Goal: Transaction & Acquisition: Purchase product/service

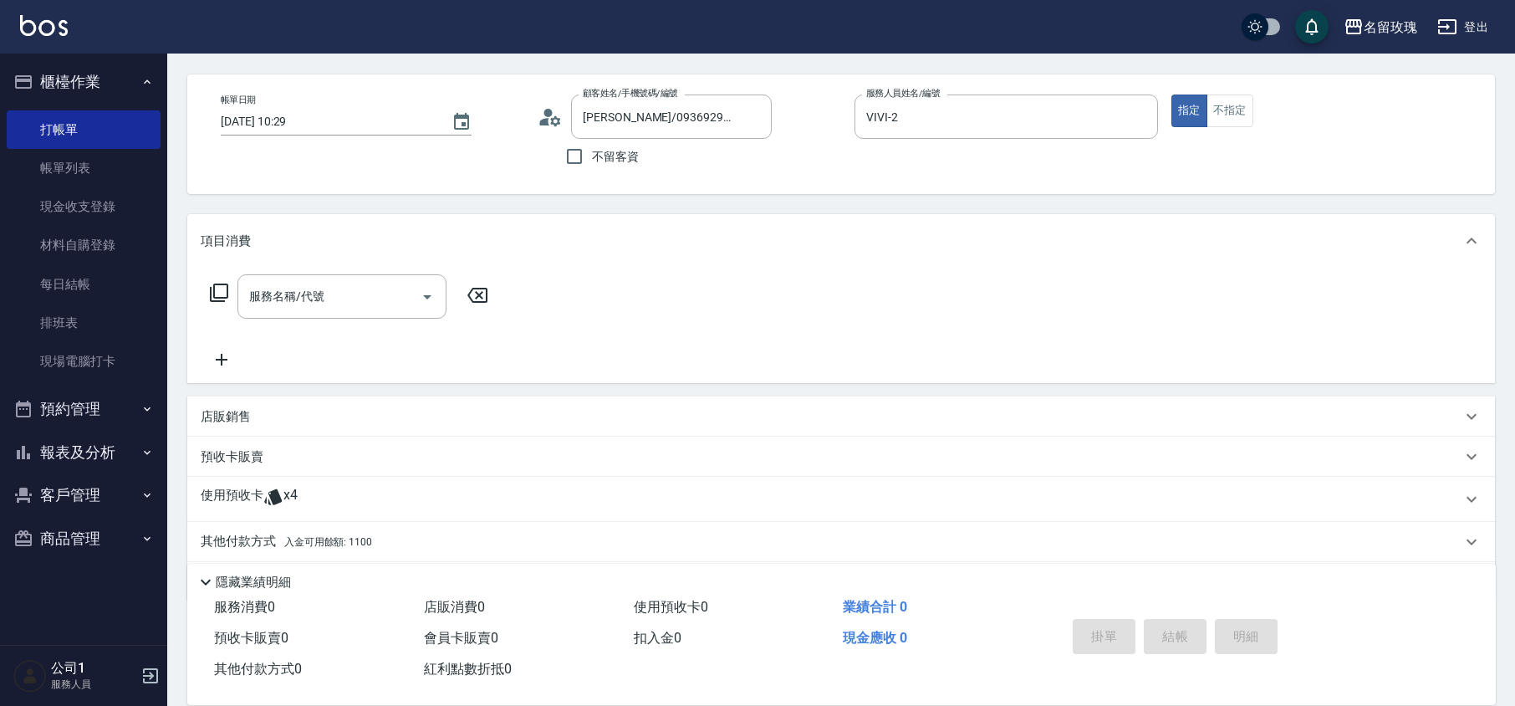
scroll to position [114, 0]
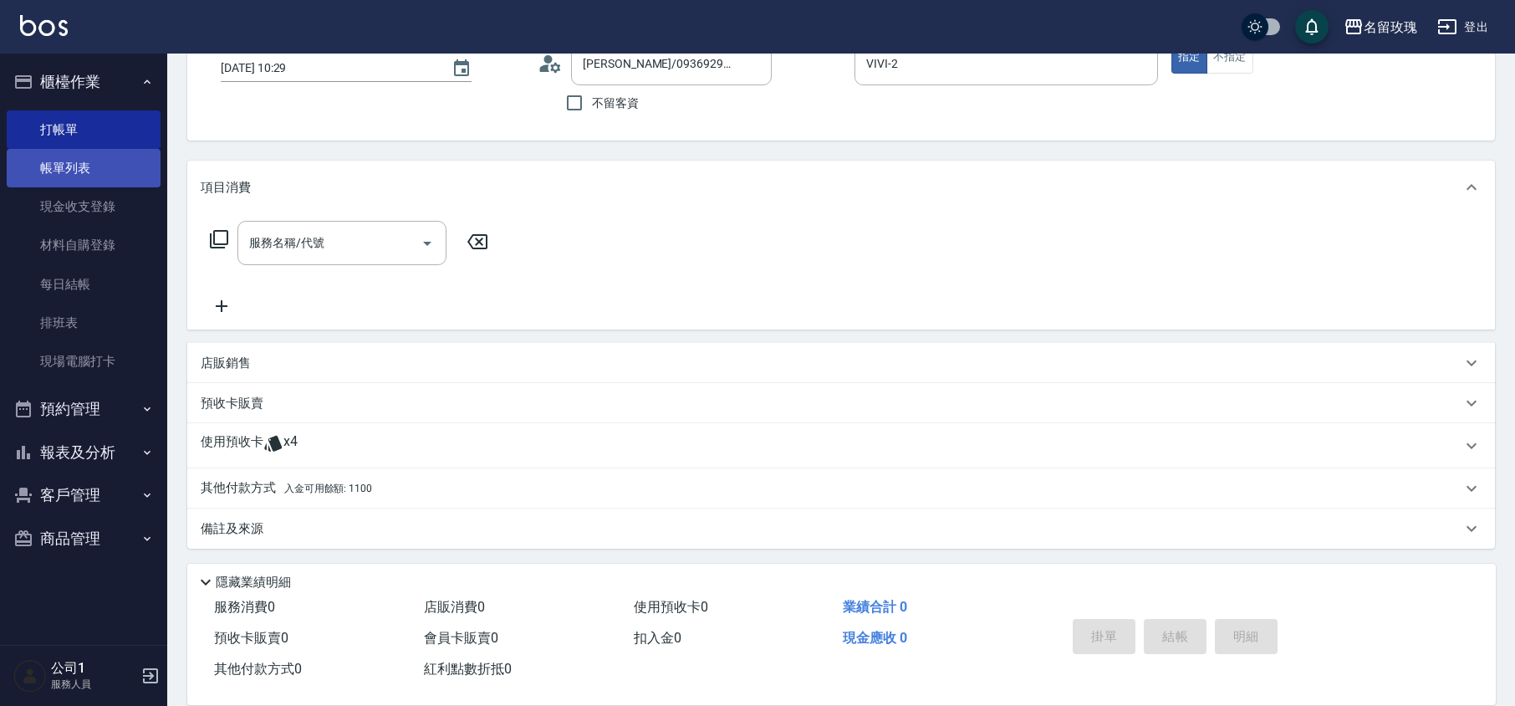
click at [71, 158] on link "帳單列表" at bounding box center [84, 168] width 154 height 38
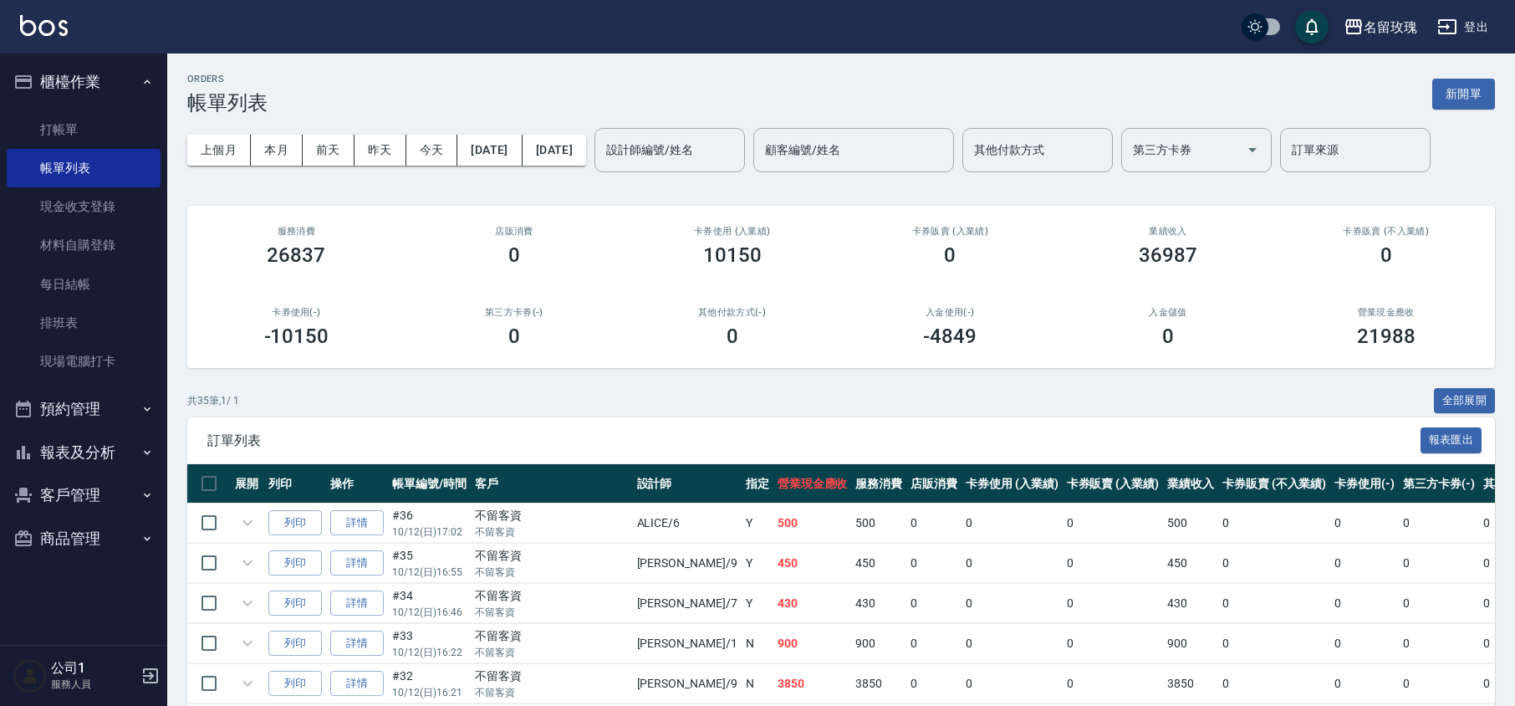
click at [731, 146] on div "設計師編號/姓名 設計師編號/姓名" at bounding box center [670, 150] width 151 height 44
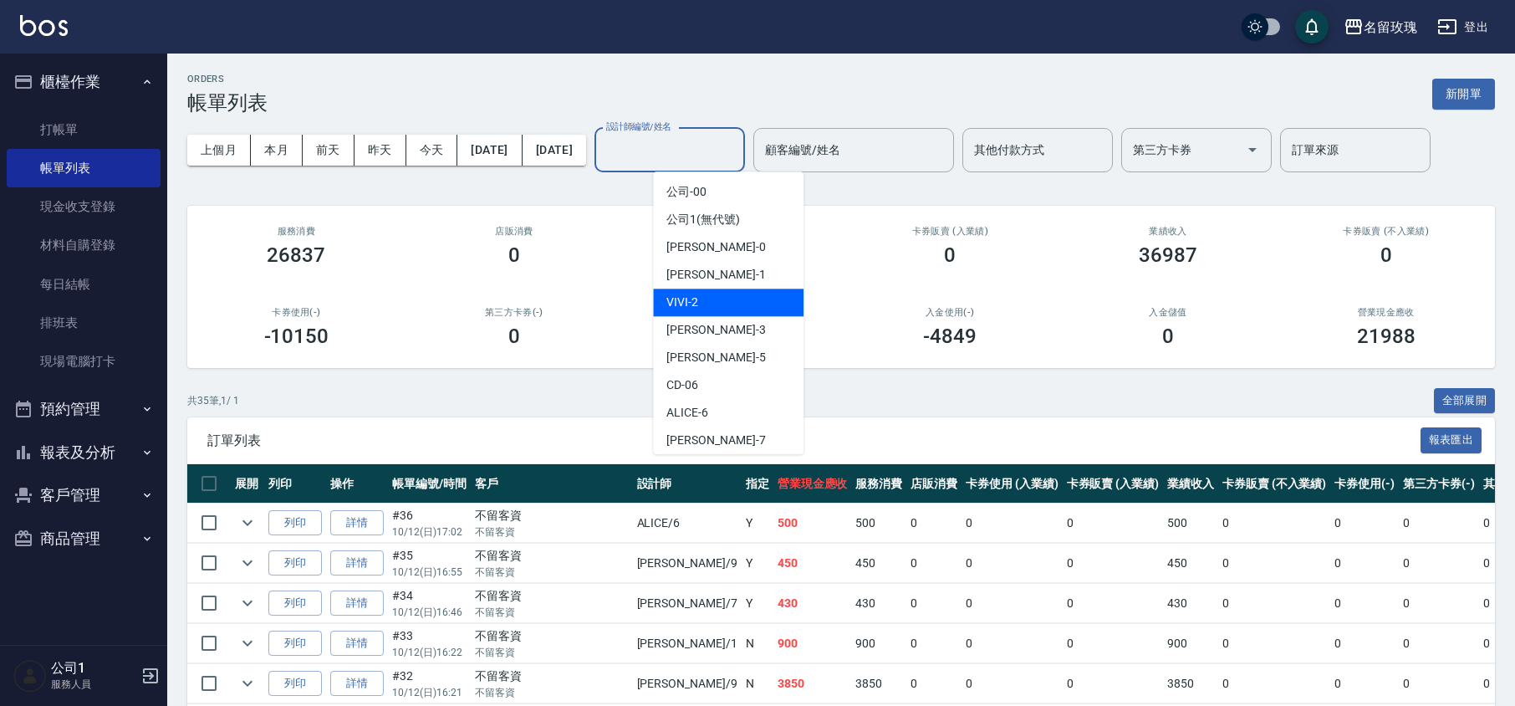
click at [737, 304] on div "VIVI -2" at bounding box center [728, 303] width 151 height 28
type input "VIVI-2"
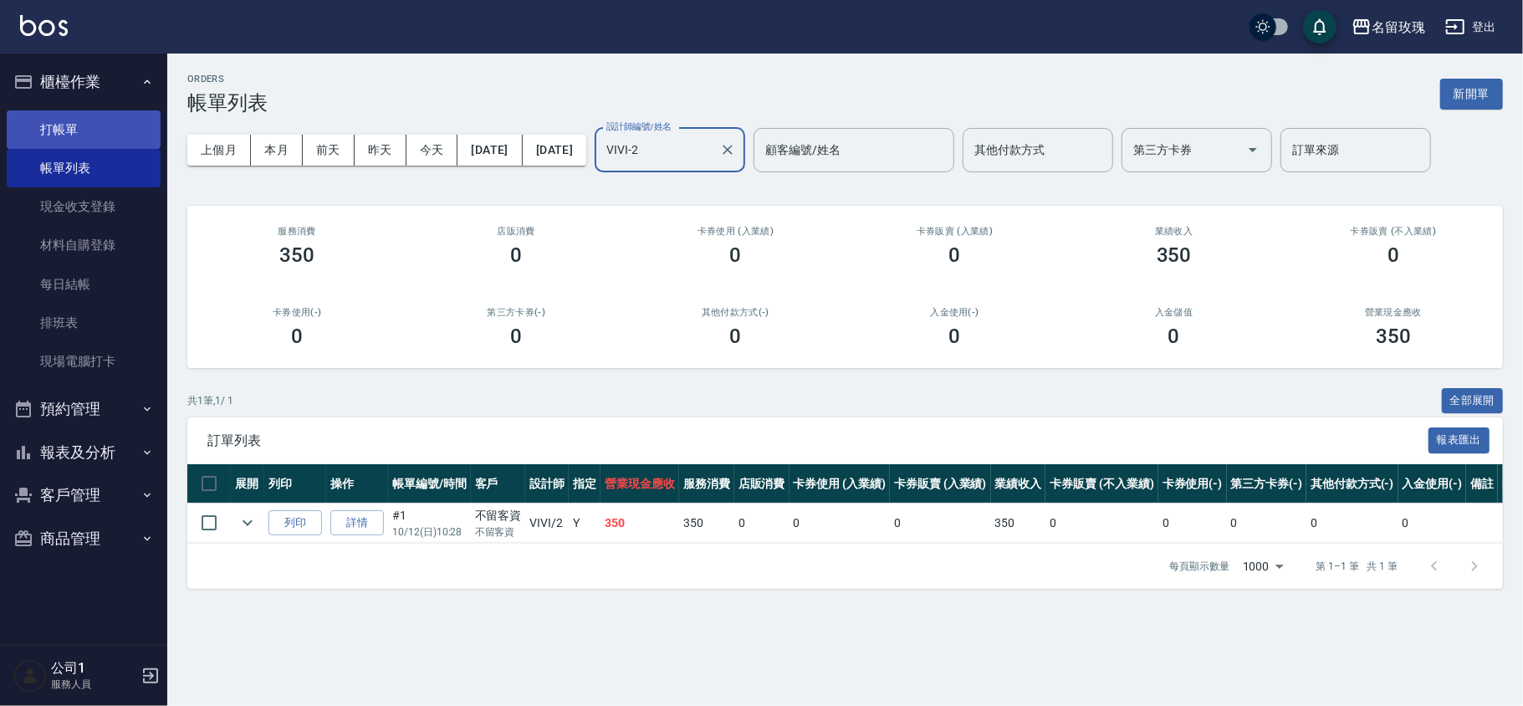
click at [58, 128] on link "打帳單" at bounding box center [84, 129] width 154 height 38
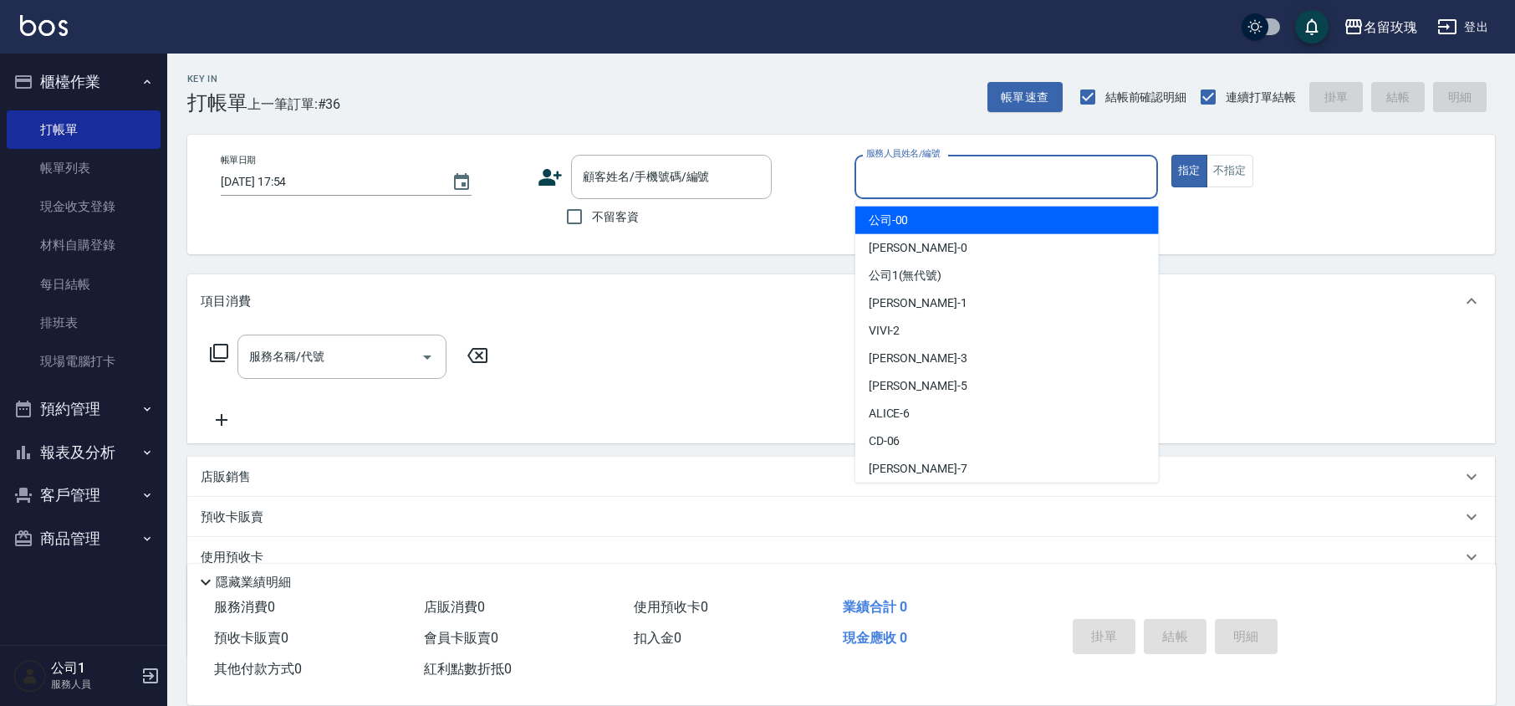
click at [897, 169] on div "服務人員姓名/編號 服務人員姓名/編號" at bounding box center [1007, 177] width 304 height 44
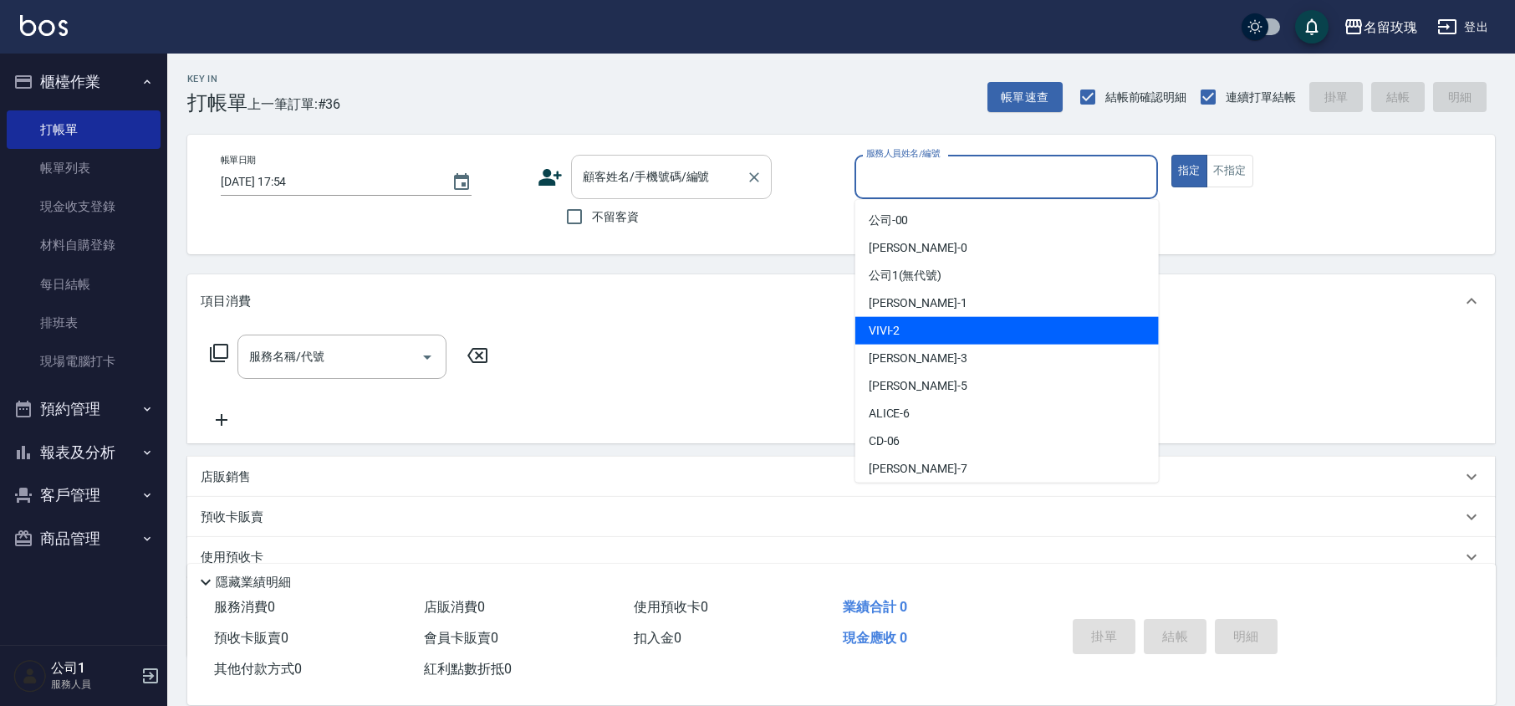
click at [636, 181] on input "顧客姓名/手機號碼/編號" at bounding box center [659, 176] width 161 height 29
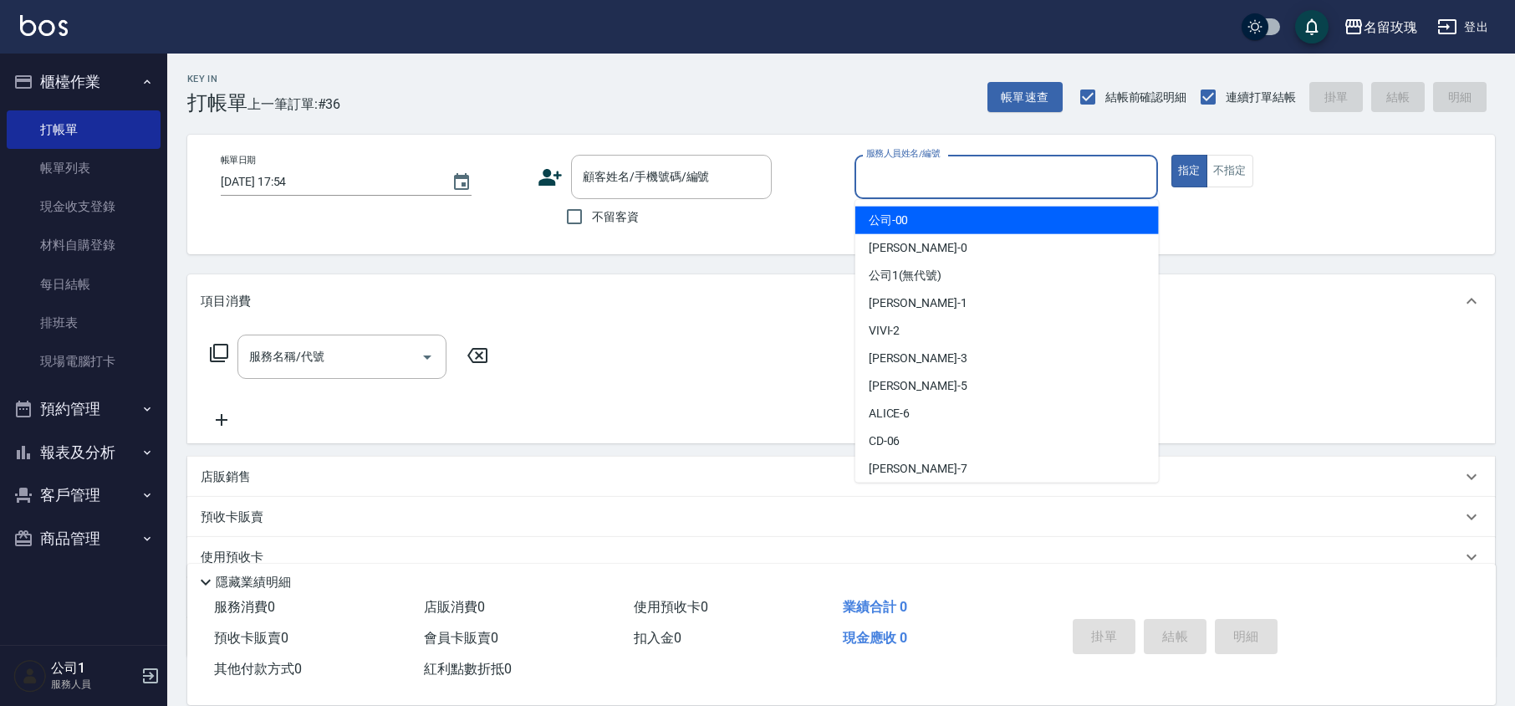
click at [928, 165] on div "服務人員姓名/編號 服務人員姓名/編號" at bounding box center [1007, 177] width 304 height 44
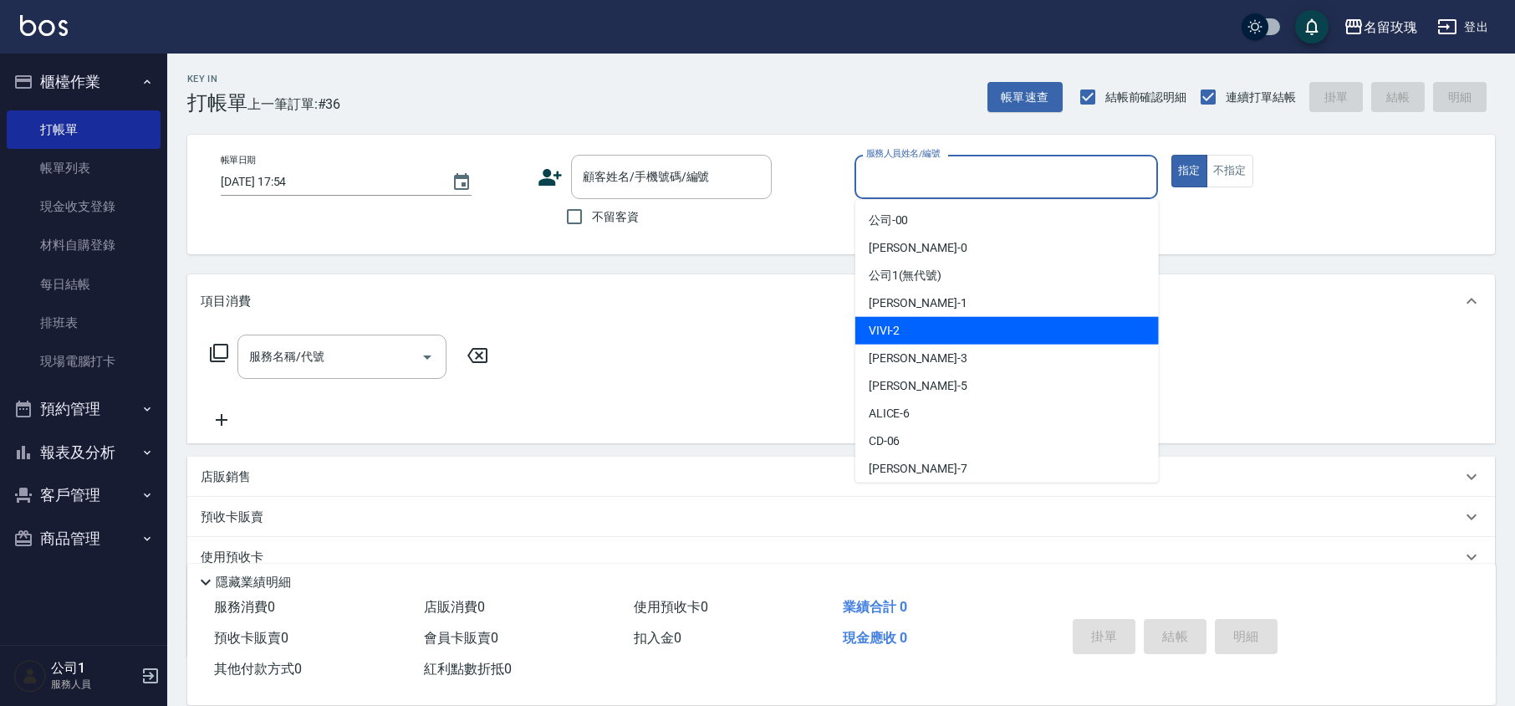
click at [914, 323] on div "VIVI -2" at bounding box center [1008, 331] width 304 height 28
type input "VIVI-2"
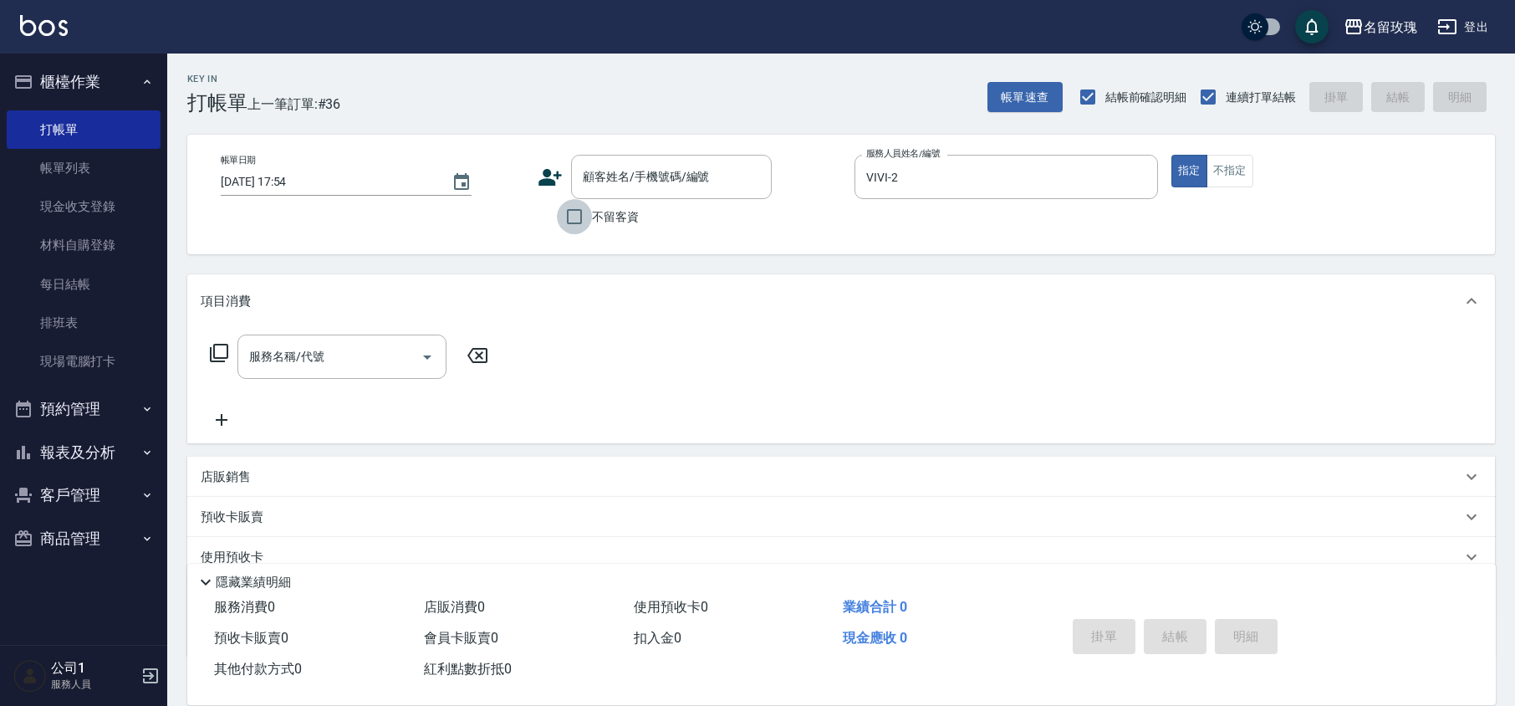
click at [582, 214] on input "不留客資" at bounding box center [574, 216] width 35 height 35
checkbox input "true"
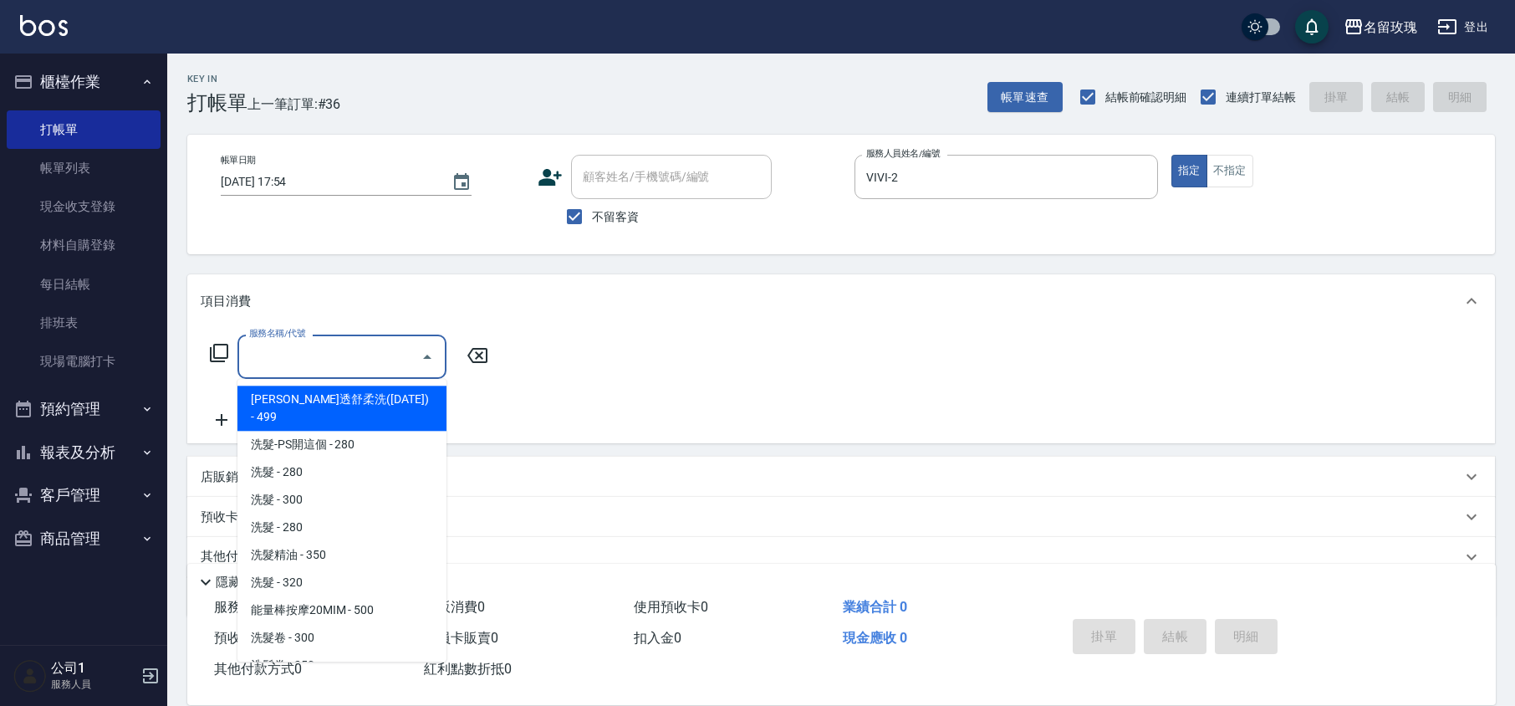
click at [293, 366] on input "服務名稱/代號" at bounding box center [329, 356] width 169 height 29
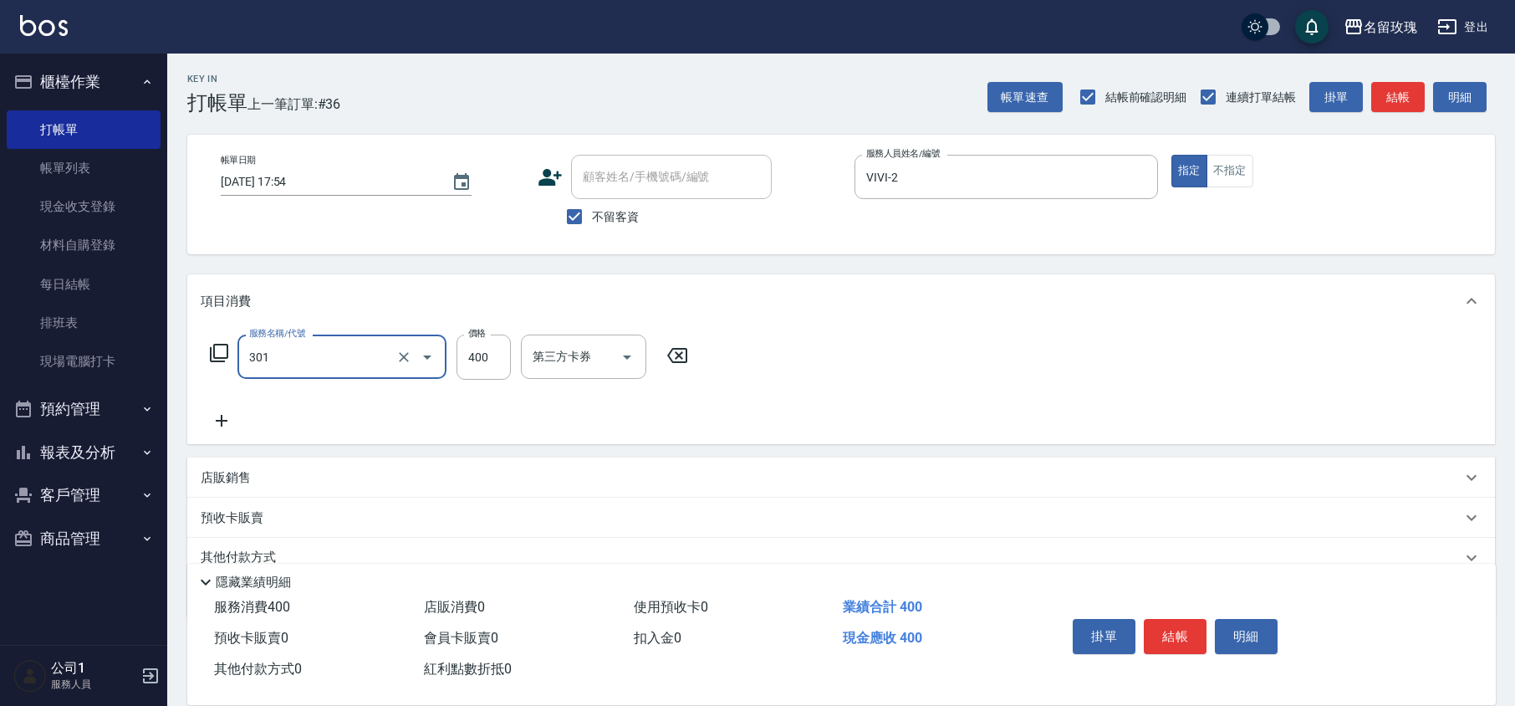
type input "剪髮(301)"
type input "350"
click at [1174, 626] on button "結帳" at bounding box center [1175, 636] width 63 height 35
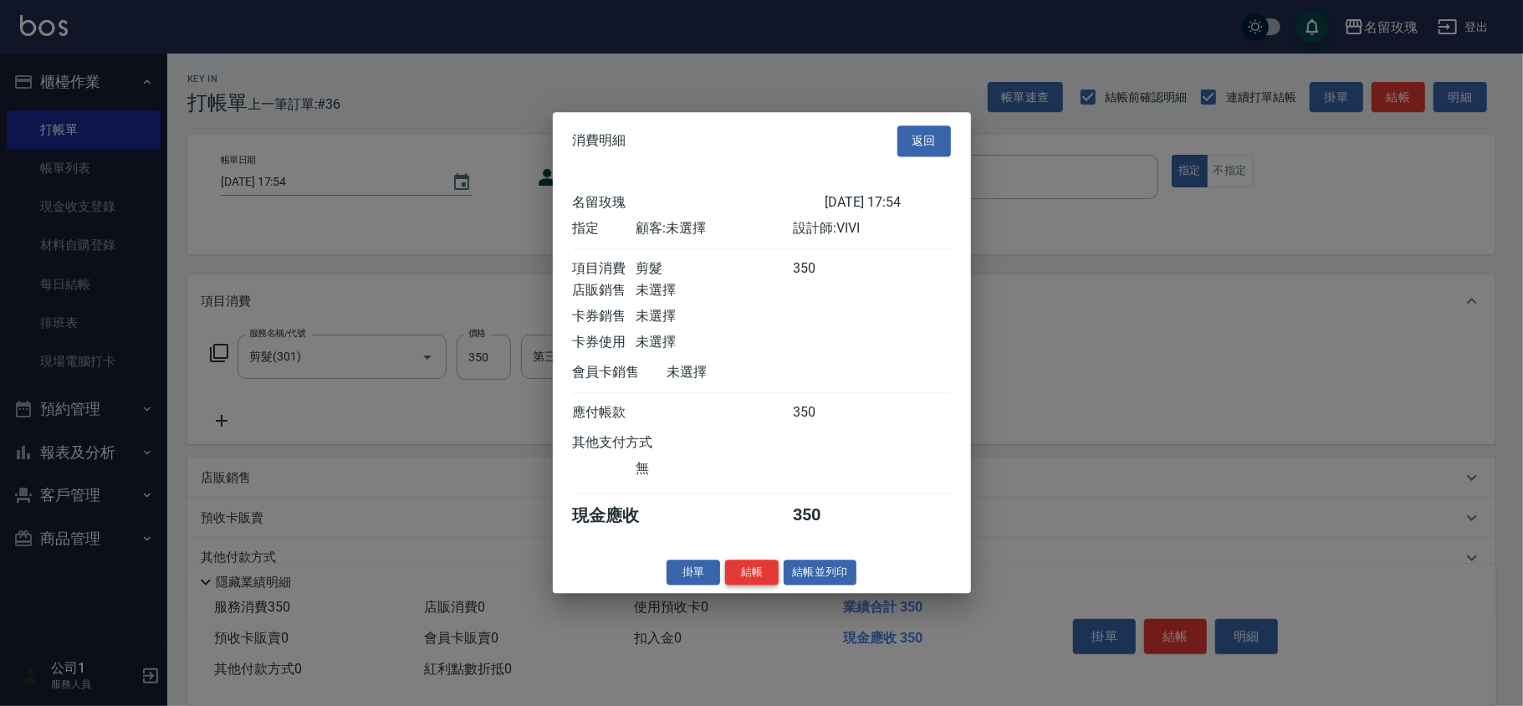
click at [743, 576] on button "結帳" at bounding box center [752, 572] width 54 height 26
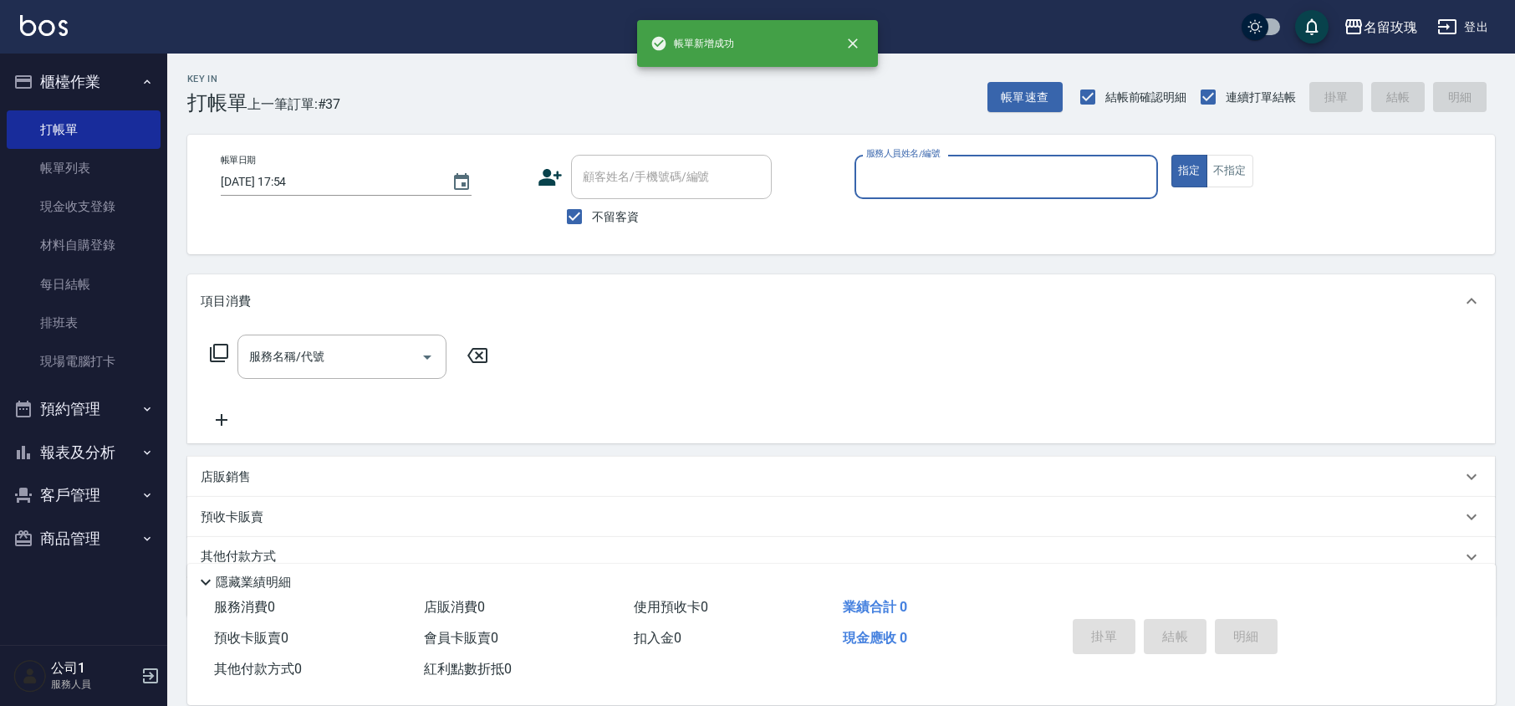
click at [57, 167] on link "帳單列表" at bounding box center [84, 168] width 154 height 38
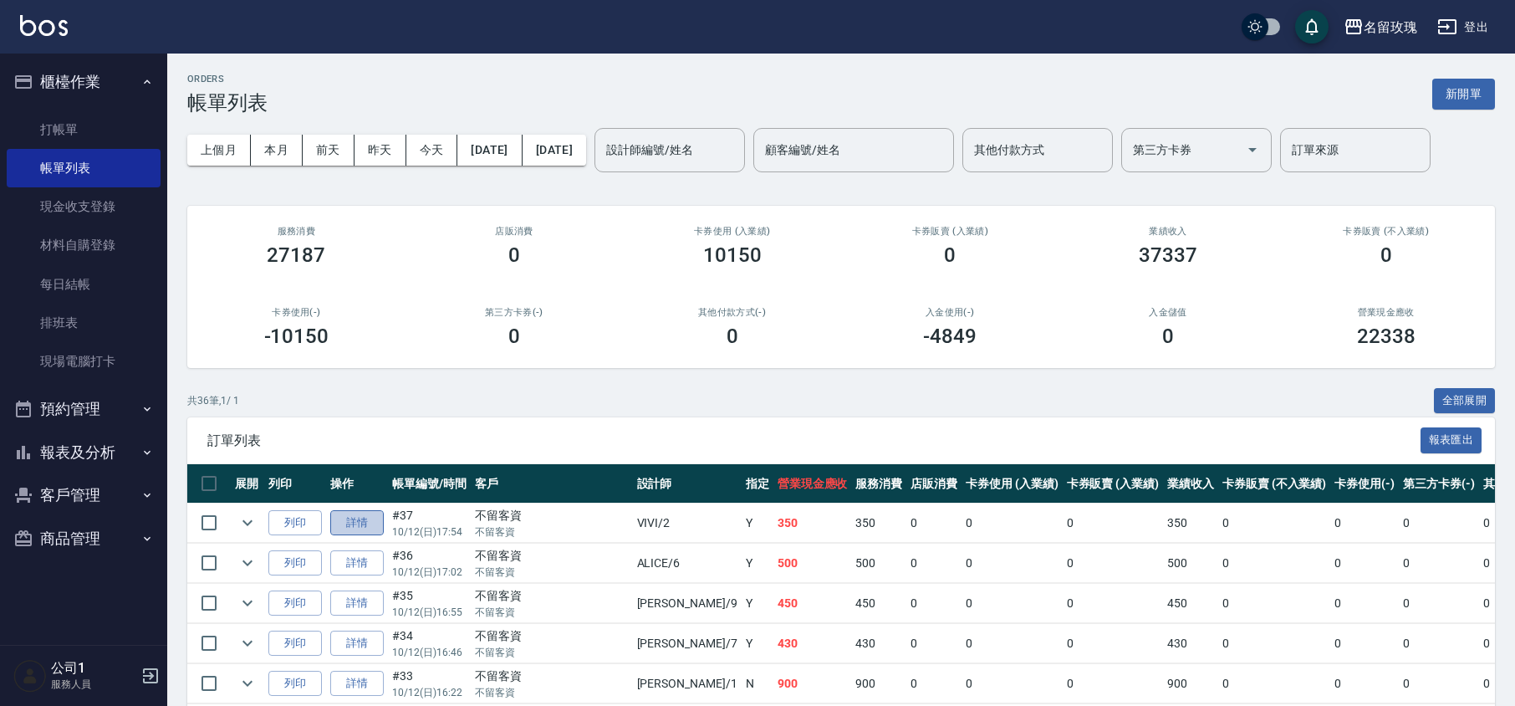
click at [348, 515] on link "詳情" at bounding box center [357, 523] width 54 height 26
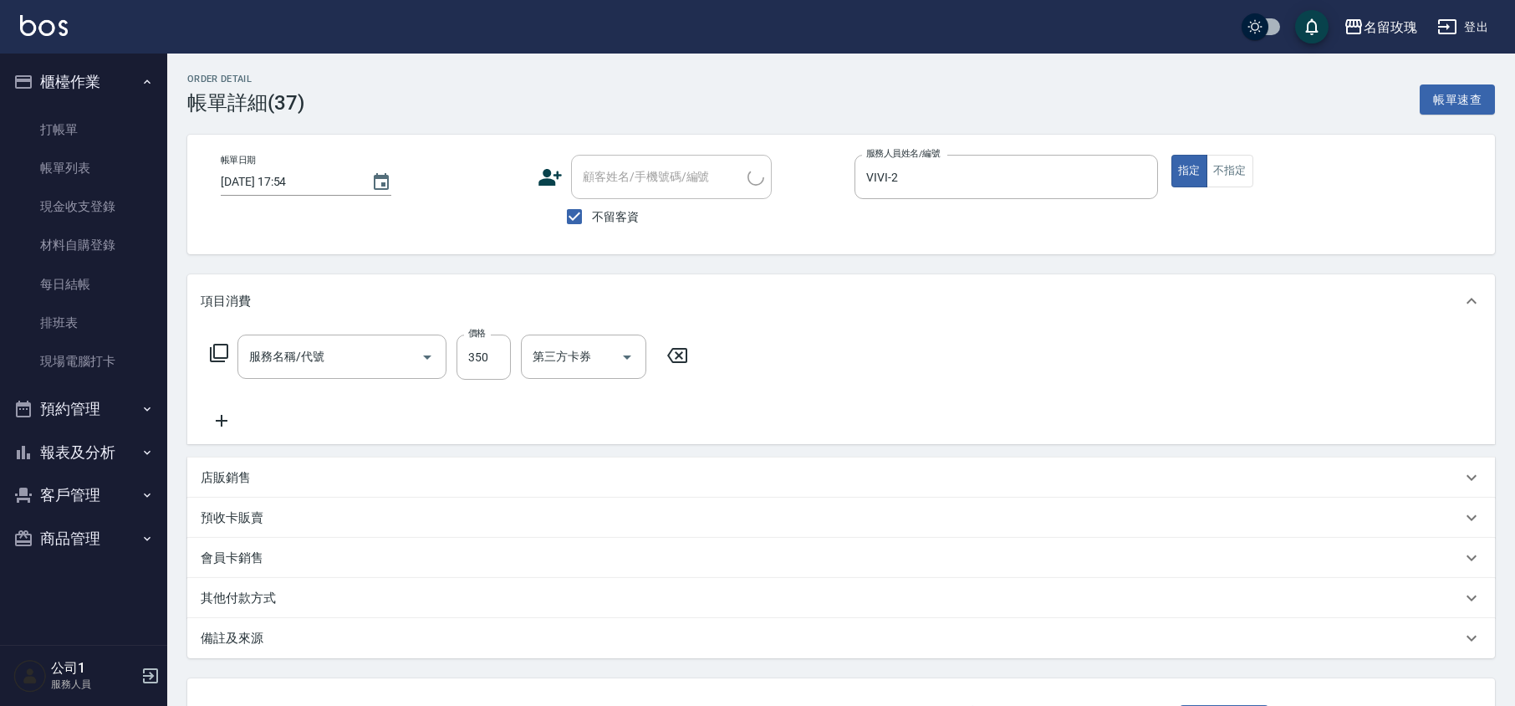
checkbox input "true"
type input "VIVI-2"
type input "剪髮(301)"
click at [242, 477] on p "店販銷售" at bounding box center [226, 478] width 50 height 18
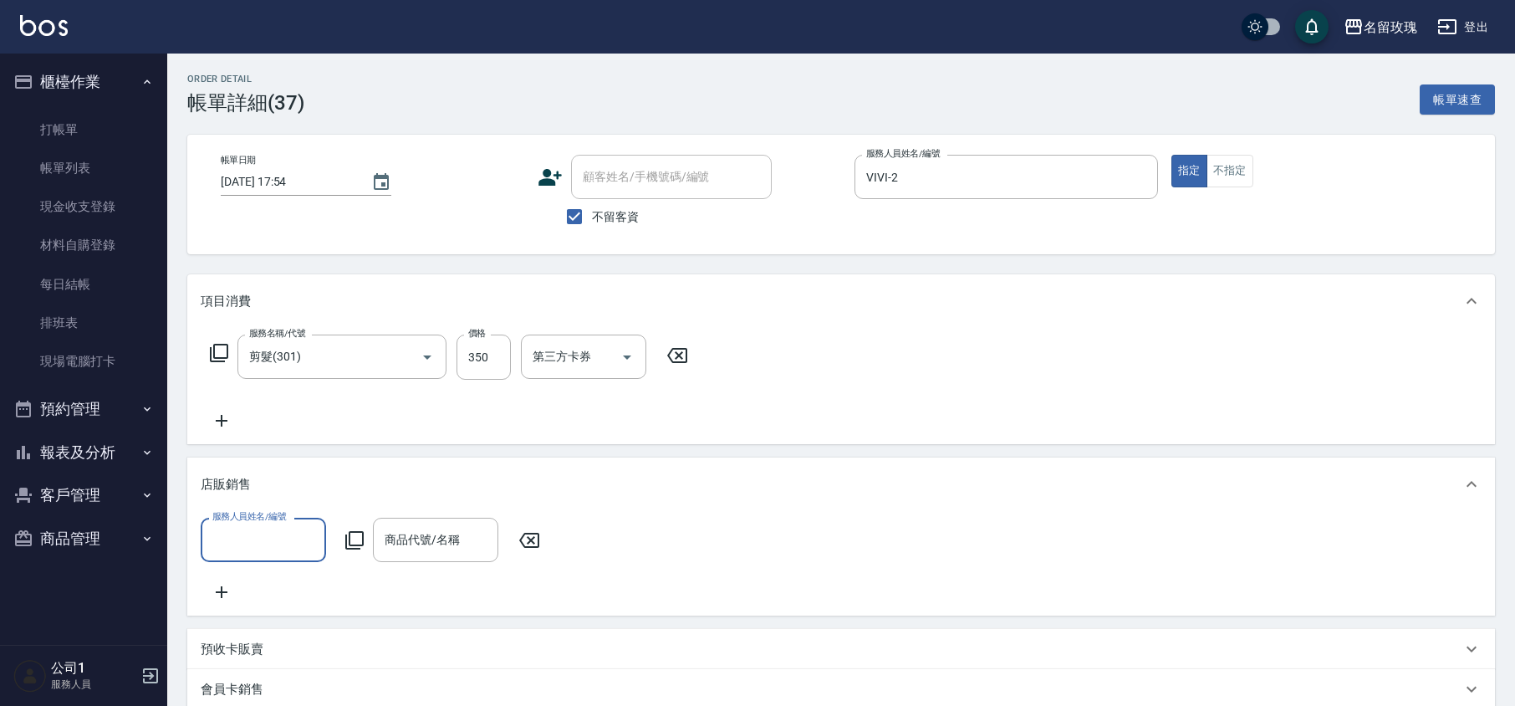
click at [268, 532] on input "服務人員姓名/編號" at bounding box center [263, 539] width 110 height 29
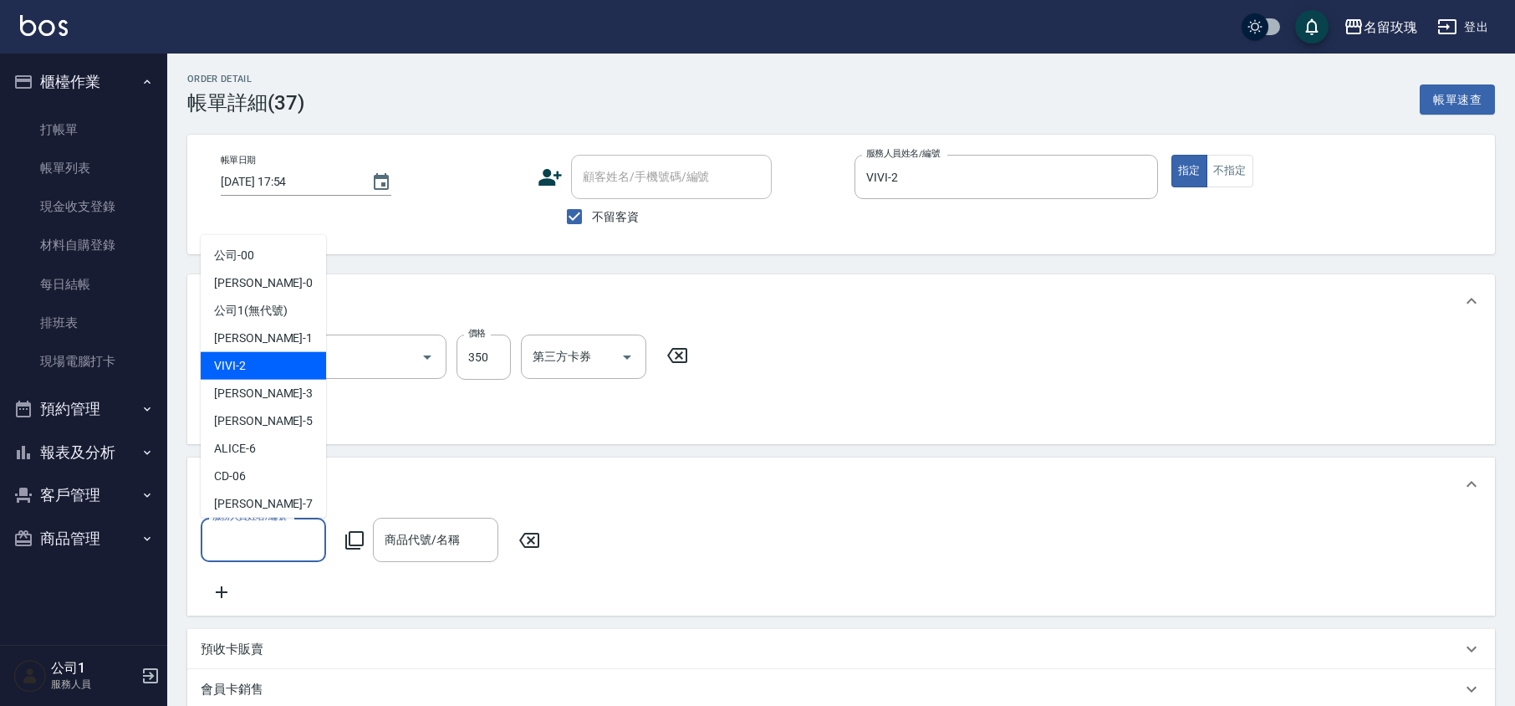
click at [266, 373] on div "VIVI -2" at bounding box center [263, 366] width 125 height 28
type input "VIVI-2"
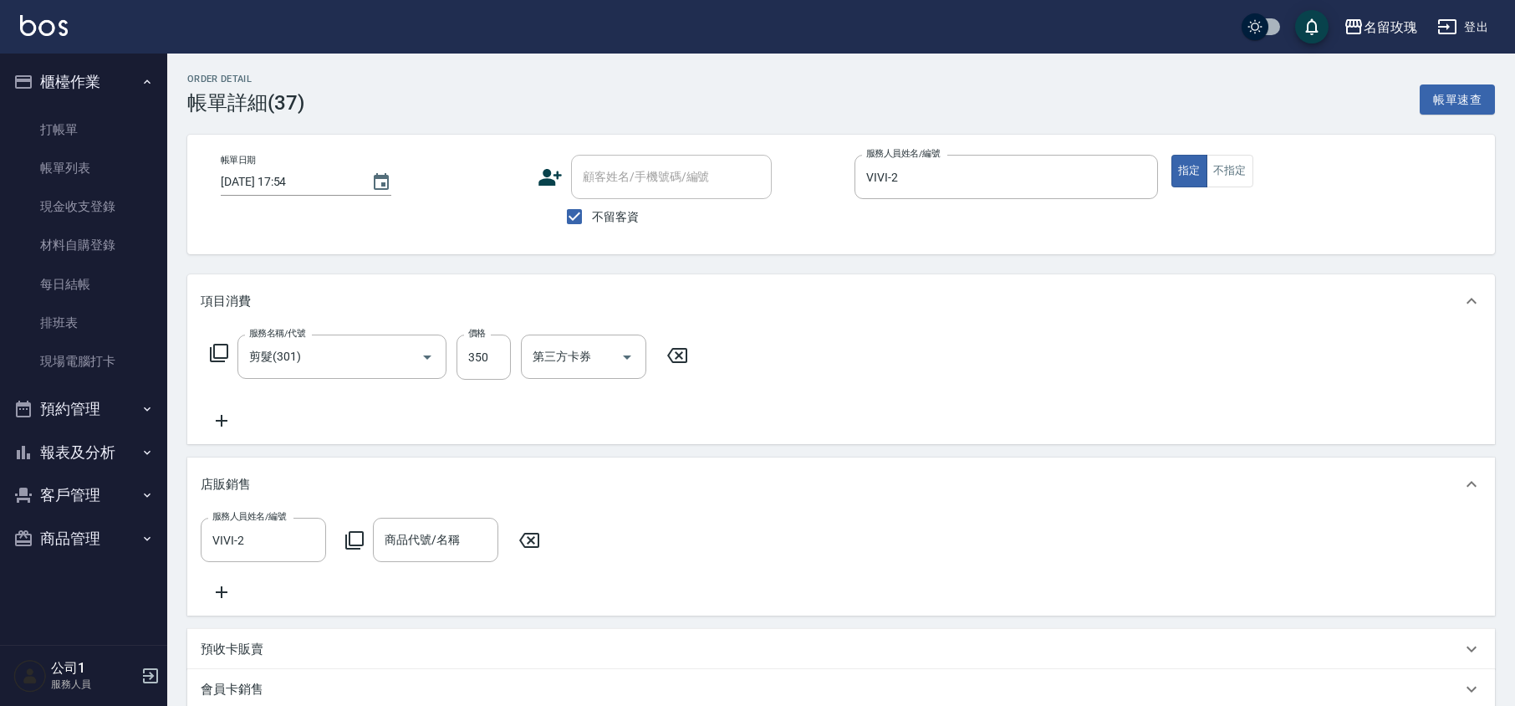
click at [352, 537] on icon at bounding box center [355, 540] width 20 height 20
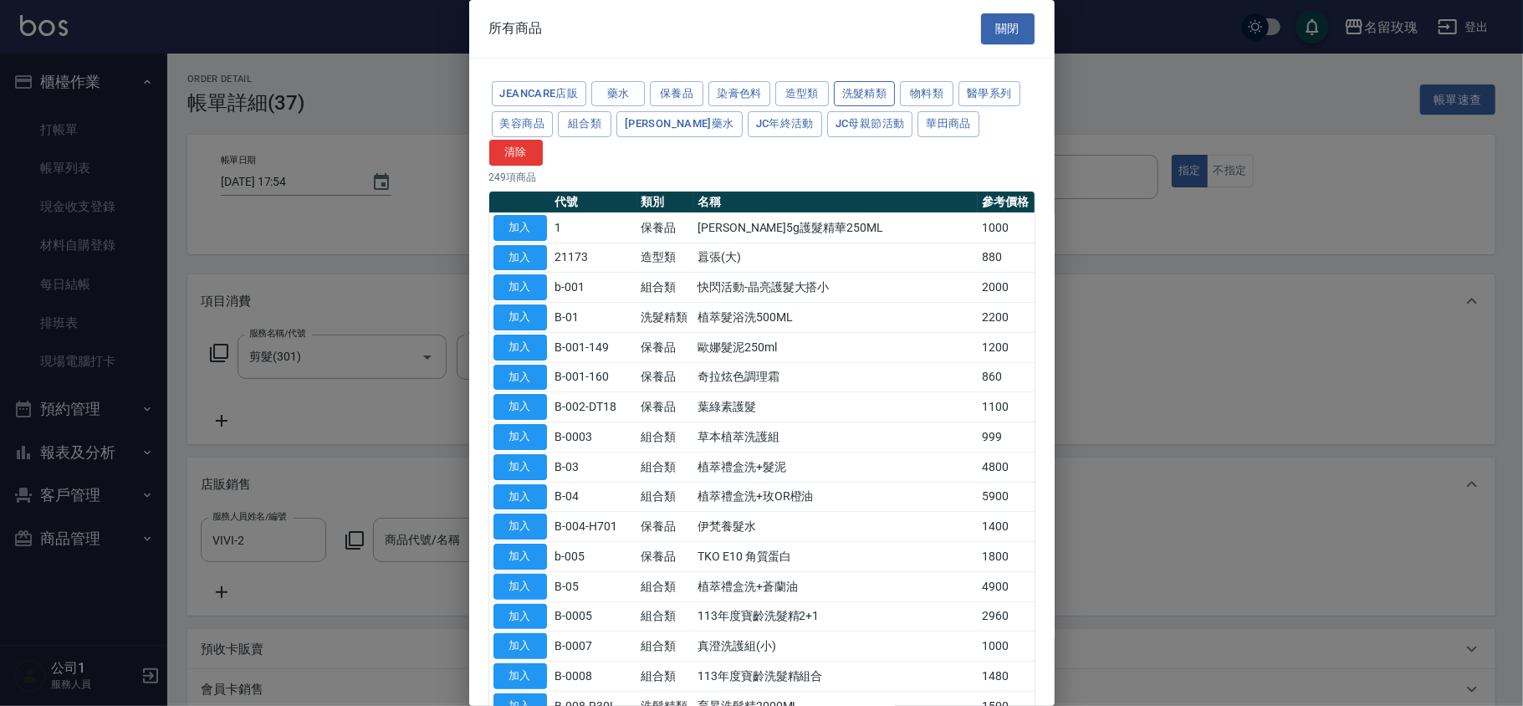
click at [864, 89] on button "洗髮精類" at bounding box center [865, 94] width 62 height 26
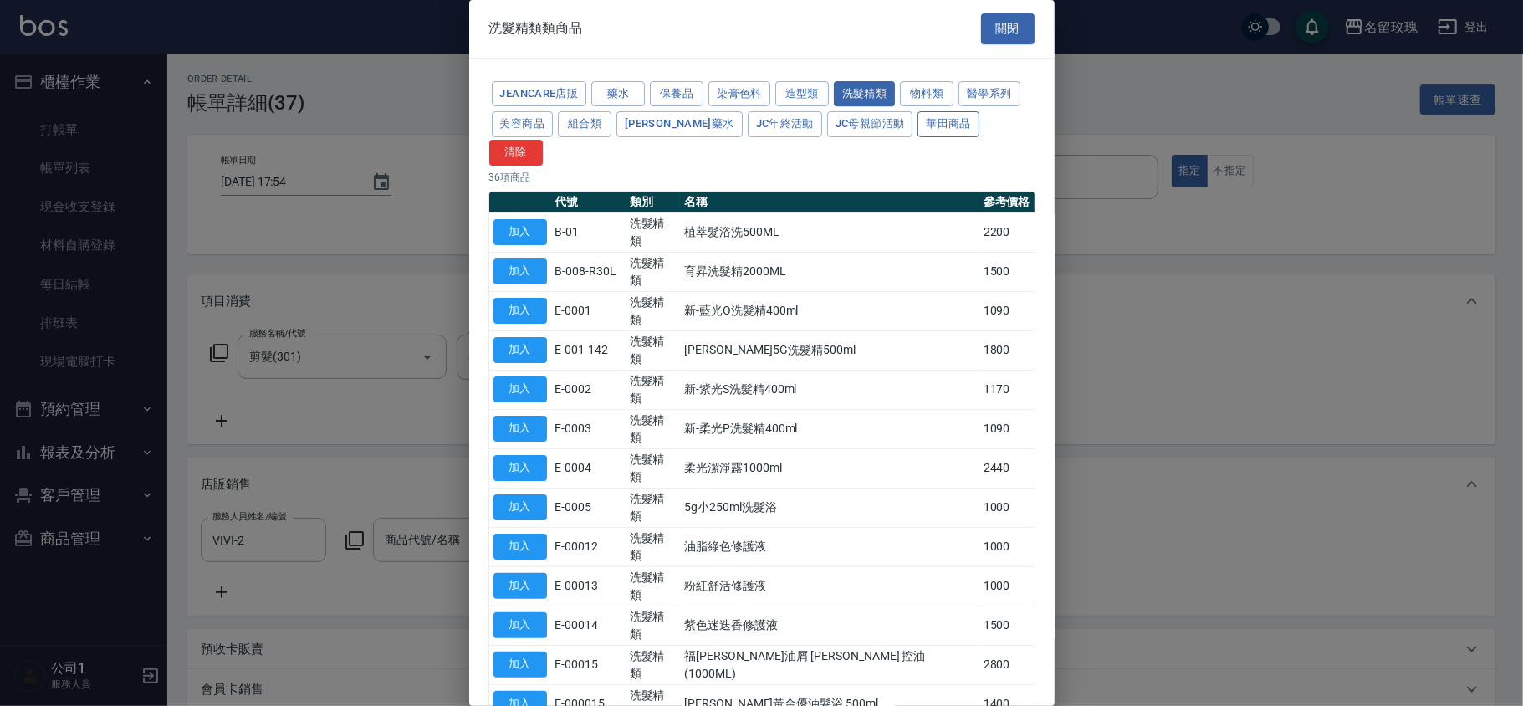
click at [917, 117] on button "華田商品" at bounding box center [948, 124] width 62 height 26
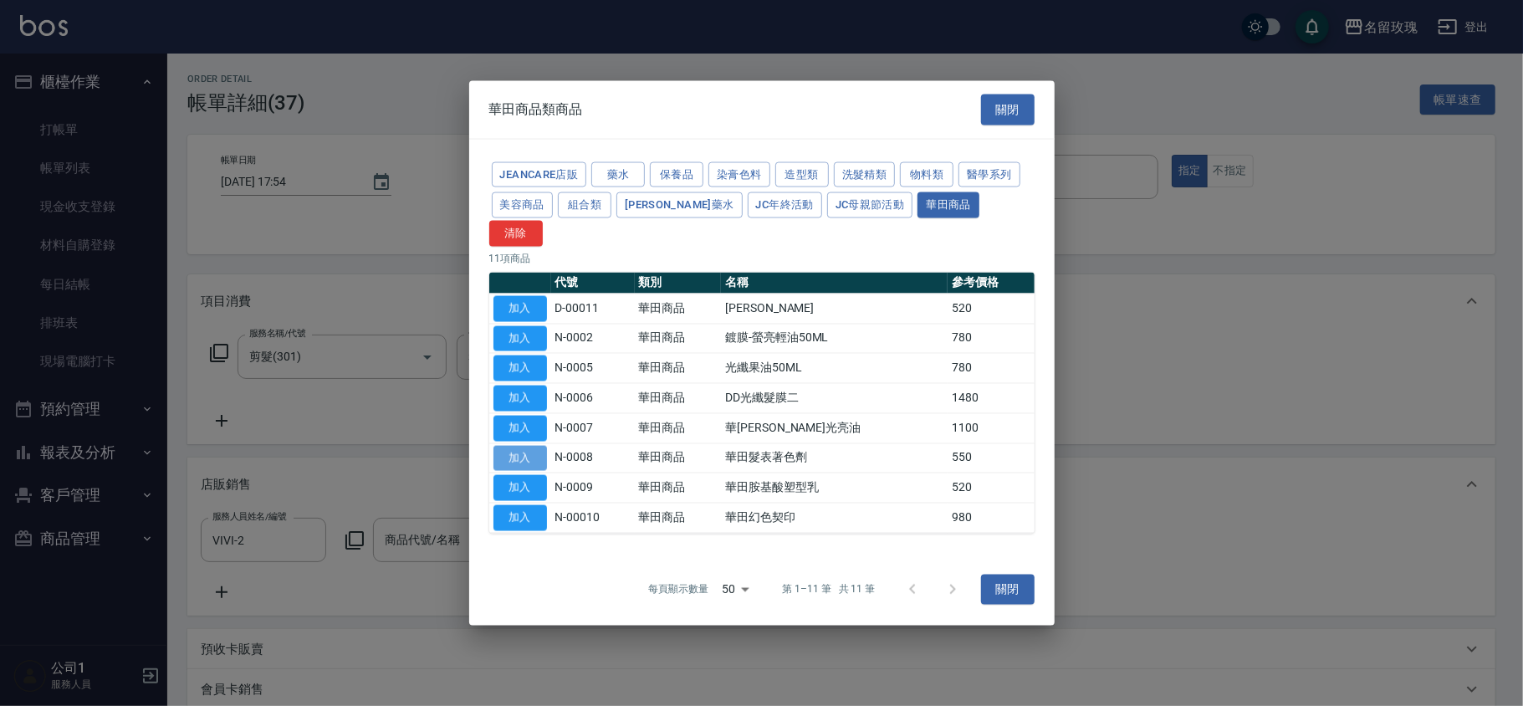
click at [522, 446] on button "加入" at bounding box center [520, 458] width 54 height 26
type input "華田髮表著色劑"
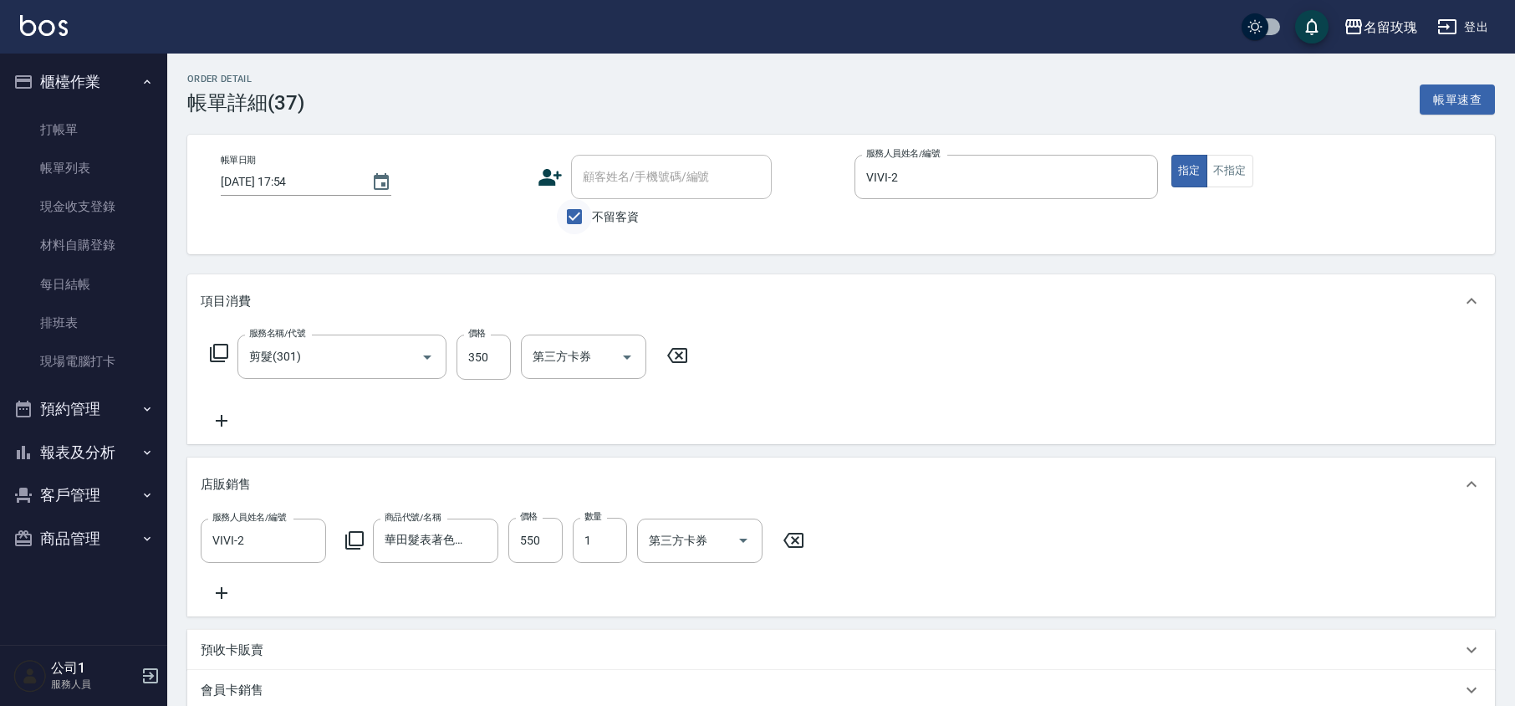
click at [577, 212] on input "不留客資" at bounding box center [574, 216] width 35 height 35
checkbox input "false"
click at [610, 187] on input "顧客姓名/手機號碼/編號" at bounding box center [659, 176] width 161 height 29
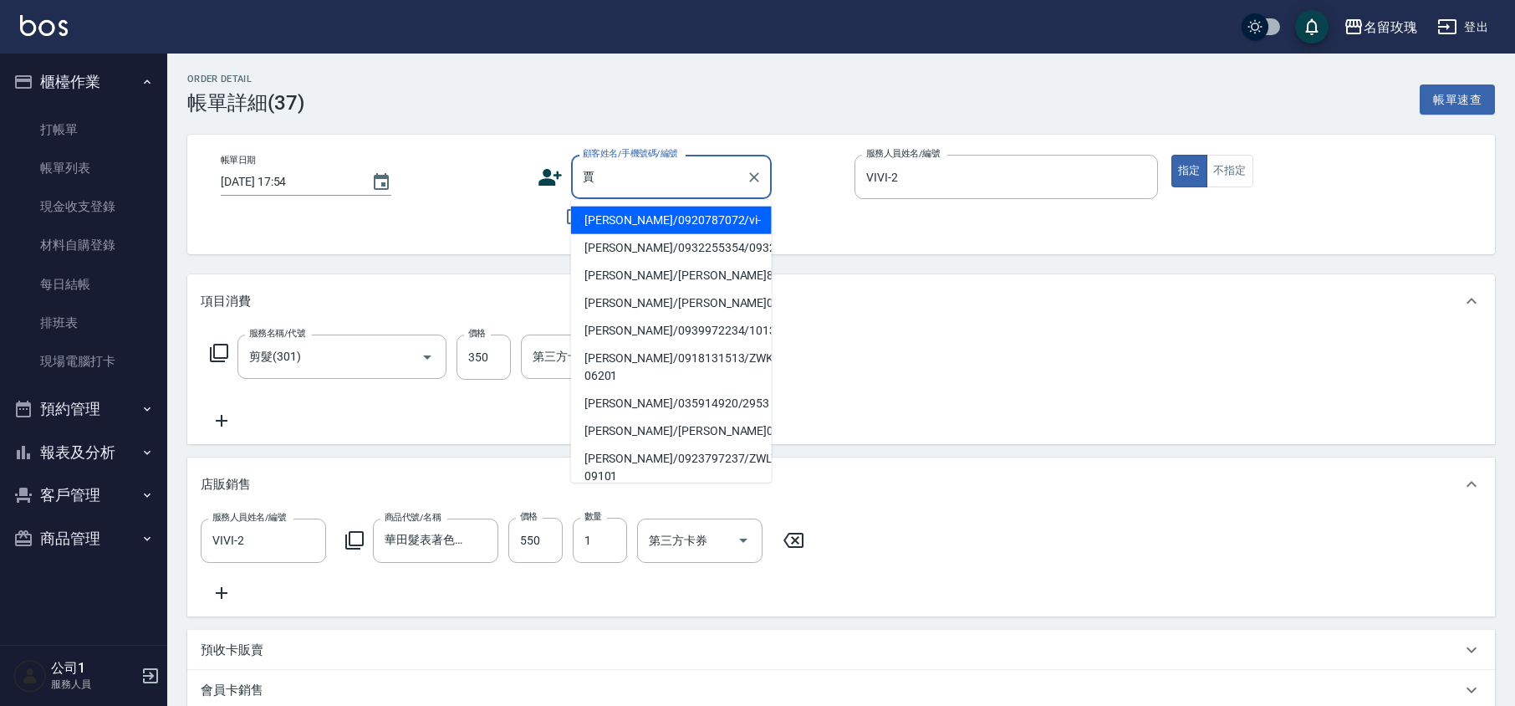
click at [717, 217] on li "[PERSON_NAME]/0920787072/vi-" at bounding box center [671, 221] width 201 height 28
type input "[PERSON_NAME]/0920787072/vi-"
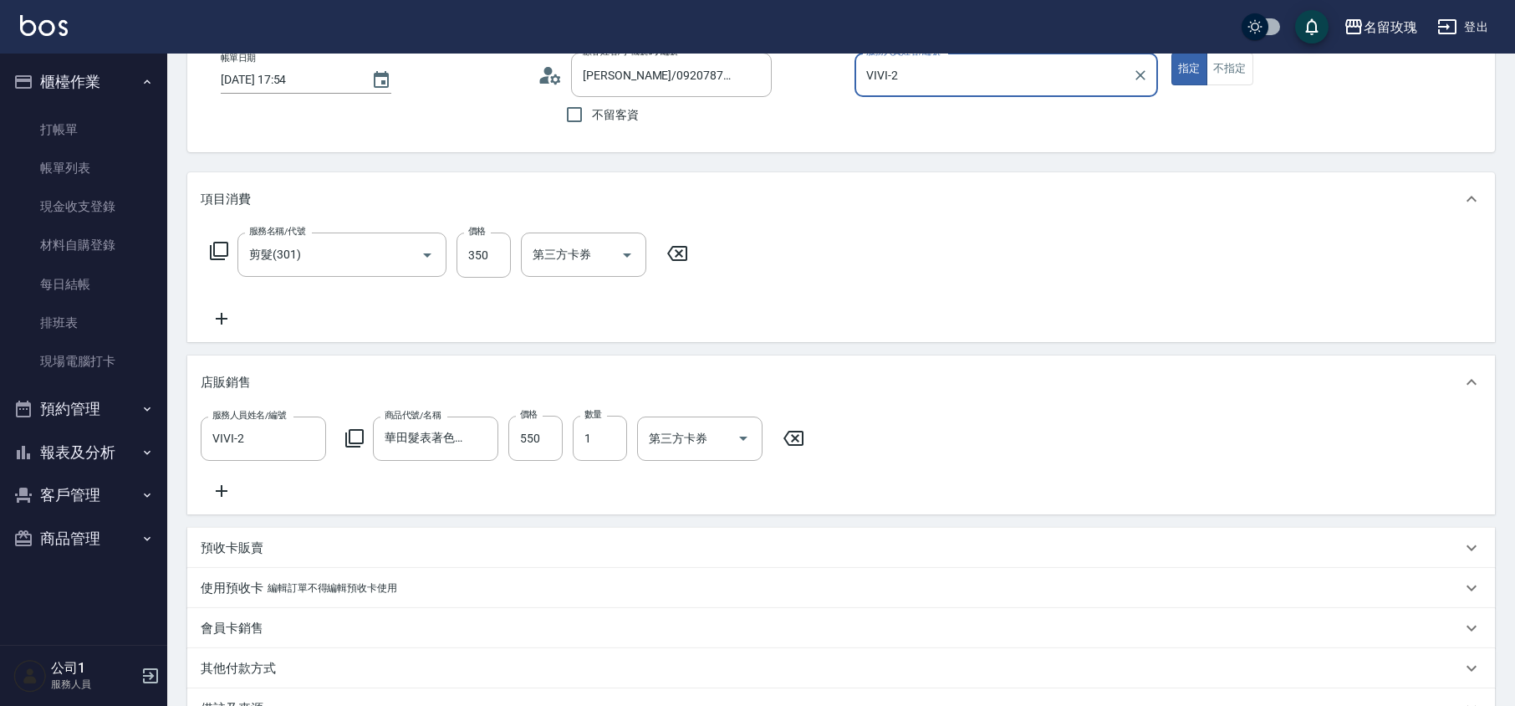
scroll to position [222, 0]
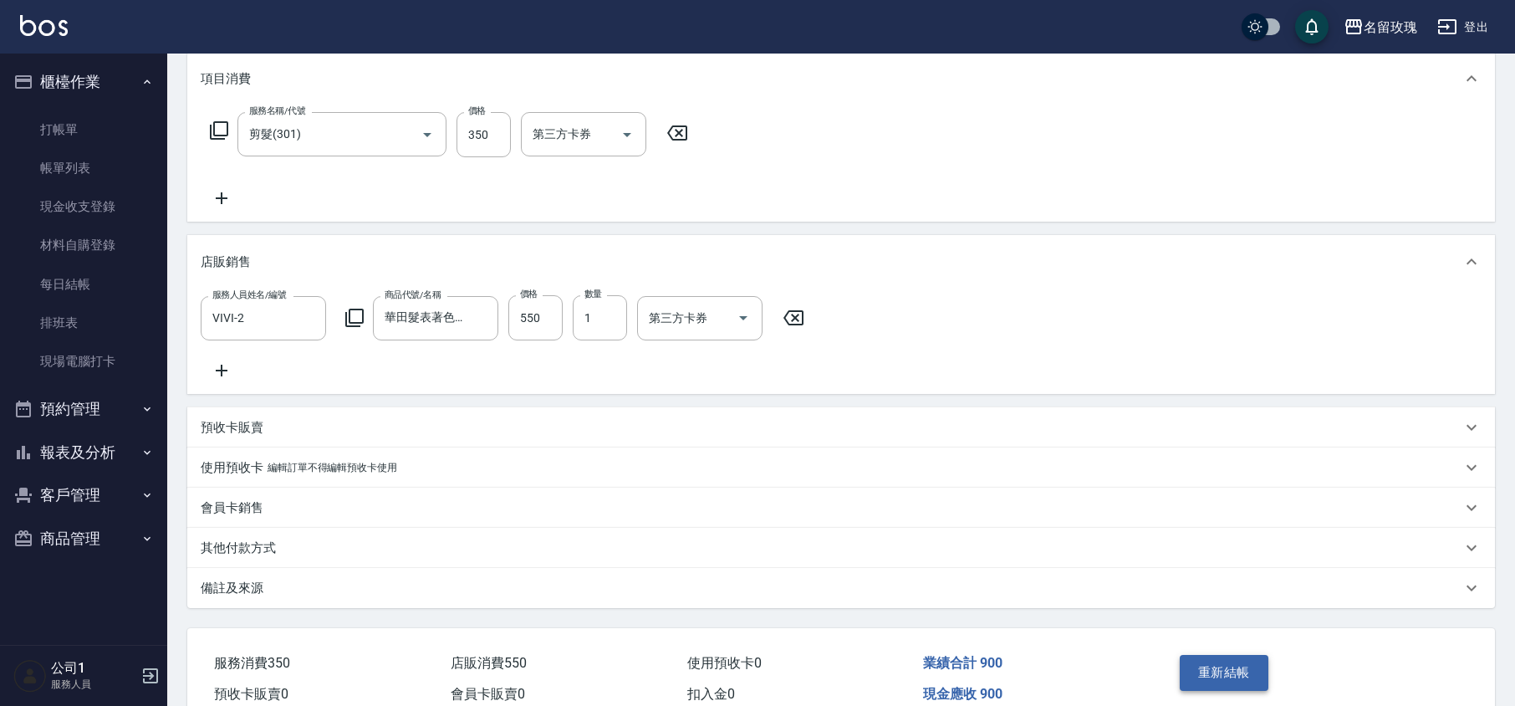
click at [1234, 683] on button "重新結帳" at bounding box center [1224, 672] width 89 height 35
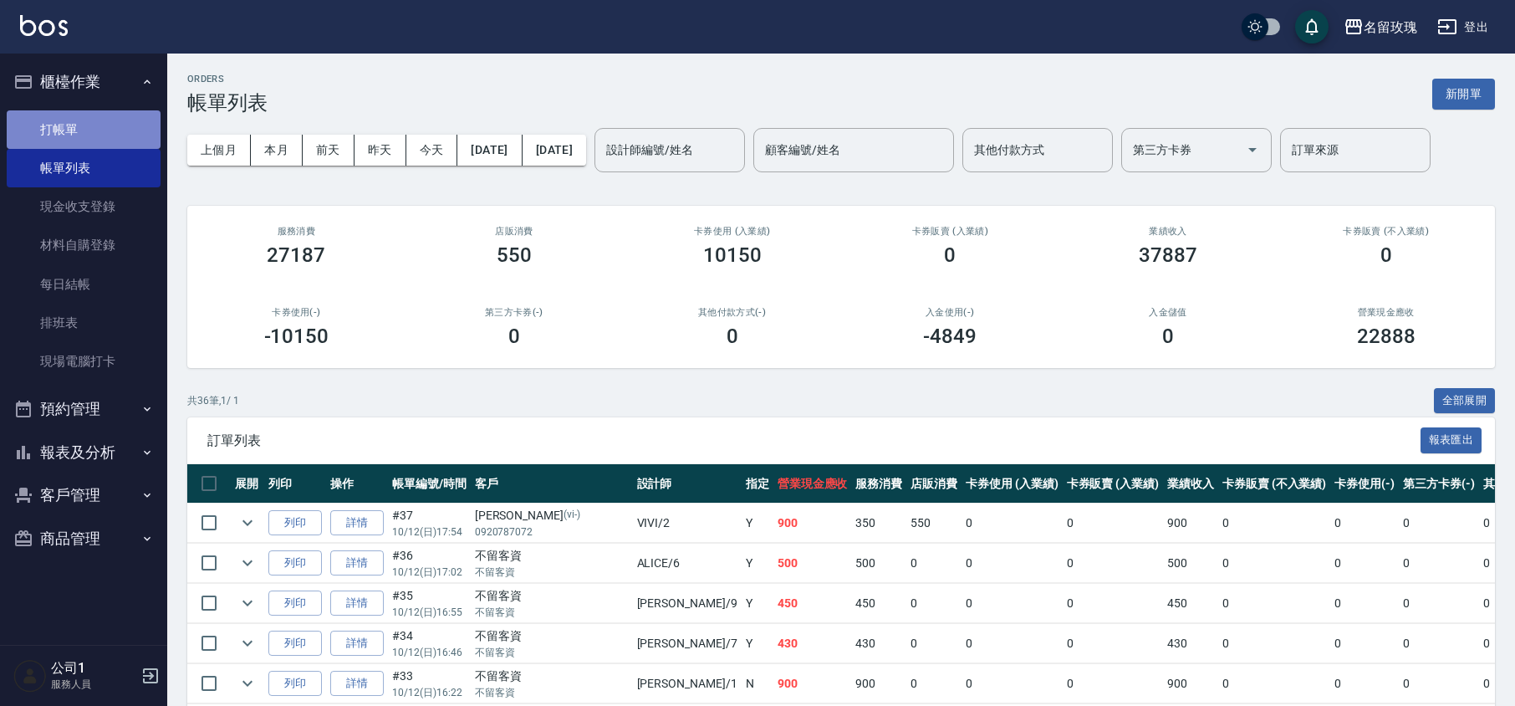
click at [125, 122] on link "打帳單" at bounding box center [84, 129] width 154 height 38
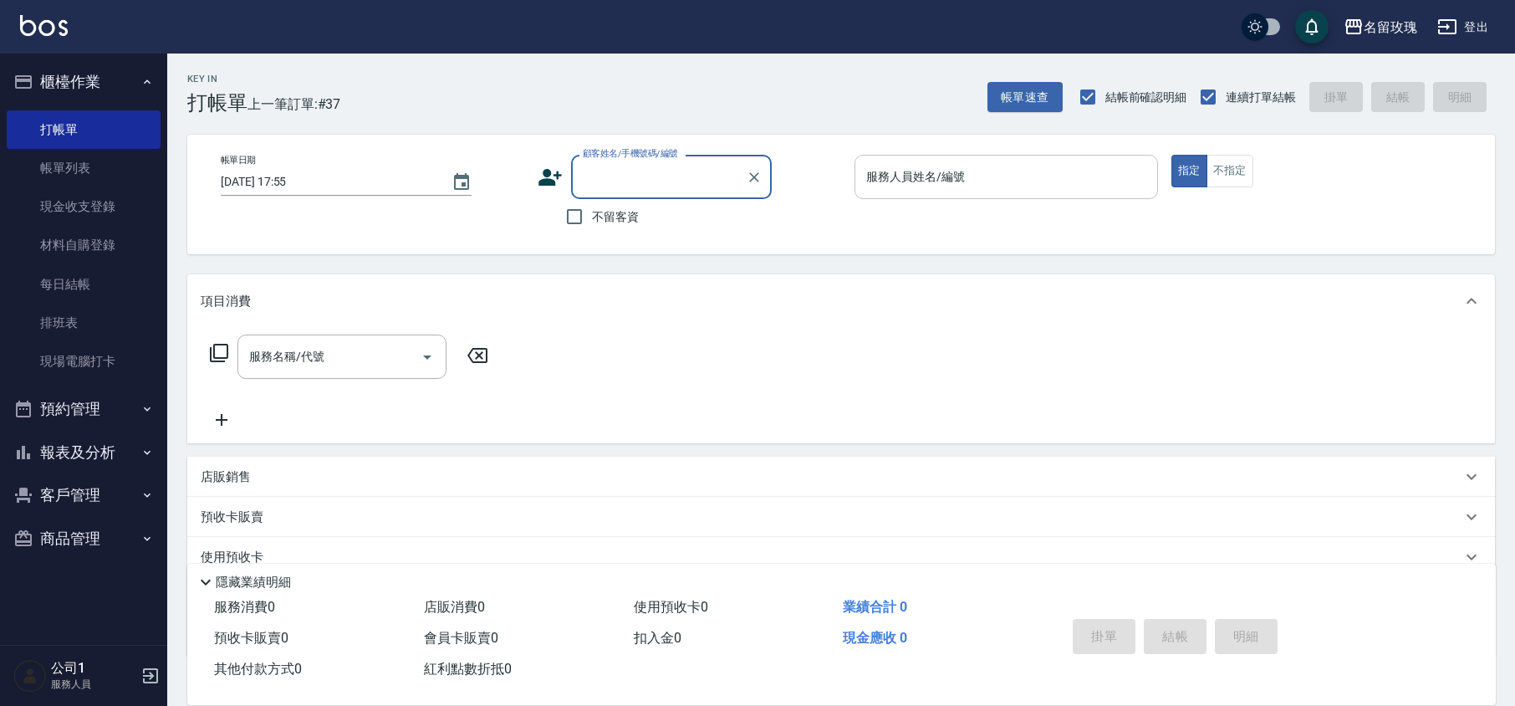
click at [891, 165] on div "服務人員姓名/編號 服務人員姓名/編號" at bounding box center [1007, 177] width 304 height 44
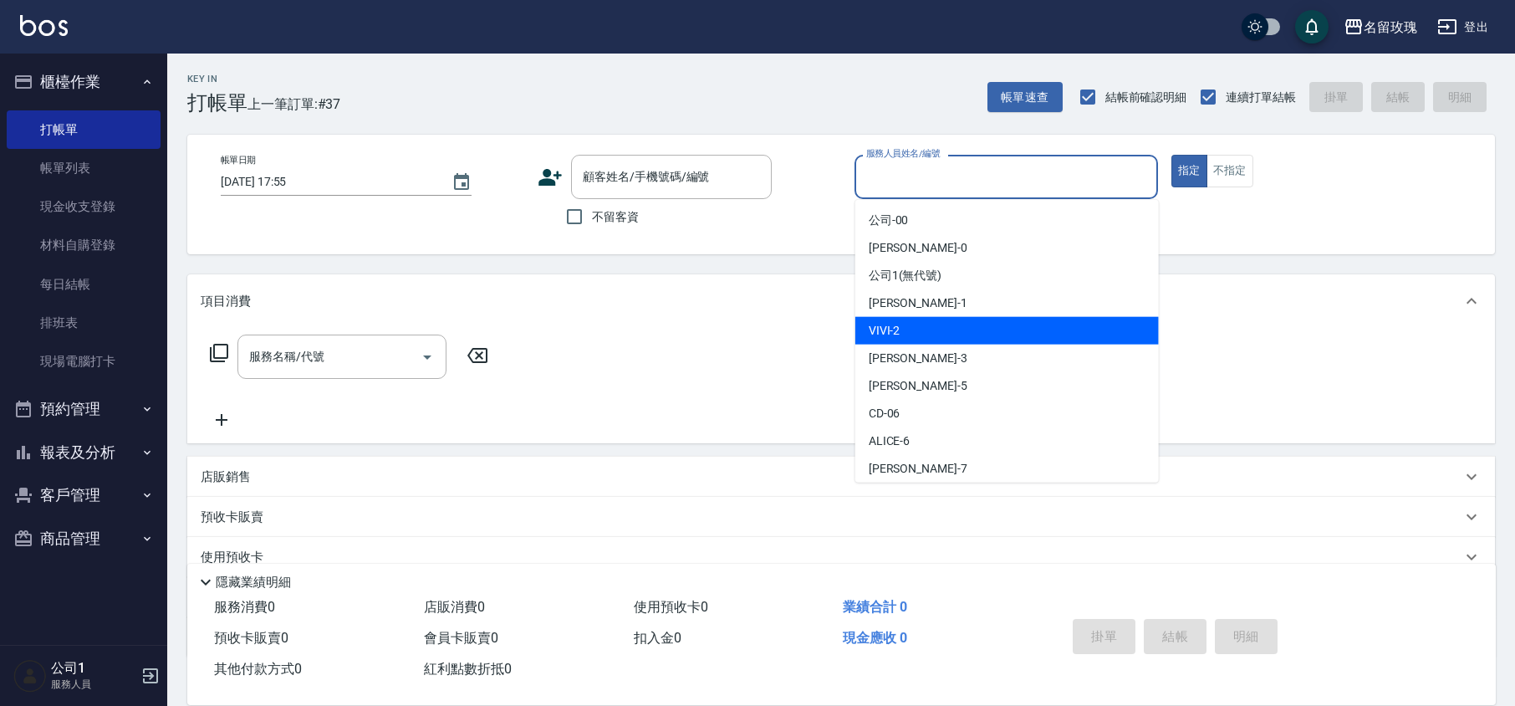
click at [924, 319] on div "VIVI -2" at bounding box center [1008, 331] width 304 height 28
type input "VIVI-2"
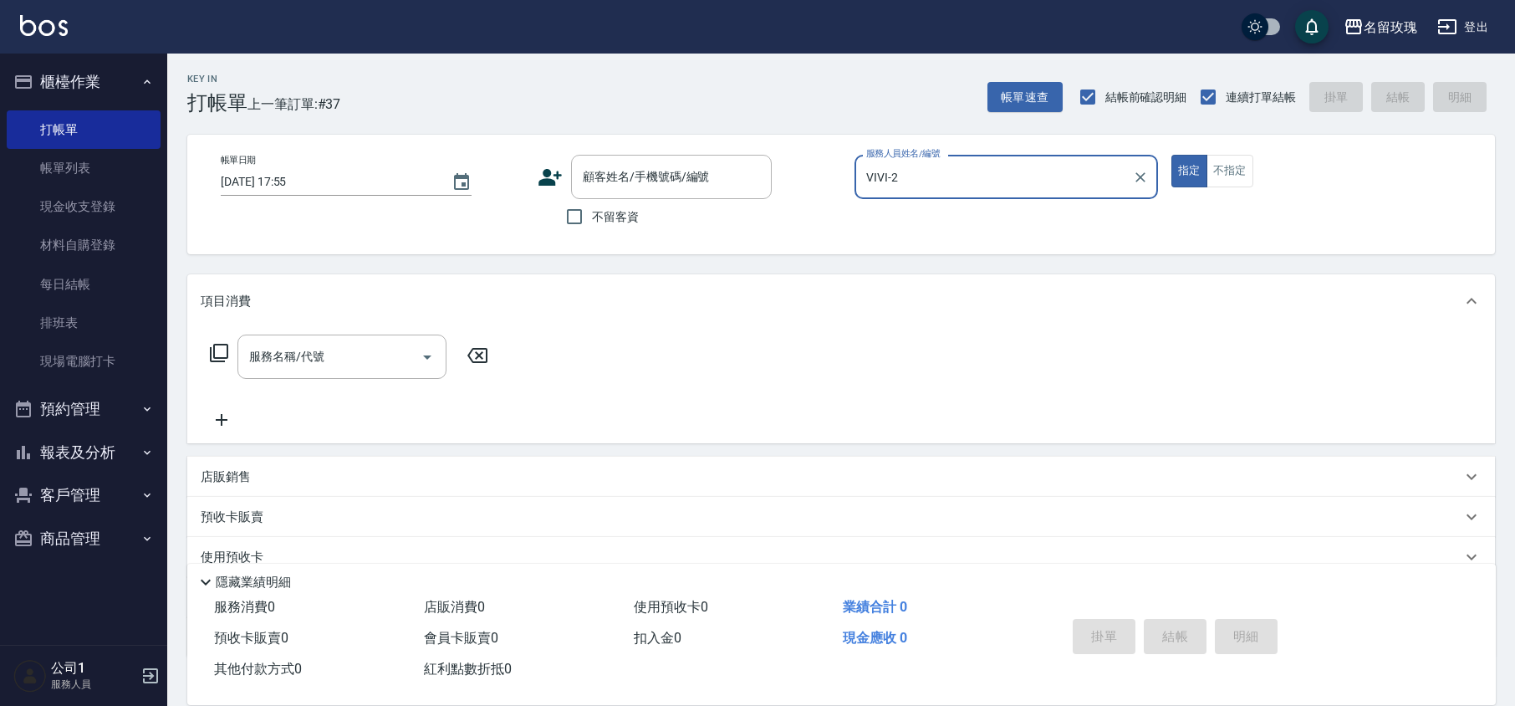
click at [319, 358] on div "服務名稱/代號 服務名稱/代號" at bounding box center [342, 357] width 209 height 44
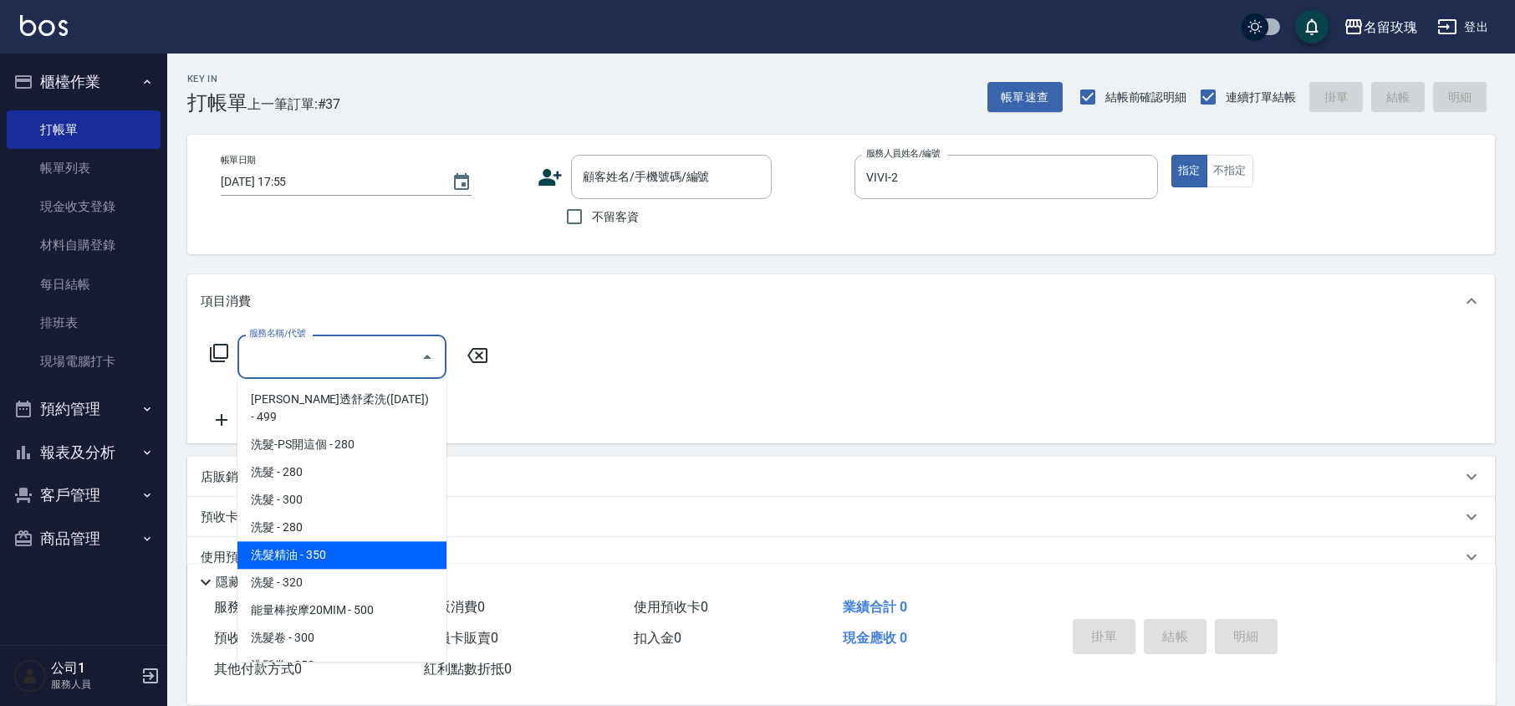
click at [396, 541] on span "洗髮精油 - 350" at bounding box center [342, 555] width 209 height 28
type input "洗髮精油(206)"
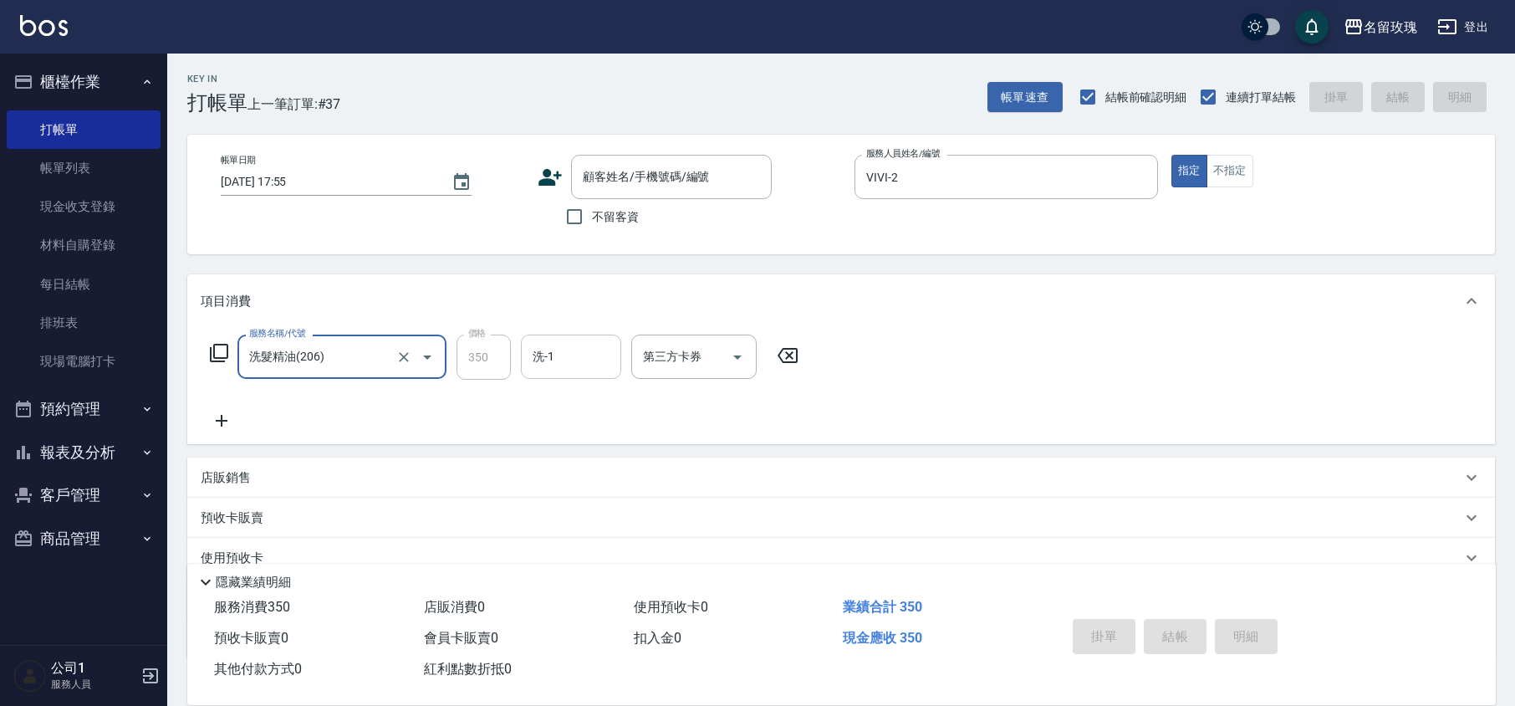
click at [544, 355] on input "洗-1" at bounding box center [571, 356] width 85 height 29
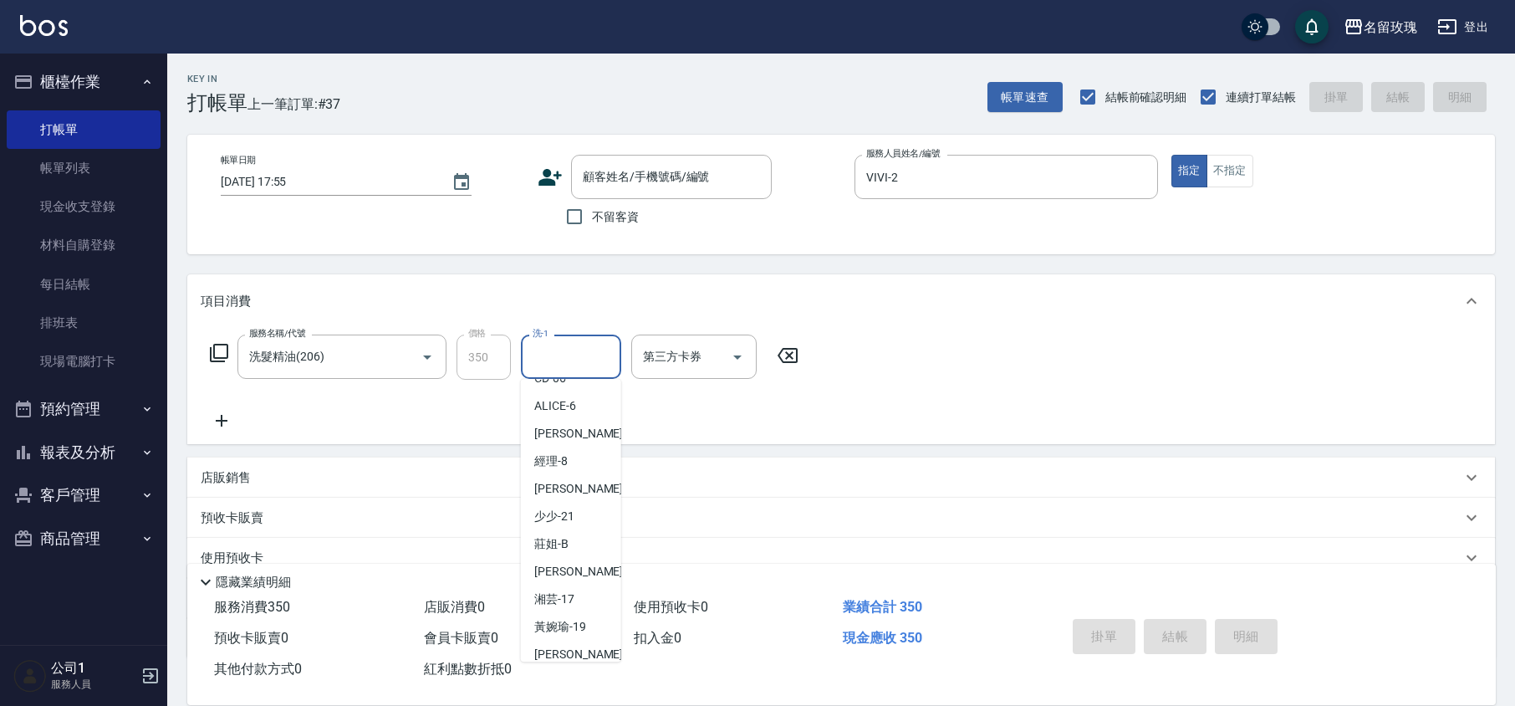
scroll to position [222, 0]
drag, startPoint x: 593, startPoint y: 604, endPoint x: 456, endPoint y: 502, distance: 170.9
click at [592, 604] on div "湘芸 -17" at bounding box center [571, 591] width 100 height 28
type input "湘芸-17"
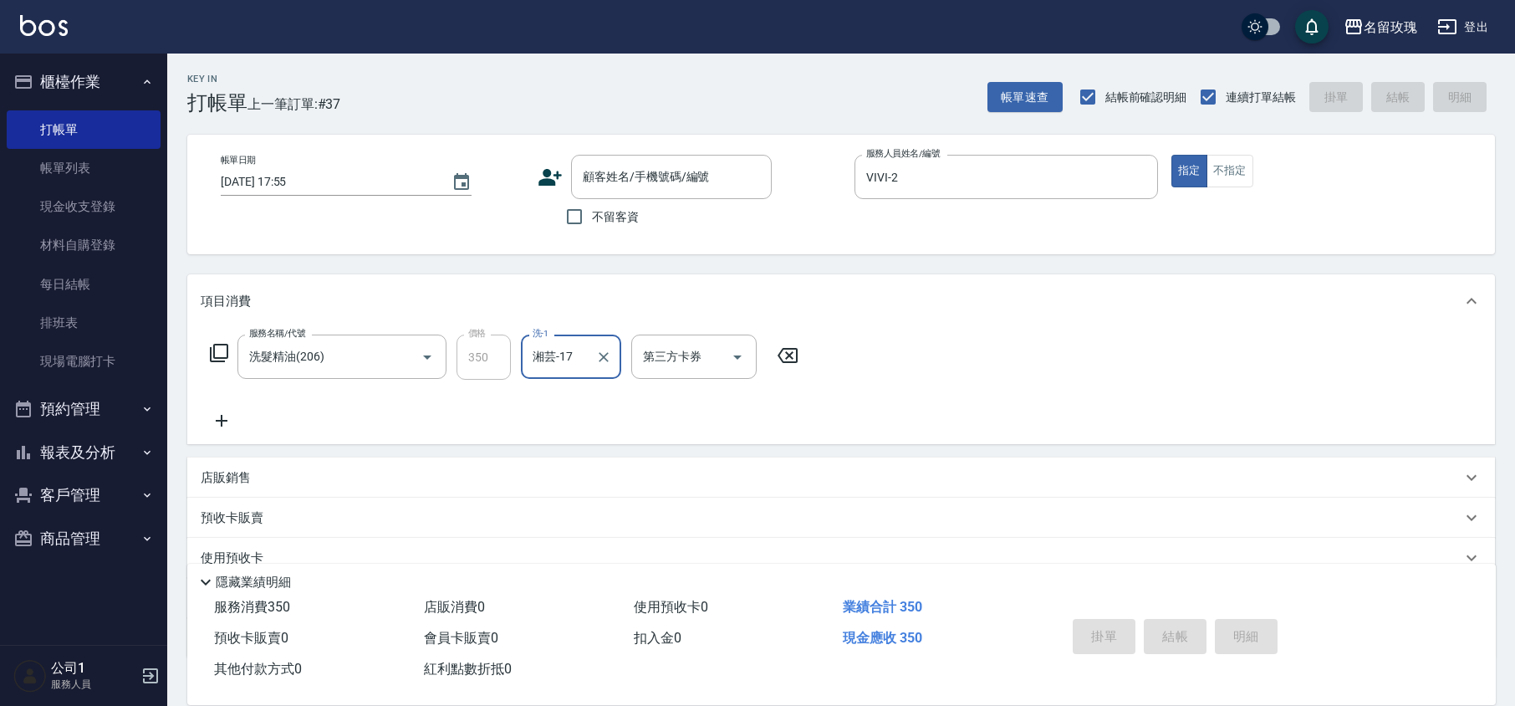
click at [224, 421] on icon at bounding box center [222, 421] width 12 height 12
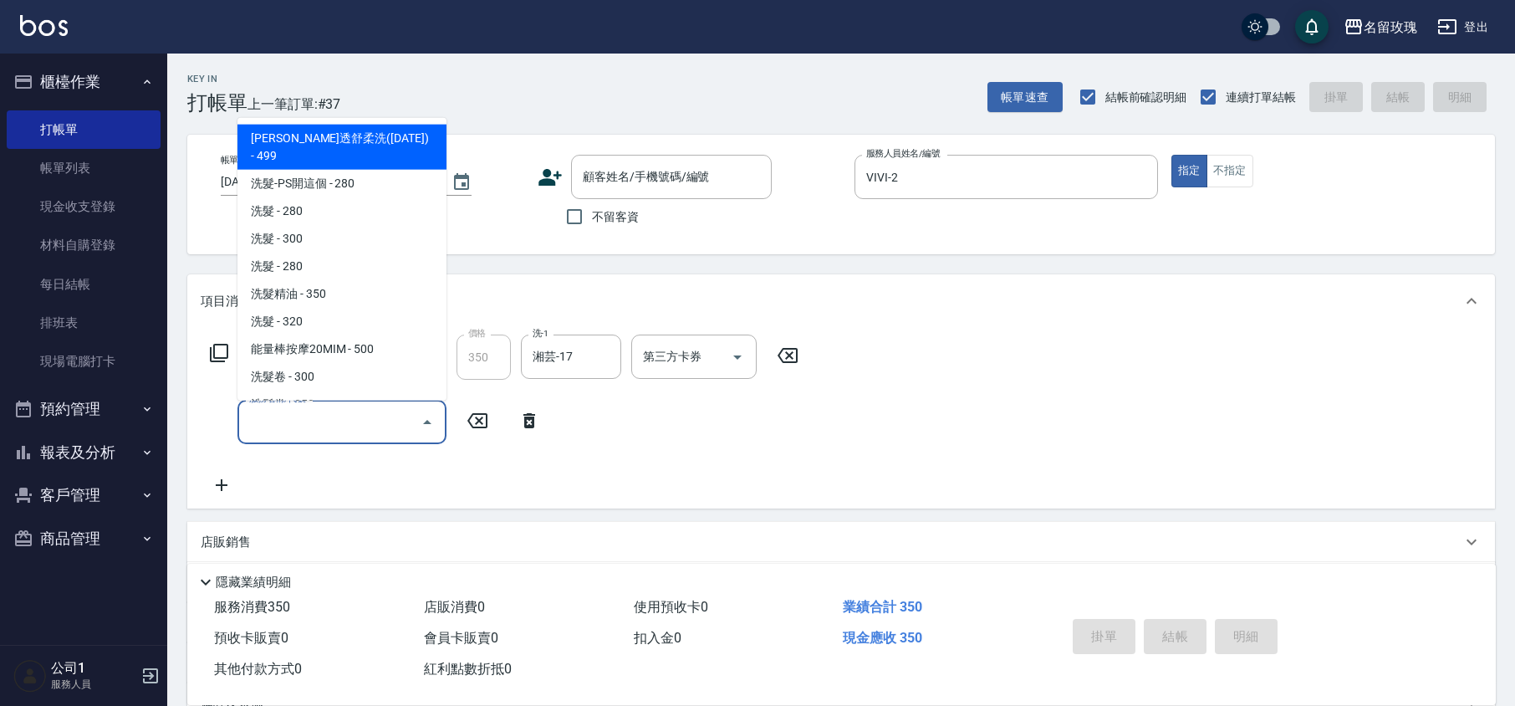
click at [293, 409] on input "服務名稱/代號" at bounding box center [329, 421] width 169 height 29
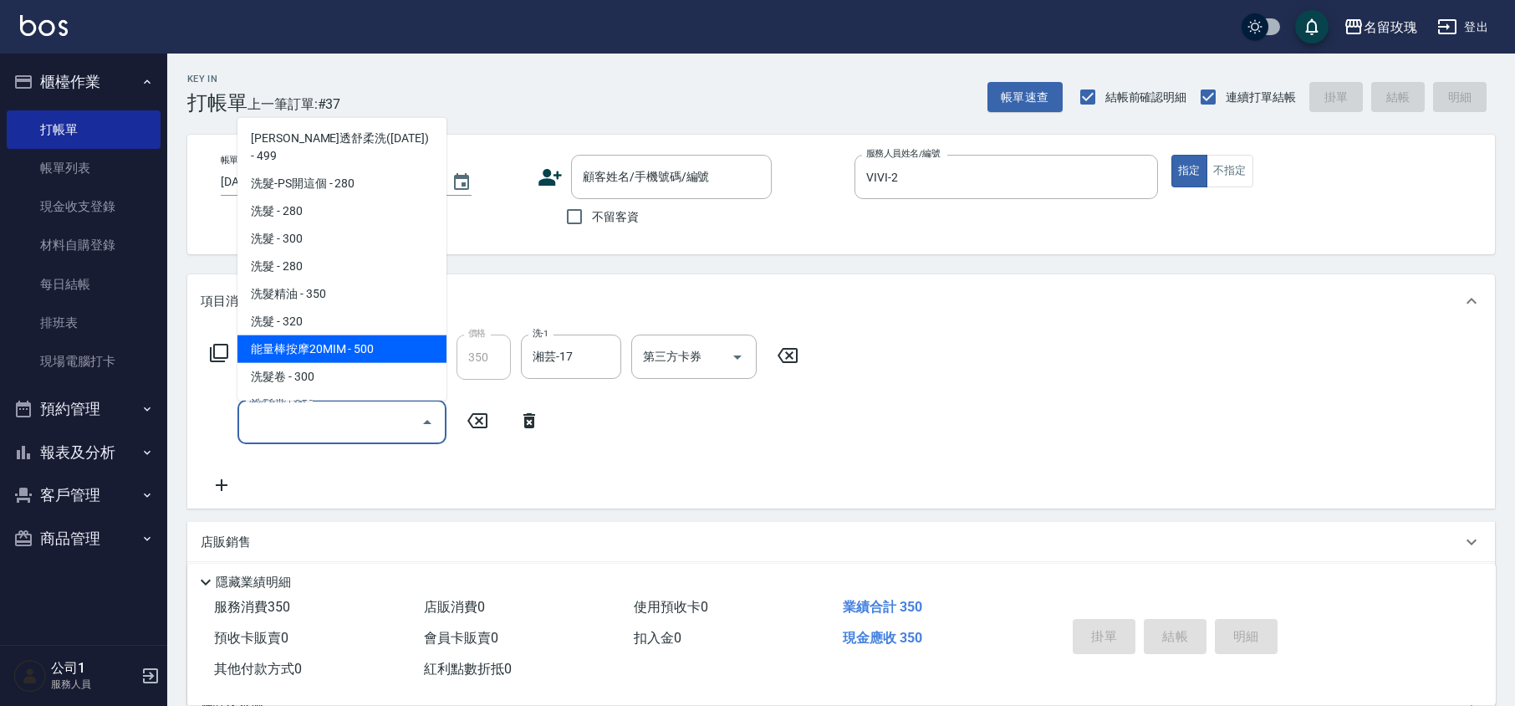
type input "ㄓ"
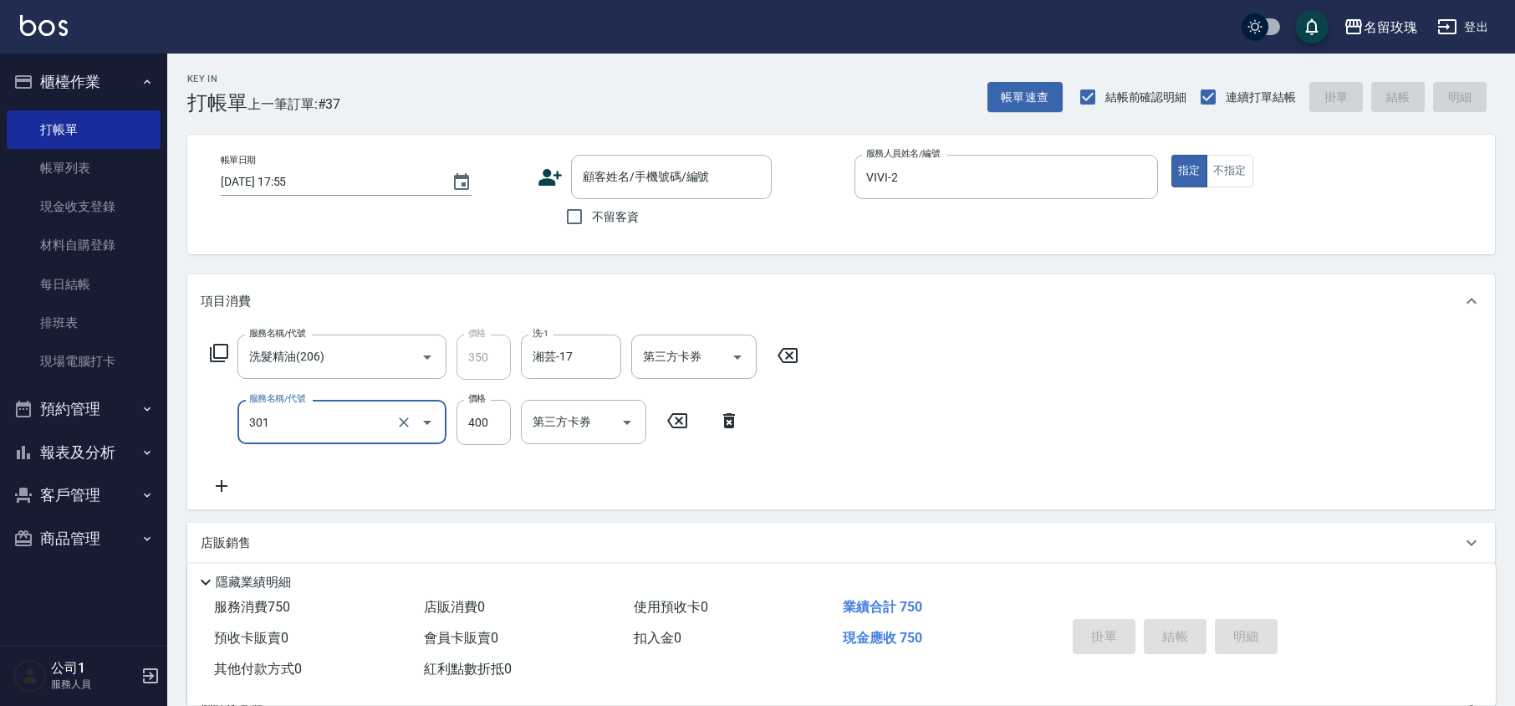
type input "剪髮(301)"
type input "560"
click at [569, 218] on input "不留客資" at bounding box center [574, 216] width 35 height 35
checkbox input "true"
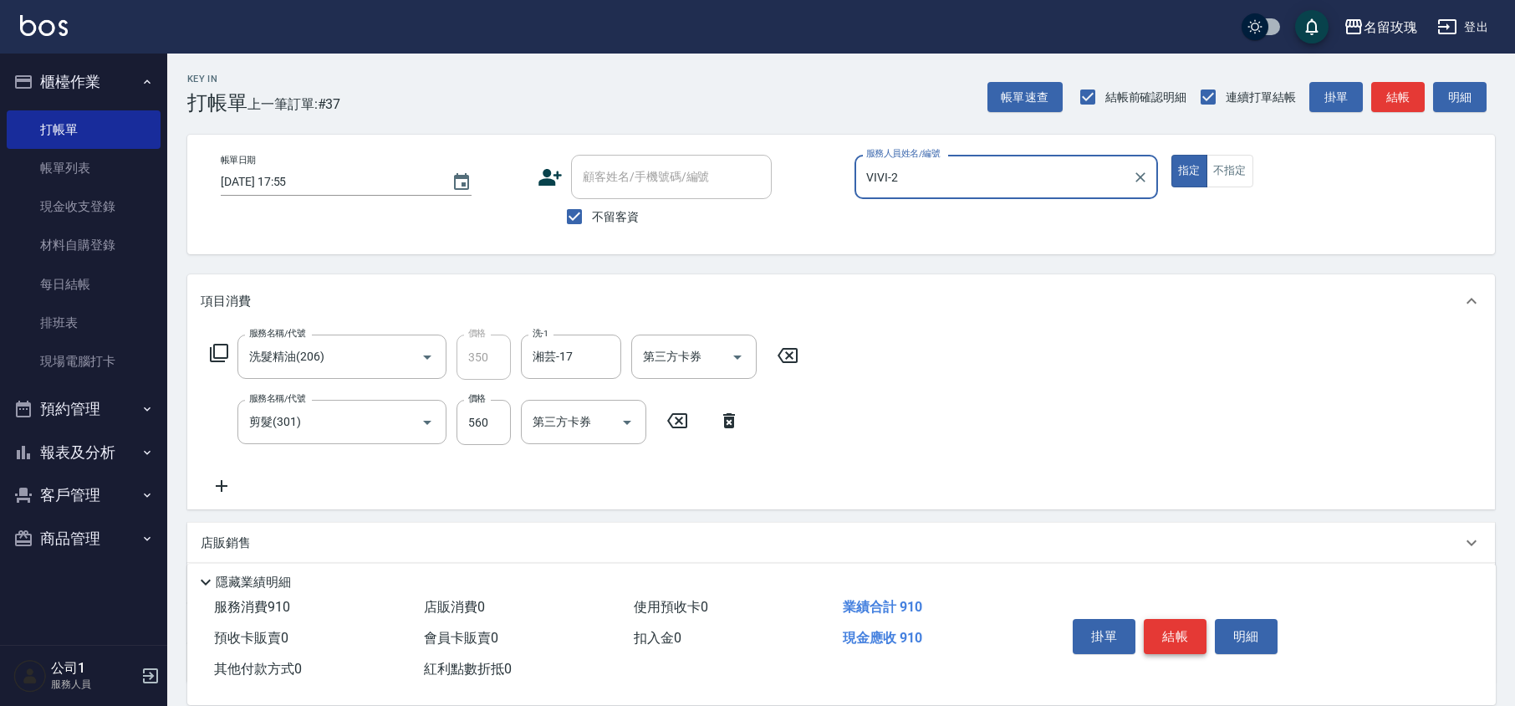
click at [1169, 626] on button "結帳" at bounding box center [1175, 636] width 63 height 35
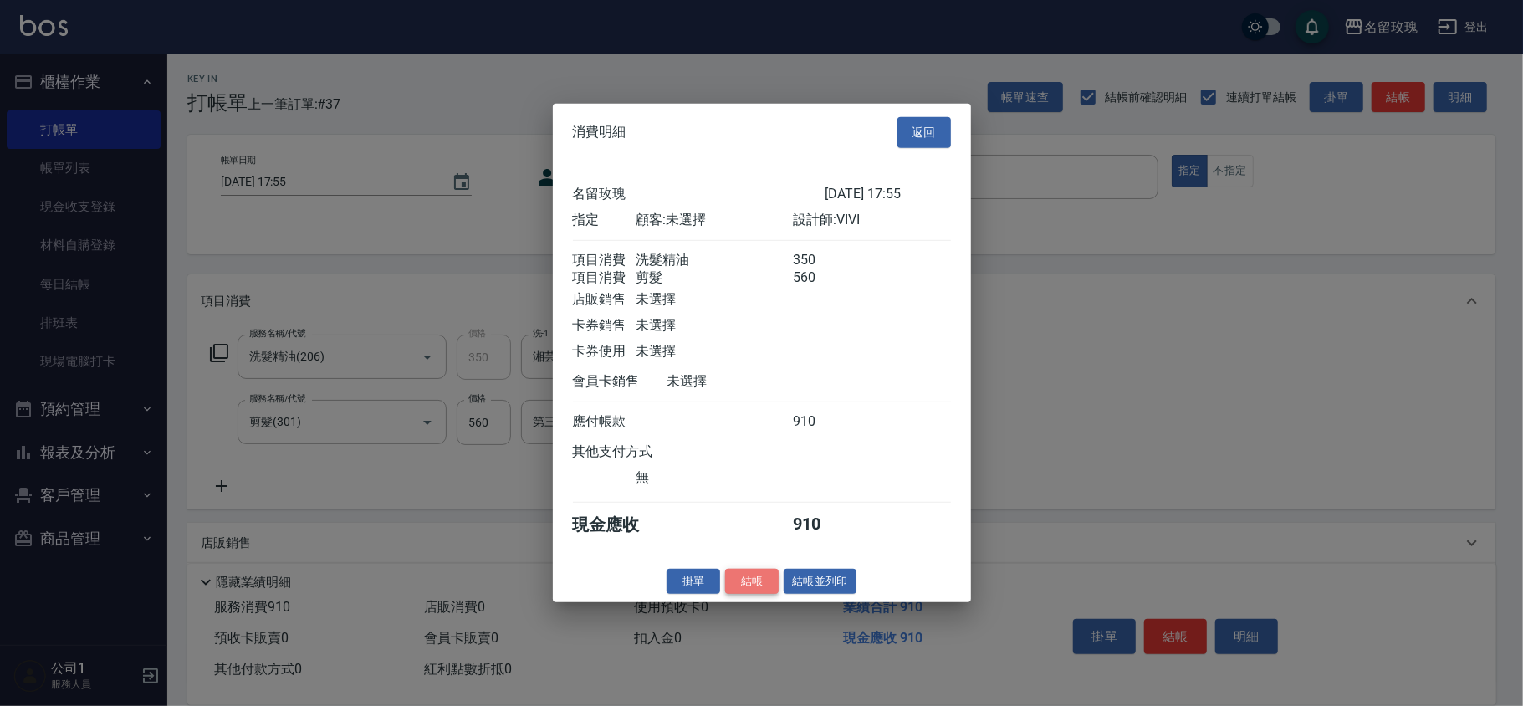
click at [749, 582] on button "結帳" at bounding box center [752, 581] width 54 height 26
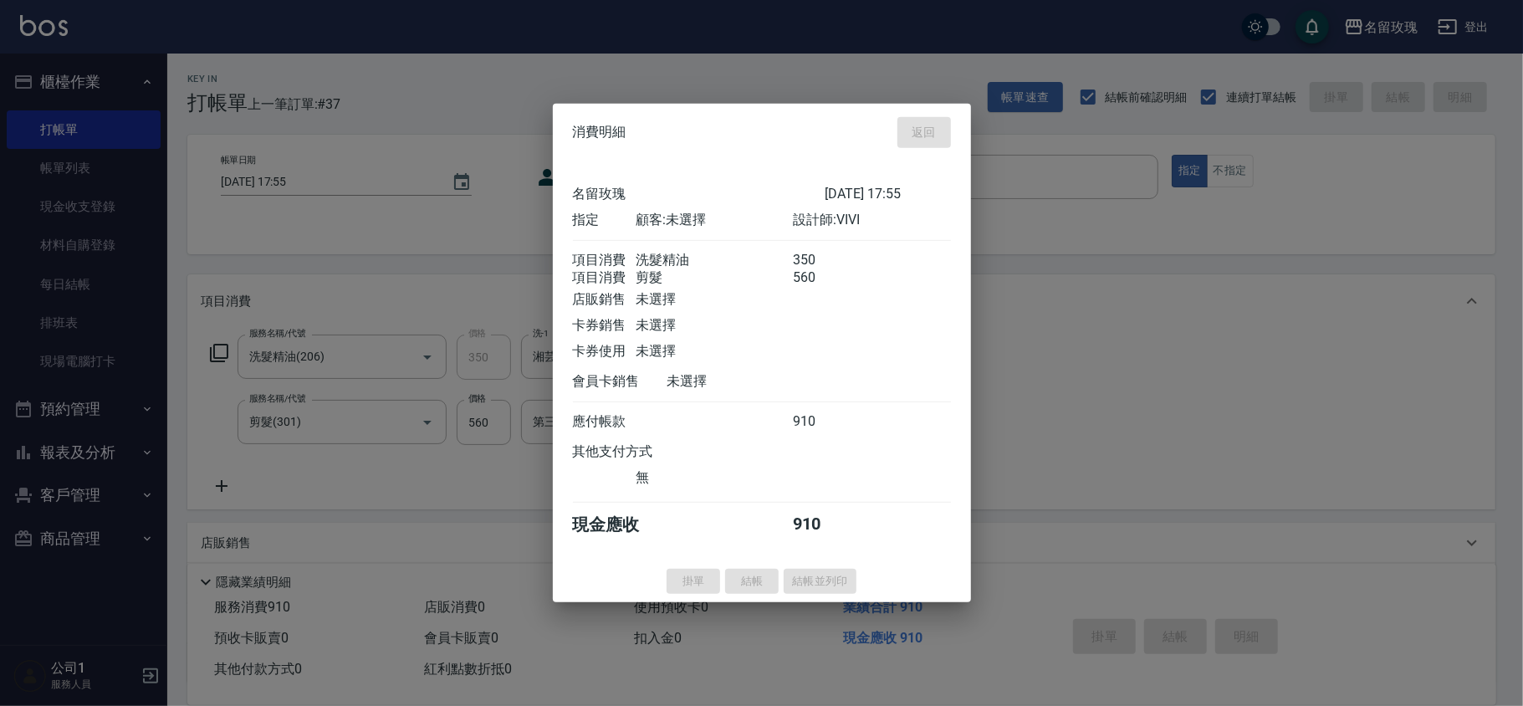
type input "[DATE] 17:56"
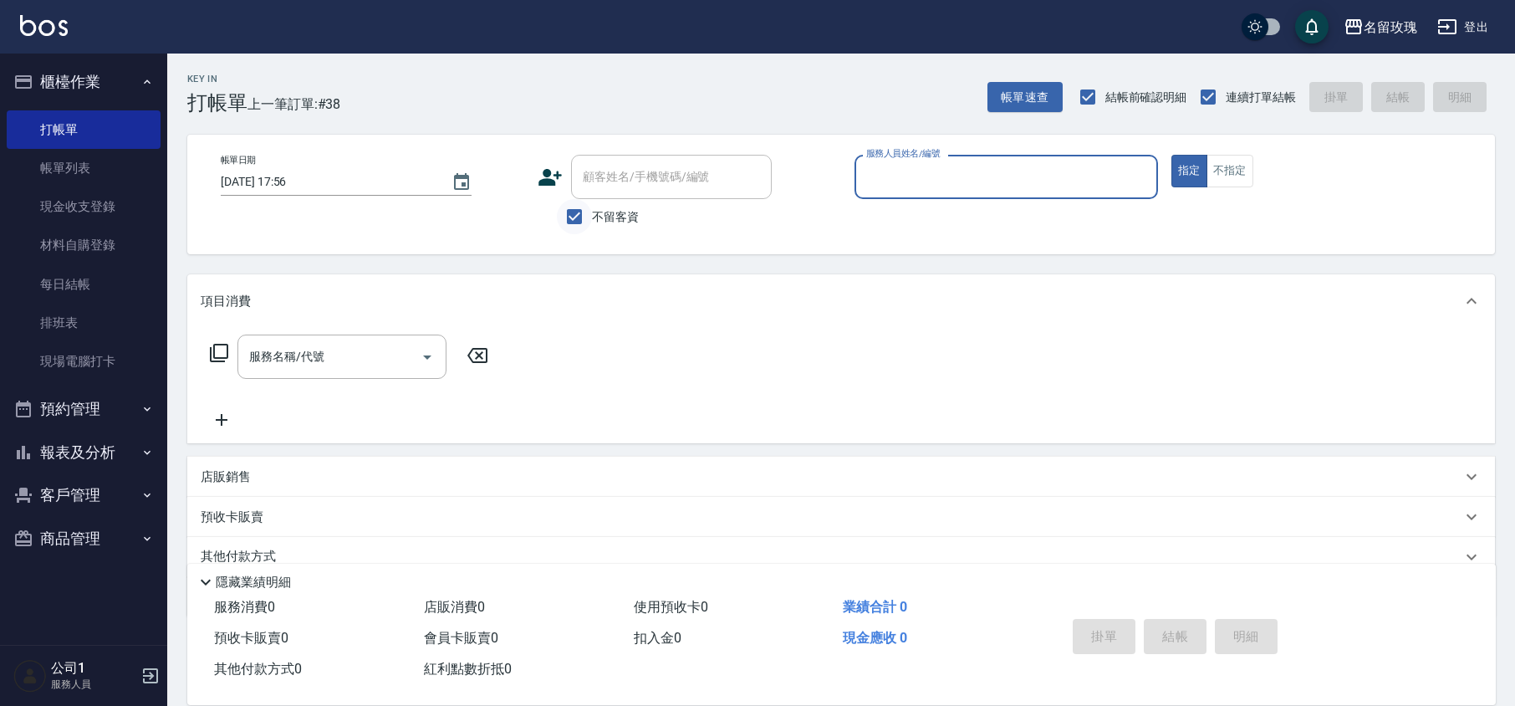
click at [576, 212] on input "不留客資" at bounding box center [574, 216] width 35 height 35
checkbox input "false"
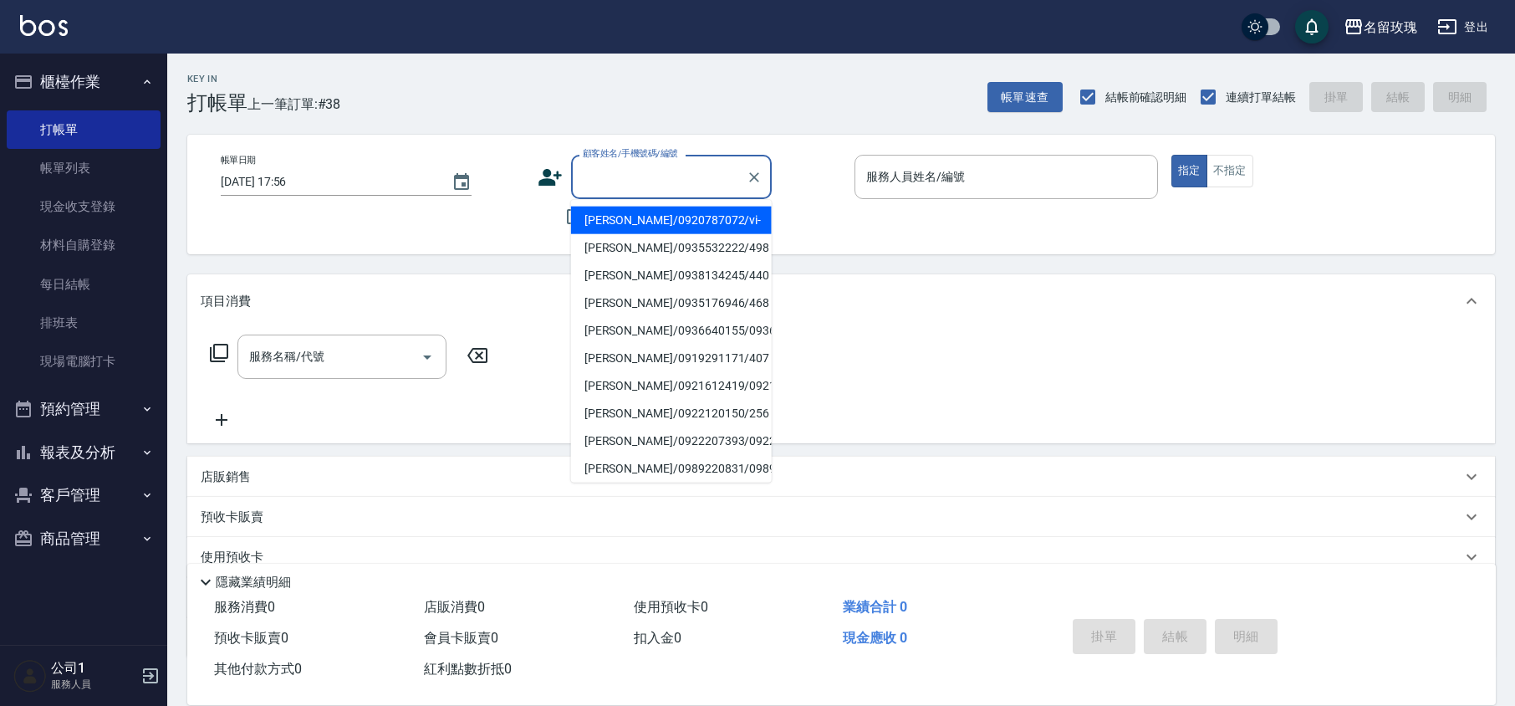
click at [593, 178] on input "顧客姓名/手機號碼/編號" at bounding box center [659, 176] width 161 height 29
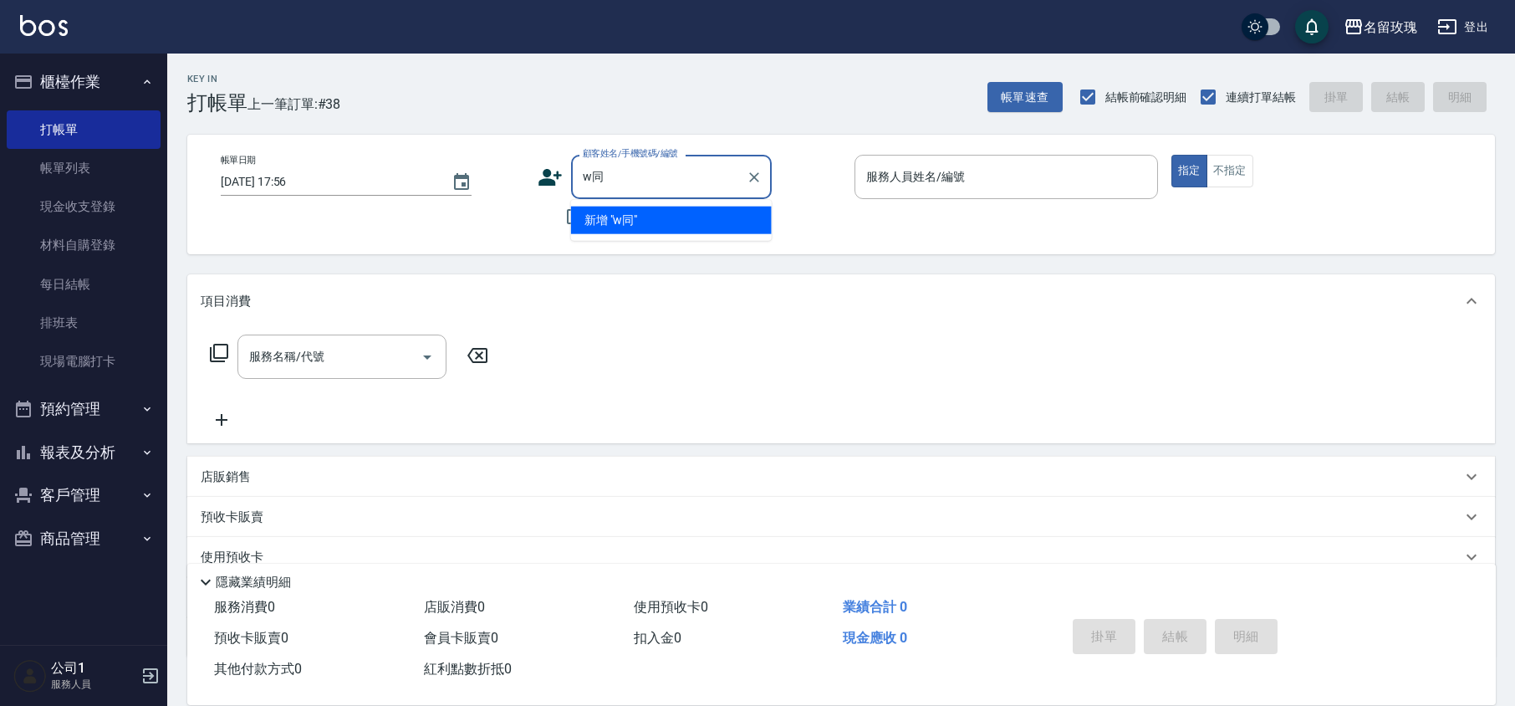
type input "w"
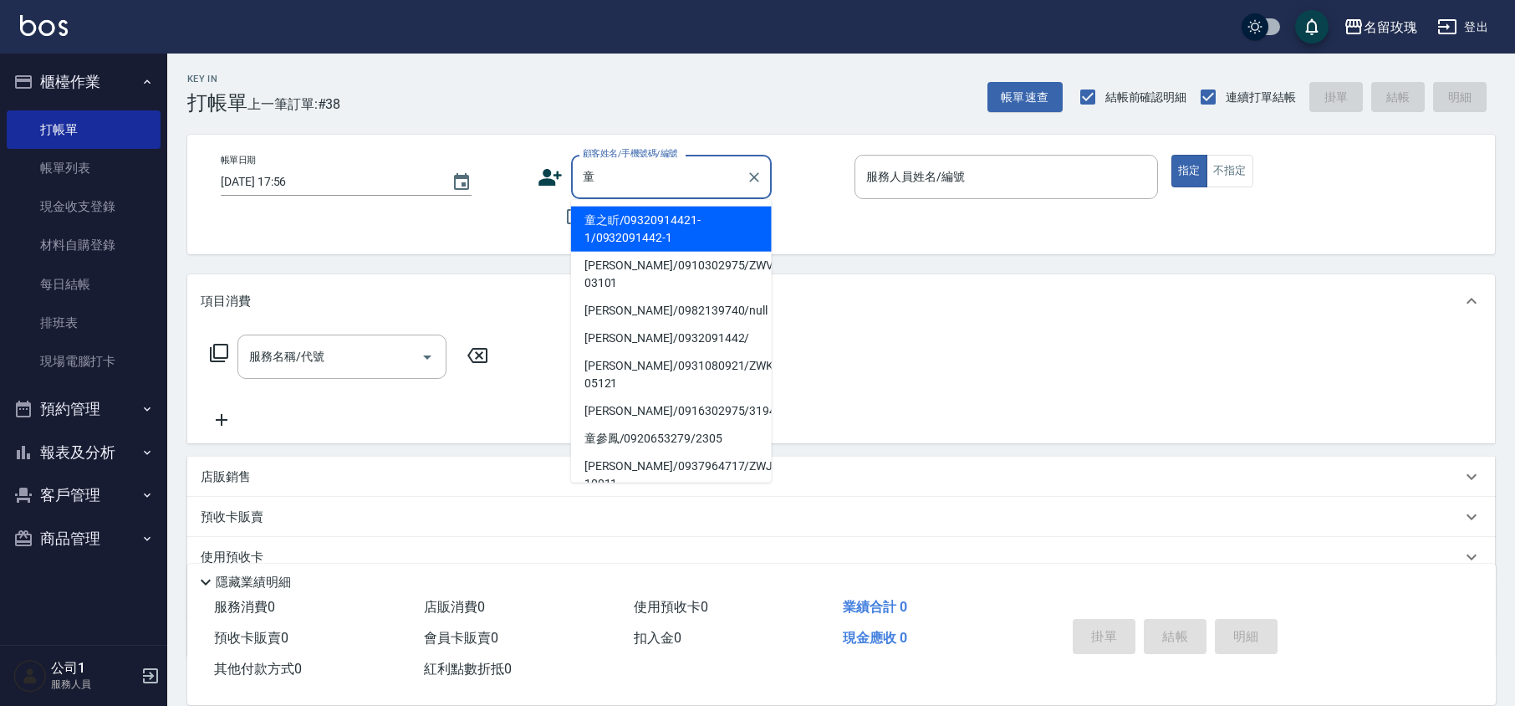
click at [649, 268] on li "[PERSON_NAME]/0910302975/ZWVI-03101" at bounding box center [671, 274] width 201 height 45
type input "[PERSON_NAME]/0910302975/ZWVI-03101"
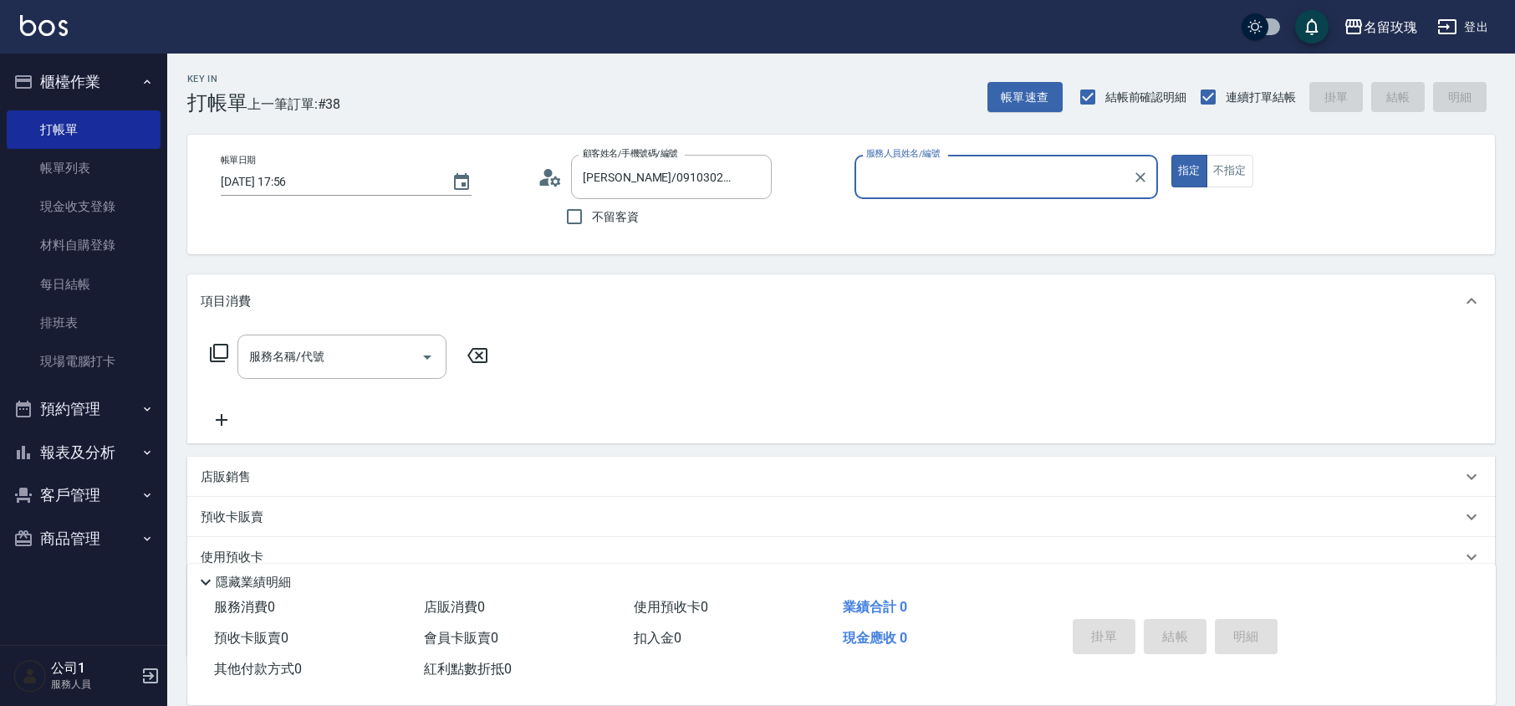
type input "VIVI-2"
click at [331, 358] on input "服務名稱/代號" at bounding box center [329, 356] width 169 height 29
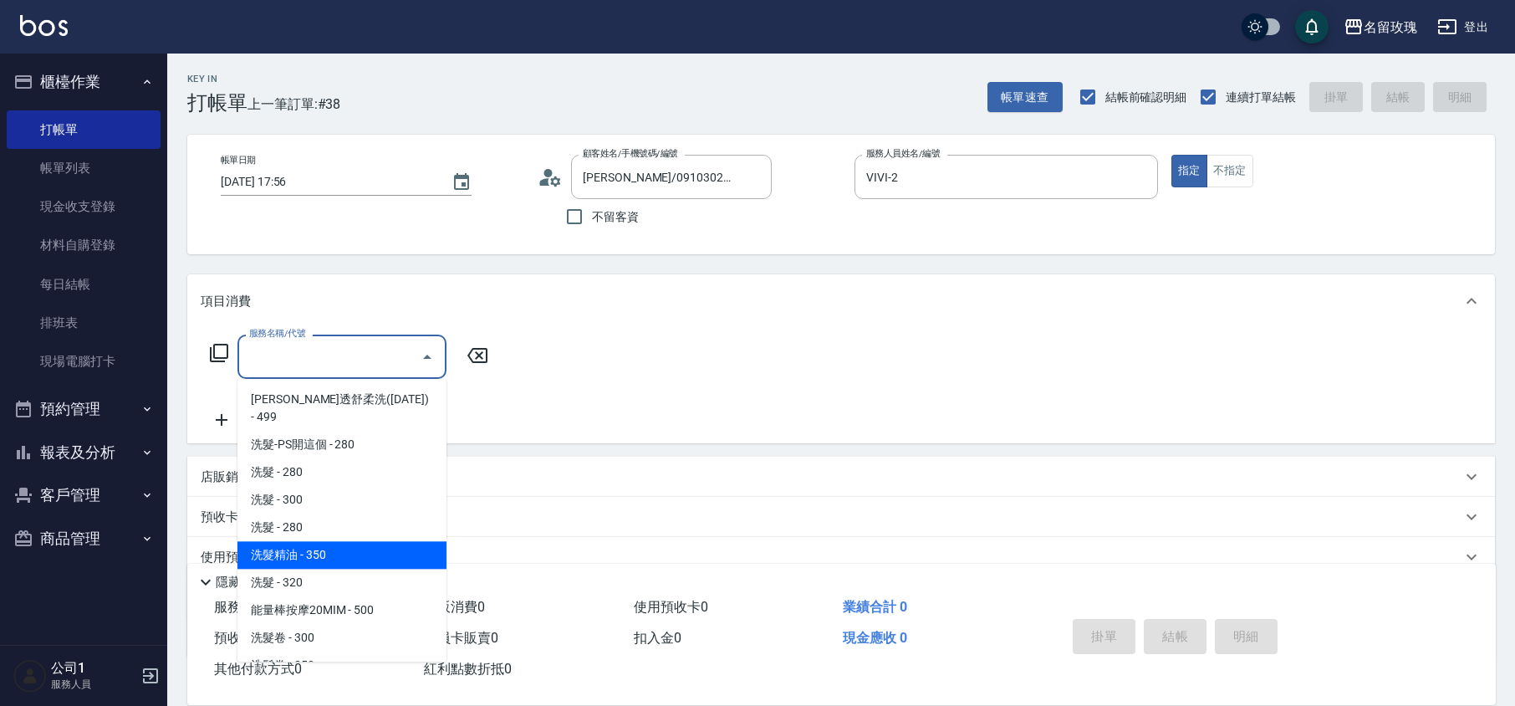
click at [375, 541] on span "洗髮精油 - 350" at bounding box center [342, 555] width 209 height 28
type input "洗髮精油(206)"
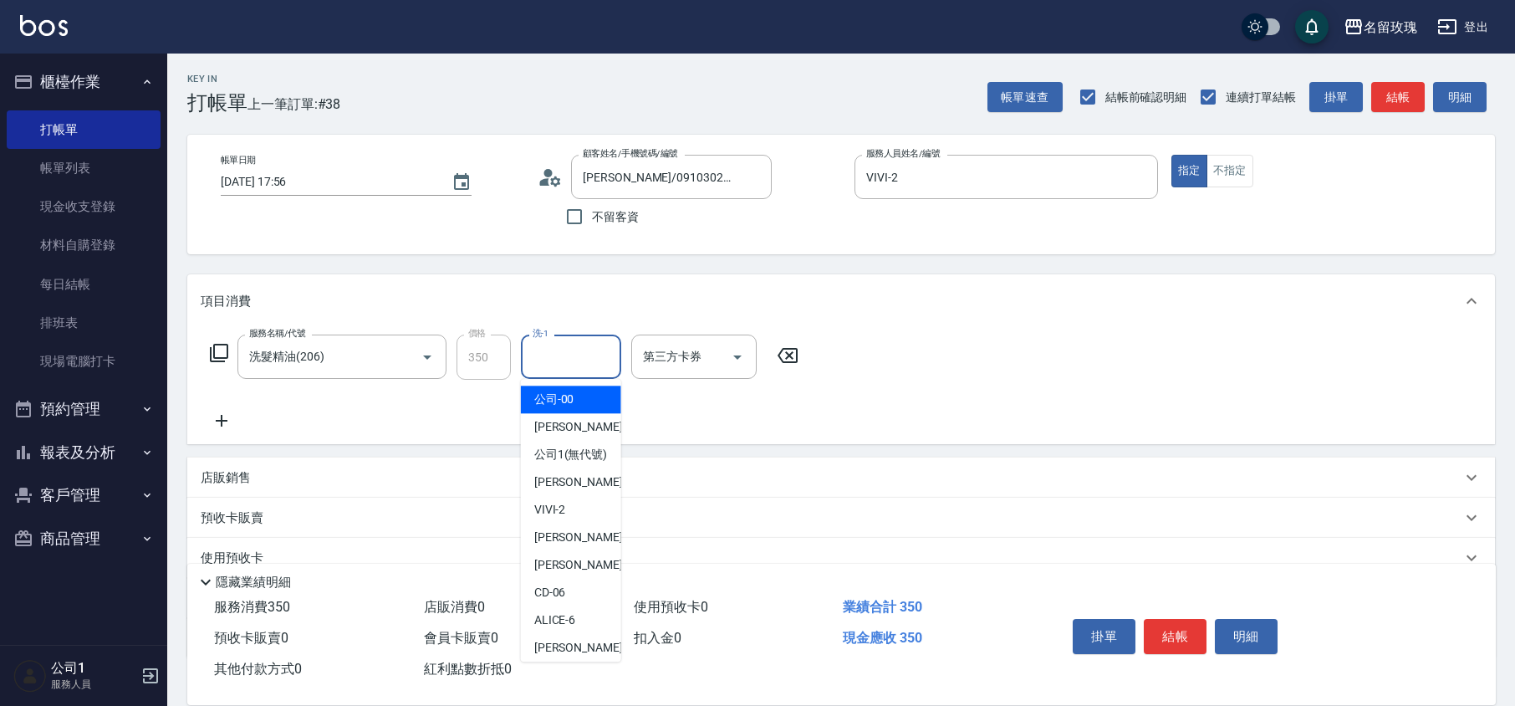
click at [549, 359] on input "洗-1" at bounding box center [571, 356] width 85 height 29
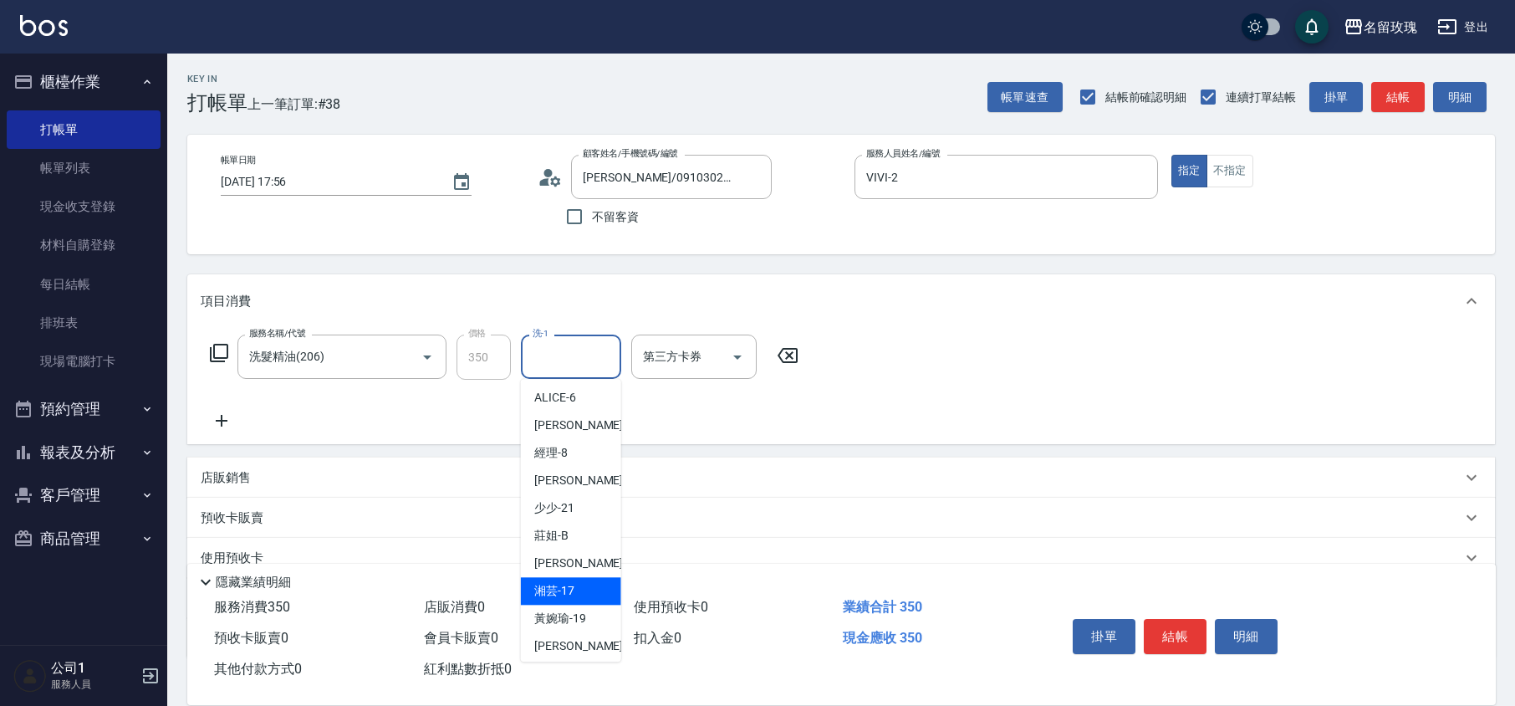
click at [567, 600] on span "湘芸 -17" at bounding box center [554, 591] width 40 height 18
type input "湘芸-17"
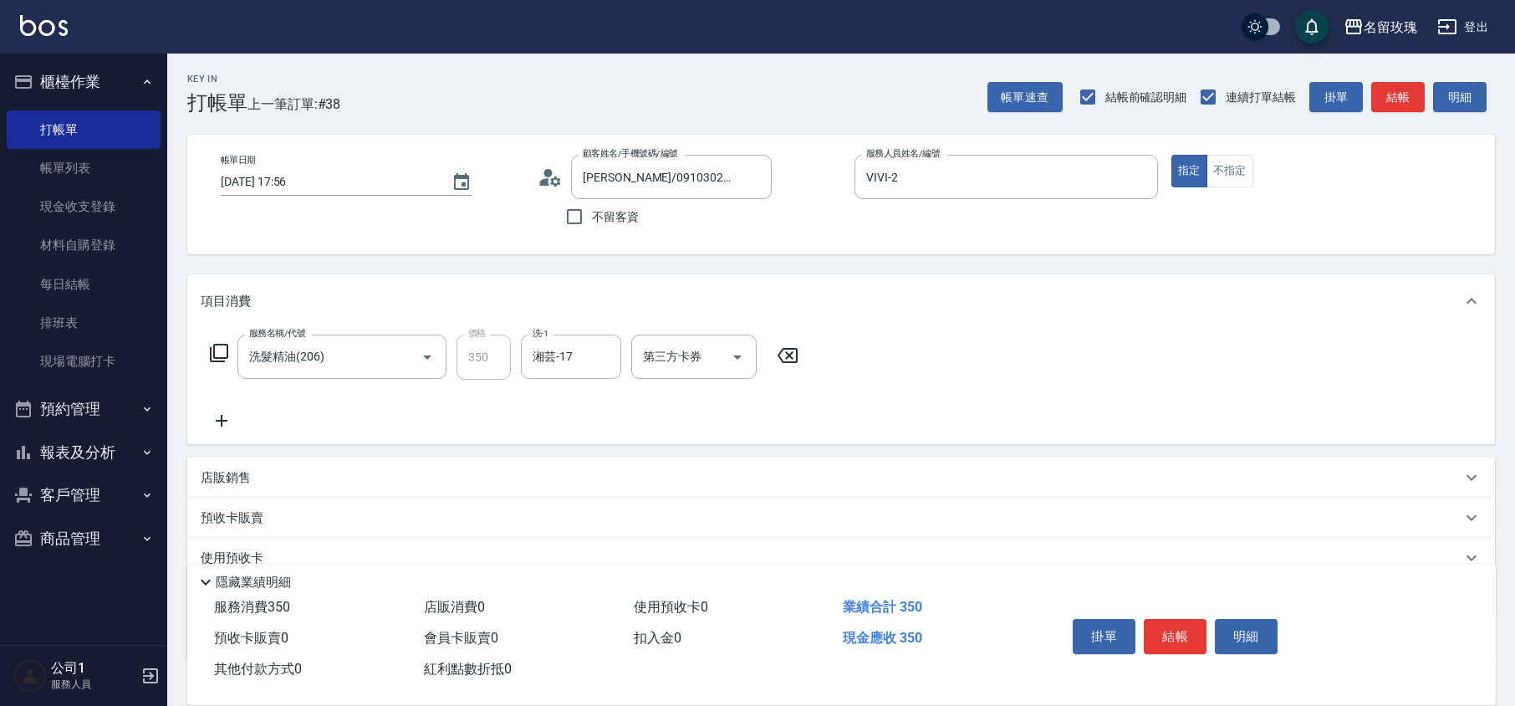
click at [221, 422] on icon at bounding box center [222, 421] width 12 height 12
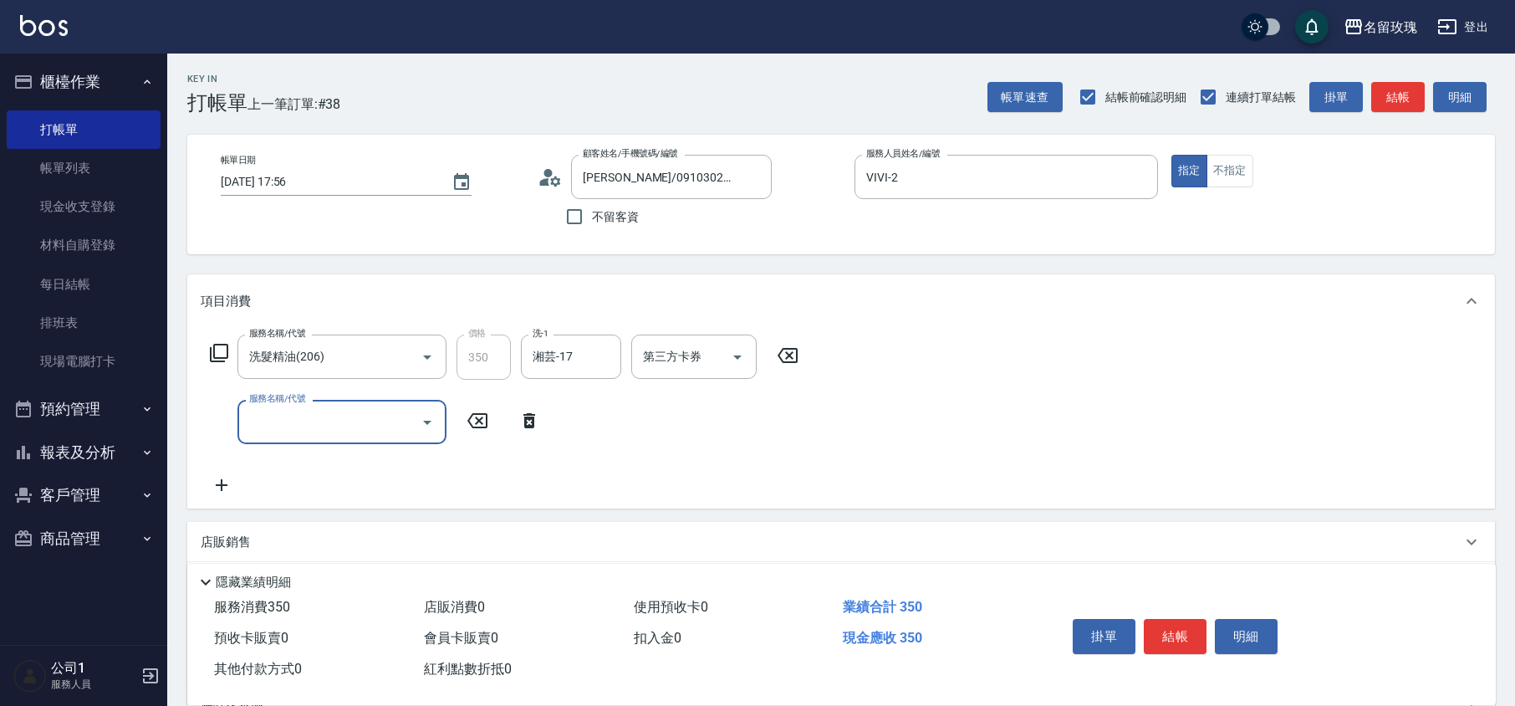
click at [279, 402] on label "服務名稱/代號" at bounding box center [277, 398] width 56 height 13
click at [279, 407] on input "服務名稱/代號" at bounding box center [329, 421] width 169 height 29
type input "剪髮(307)"
click at [227, 483] on icon at bounding box center [222, 486] width 42 height 20
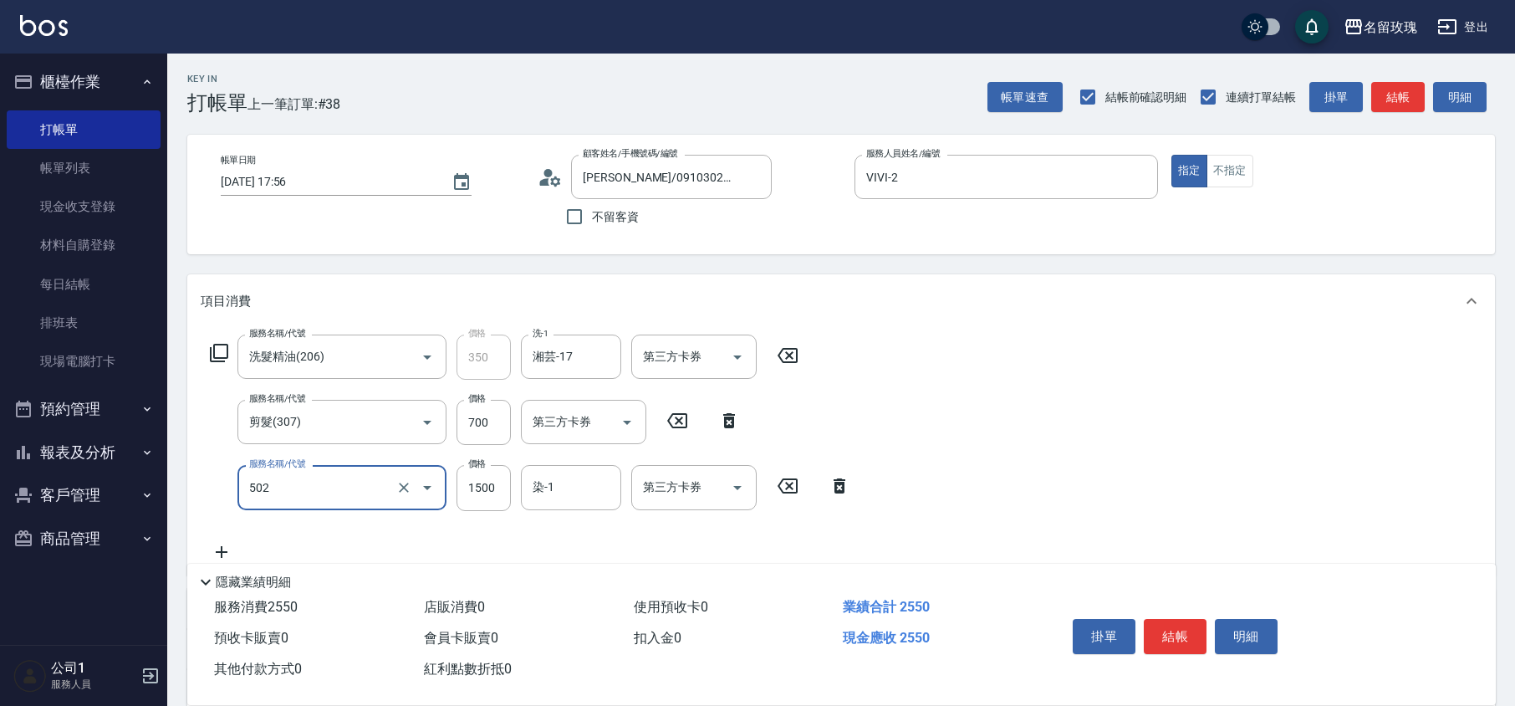
type input "染髮(502)"
type input "1800"
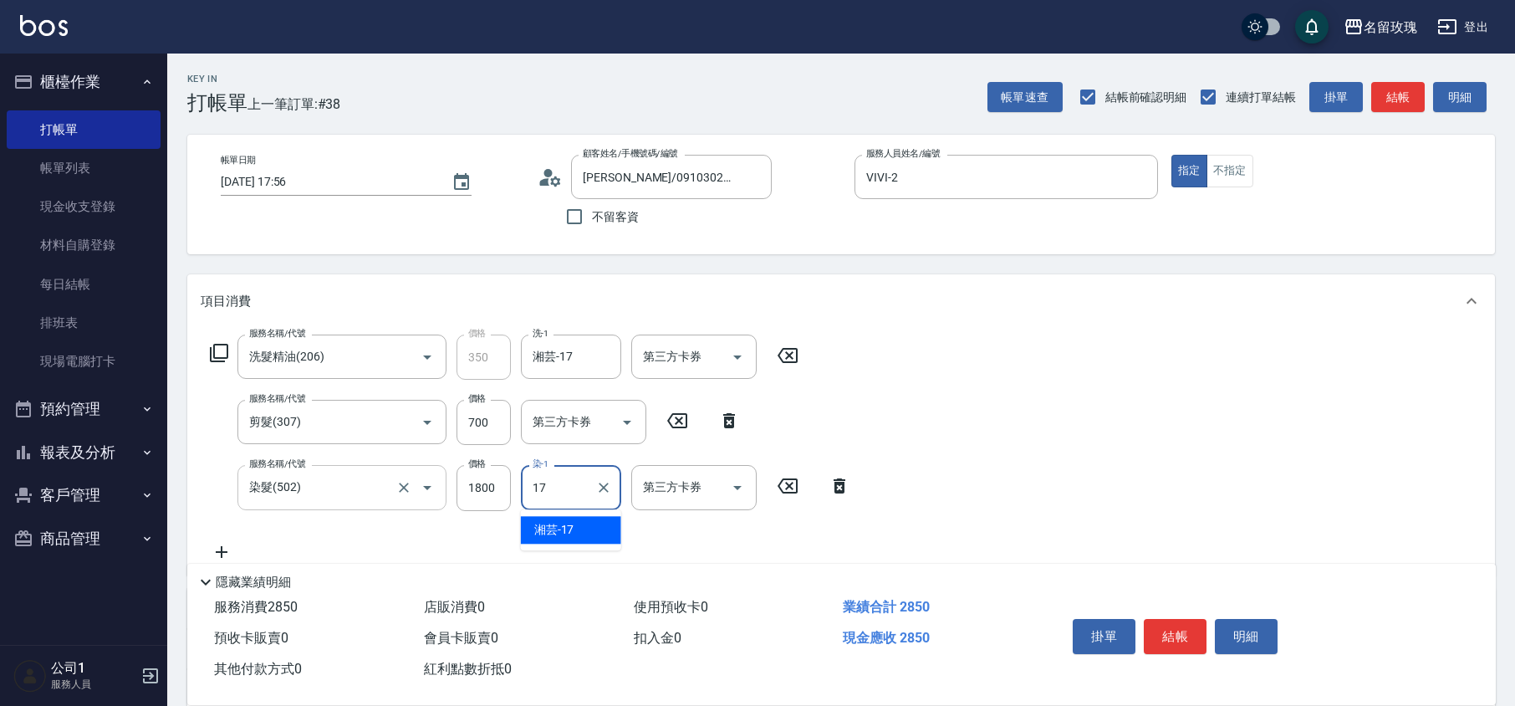
type input "湘芸-17"
click at [1179, 633] on button "結帳" at bounding box center [1175, 636] width 63 height 35
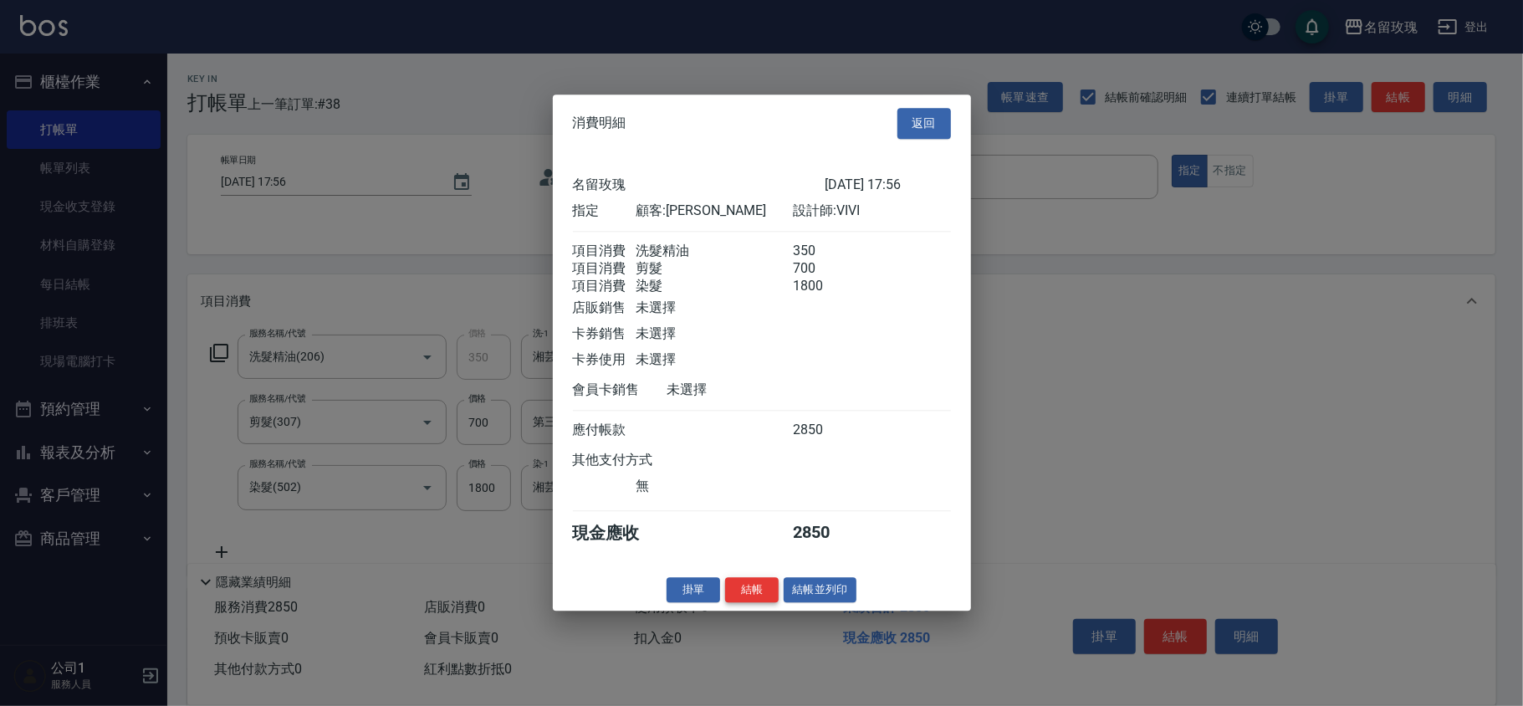
click at [761, 592] on button "結帳" at bounding box center [752, 590] width 54 height 26
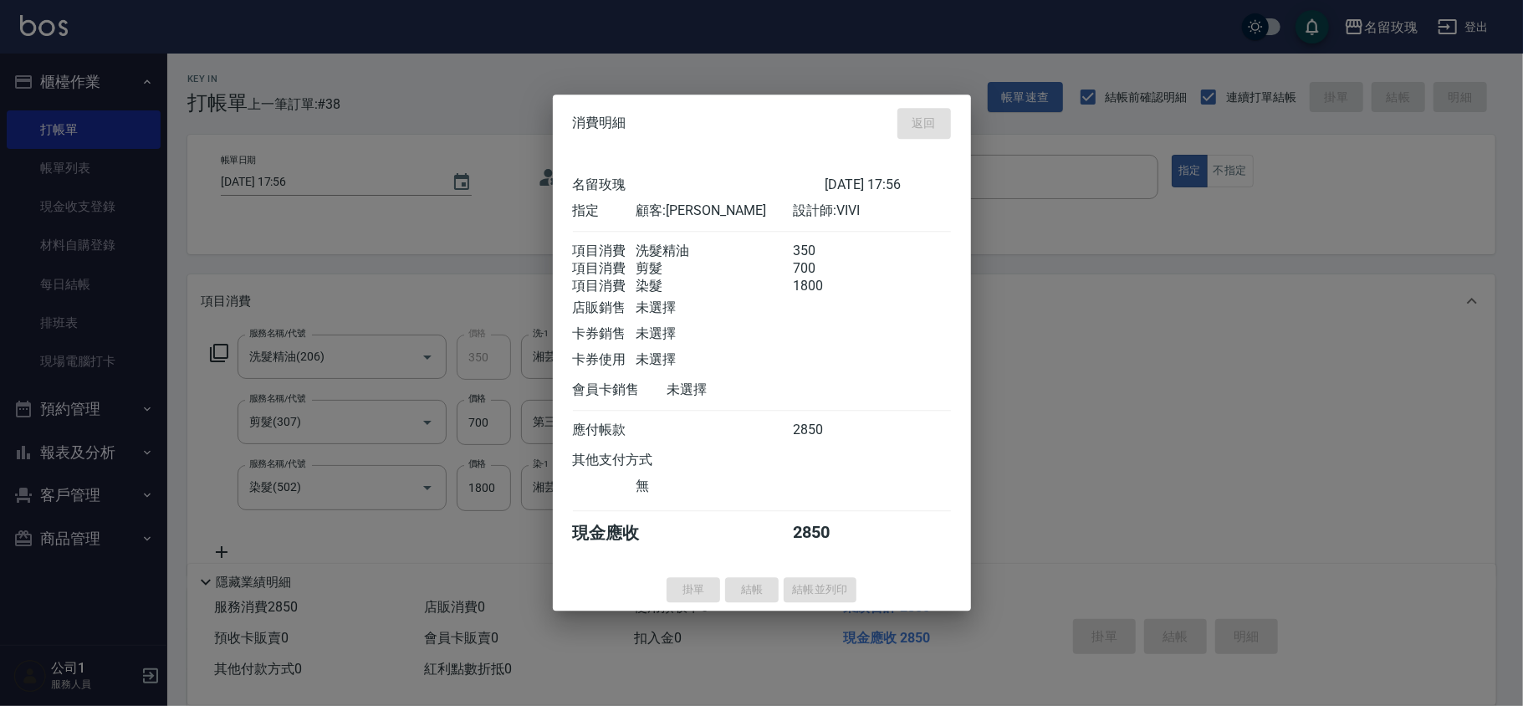
type input "[DATE] 17:57"
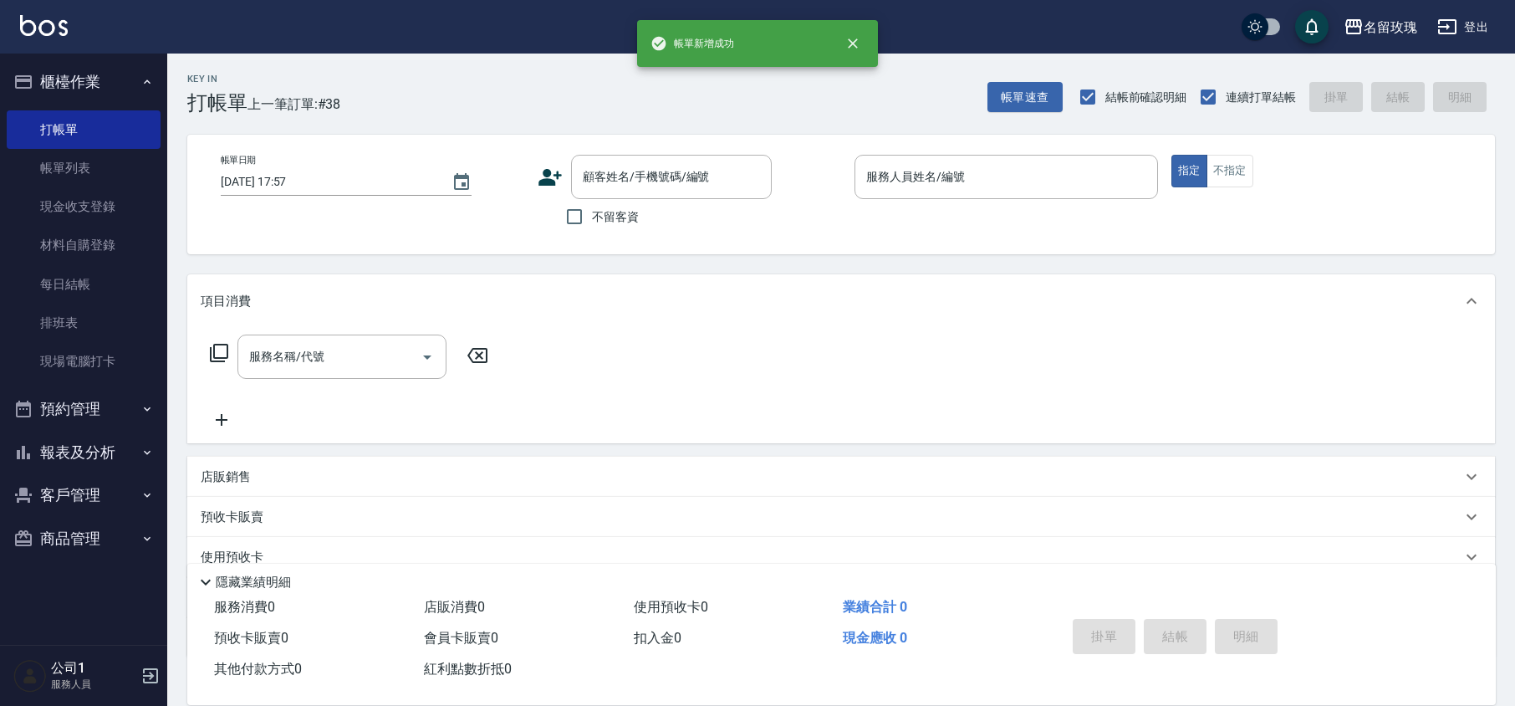
scroll to position [0, 0]
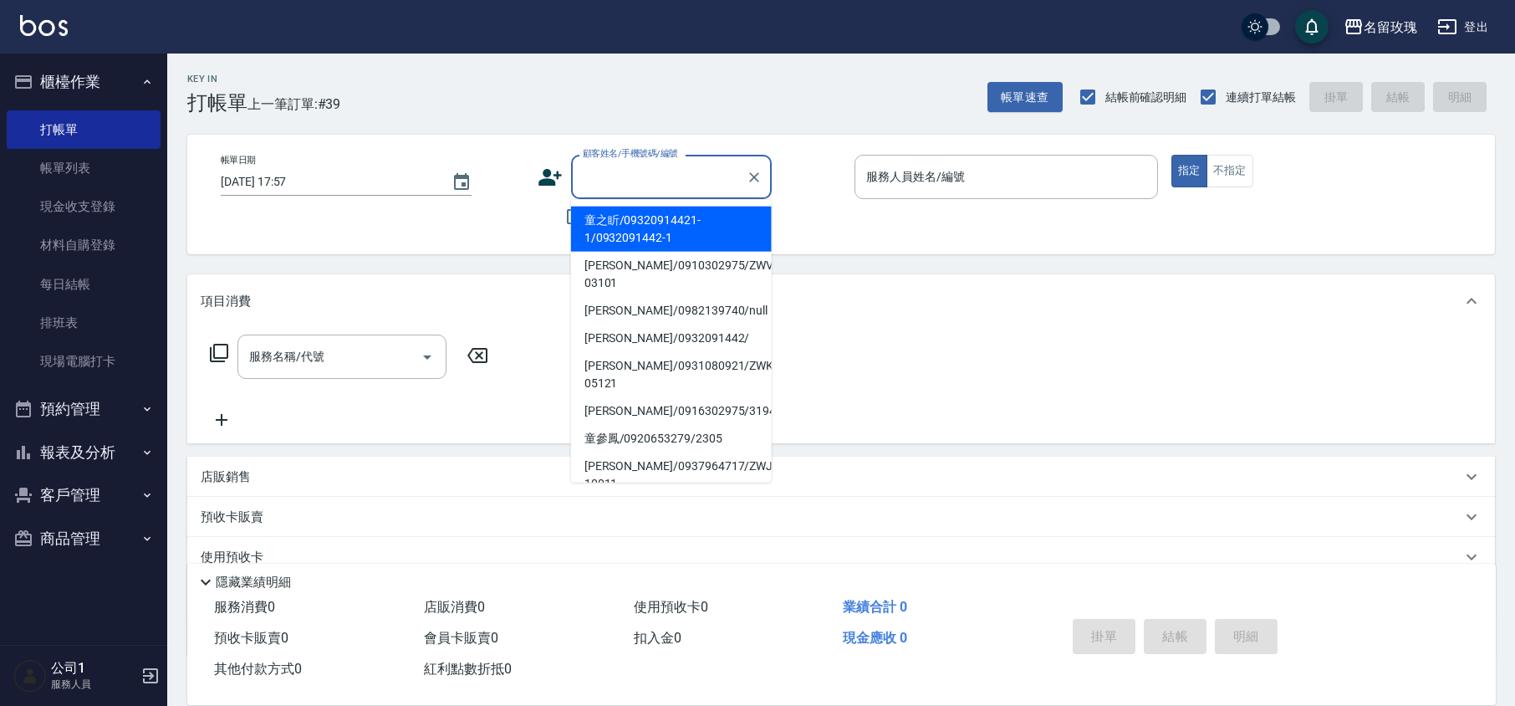
click at [624, 168] on input "顧客姓名/手機號碼/編號" at bounding box center [659, 176] width 161 height 29
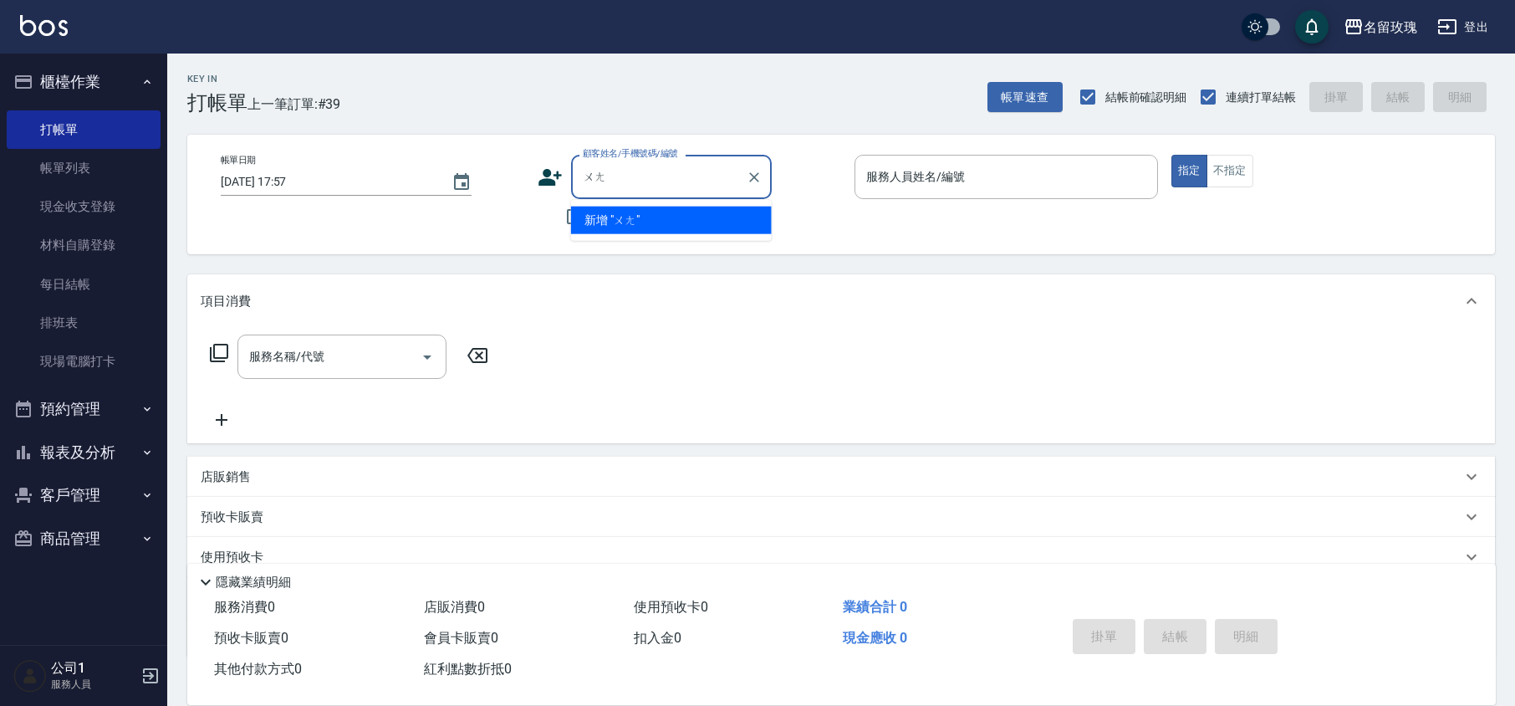
type input "王"
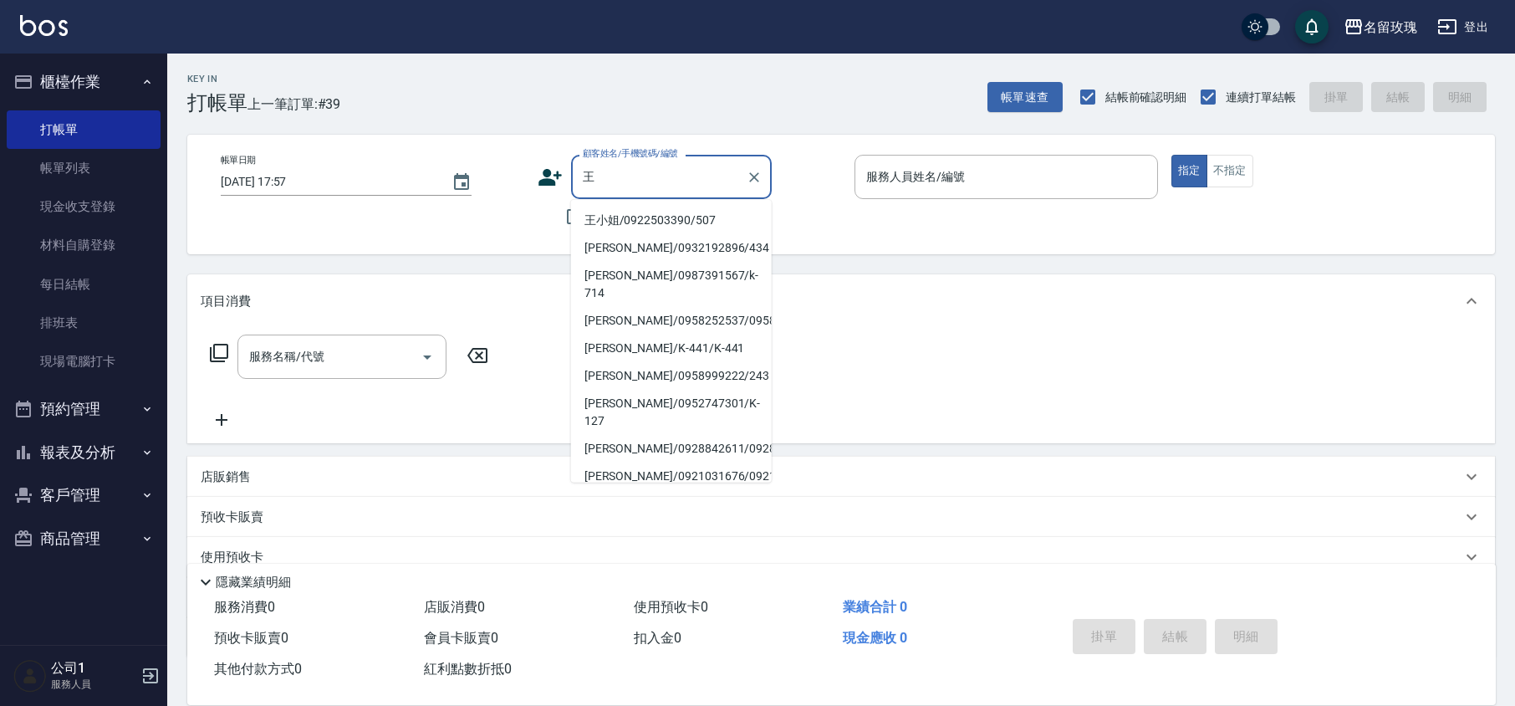
click at [609, 181] on input "王" at bounding box center [659, 176] width 161 height 29
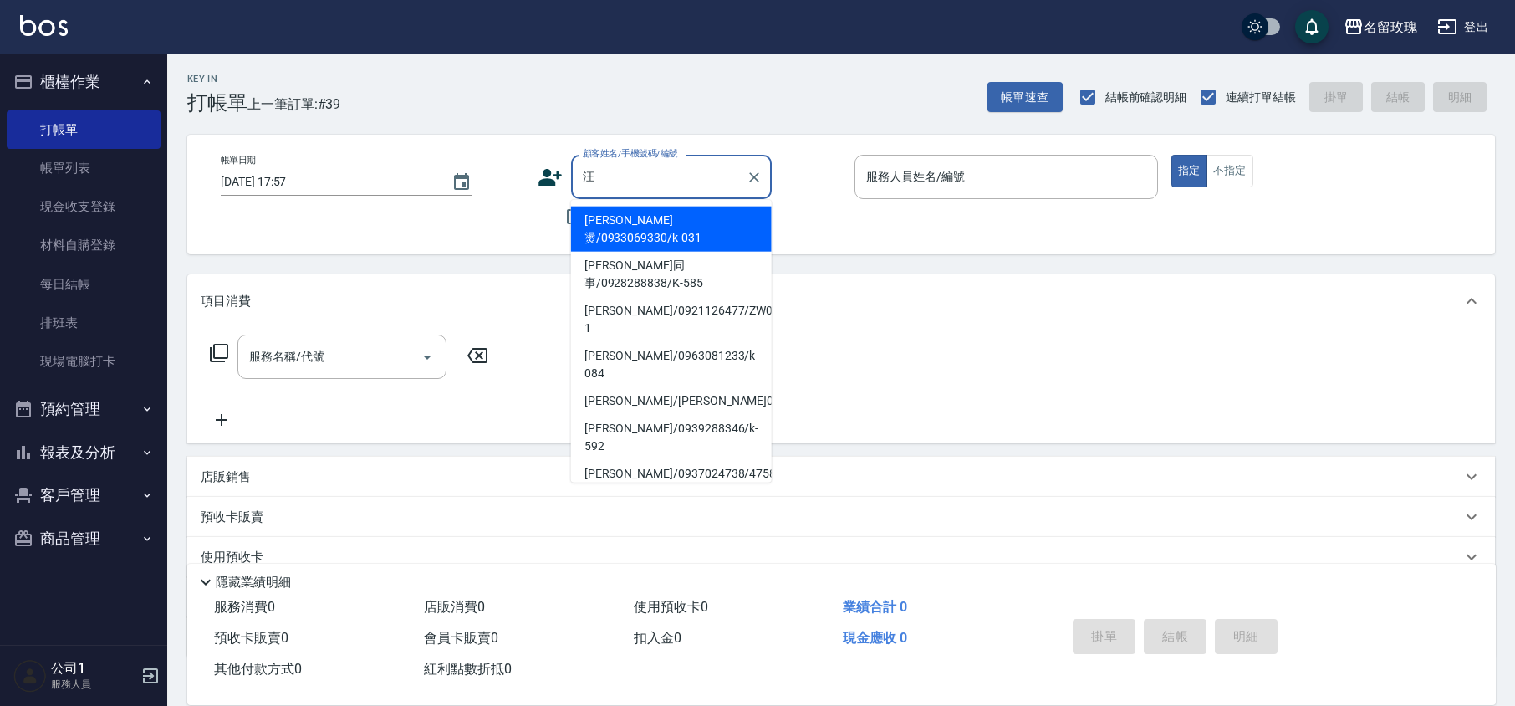
click at [643, 305] on li "[PERSON_NAME]/0921126477/ZW0207-1" at bounding box center [671, 319] width 201 height 45
type input "[PERSON_NAME]/0921126477/ZW0207-1"
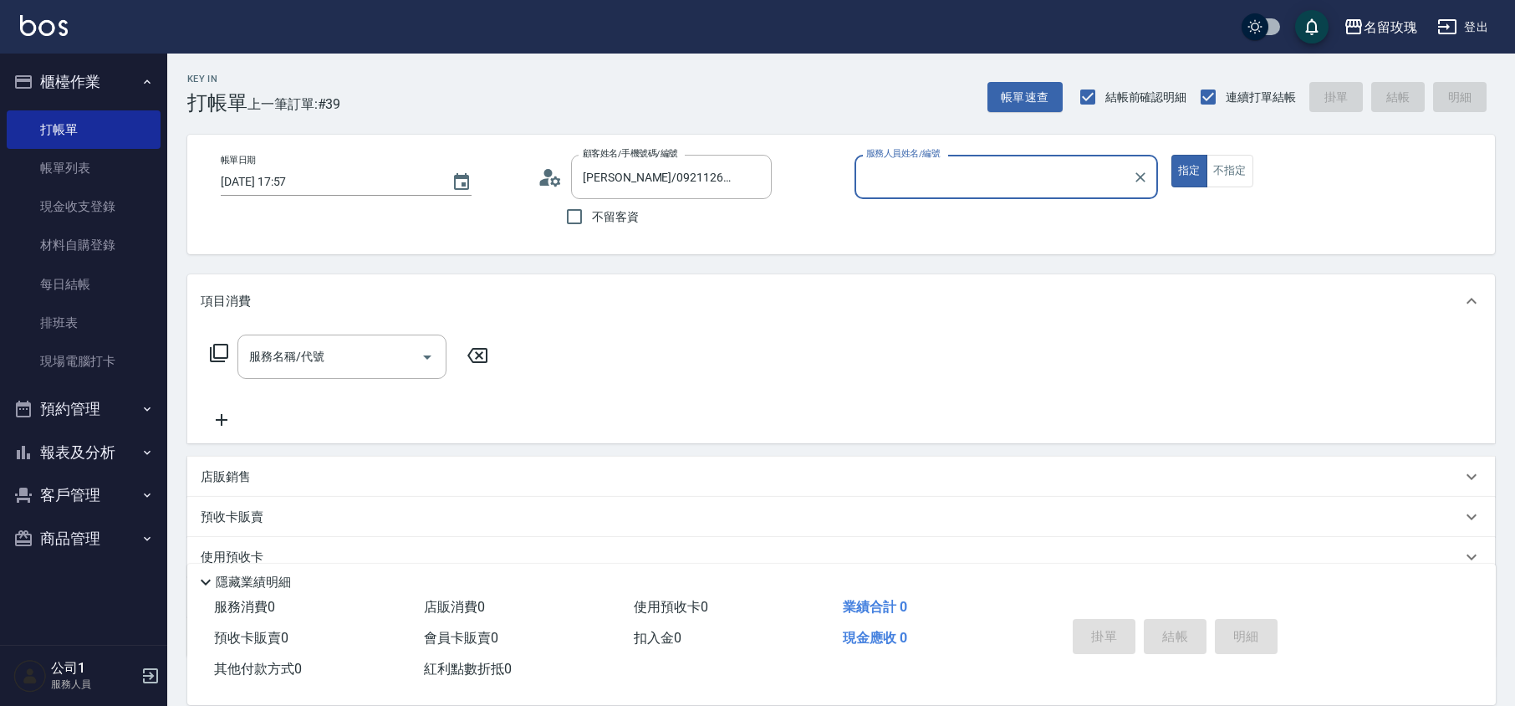
type input "VIVI-2"
click at [222, 355] on icon at bounding box center [219, 353] width 20 height 20
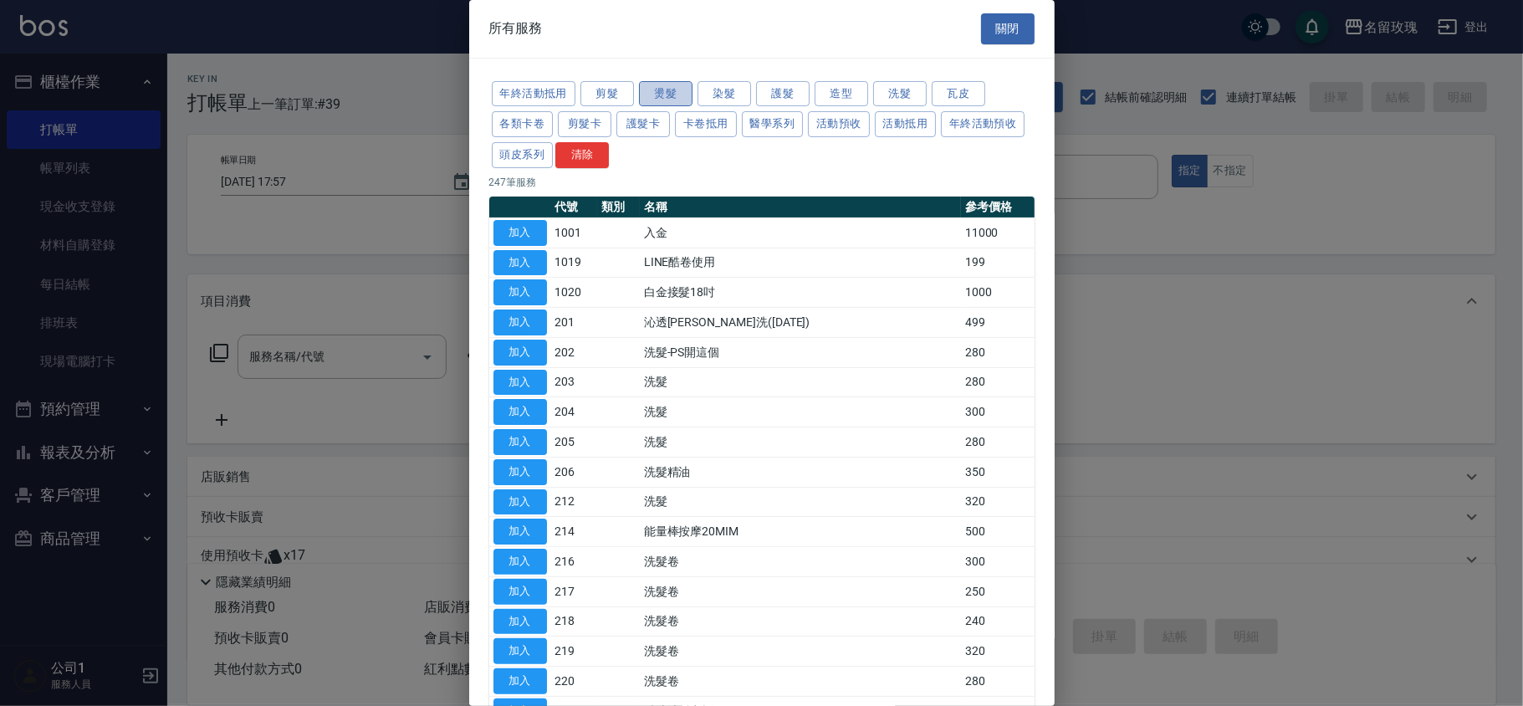
click at [663, 100] on button "燙髮" at bounding box center [666, 94] width 54 height 26
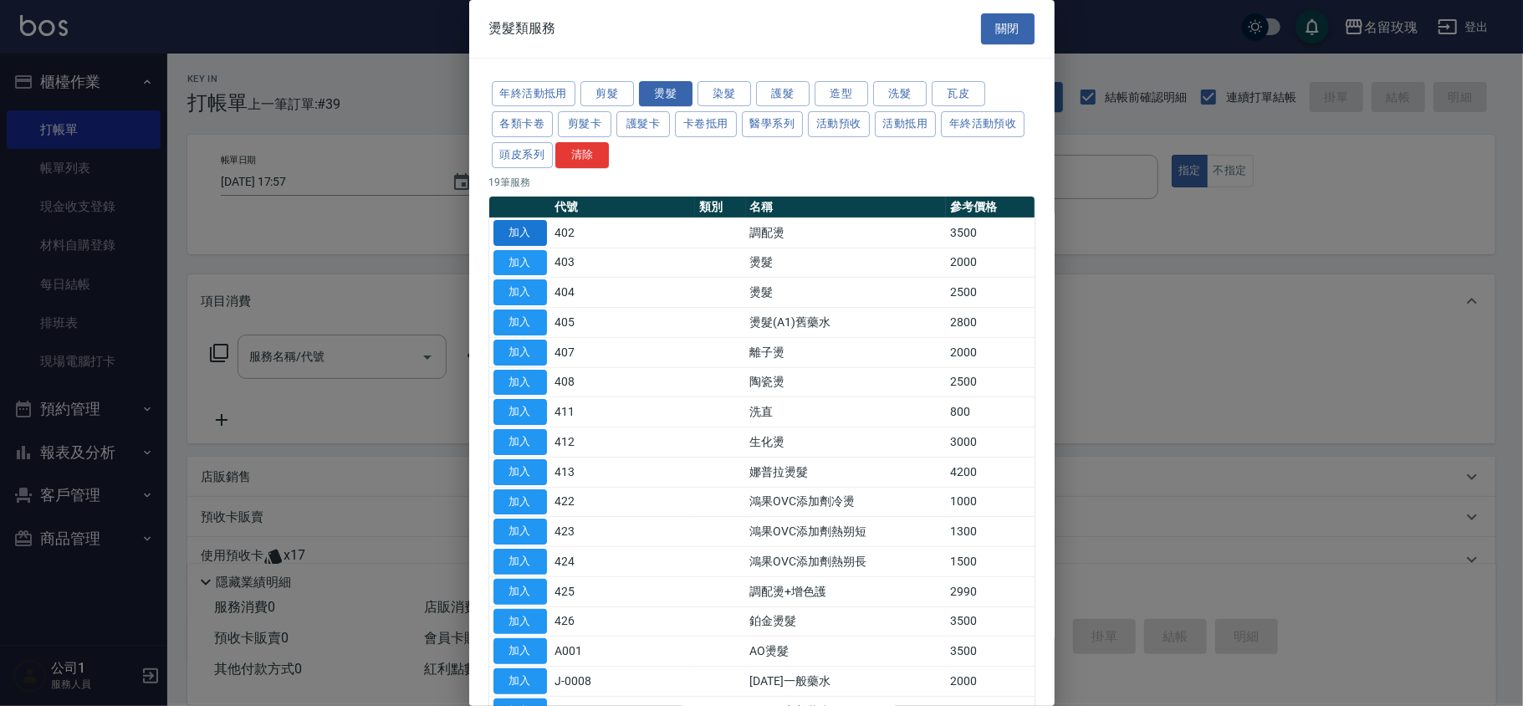
click at [522, 239] on button "加入" at bounding box center [520, 233] width 54 height 26
type input "調配燙(402)"
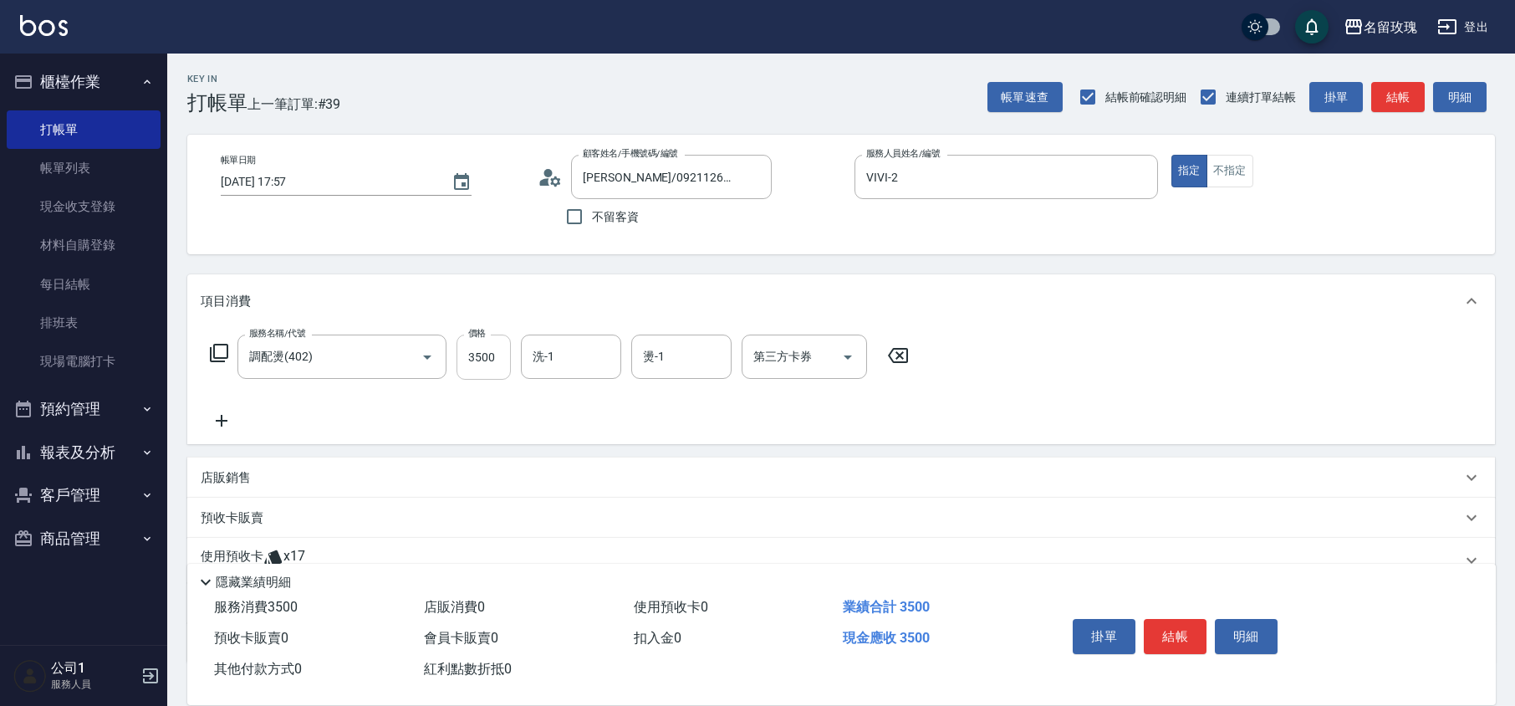
click at [495, 348] on input "3500" at bounding box center [484, 357] width 54 height 45
type input "2500"
type input "湘芸-17"
click at [1182, 630] on button "結帳" at bounding box center [1175, 636] width 63 height 35
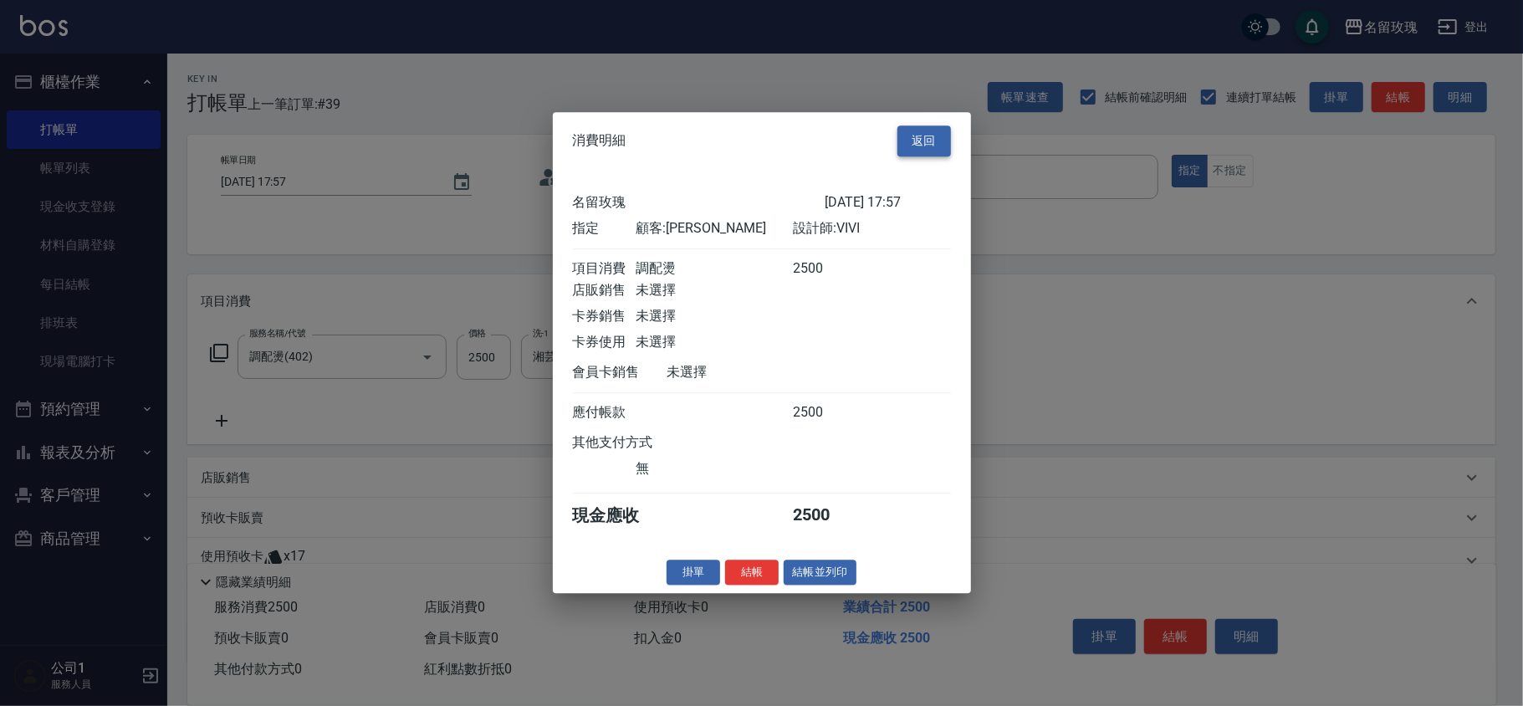
click at [932, 125] on button "返回" at bounding box center [924, 140] width 54 height 31
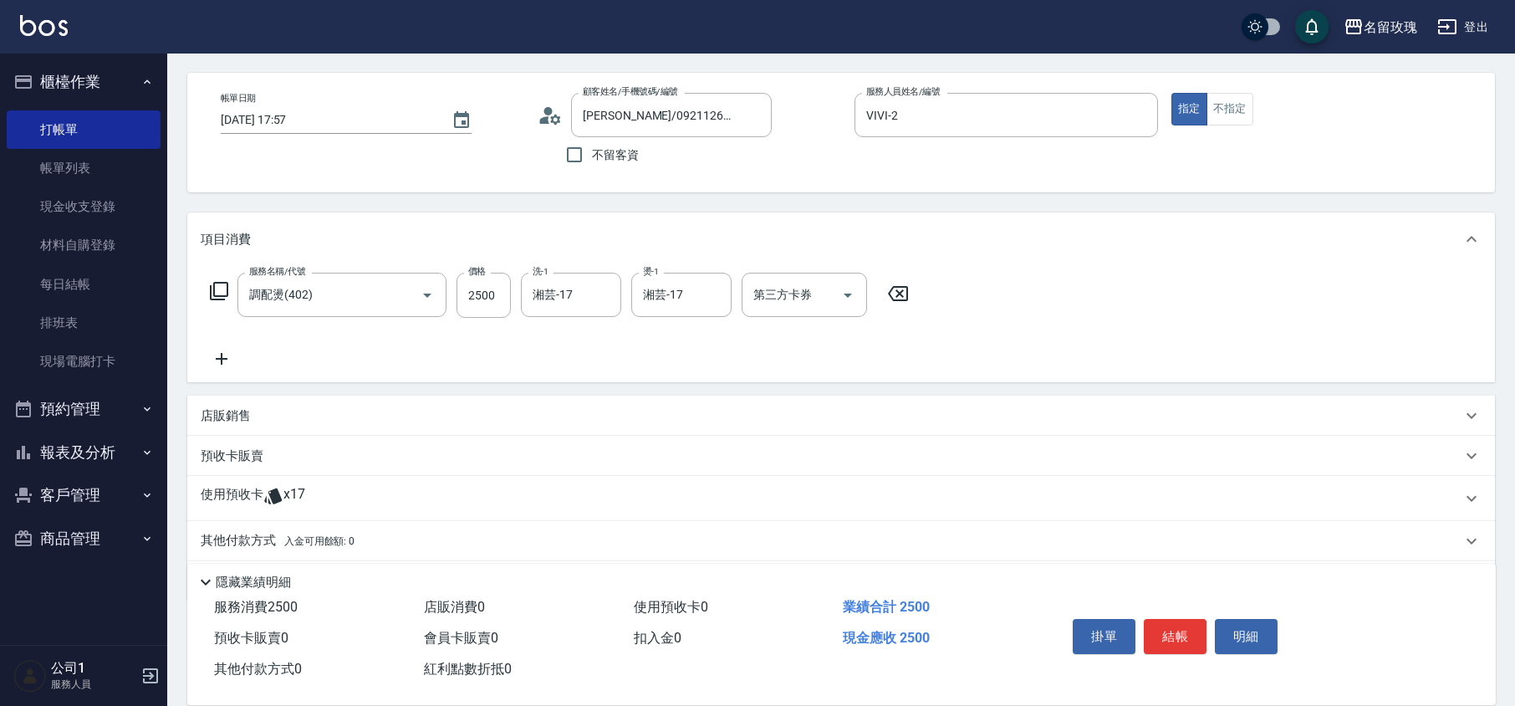
scroll to position [115, 0]
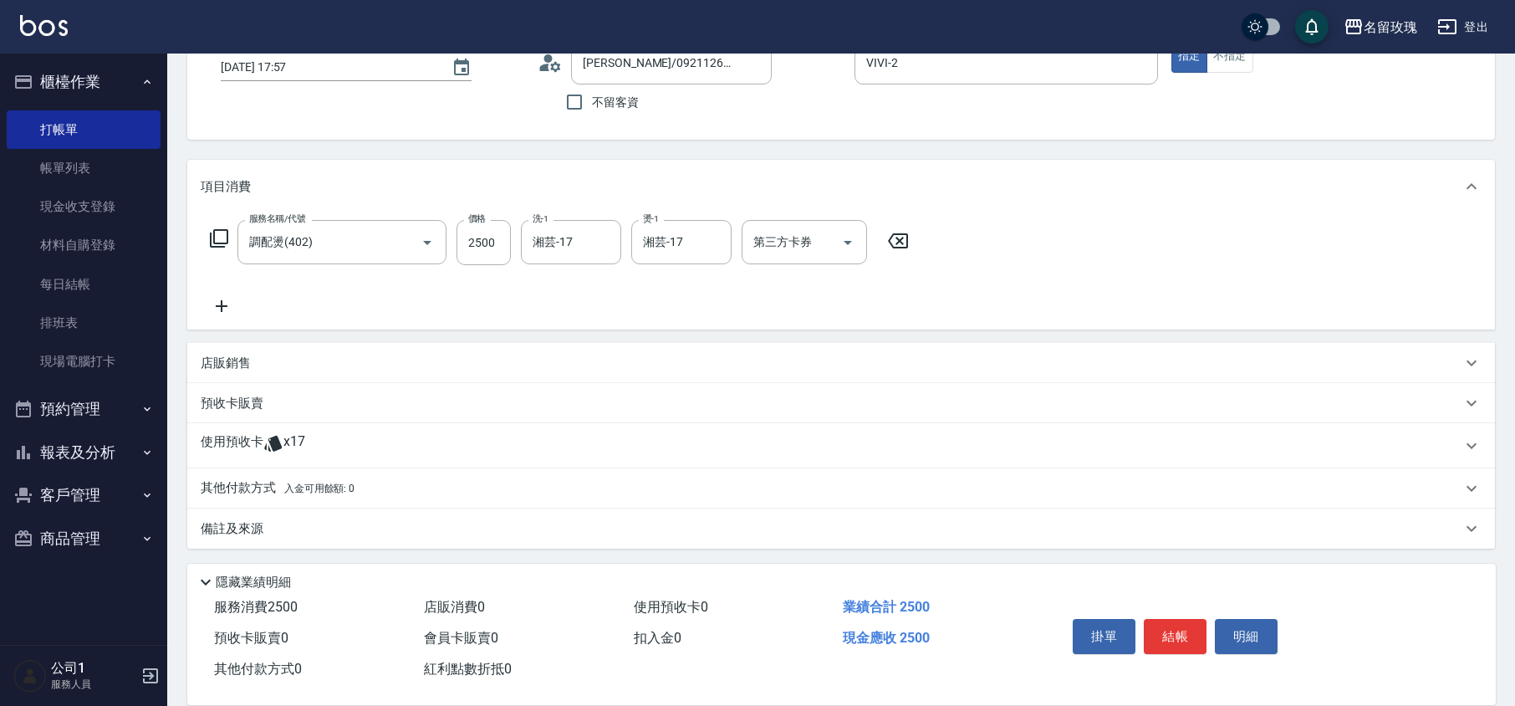
click at [298, 527] on div "備註及來源" at bounding box center [831, 529] width 1261 height 18
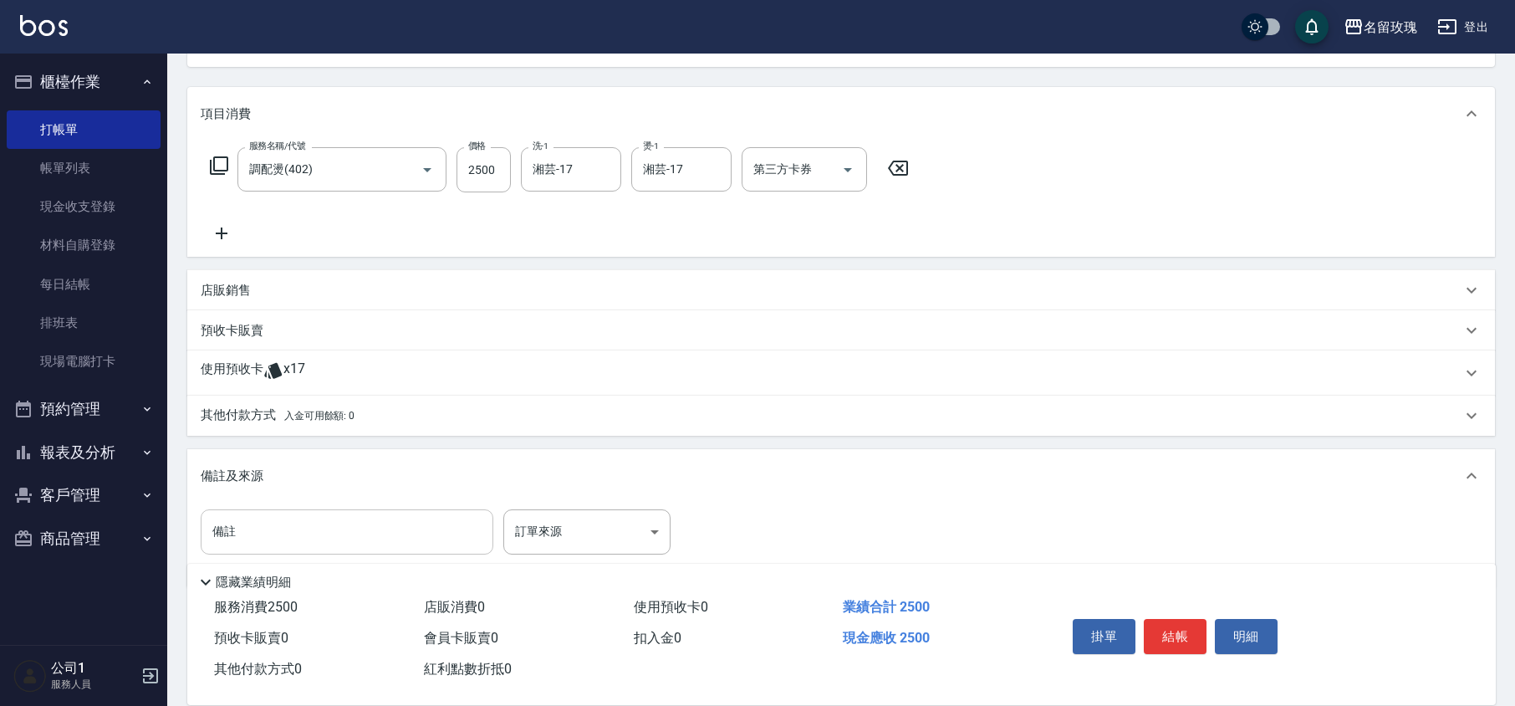
scroll to position [226, 0]
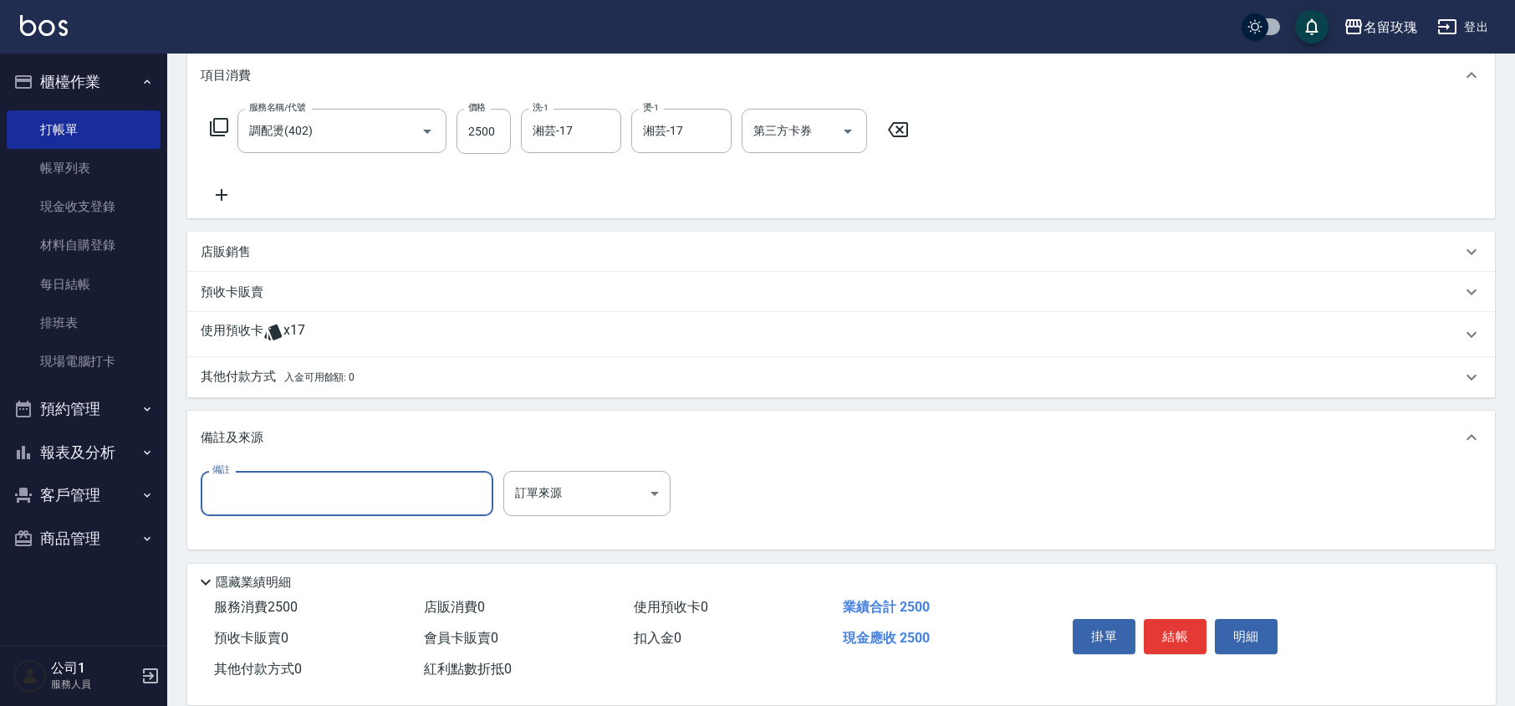
click at [296, 488] on input "備註" at bounding box center [347, 493] width 293 height 45
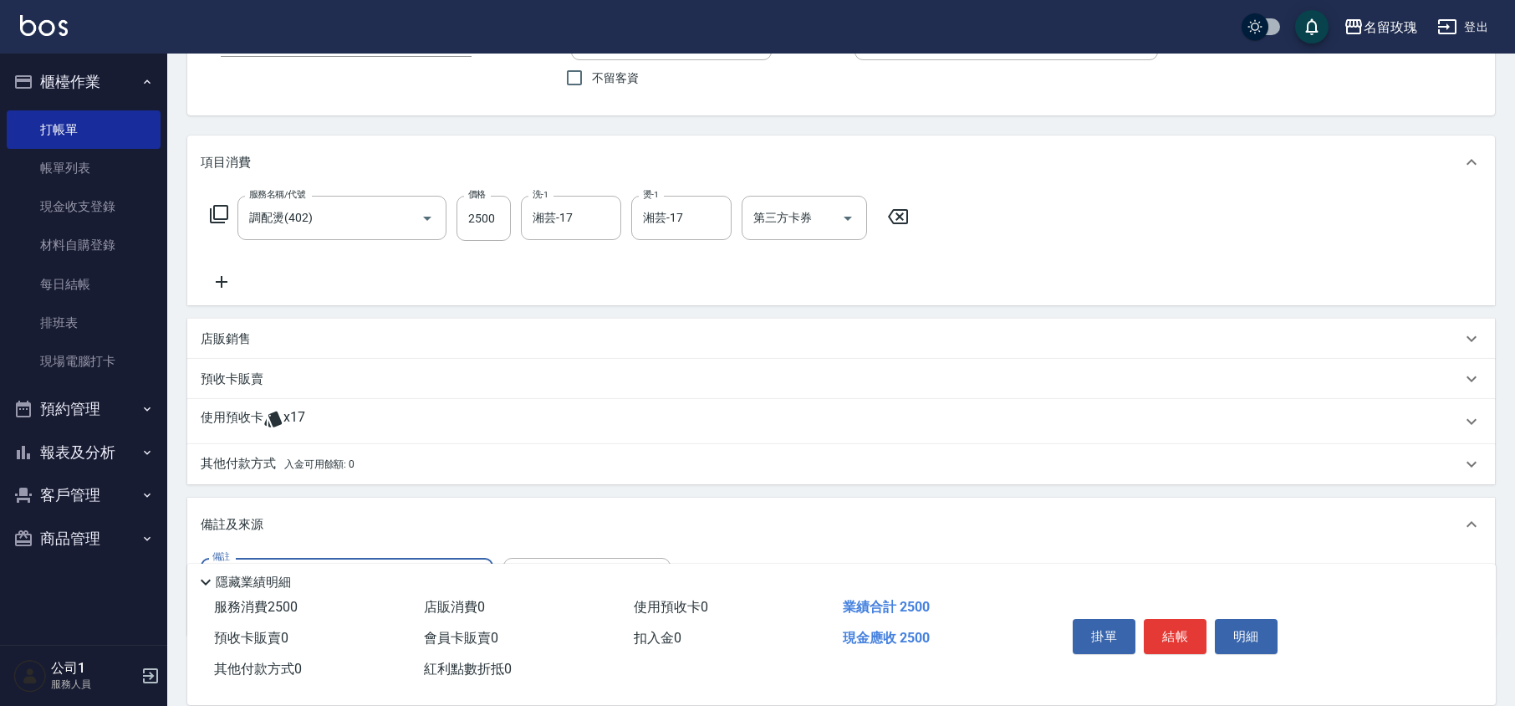
scroll to position [3, 0]
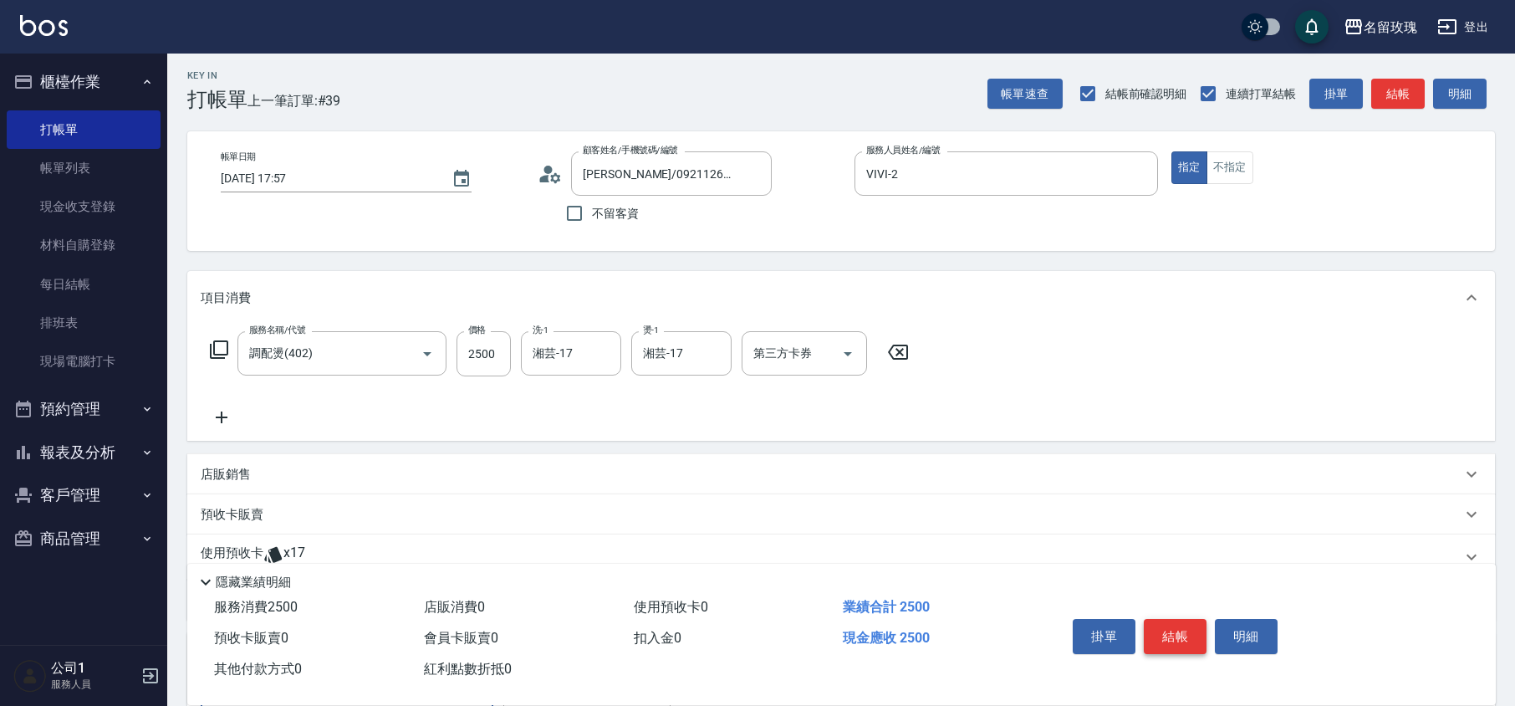
type input "外勞"
click at [1176, 636] on button "結帳" at bounding box center [1175, 636] width 63 height 35
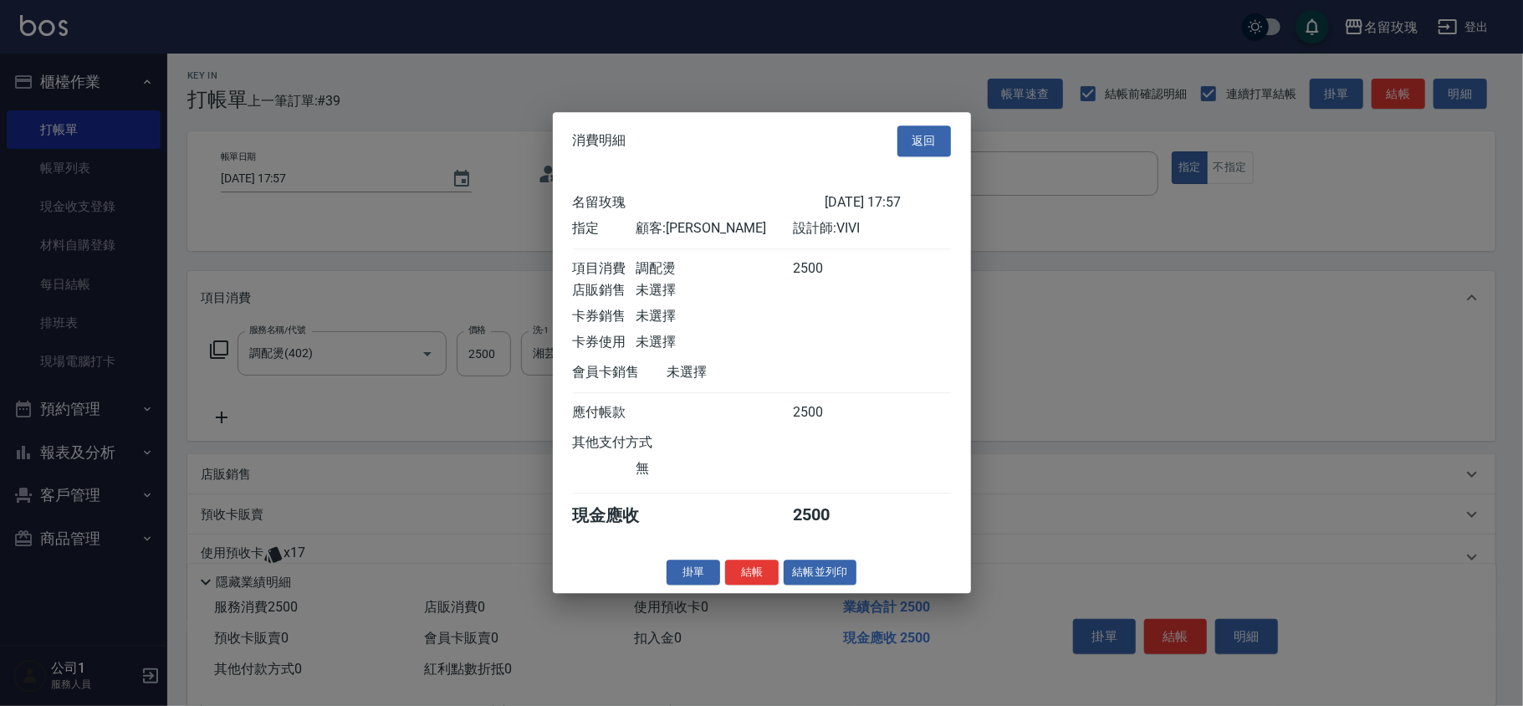
drag, startPoint x: 758, startPoint y: 576, endPoint x: 769, endPoint y: 579, distance: 12.0
click at [767, 579] on button "結帳" at bounding box center [752, 572] width 54 height 26
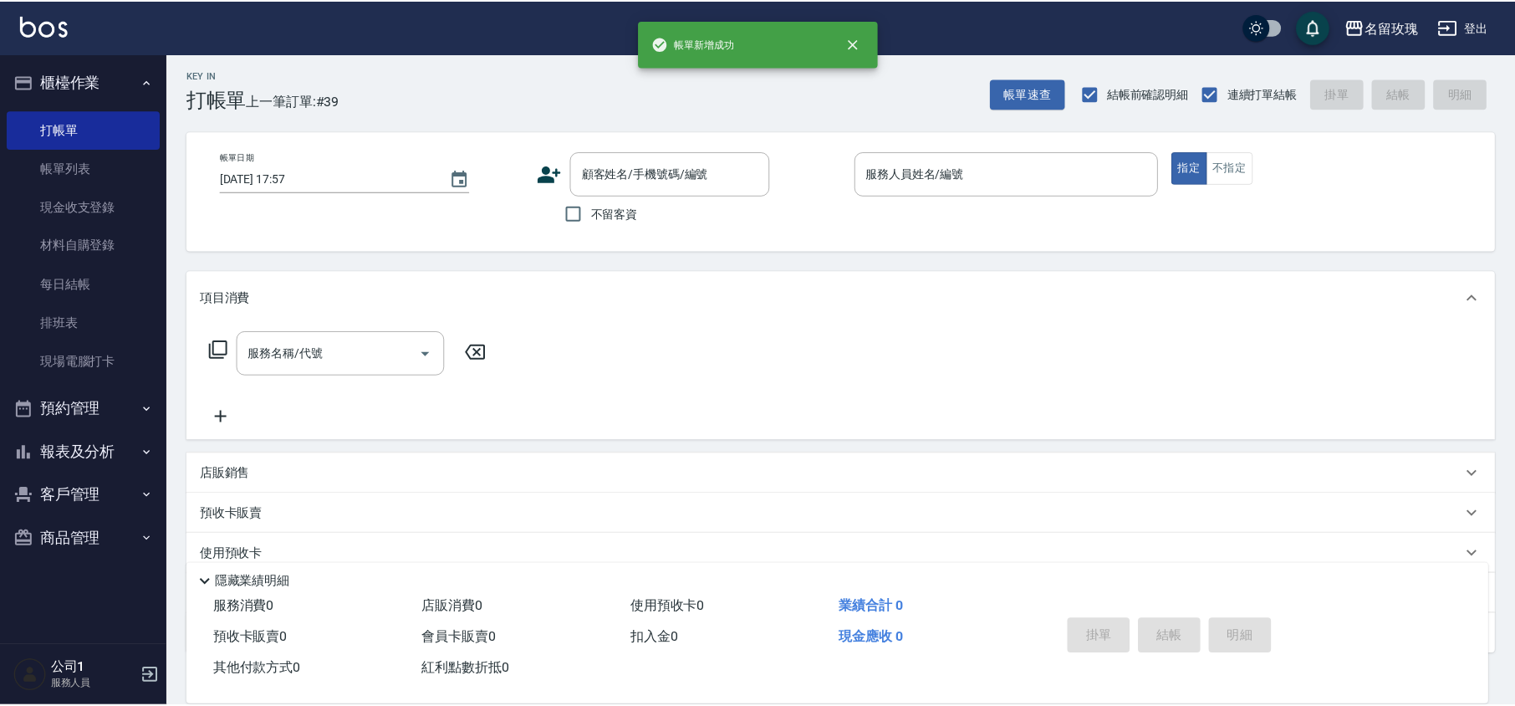
scroll to position [0, 0]
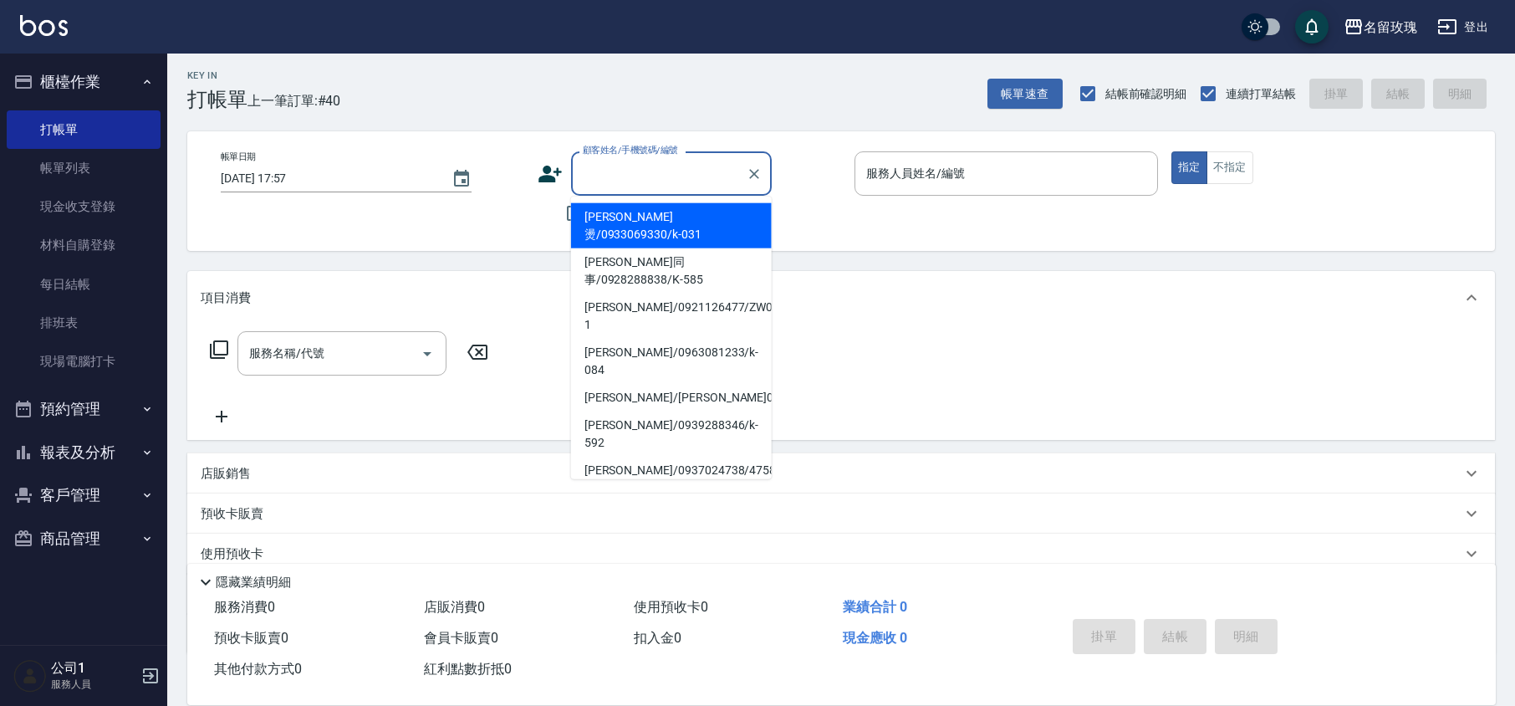
click at [643, 171] on input "顧客姓名/手機號碼/編號" at bounding box center [659, 173] width 161 height 29
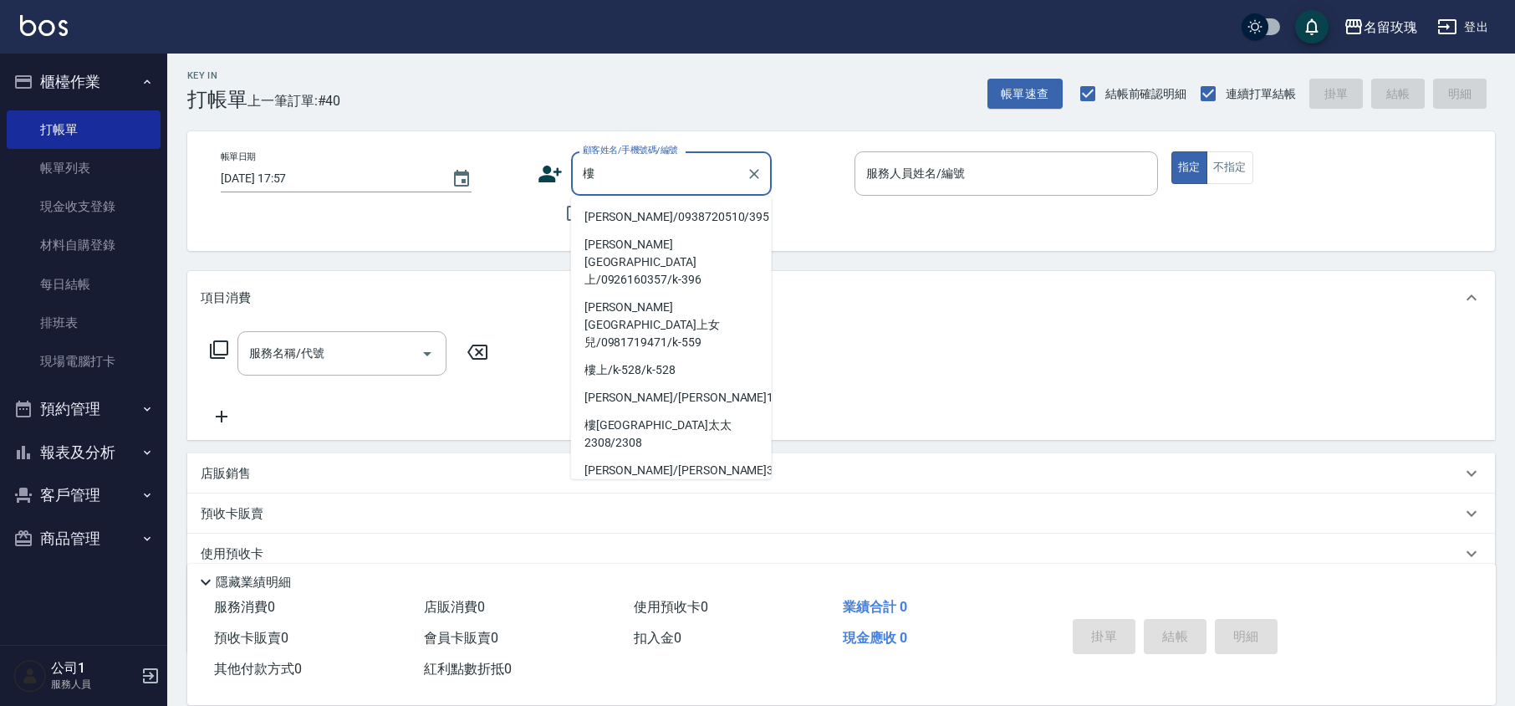
click at [681, 221] on li "[PERSON_NAME]/0938720510/395" at bounding box center [671, 217] width 201 height 28
type input "[PERSON_NAME]/0938720510/395"
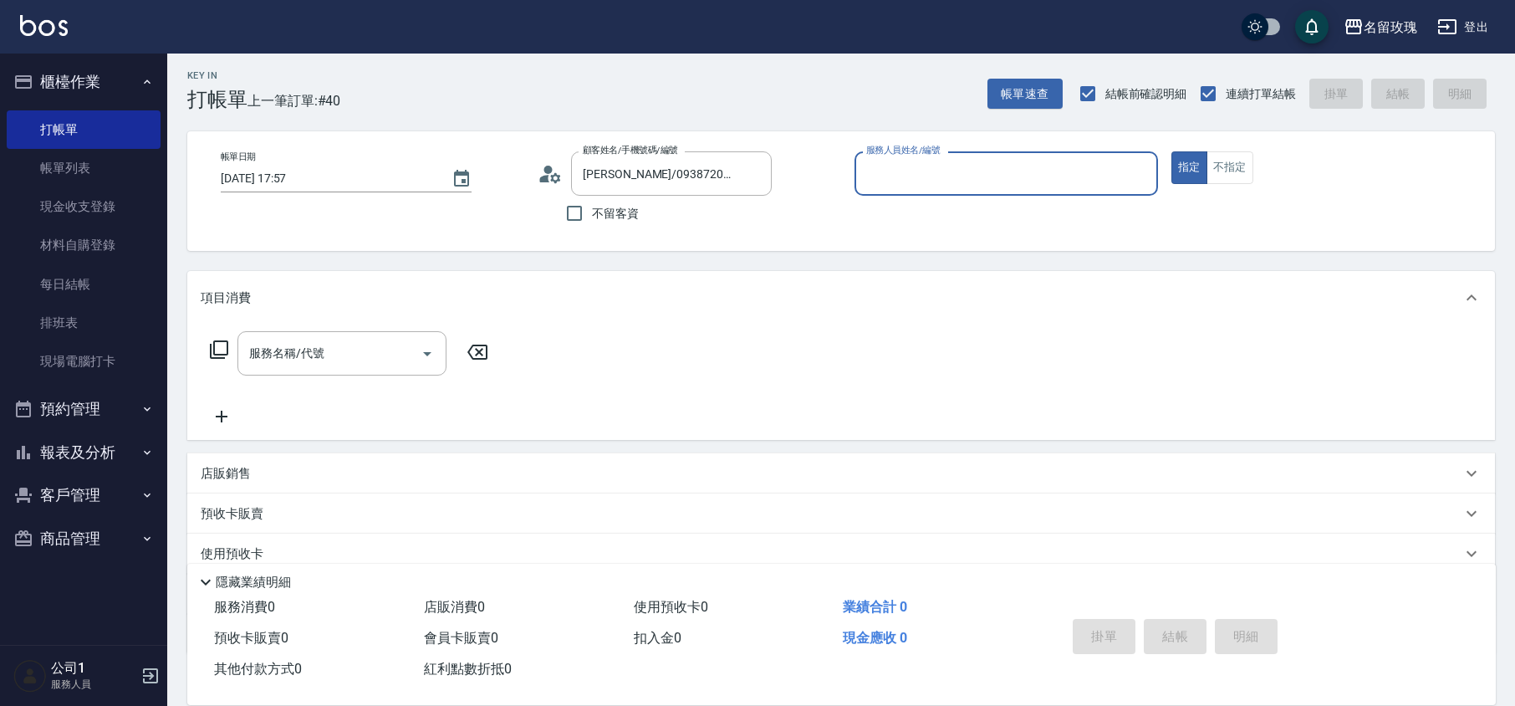
type input "VIVI-2"
click at [272, 348] on input "服務名稱/代號" at bounding box center [329, 353] width 169 height 29
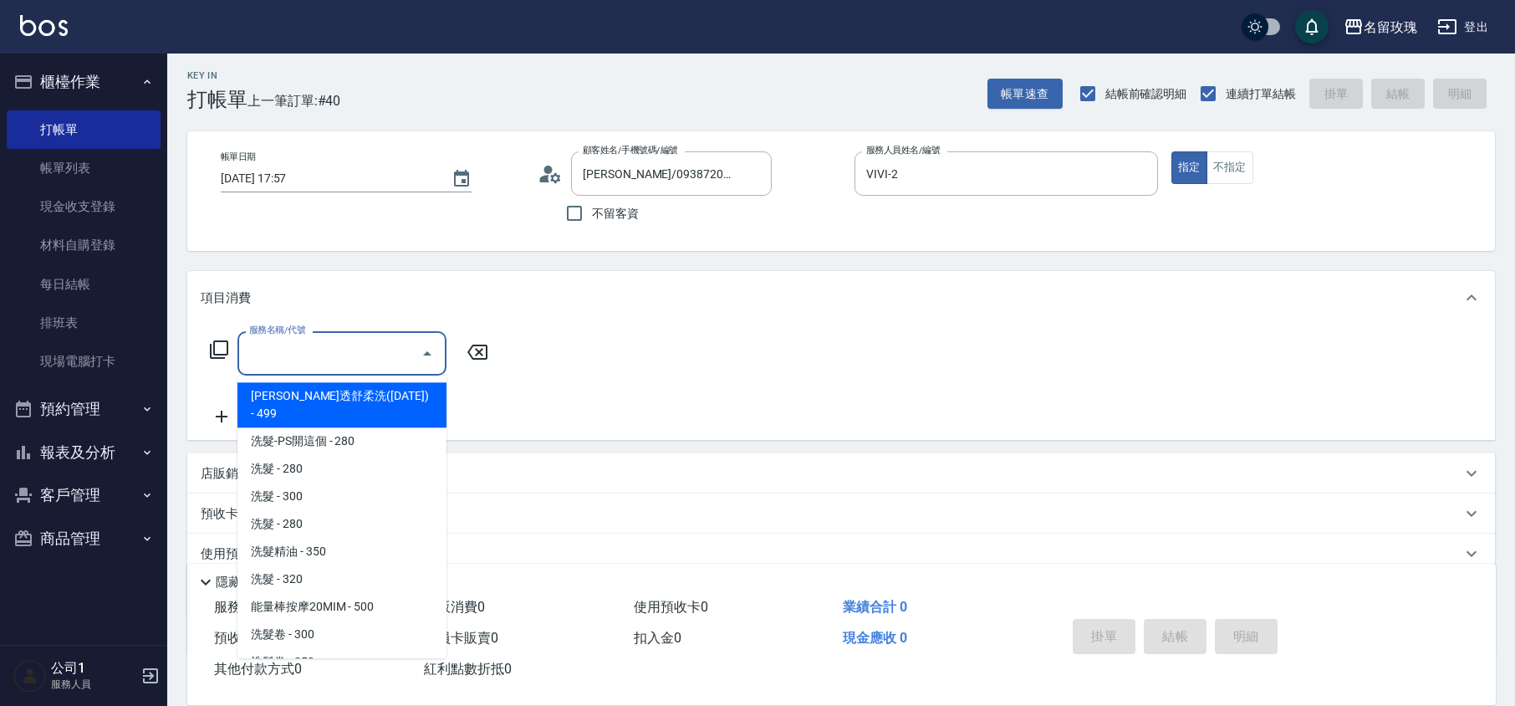
click at [224, 348] on icon at bounding box center [219, 350] width 20 height 20
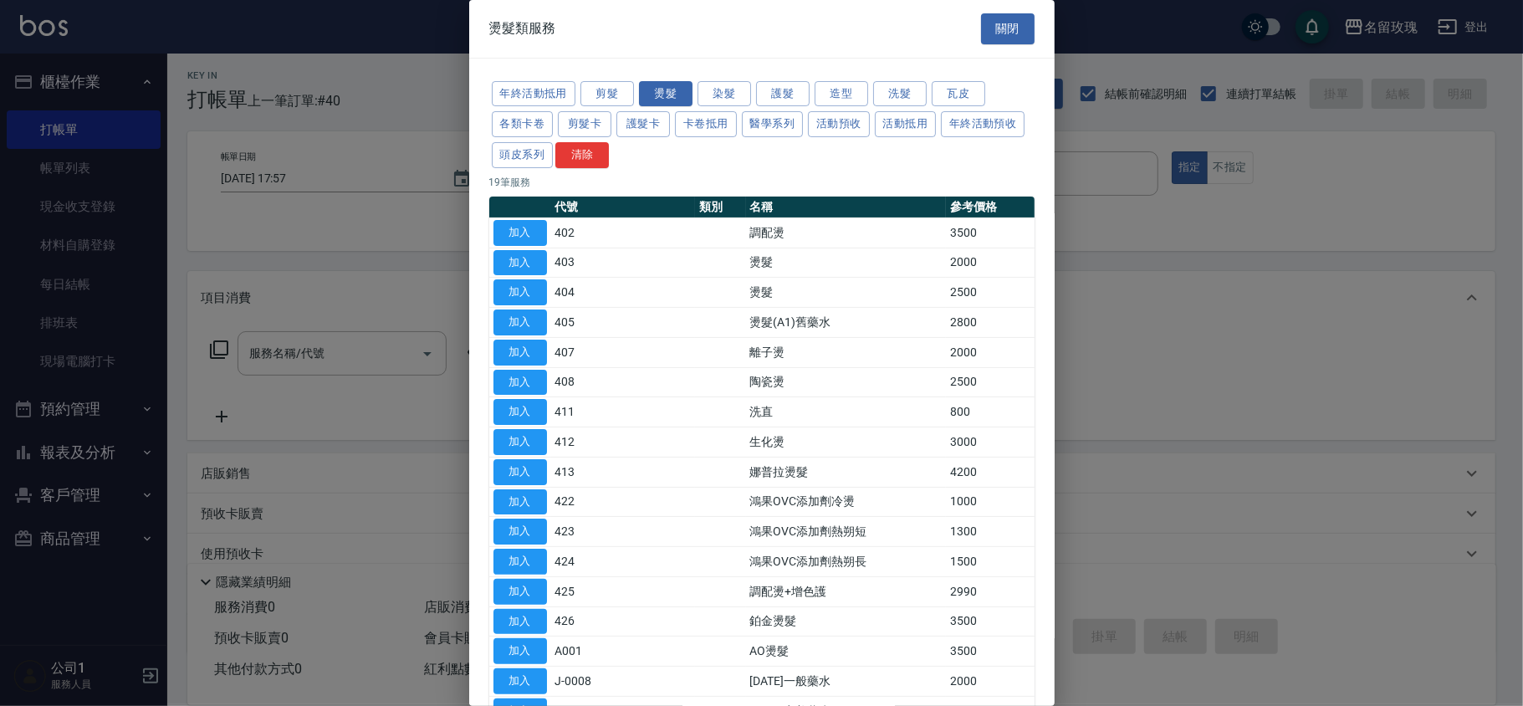
click at [777, 226] on td "調配燙" at bounding box center [846, 232] width 200 height 30
click at [529, 234] on button "加入" at bounding box center [520, 233] width 54 height 26
type input "調配燙(402)"
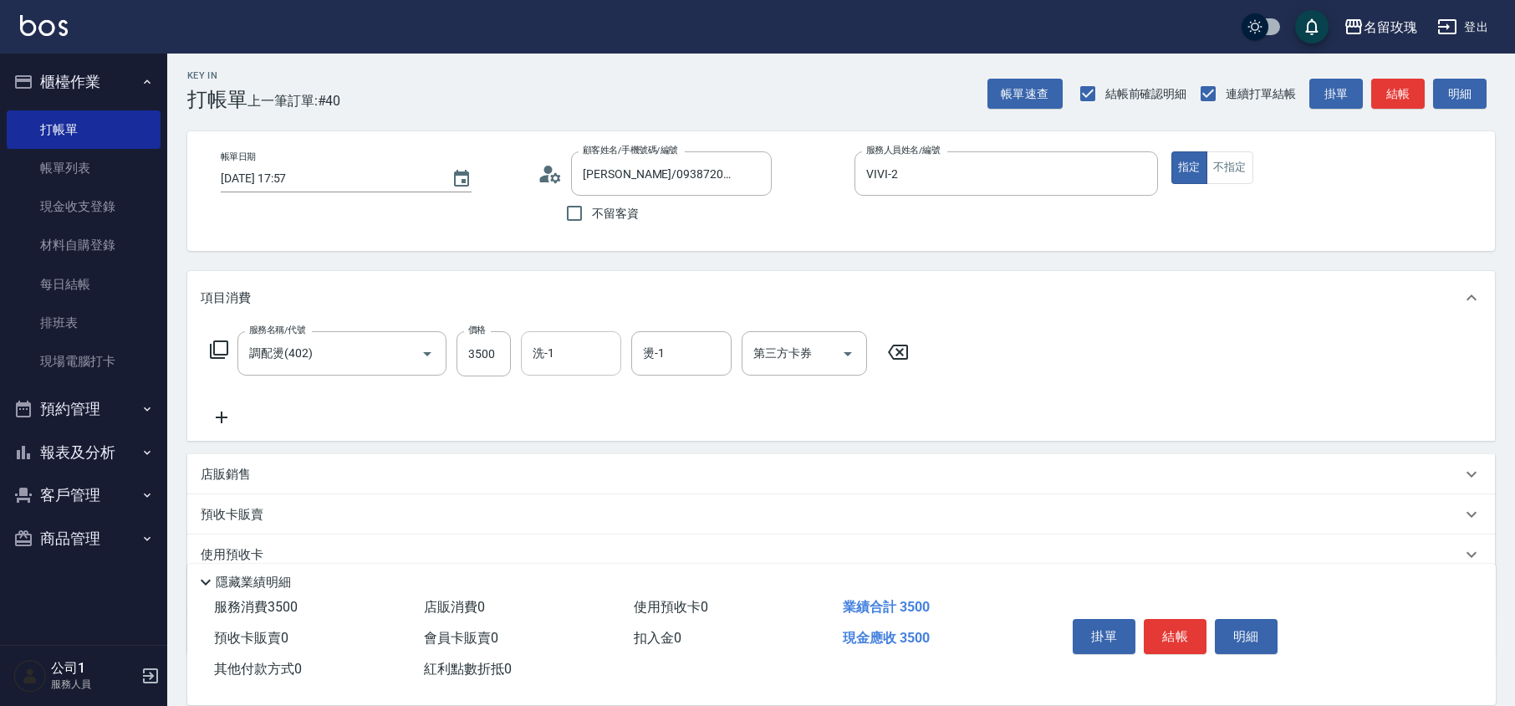
click at [562, 350] on input "洗-1" at bounding box center [571, 353] width 85 height 29
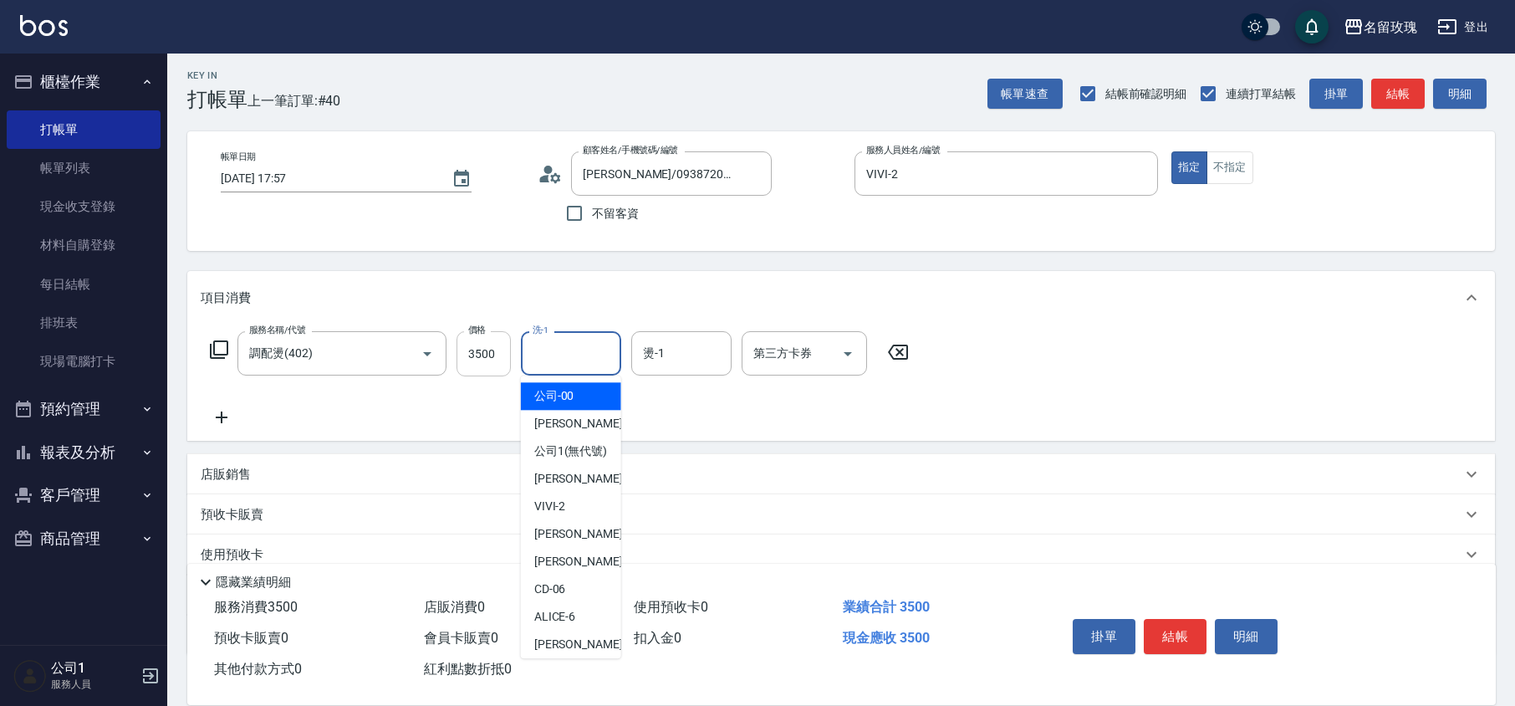
click at [498, 355] on input "3500" at bounding box center [484, 353] width 54 height 45
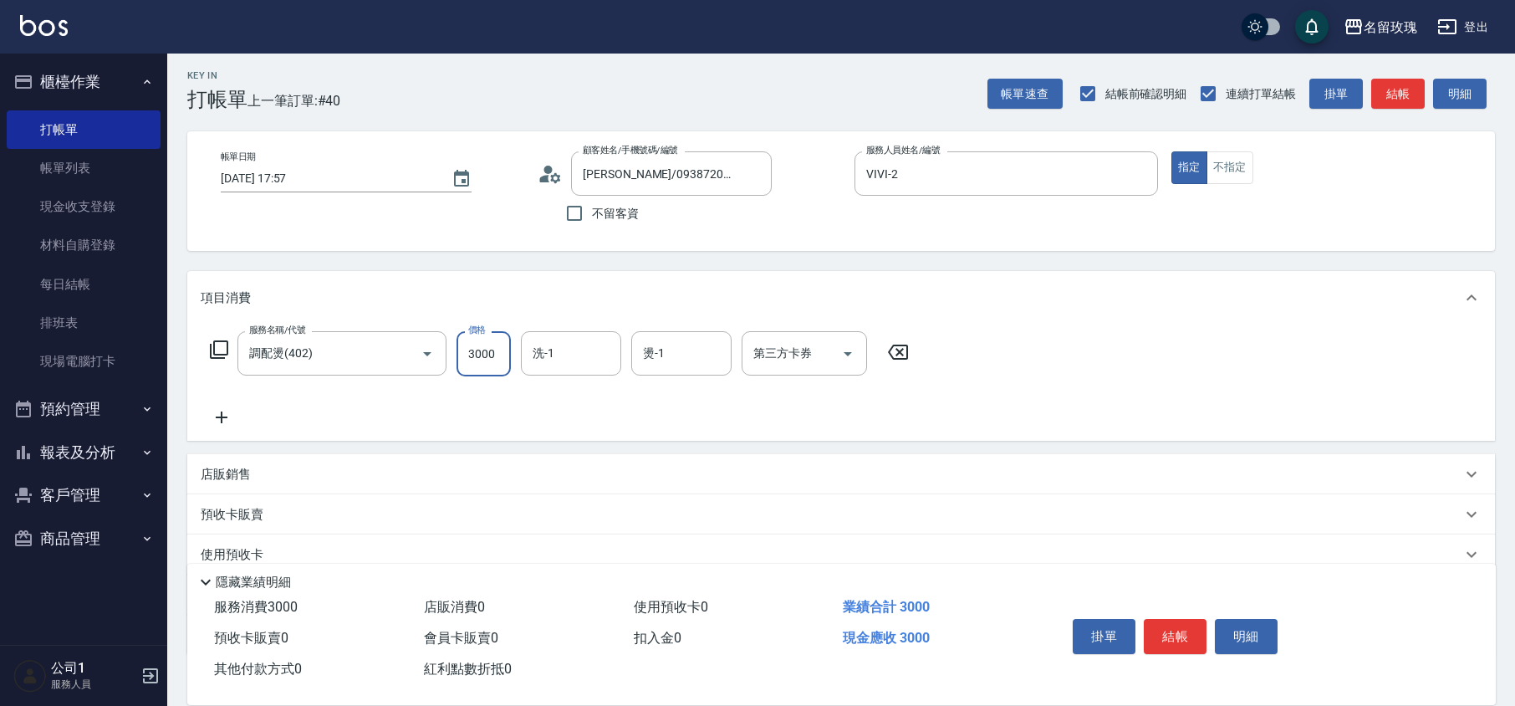
type input "3000"
type input "湘芸-17"
click at [248, 473] on p "店販銷售" at bounding box center [226, 475] width 50 height 18
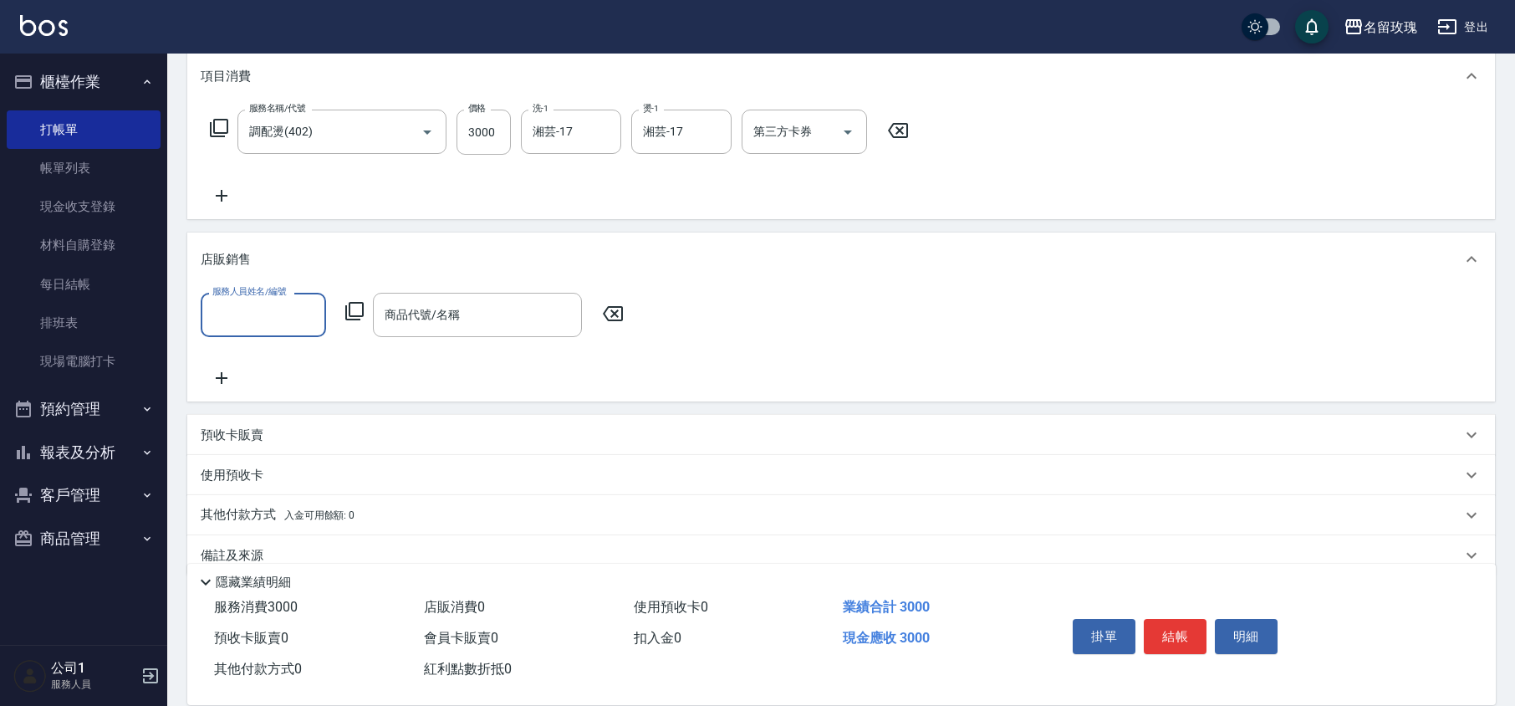
scroll to position [226, 0]
click at [285, 308] on input "服務人員姓名/編號" at bounding box center [263, 313] width 110 height 29
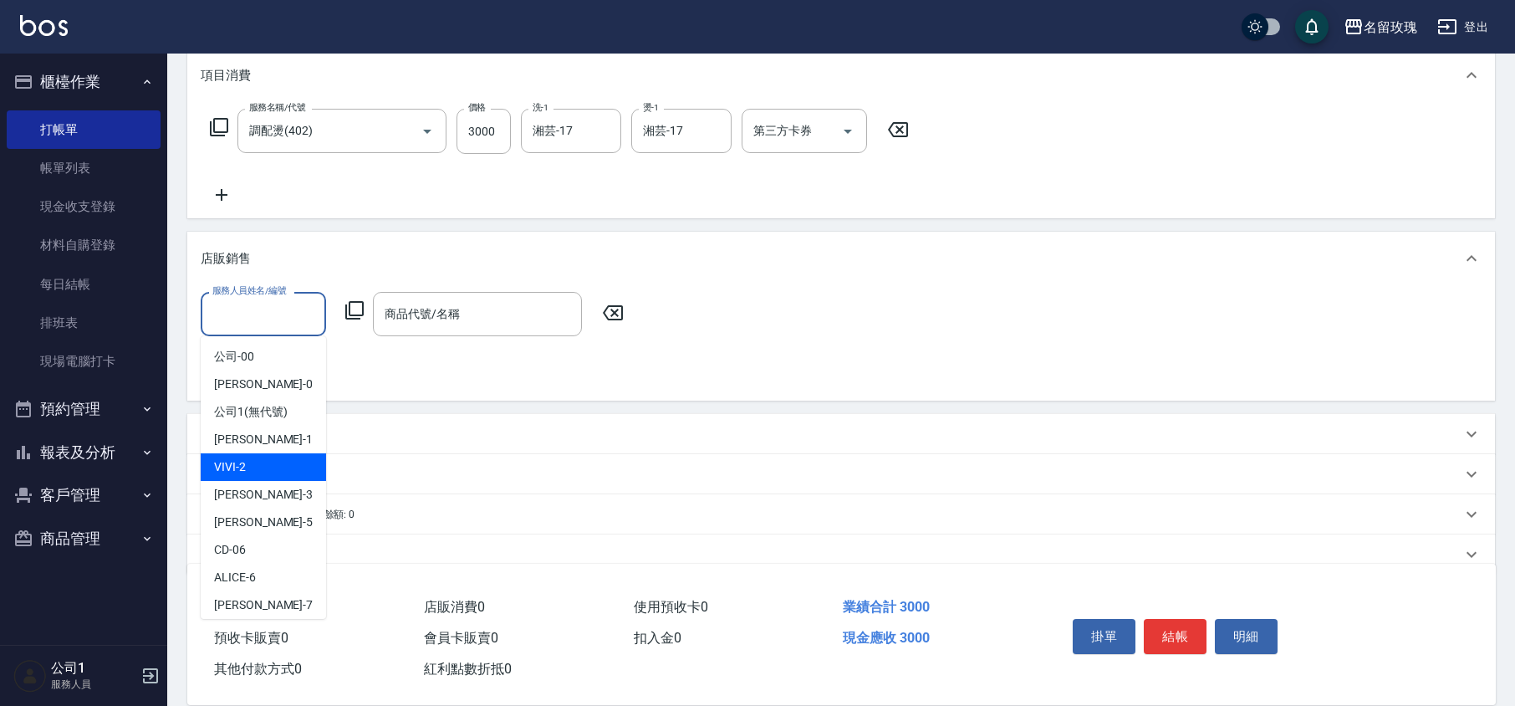
click at [258, 469] on div "VIVI -2" at bounding box center [263, 467] width 125 height 28
type input "VIVI-2"
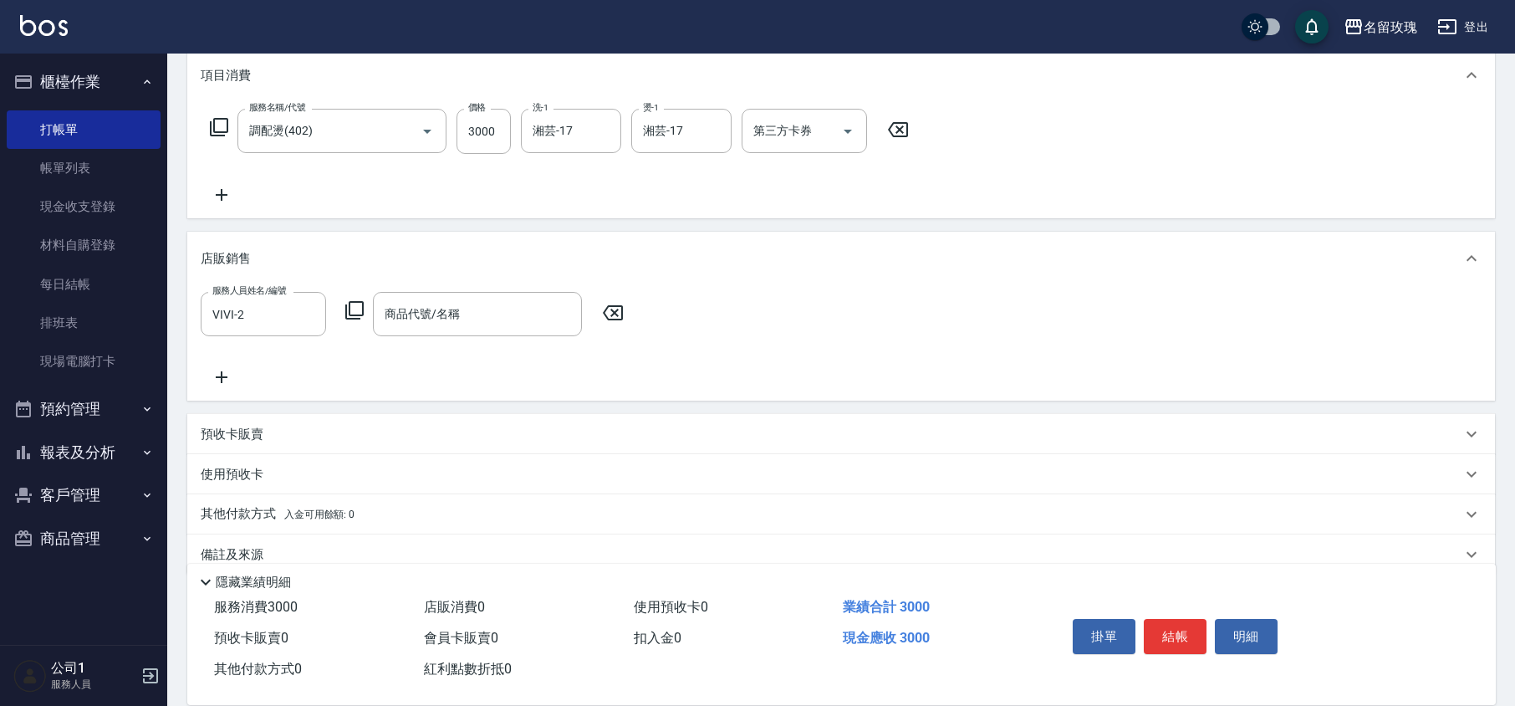
click at [345, 306] on icon at bounding box center [354, 310] width 18 height 18
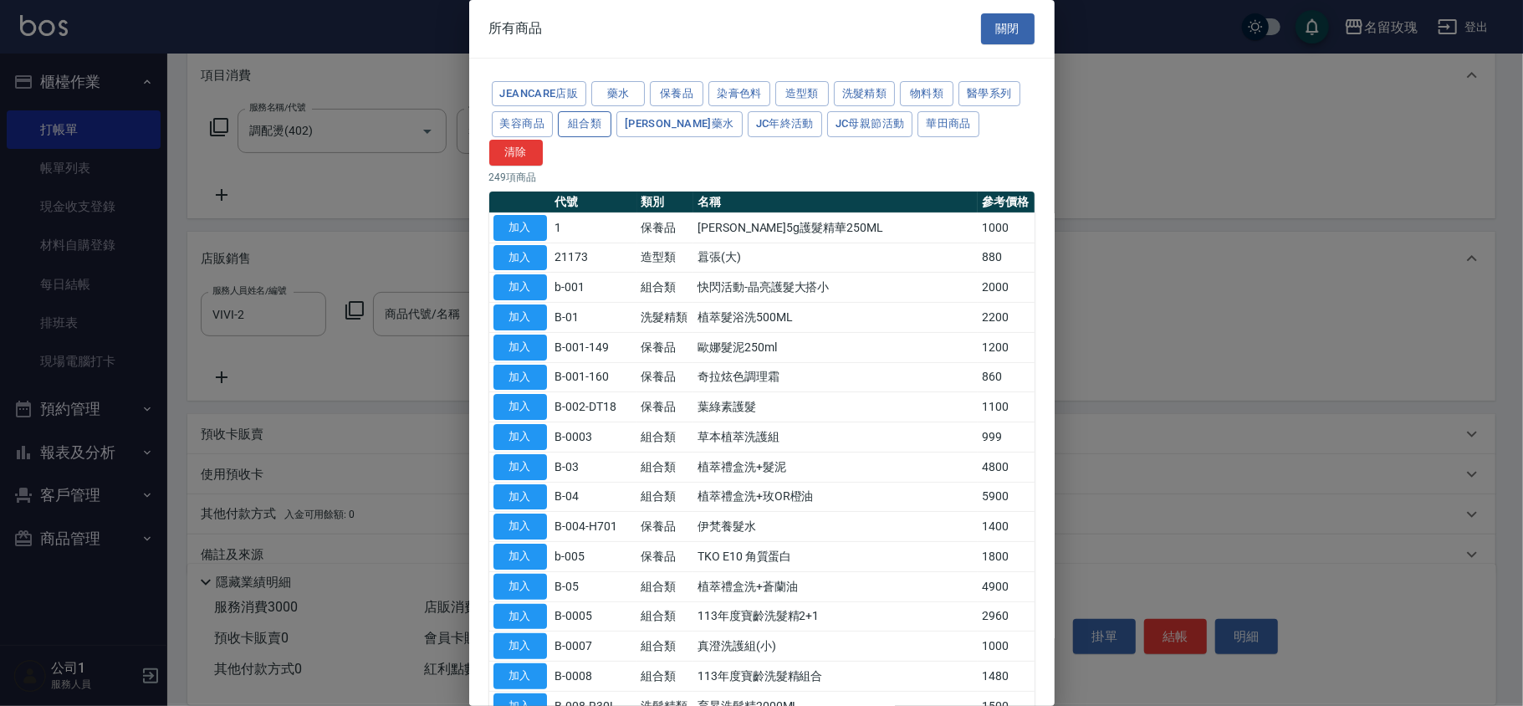
click at [597, 125] on button "組合類" at bounding box center [585, 124] width 54 height 26
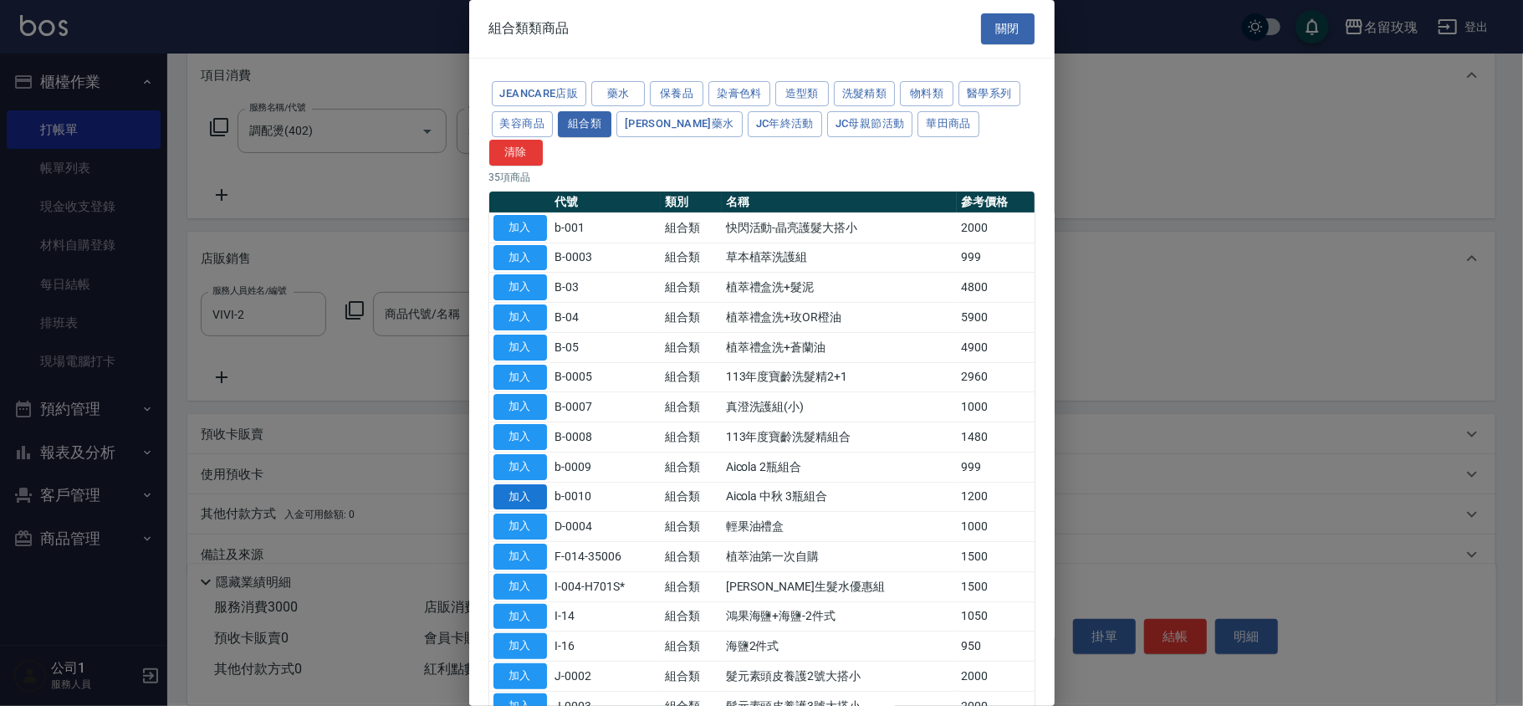
click at [529, 484] on button "加入" at bounding box center [520, 497] width 54 height 26
type input "Aicola 中秋 3瓶組合"
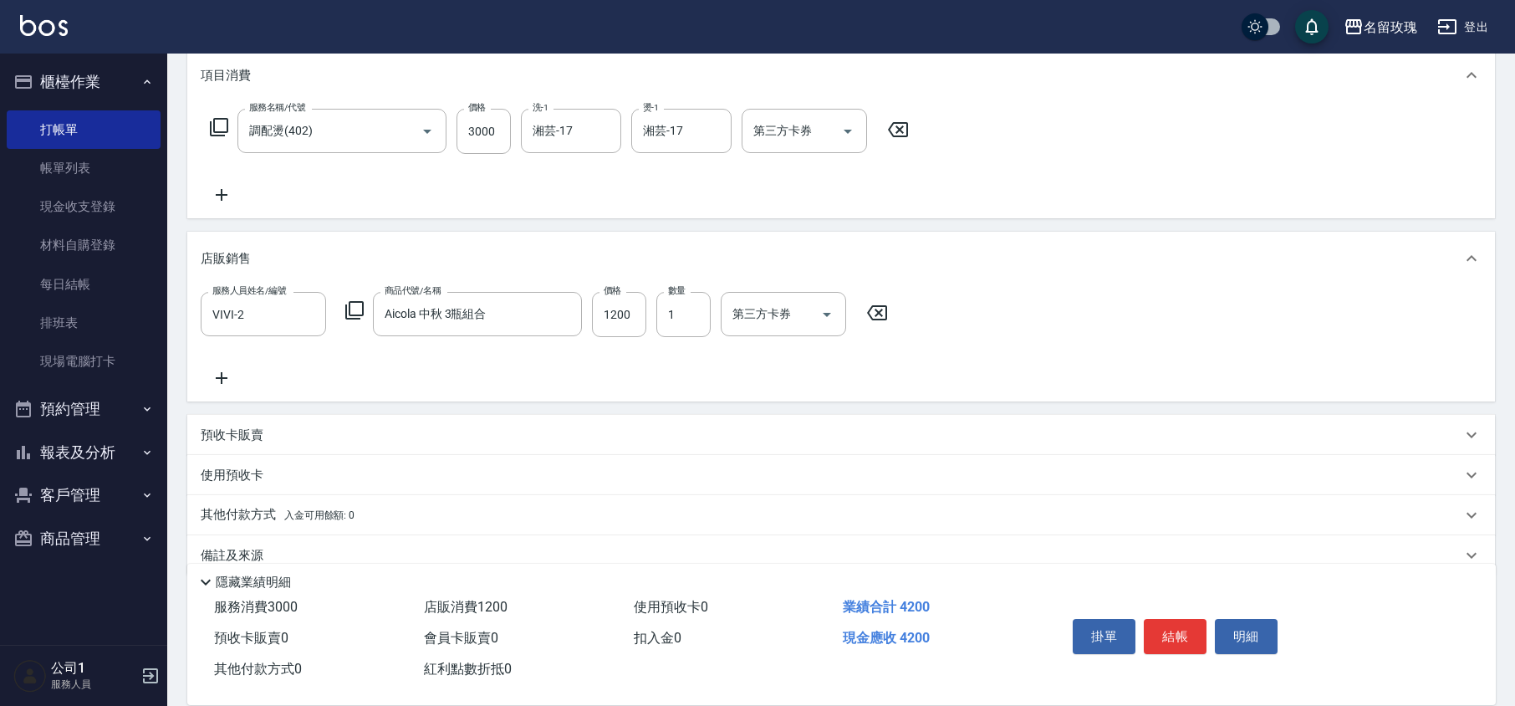
click at [216, 381] on icon at bounding box center [222, 378] width 42 height 20
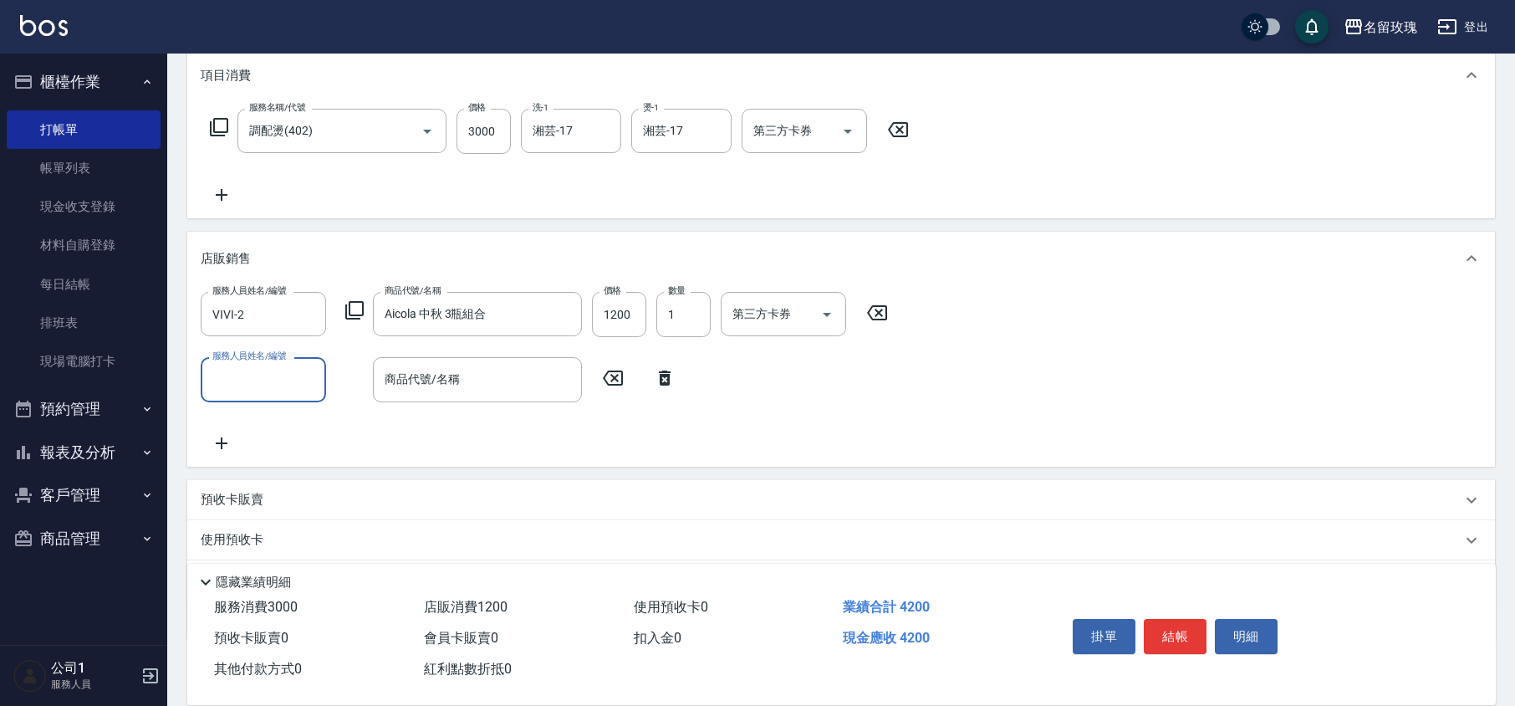
click at [255, 371] on input "服務人員姓名/編號" at bounding box center [263, 379] width 110 height 29
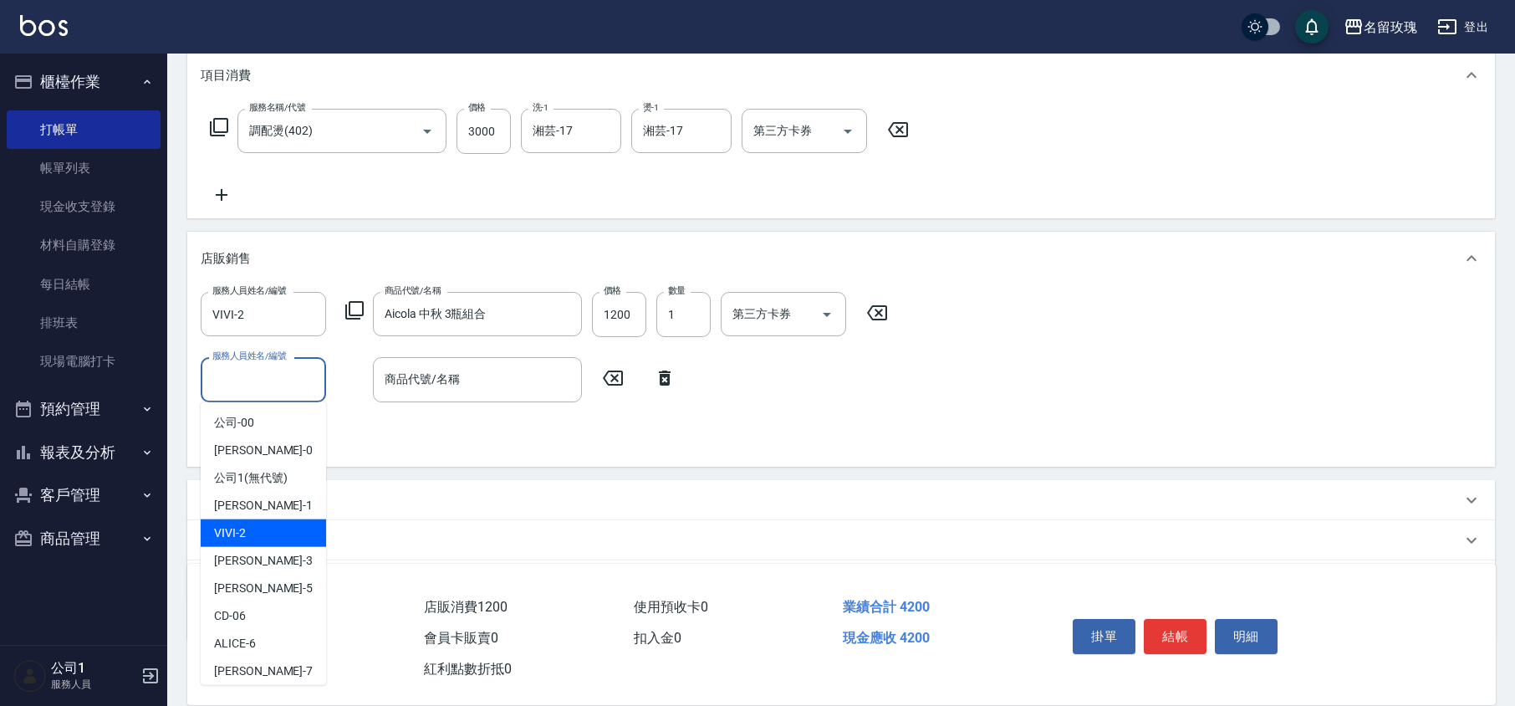
click at [278, 532] on div "VIVI -2" at bounding box center [263, 533] width 125 height 28
type input "VIVI-2"
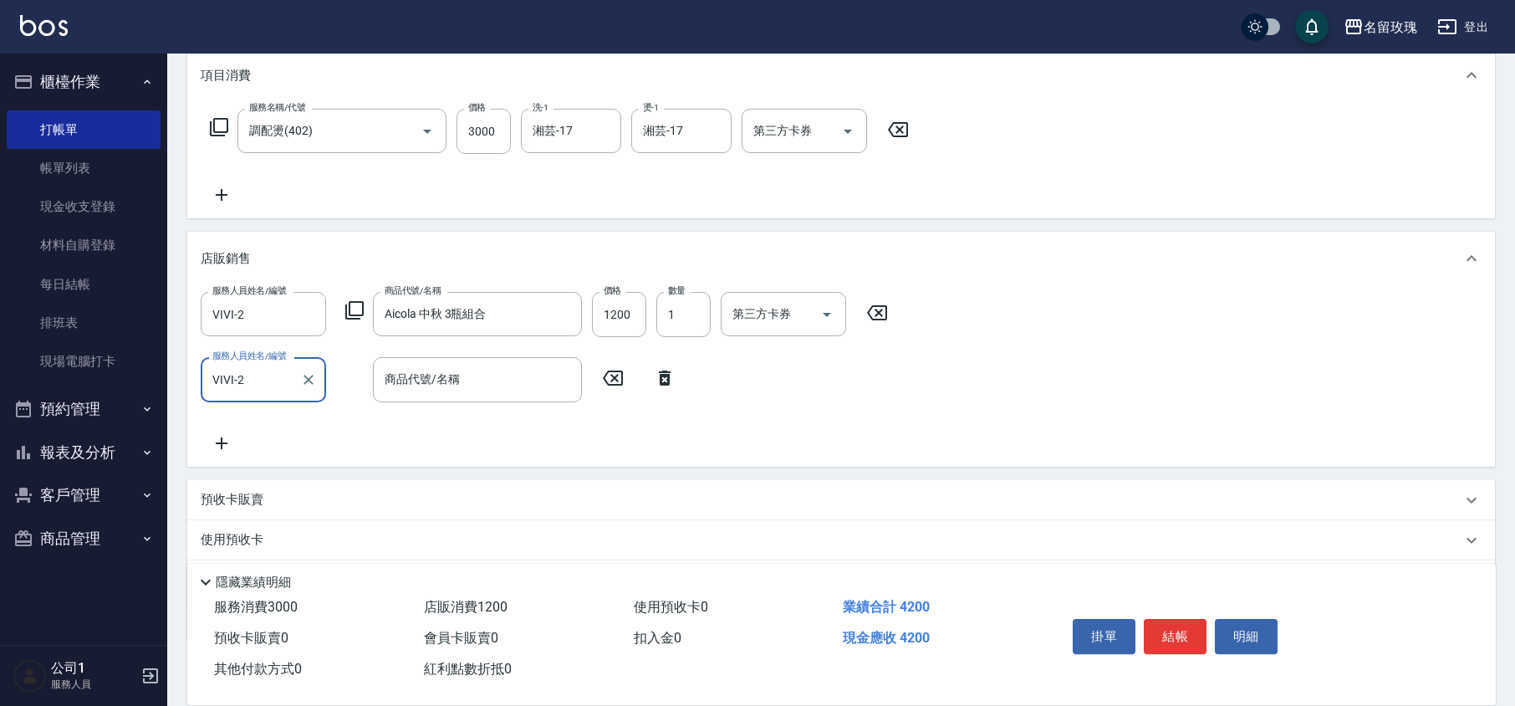
click at [423, 379] on input "商品代號/名稱" at bounding box center [478, 379] width 194 height 29
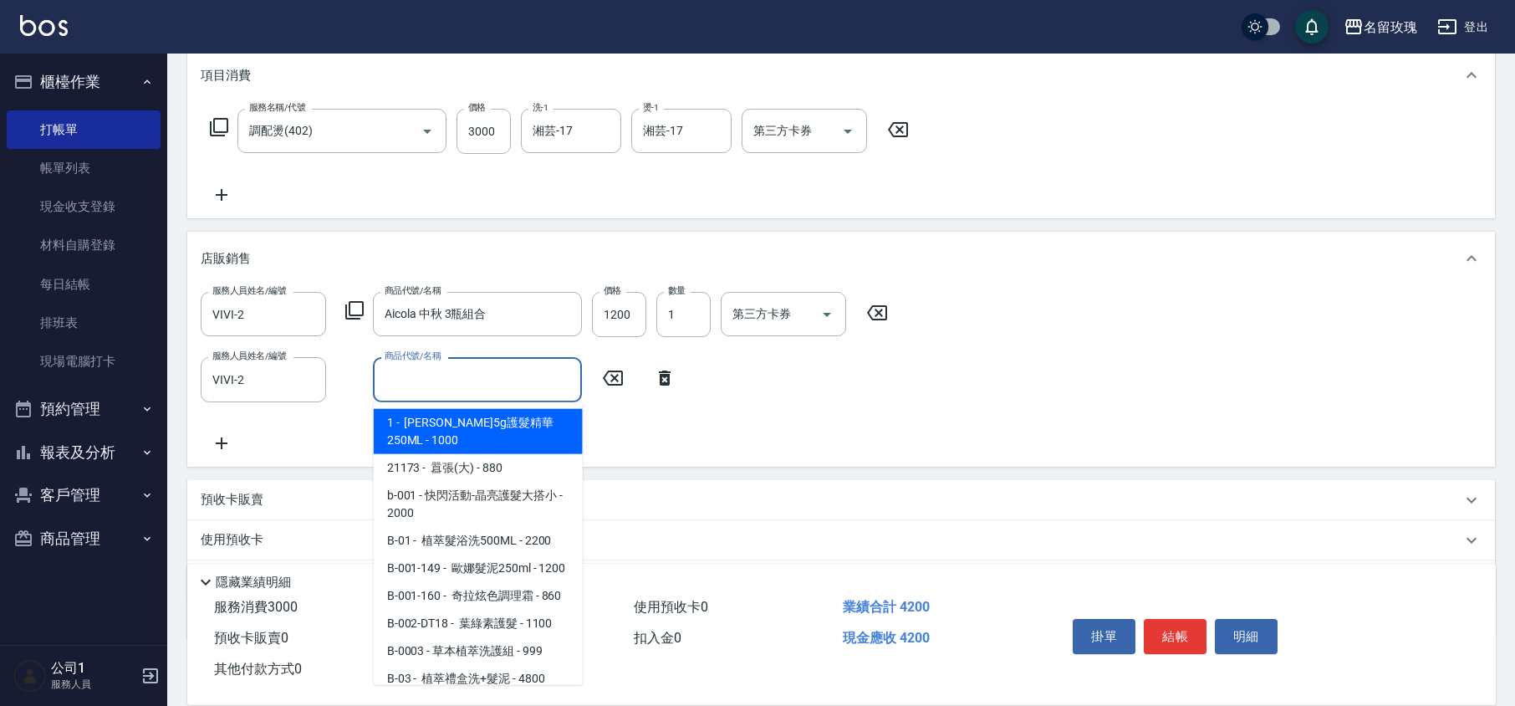
click at [351, 309] on icon at bounding box center [355, 310] width 20 height 20
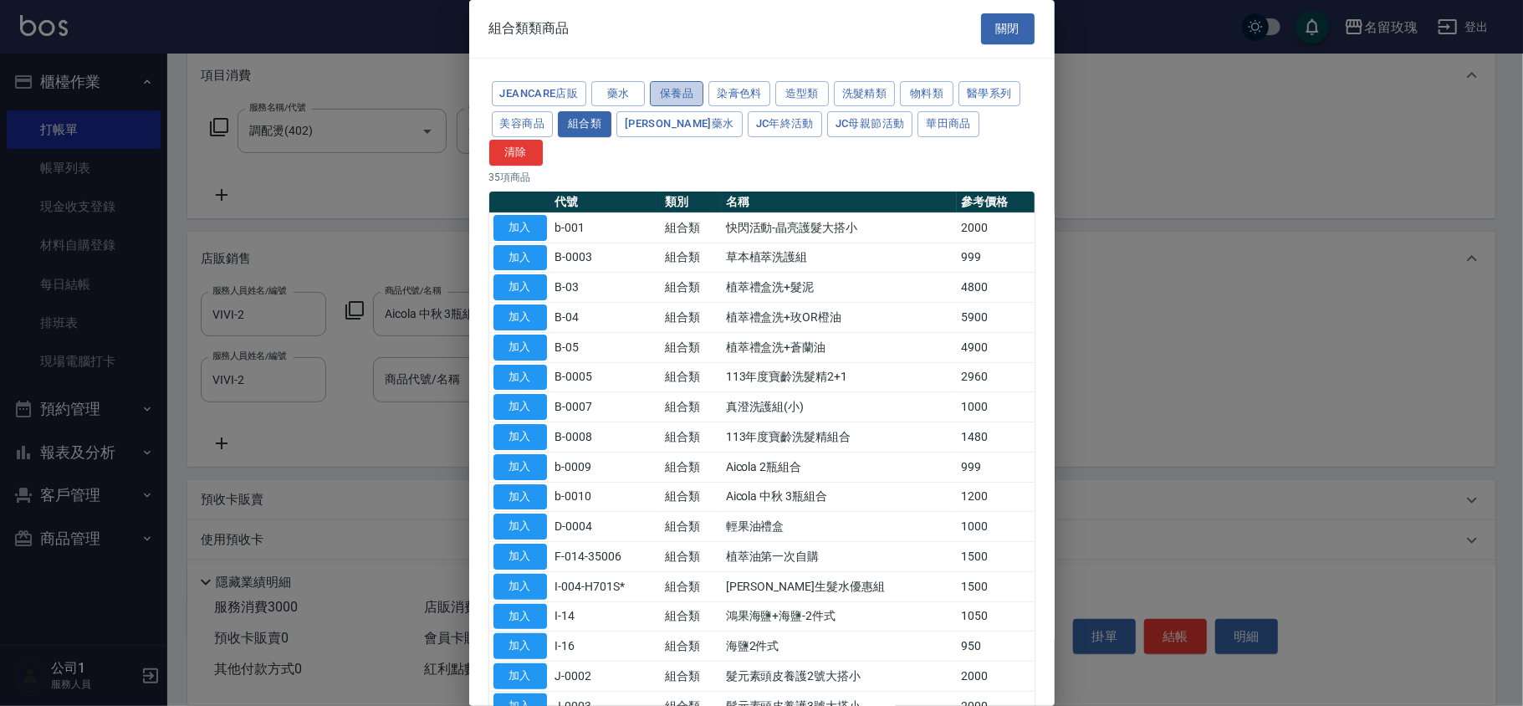
click at [691, 95] on button "保養品" at bounding box center [677, 94] width 54 height 26
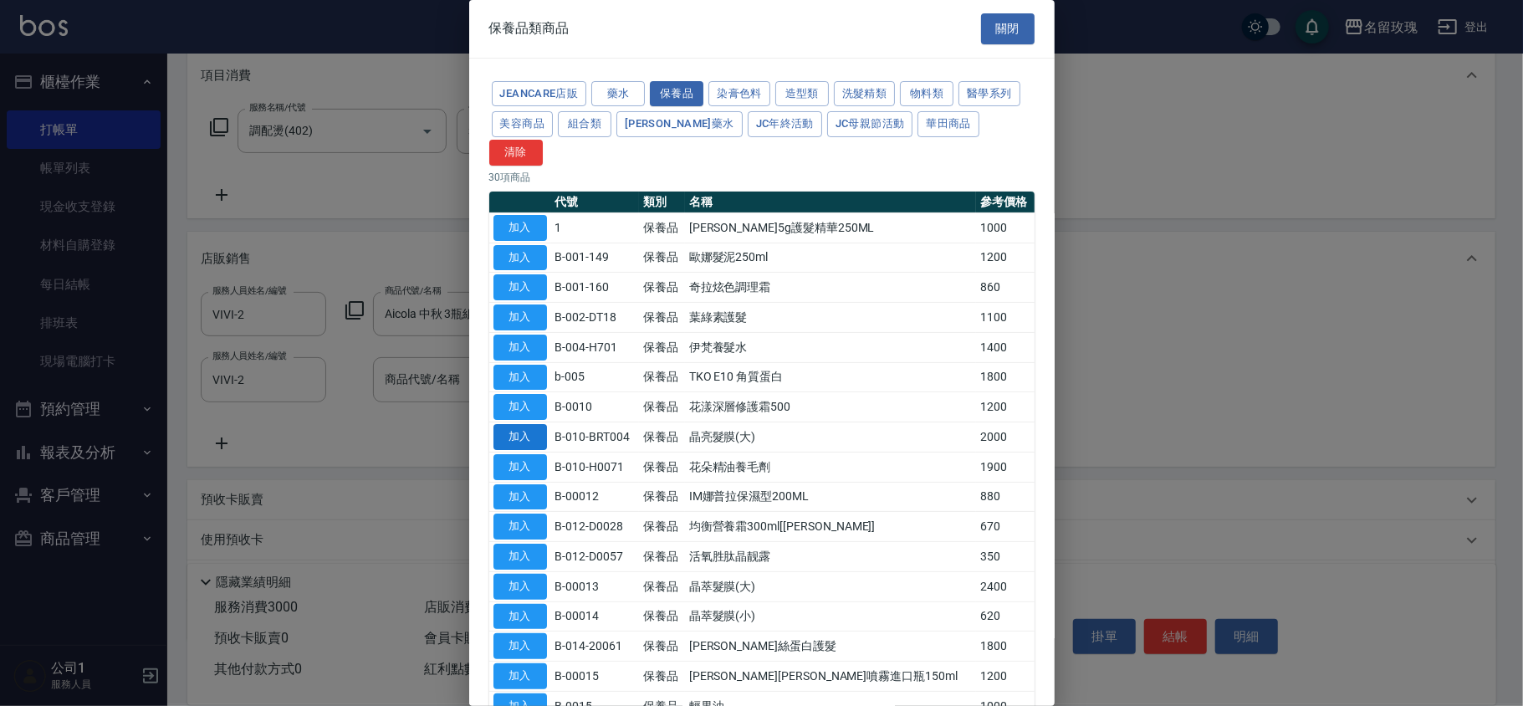
click at [532, 424] on button "加入" at bounding box center [520, 437] width 54 height 26
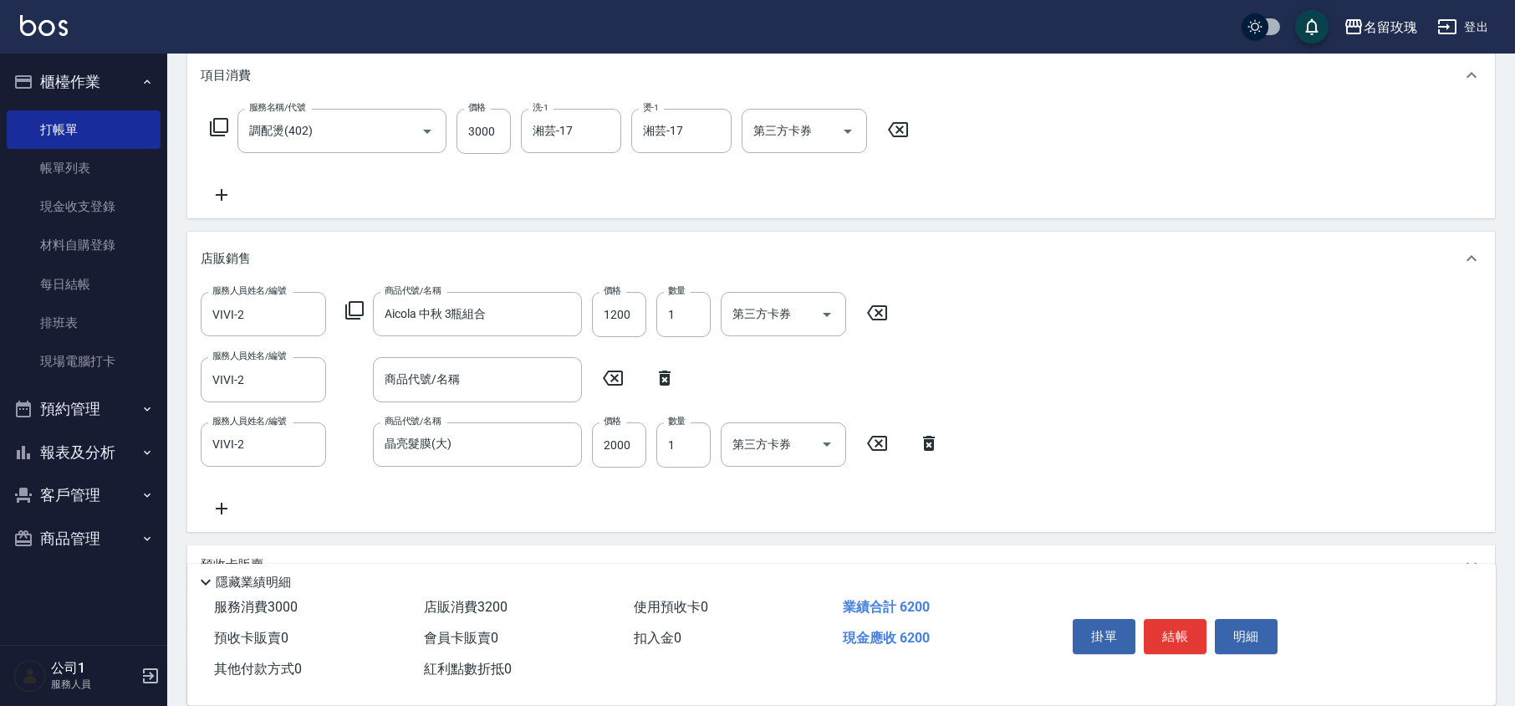
click at [930, 439] on icon at bounding box center [929, 443] width 12 height 15
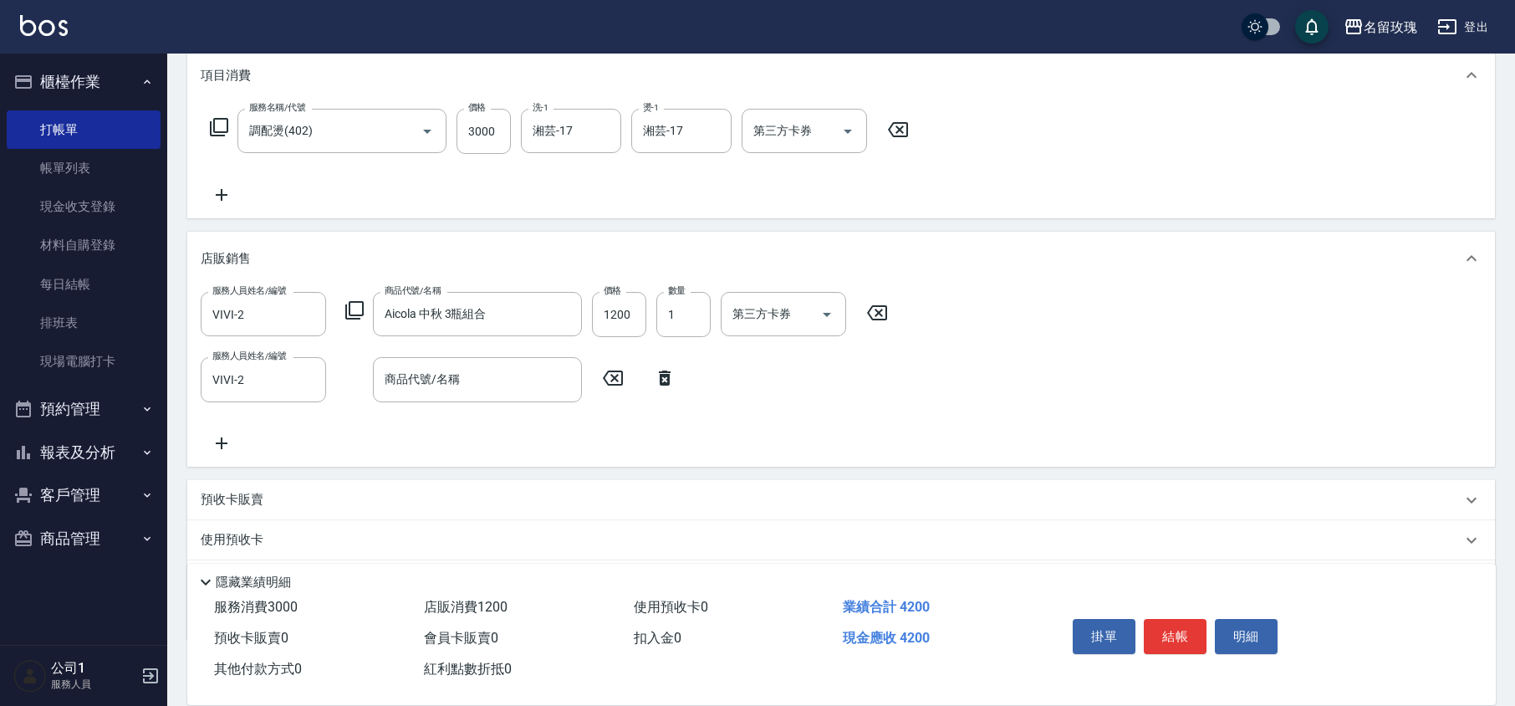
click at [351, 313] on icon at bounding box center [355, 310] width 20 height 20
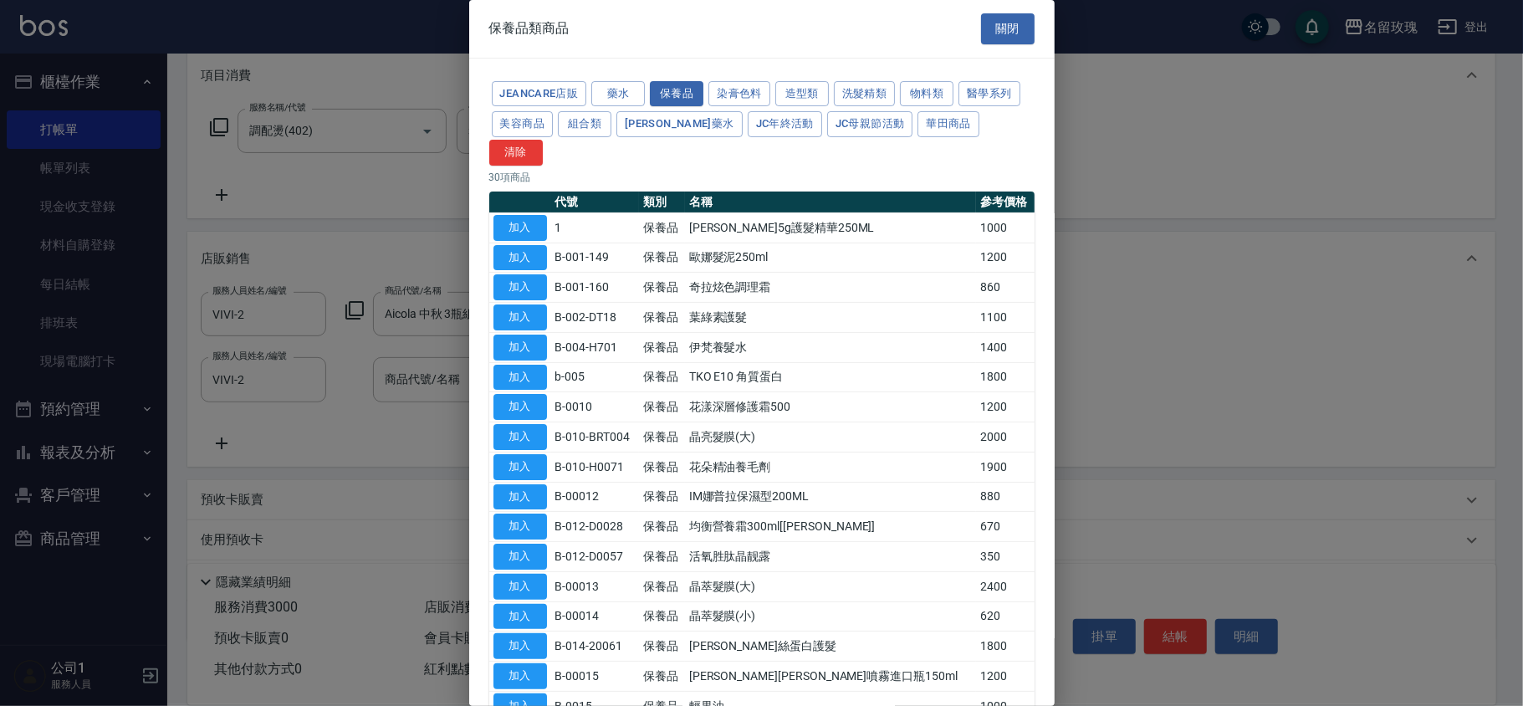
click at [534, 424] on button "加入" at bounding box center [520, 437] width 54 height 26
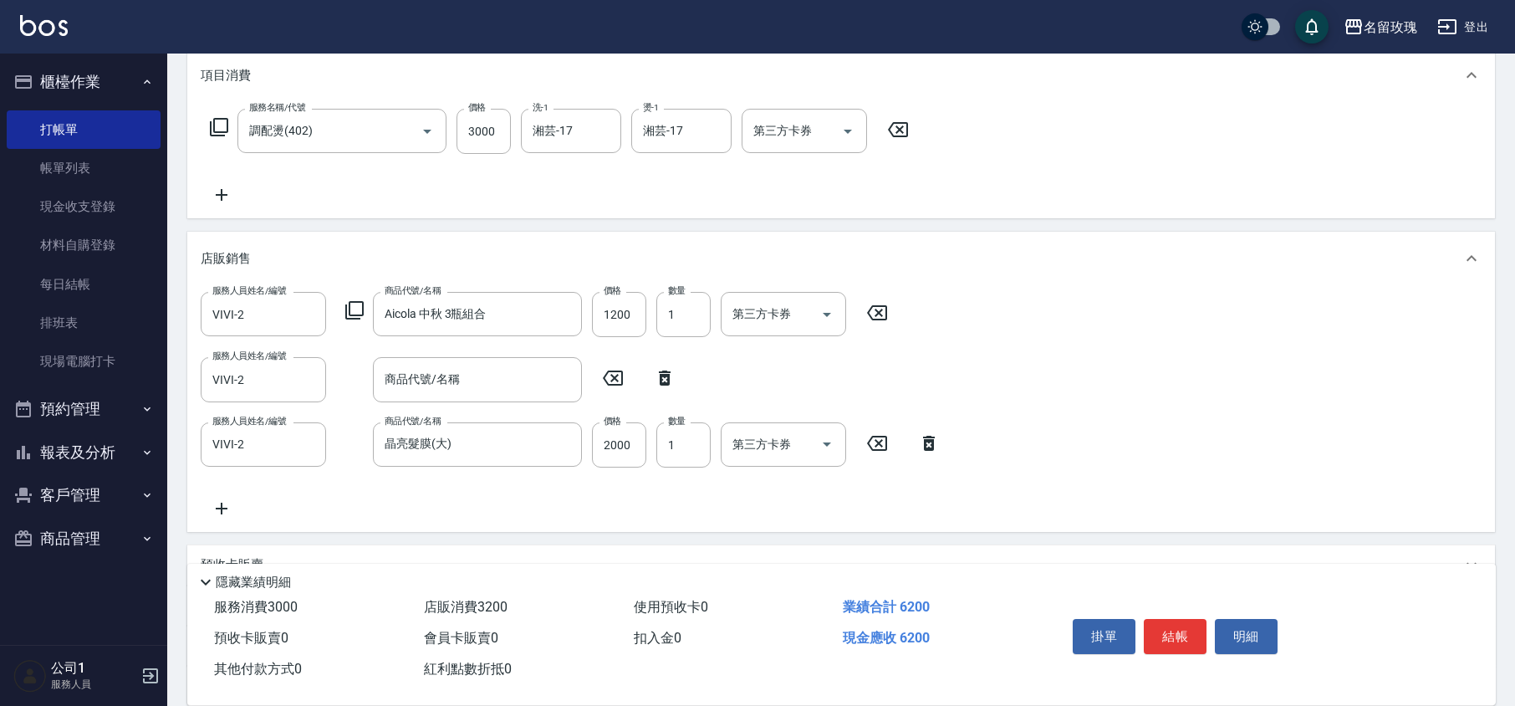
click at [664, 375] on icon at bounding box center [665, 377] width 12 height 15
type input "晶亮髮膜(大)"
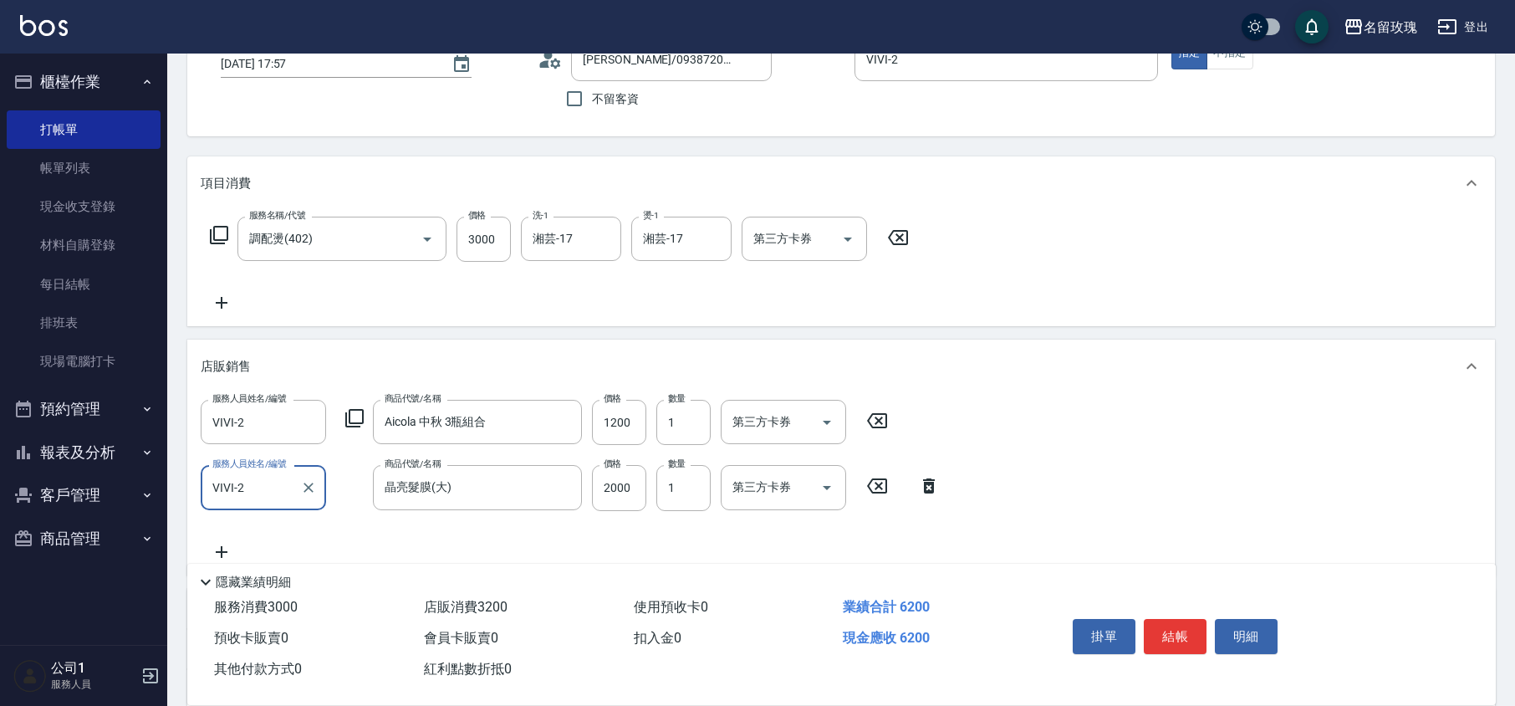
scroll to position [95, 0]
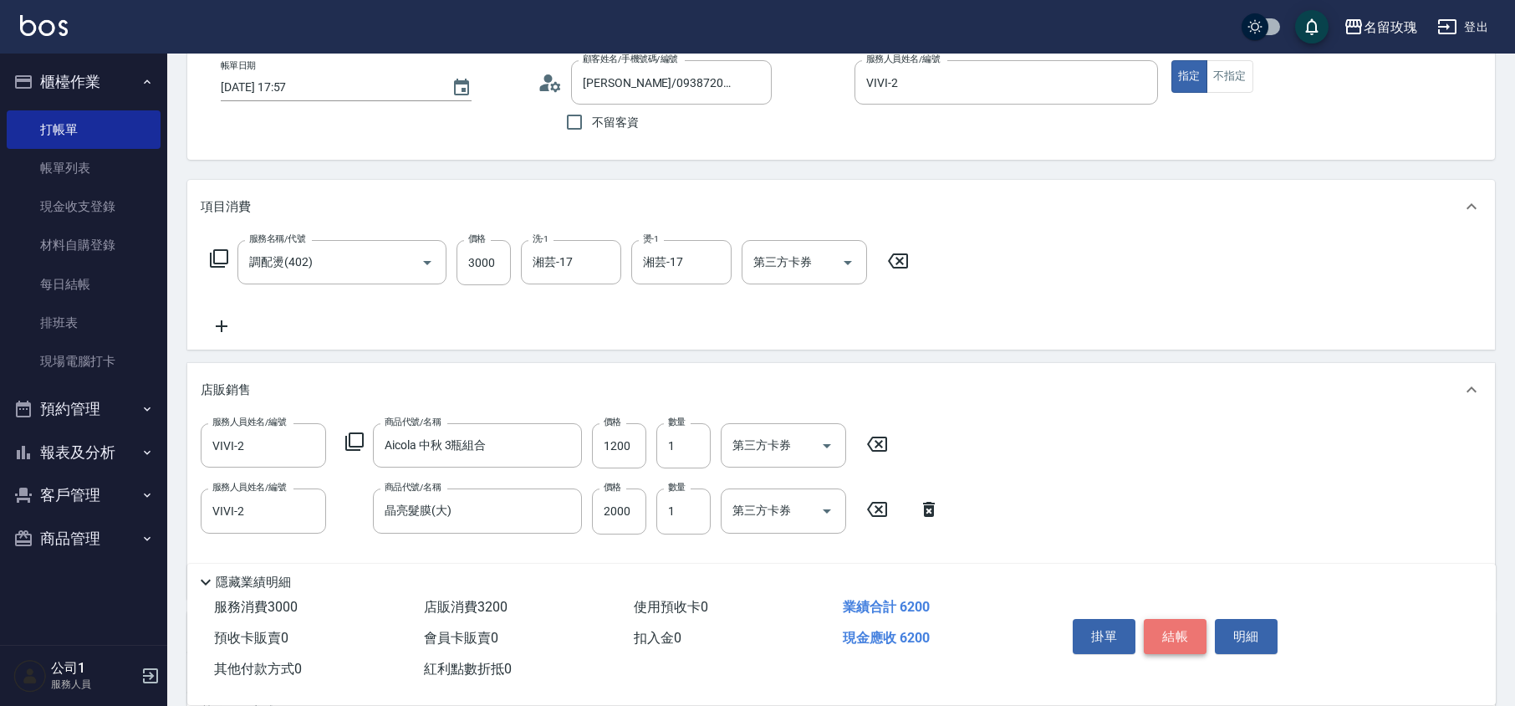
click at [1177, 623] on button "結帳" at bounding box center [1175, 636] width 63 height 35
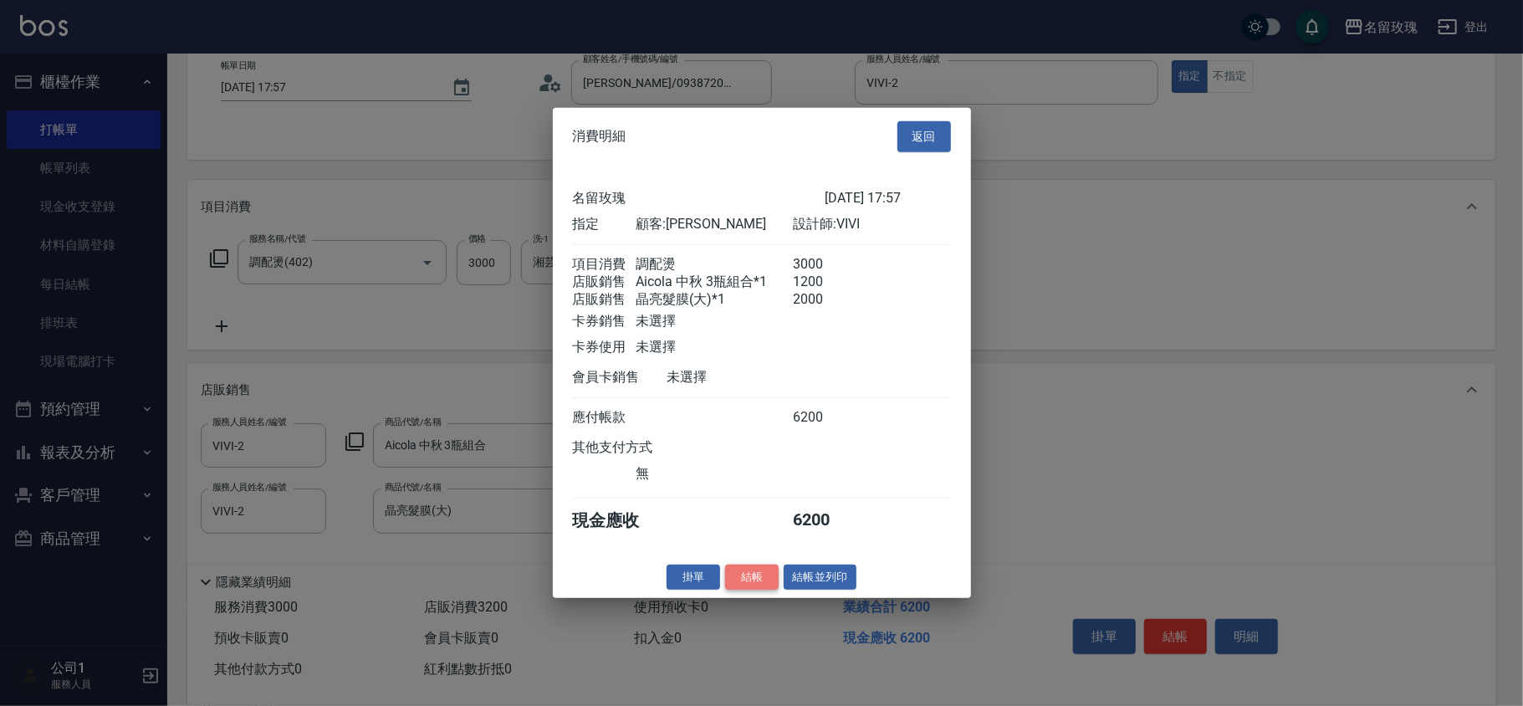
click at [756, 585] on button "結帳" at bounding box center [752, 577] width 54 height 26
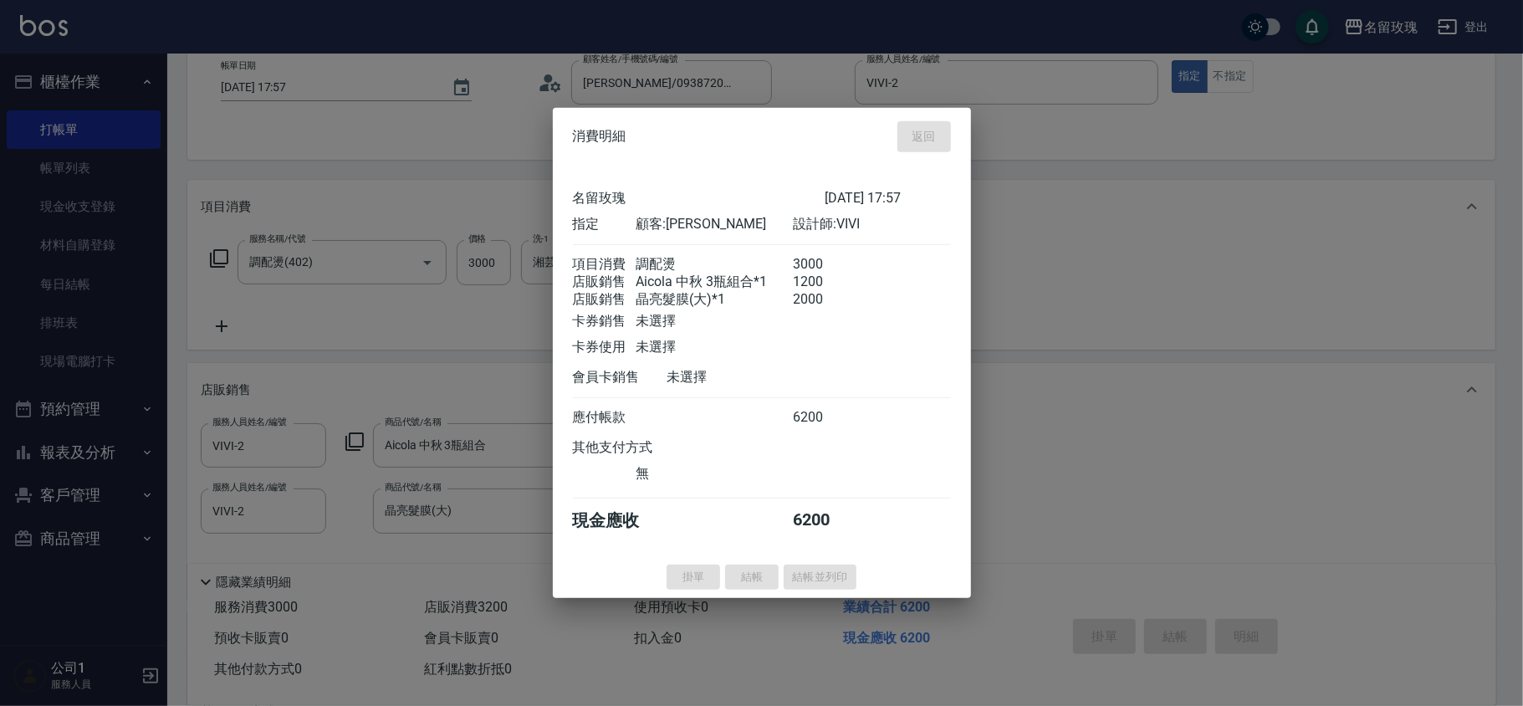
type input "[DATE] 18:12"
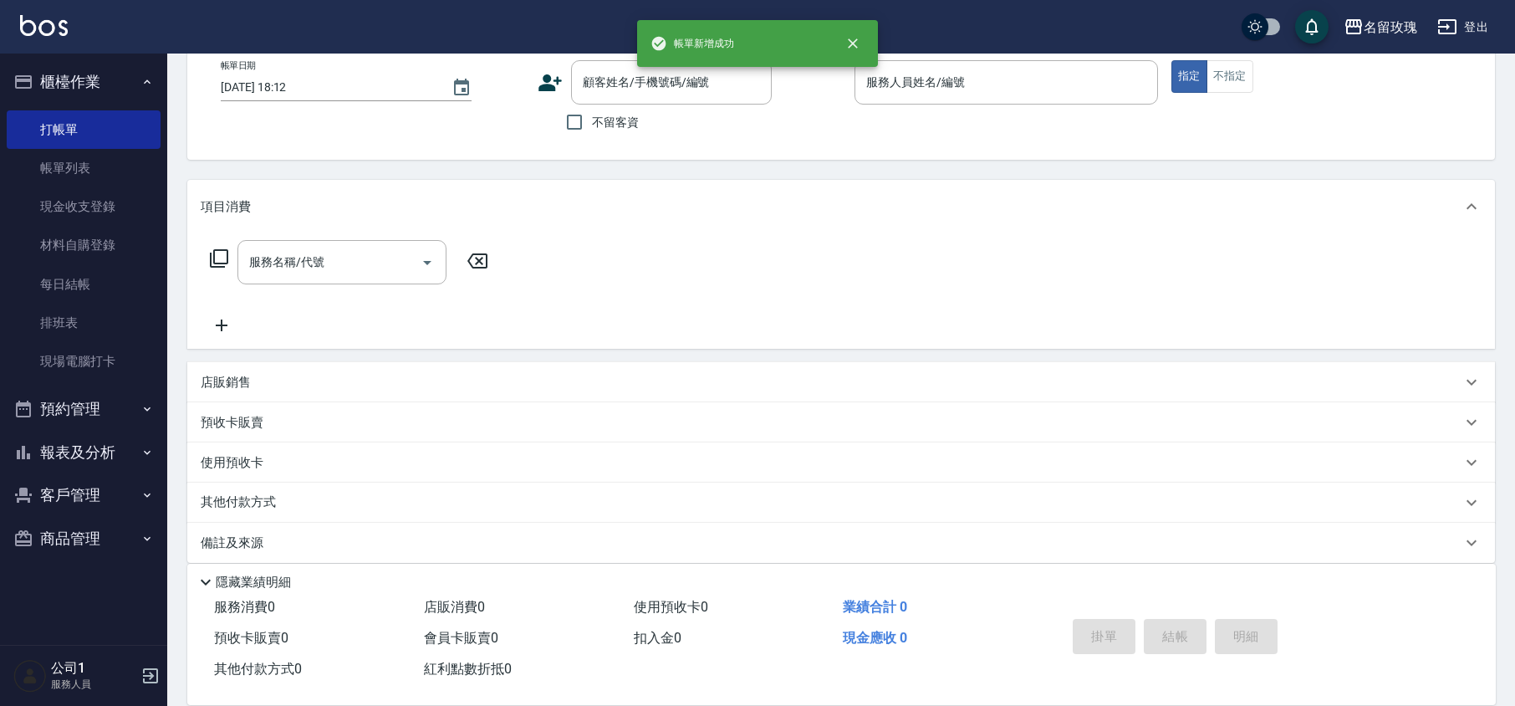
scroll to position [0, 0]
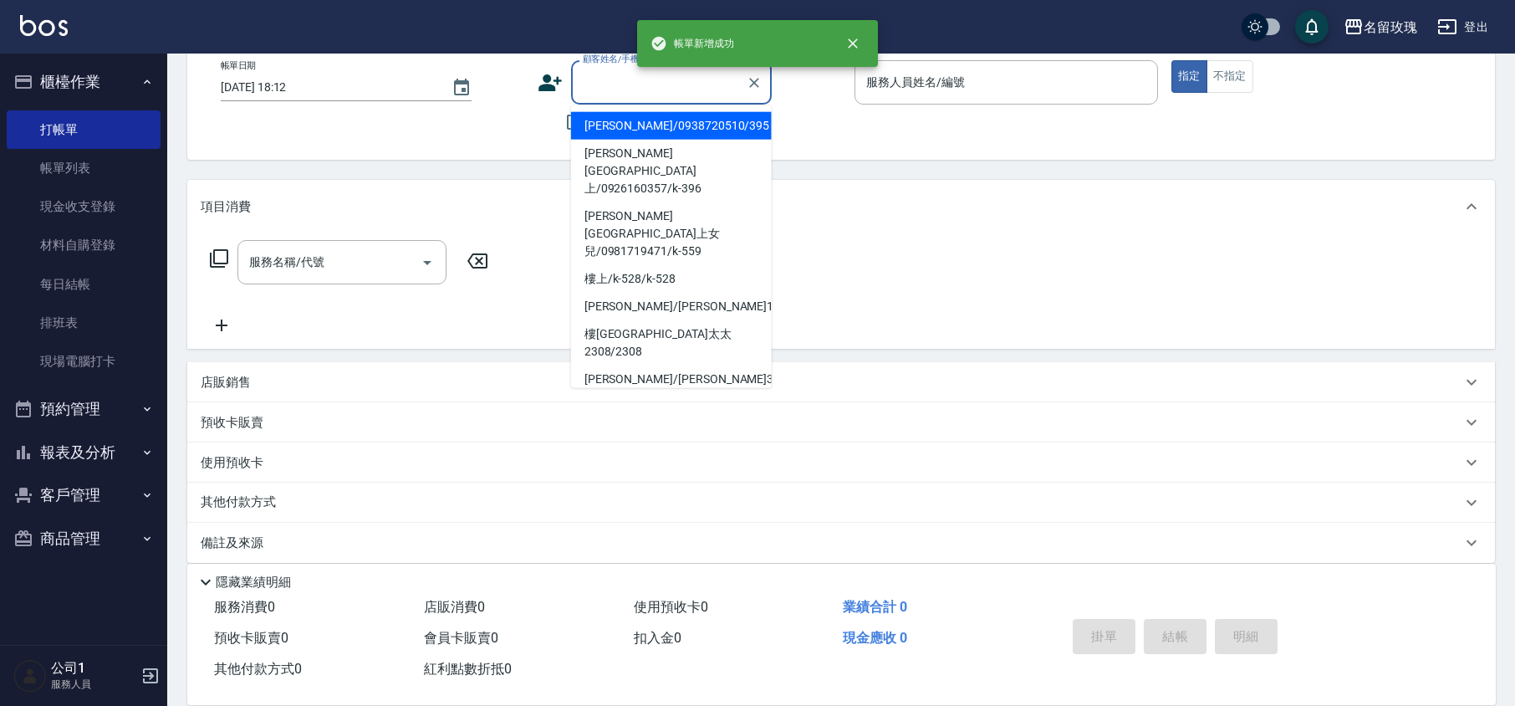
click at [613, 84] on input "顧客姓名/手機號碼/編號" at bounding box center [659, 82] width 161 height 29
click at [634, 119] on li "[PERSON_NAME]/0938720510/395" at bounding box center [671, 126] width 201 height 28
type input "[PERSON_NAME]/0938720510/395"
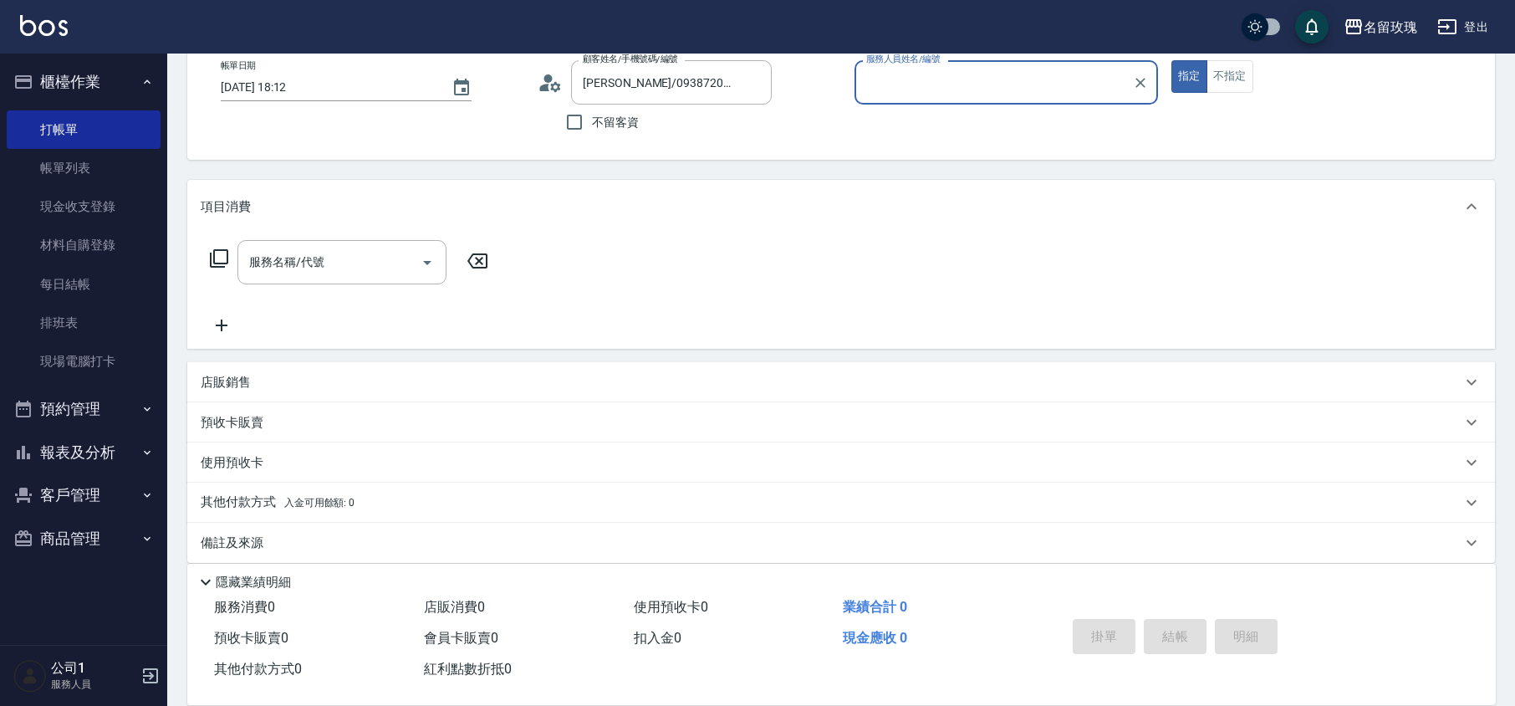
type input "VIVI-2"
click at [218, 258] on icon at bounding box center [219, 258] width 20 height 20
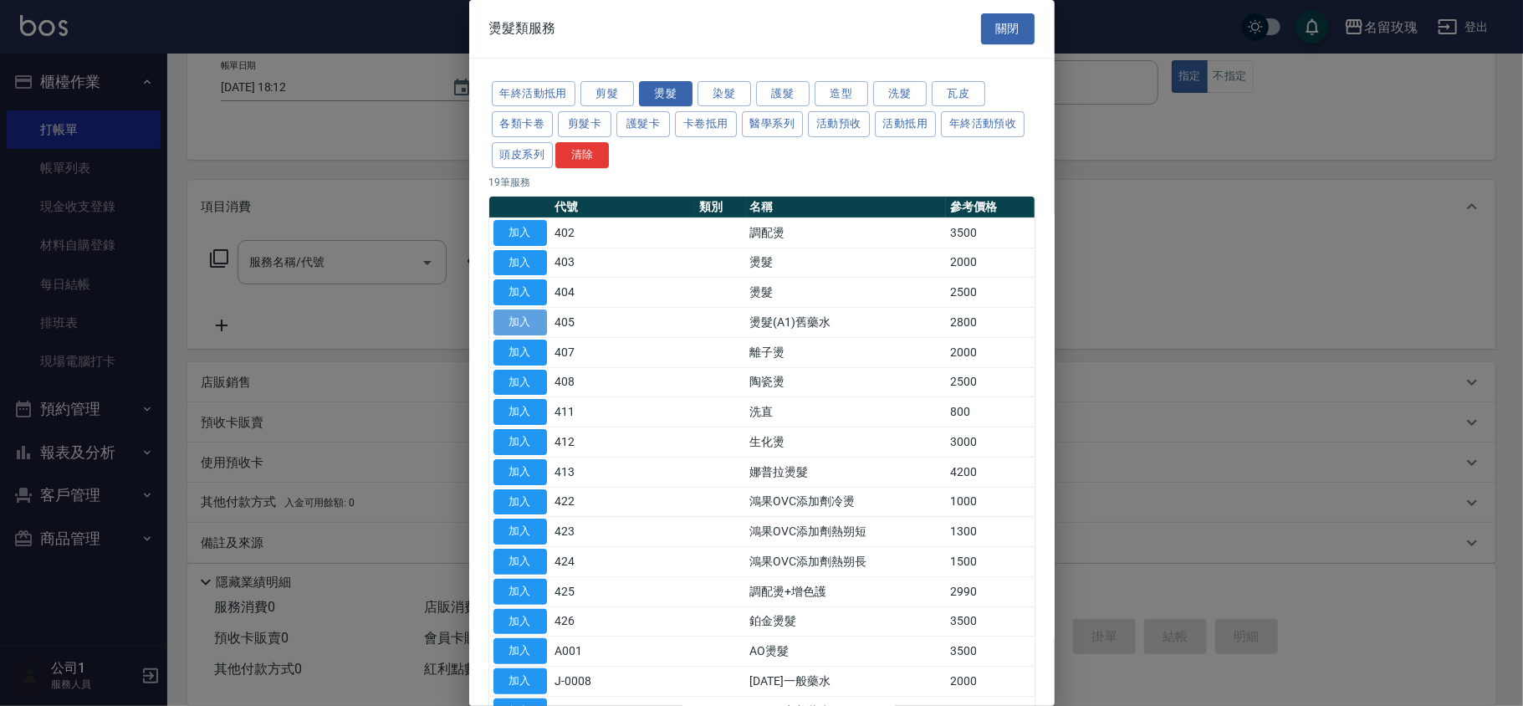
click at [520, 335] on button "加入" at bounding box center [520, 322] width 54 height 26
type input "燙髮(A1)舊藥水(405)"
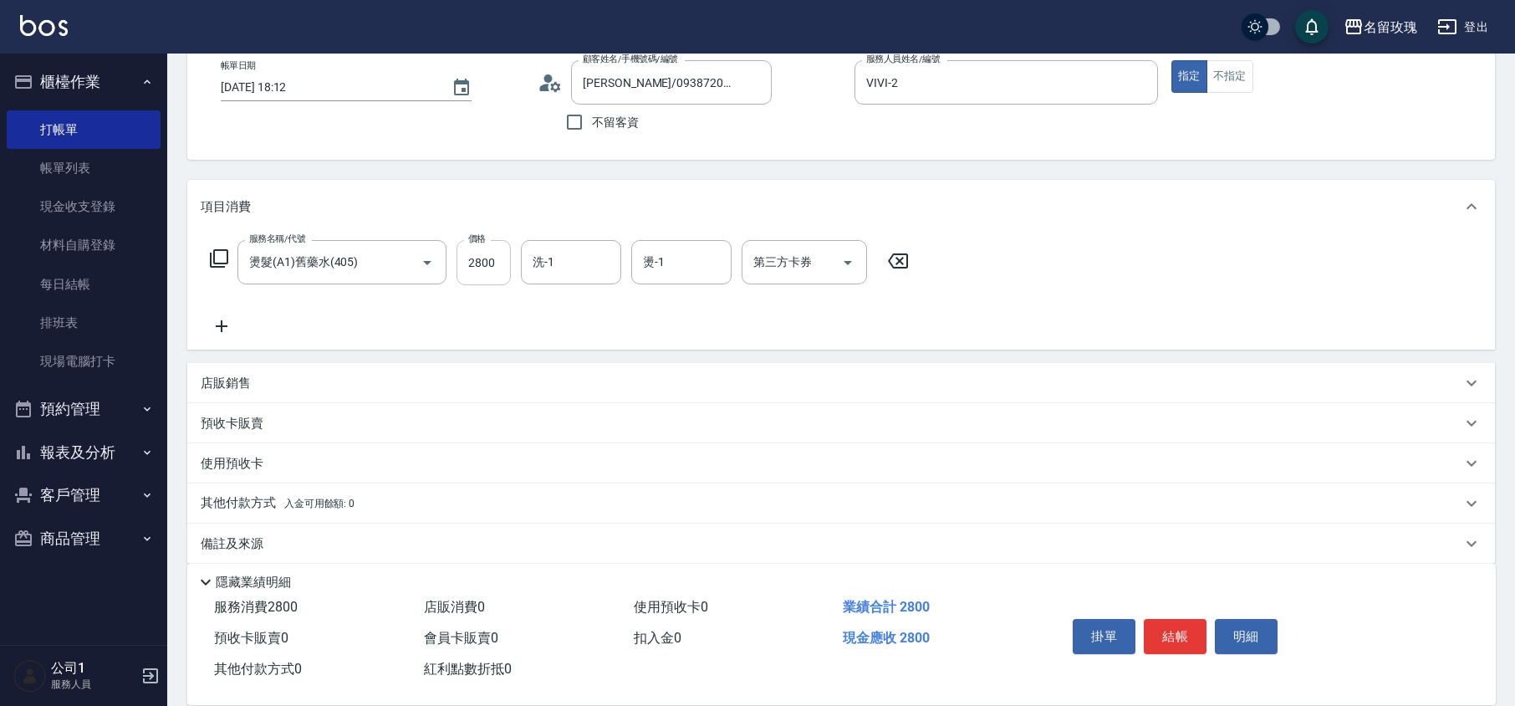
click at [493, 261] on input "2800" at bounding box center [484, 262] width 54 height 45
type input "2400"
type input "湘芸-17"
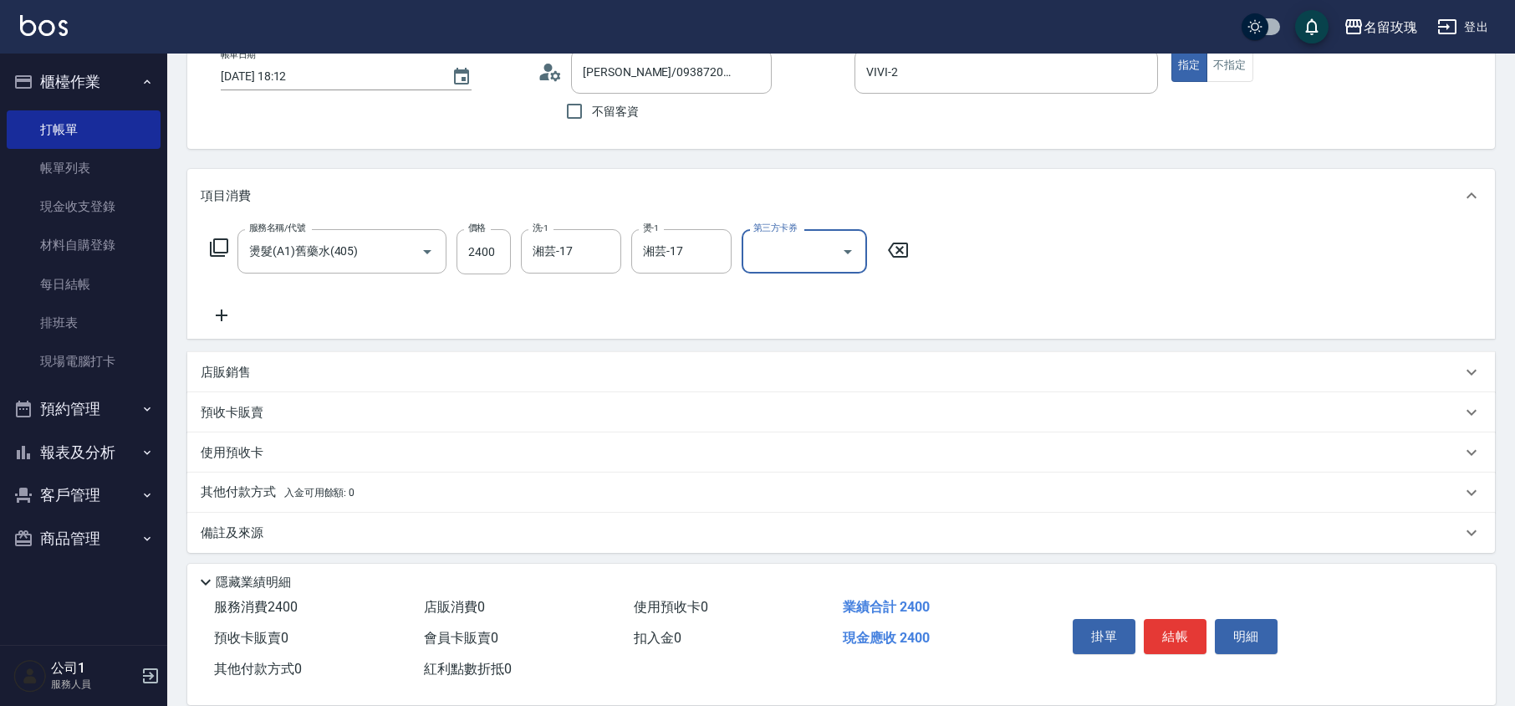
scroll to position [109, 0]
click at [289, 521] on div "備註及來源" at bounding box center [831, 530] width 1261 height 18
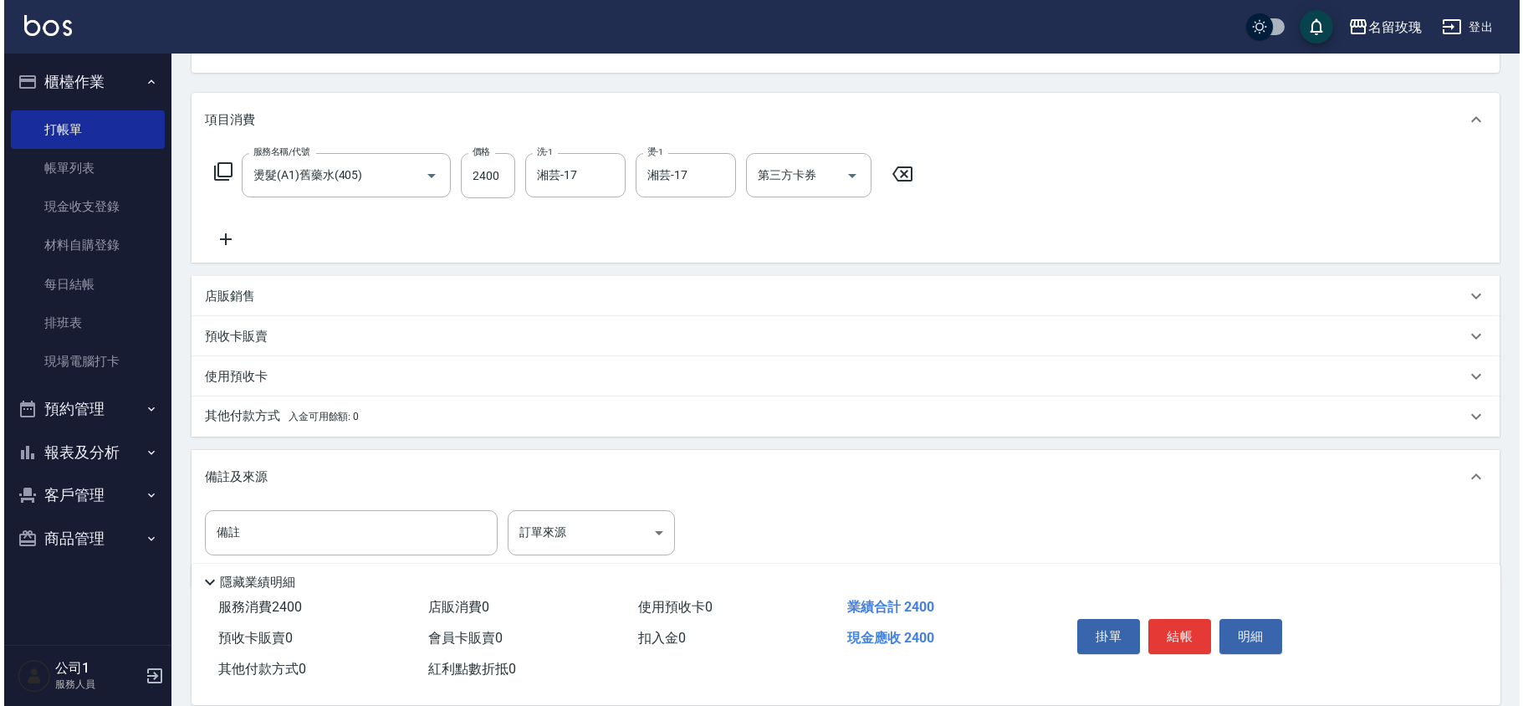
scroll to position [221, 0]
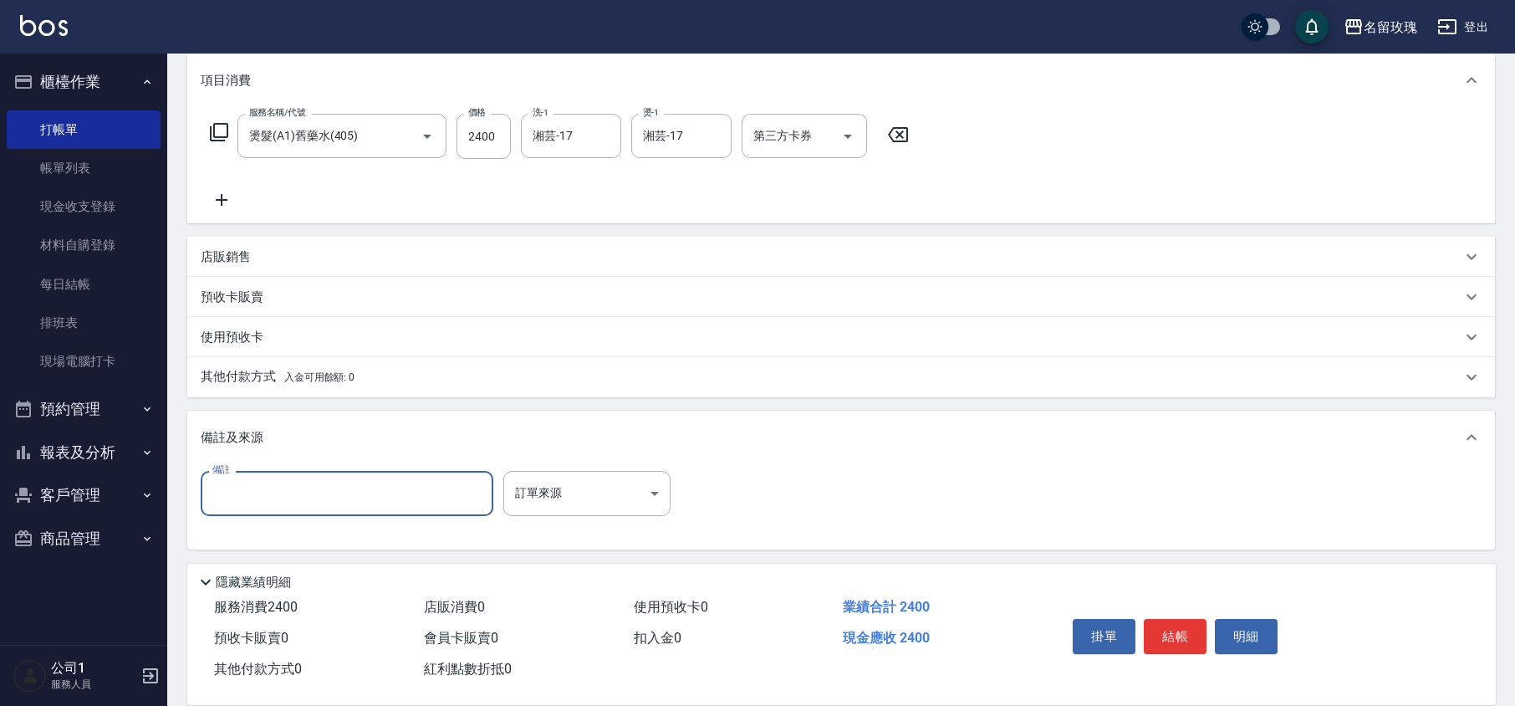
click at [285, 486] on input "備註" at bounding box center [347, 493] width 293 height 45
type input "-"
type input "兒子燙"
click at [1176, 622] on button "結帳" at bounding box center [1175, 636] width 63 height 35
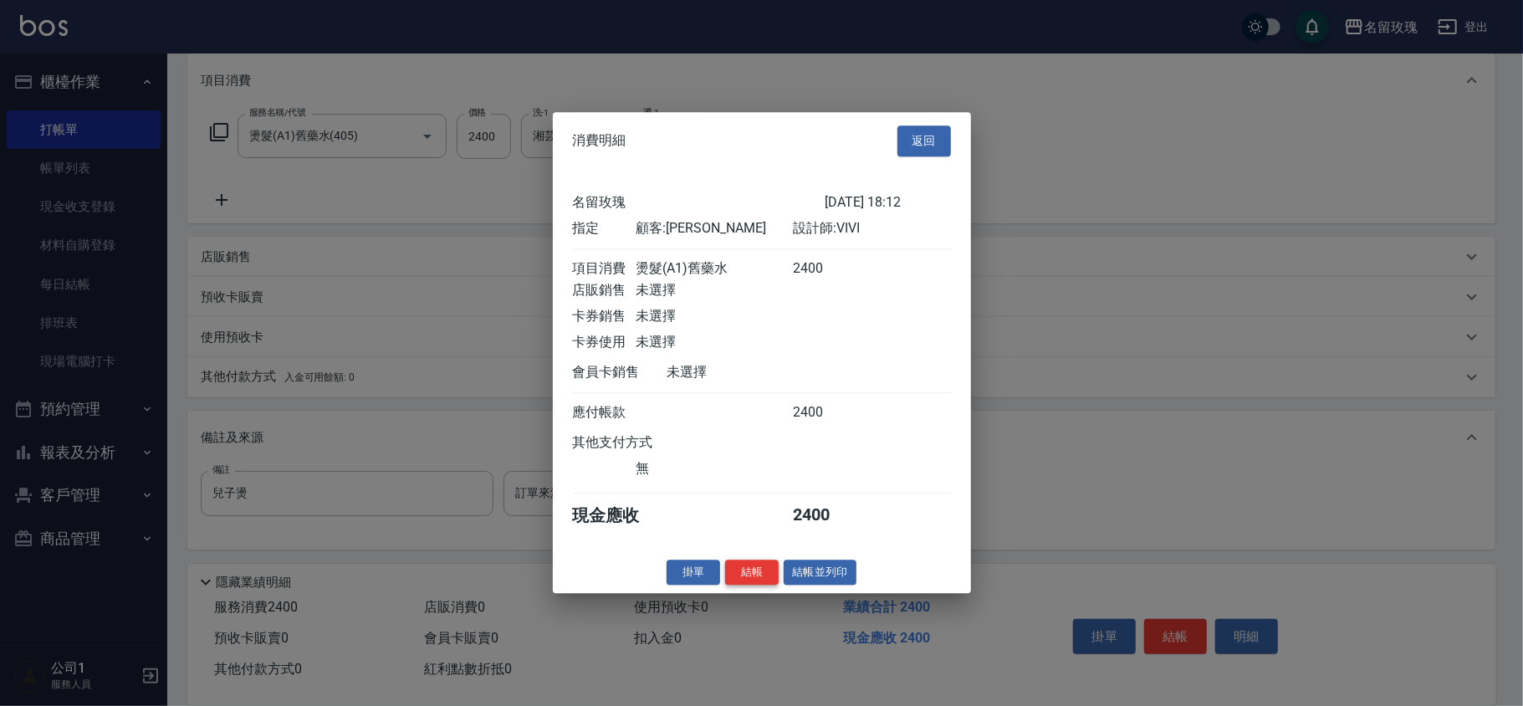
click at [759, 582] on button "結帳" at bounding box center [752, 572] width 54 height 26
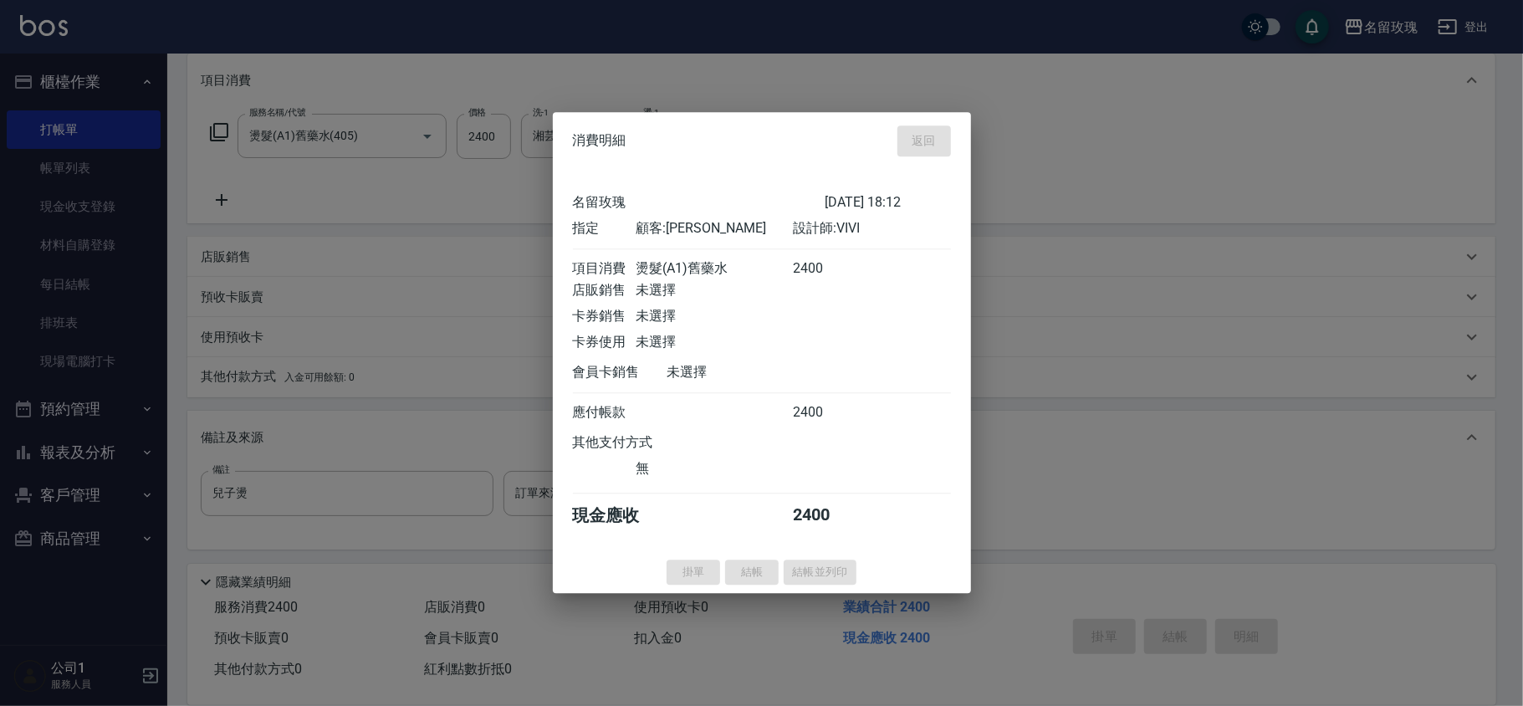
type input "[DATE] 18:13"
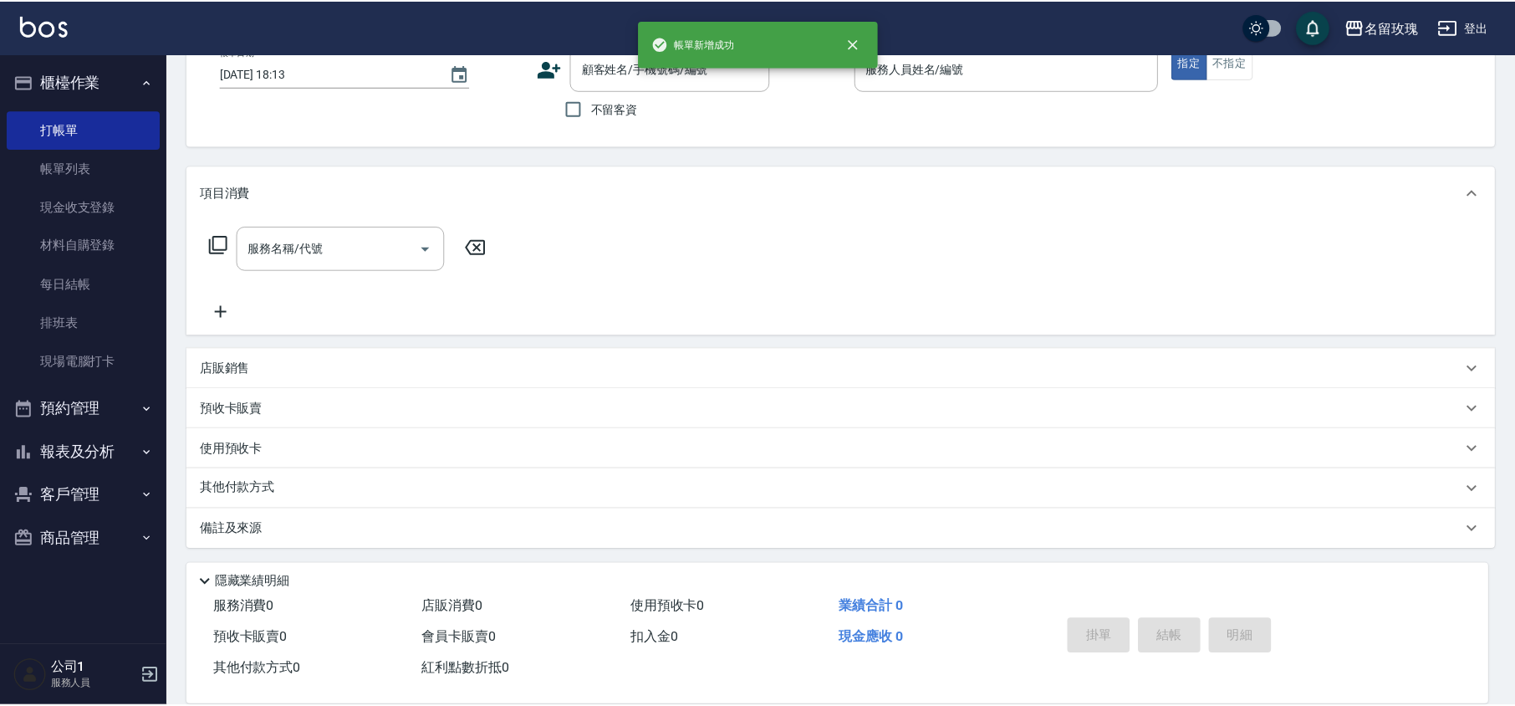
scroll to position [0, 0]
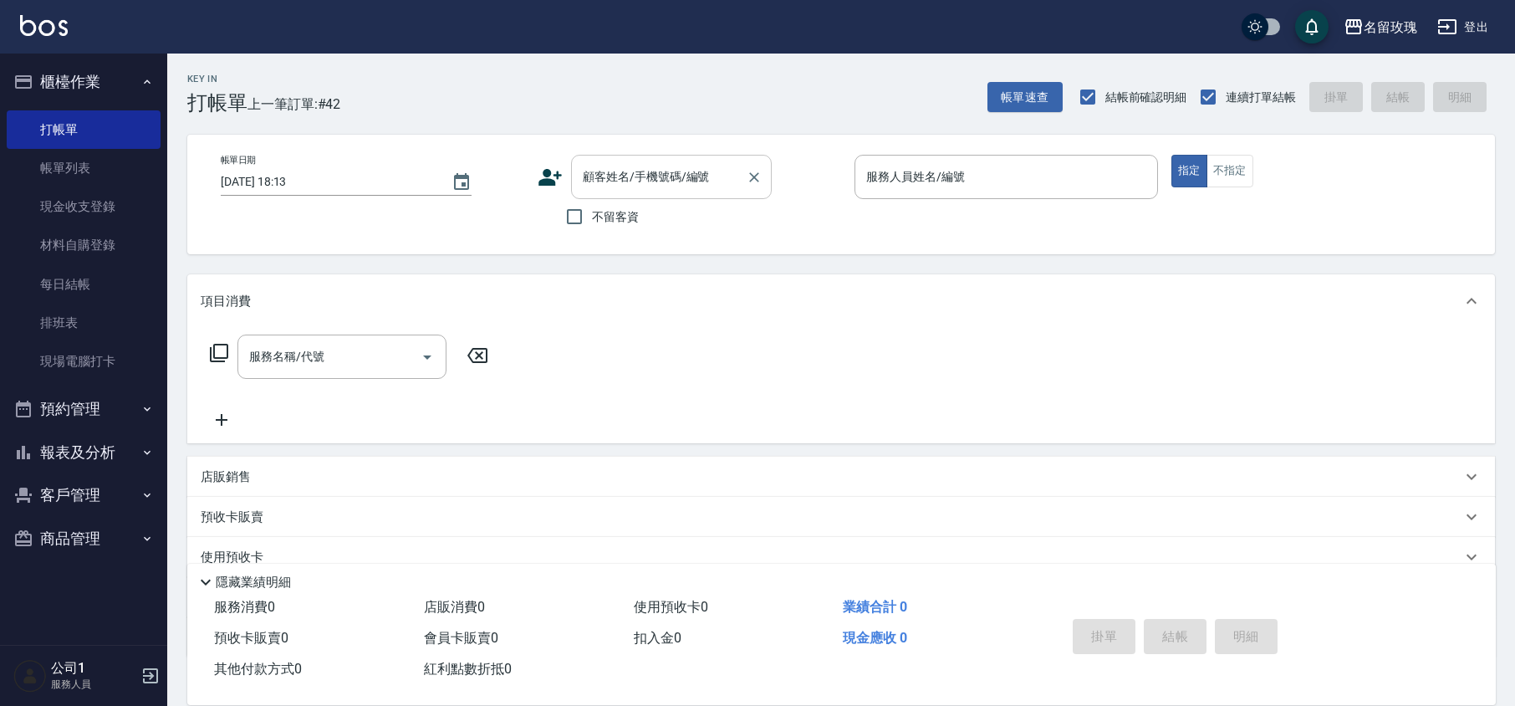
click at [706, 181] on input "顧客姓名/手機號碼/編號" at bounding box center [659, 176] width 161 height 29
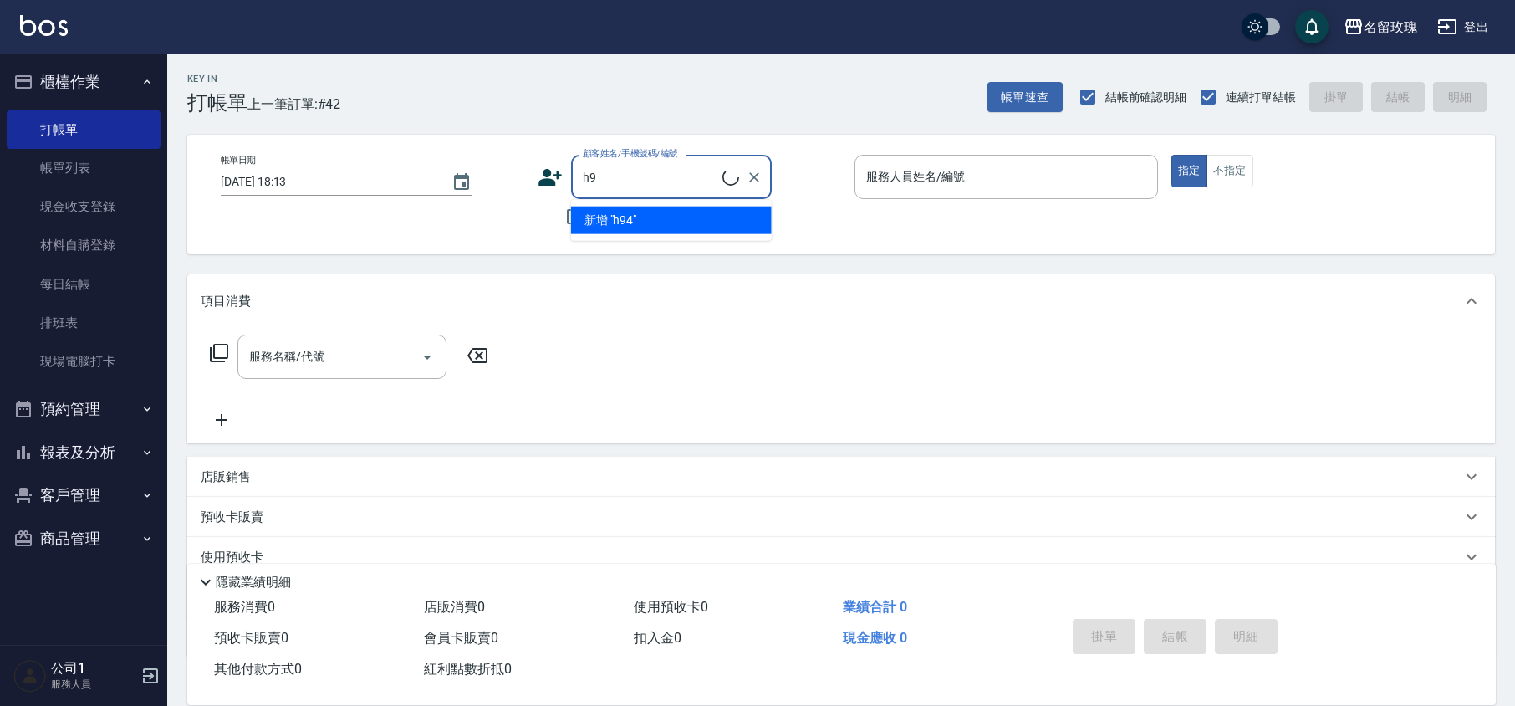
type input "h"
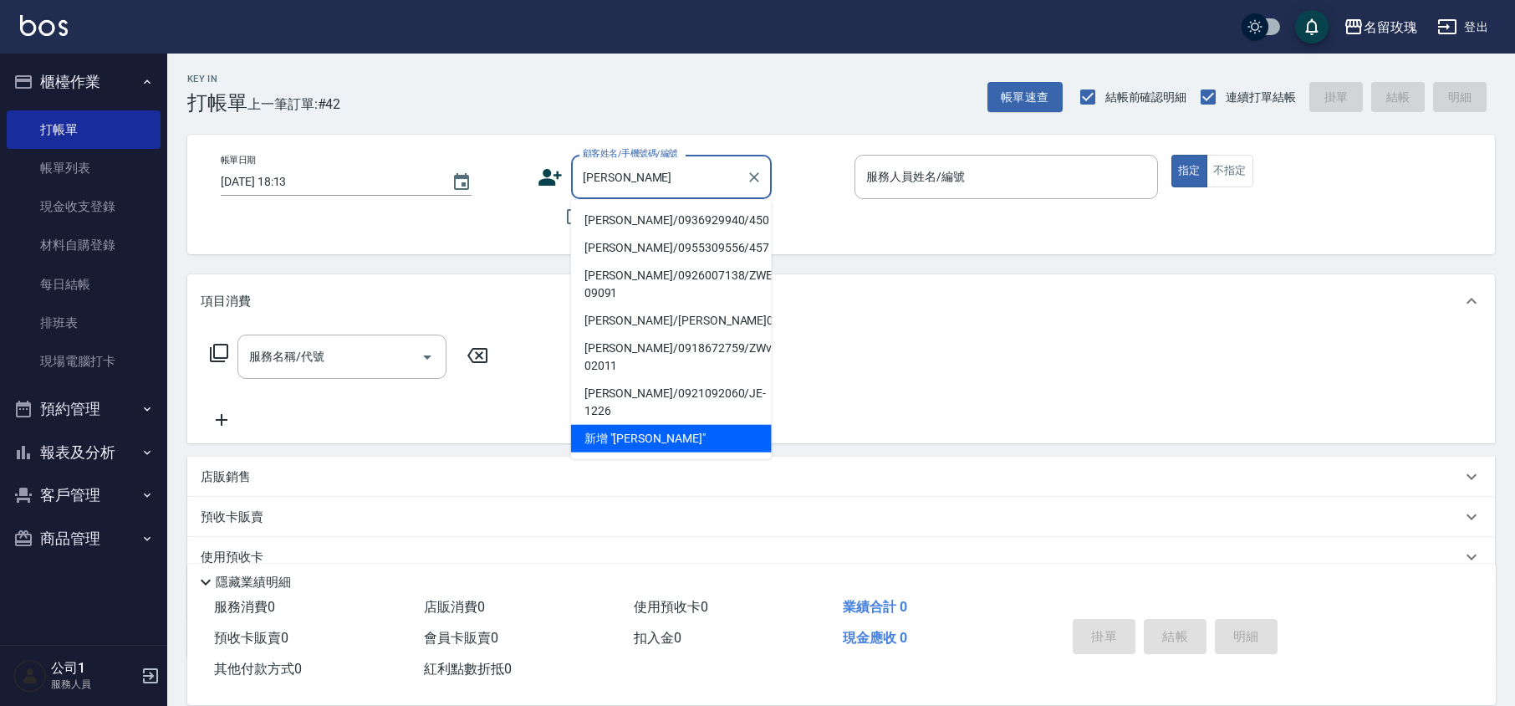
click at [717, 216] on li "[PERSON_NAME]/0936929940/450" at bounding box center [671, 221] width 201 height 28
type input "[PERSON_NAME]/0936929940/450"
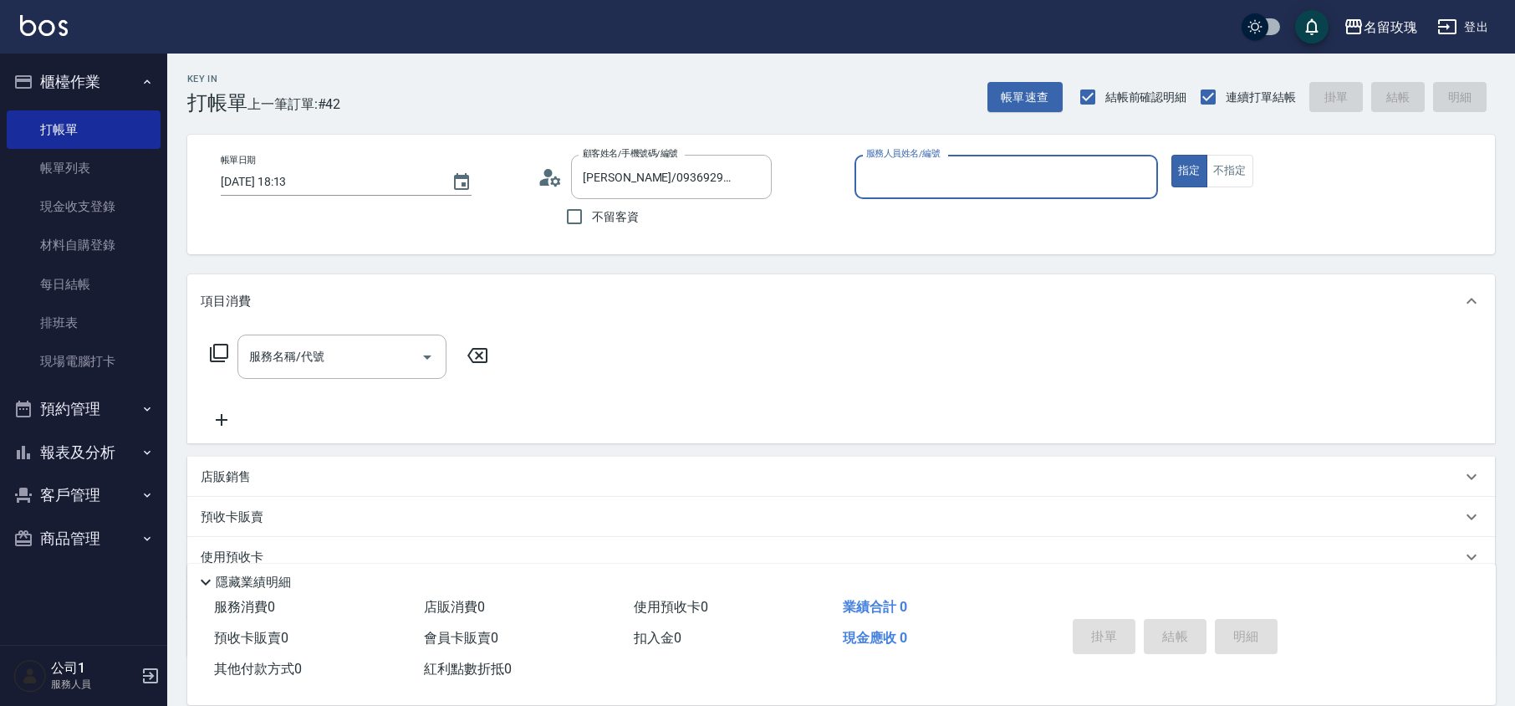
type input "VIVI-2"
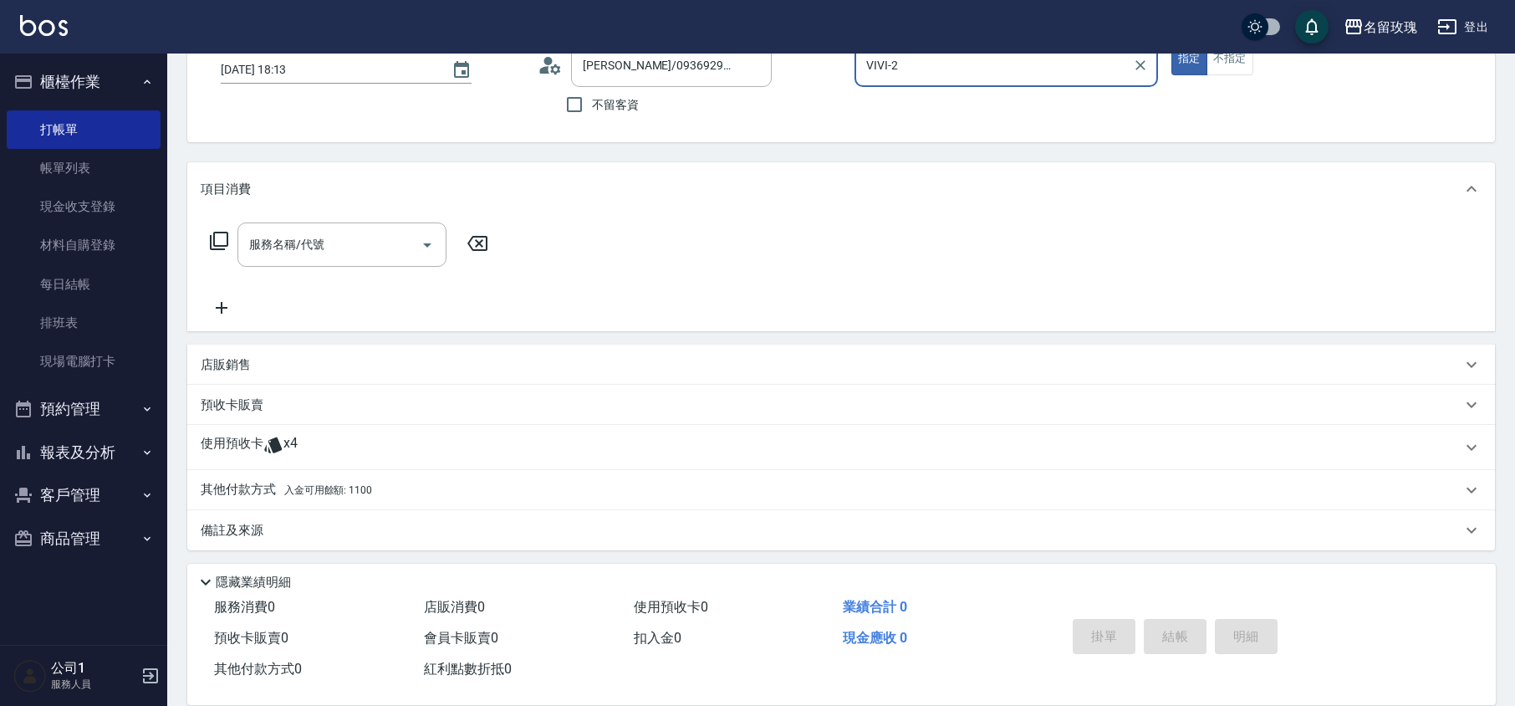
scroll to position [114, 0]
click at [550, 65] on icon at bounding box center [555, 67] width 10 height 10
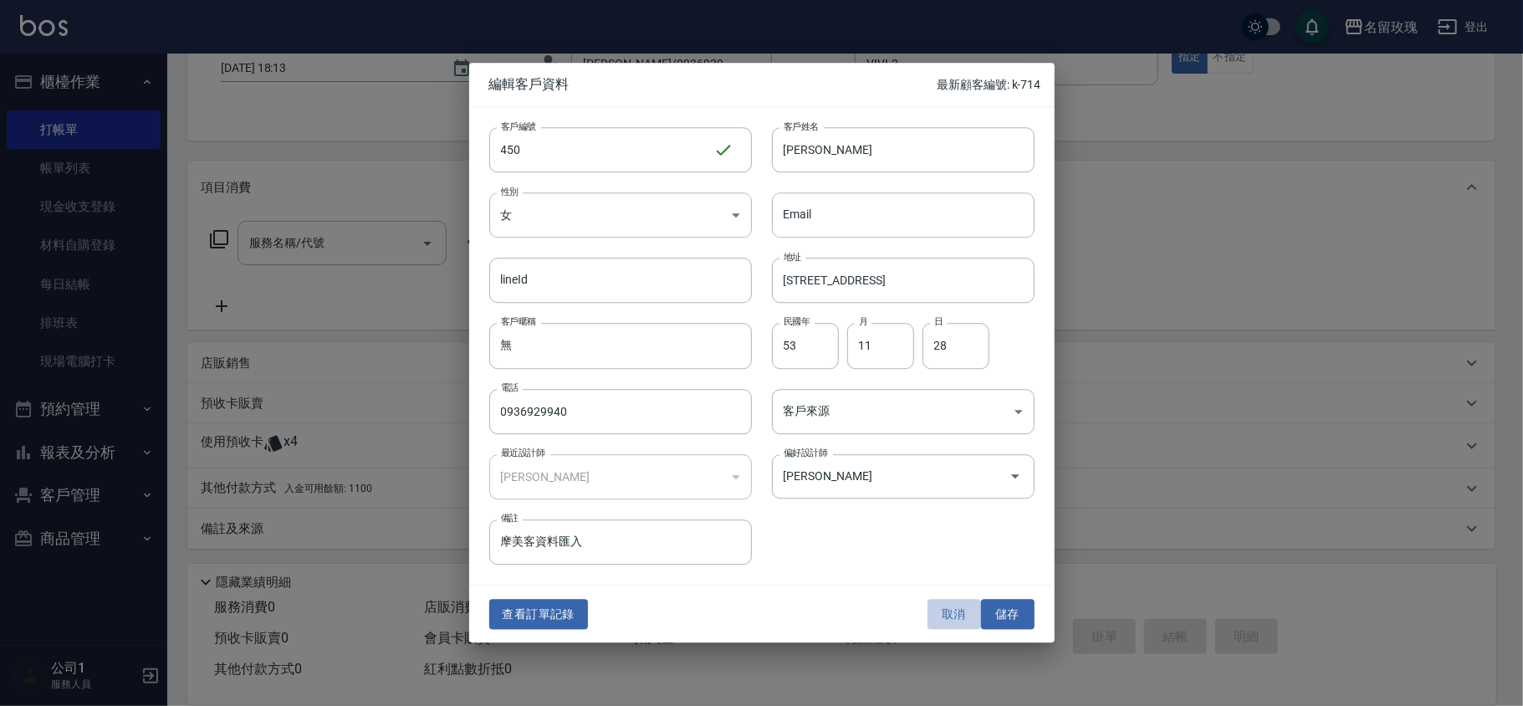
click at [958, 605] on button "取消" at bounding box center [954, 614] width 54 height 31
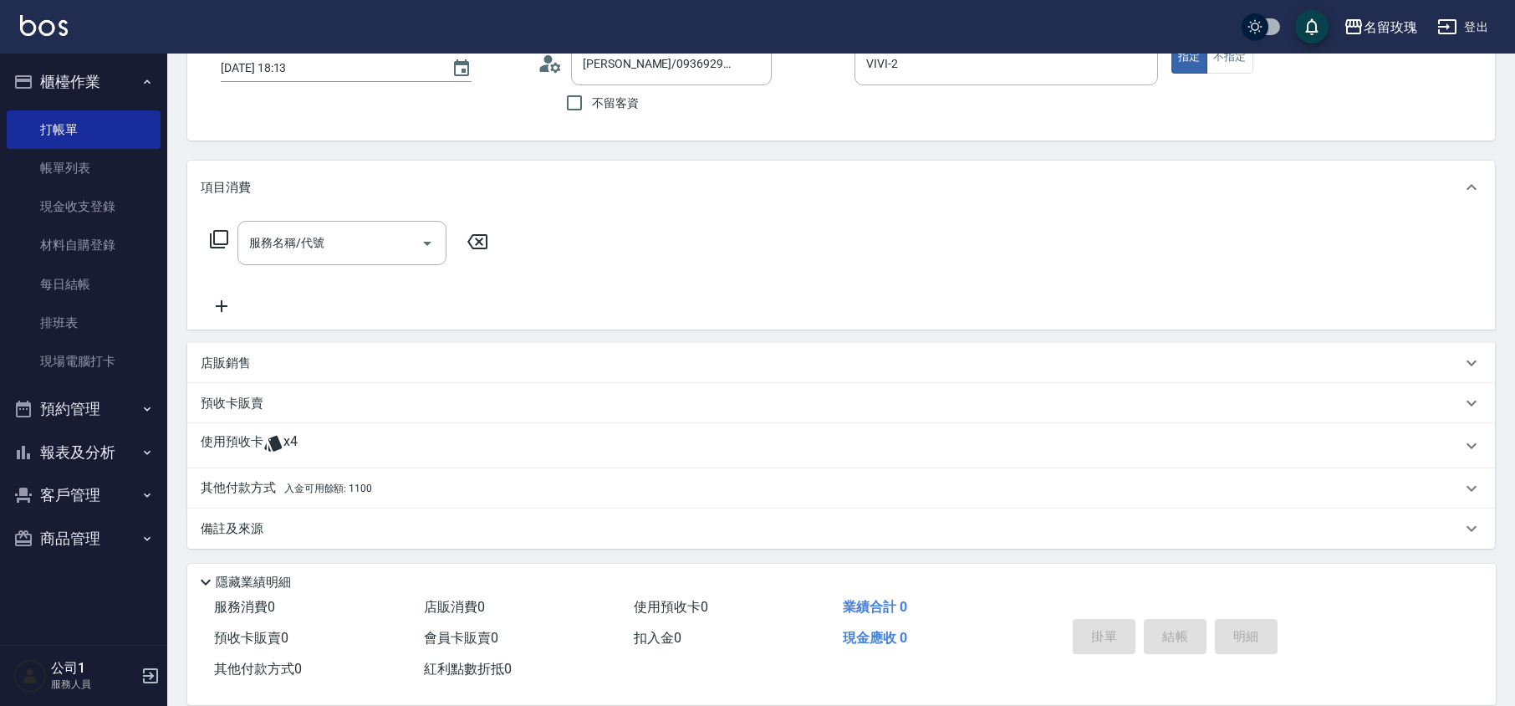
click at [371, 493] on div "其他付款方式 入金可用餘額: 1100" at bounding box center [831, 488] width 1261 height 18
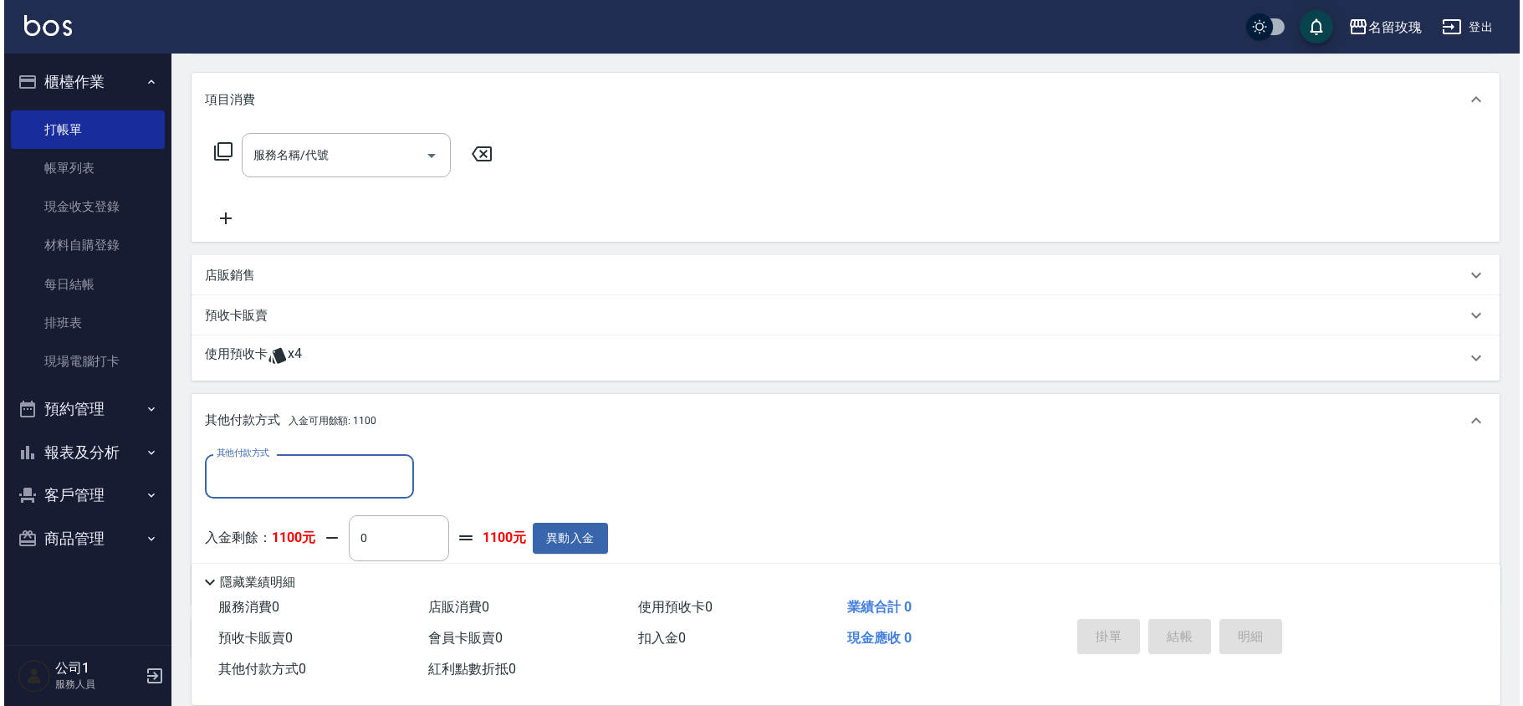
scroll to position [309, 0]
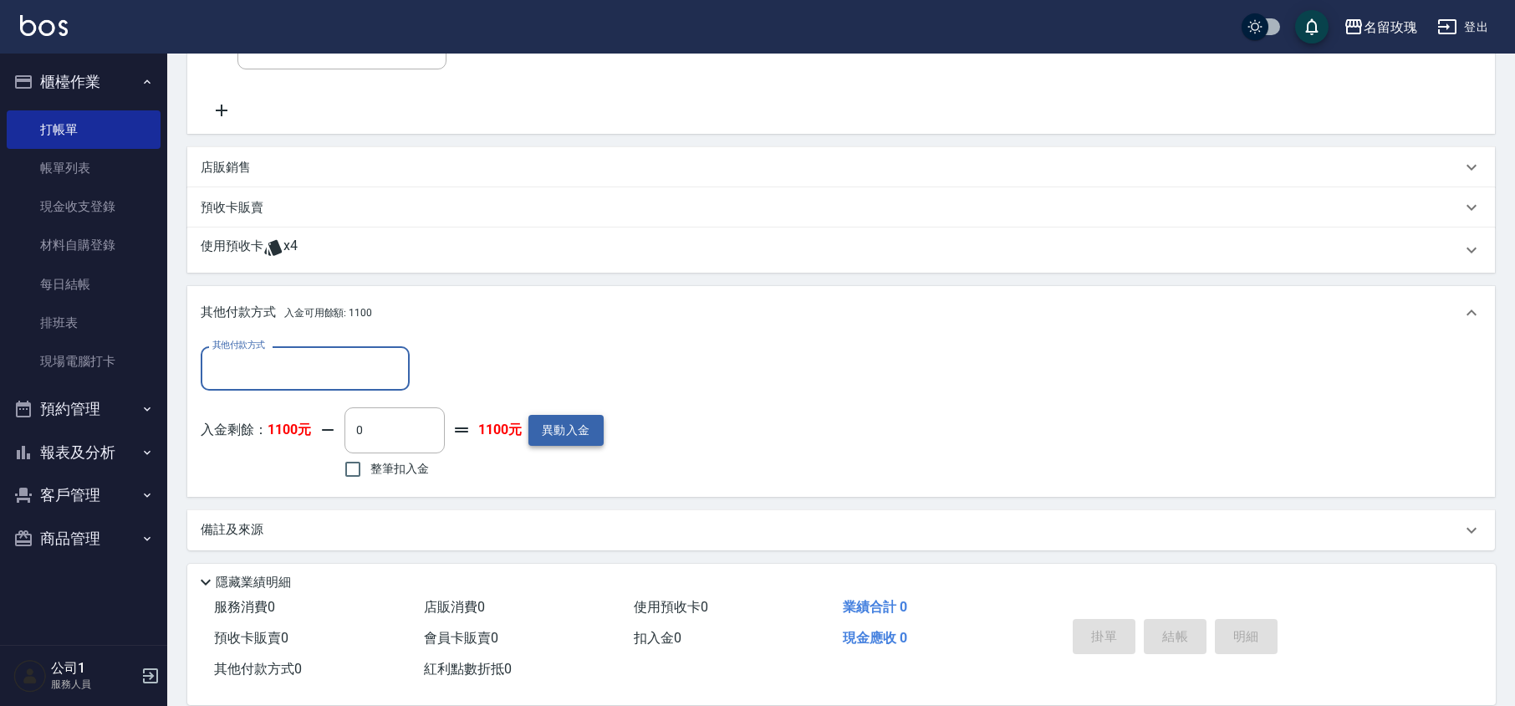
click at [559, 426] on button "異動入金" at bounding box center [566, 430] width 75 height 31
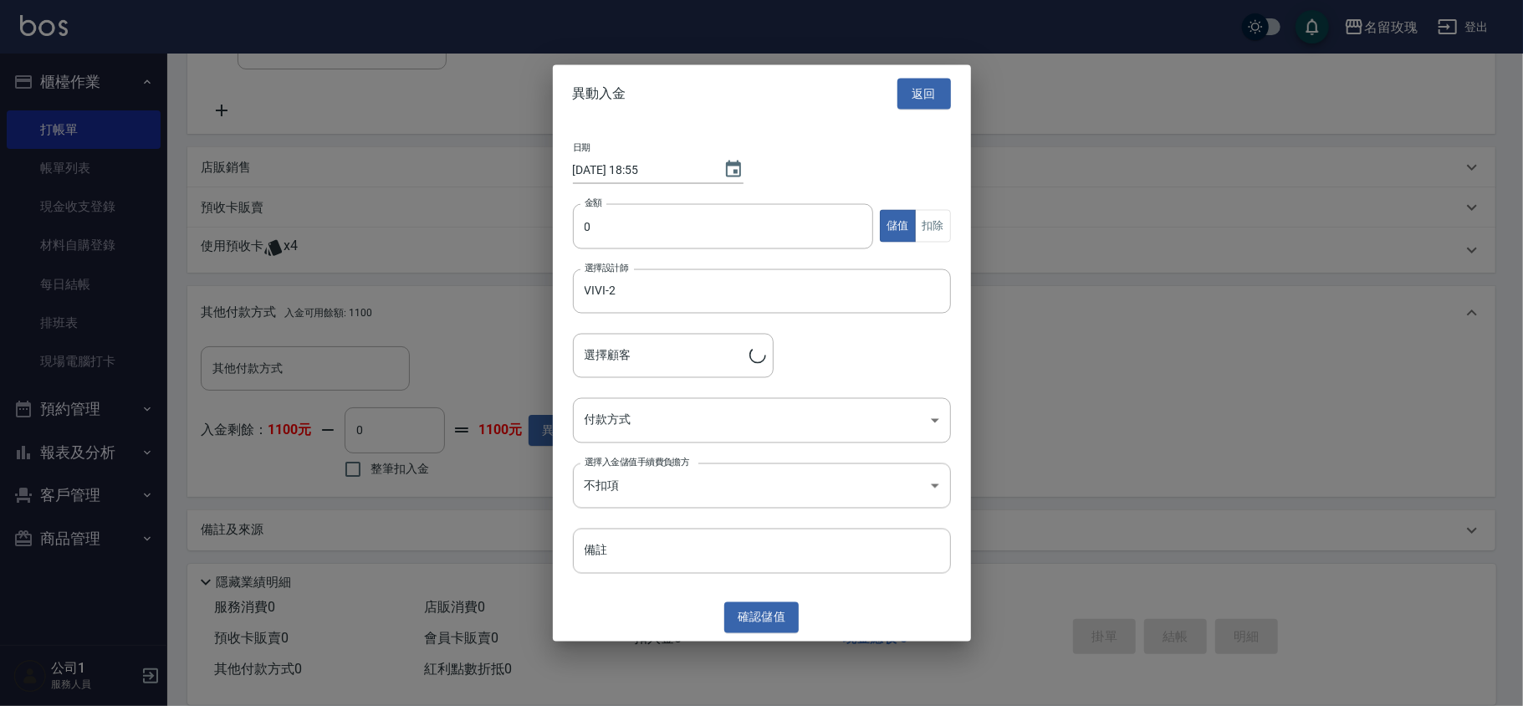
type input "[PERSON_NAME]/0936929940/450"
type input "11000"
click at [632, 427] on body "名留玫瑰 登出 櫃檯作業 打帳單 帳單列表 現金收支登錄 材料自購登錄 每日結帳 排班表 現場電腦打卡 預約管理 預約管理 單日預約紀錄 單週預約紀錄 報表及…" at bounding box center [761, 199] width 1523 height 1017
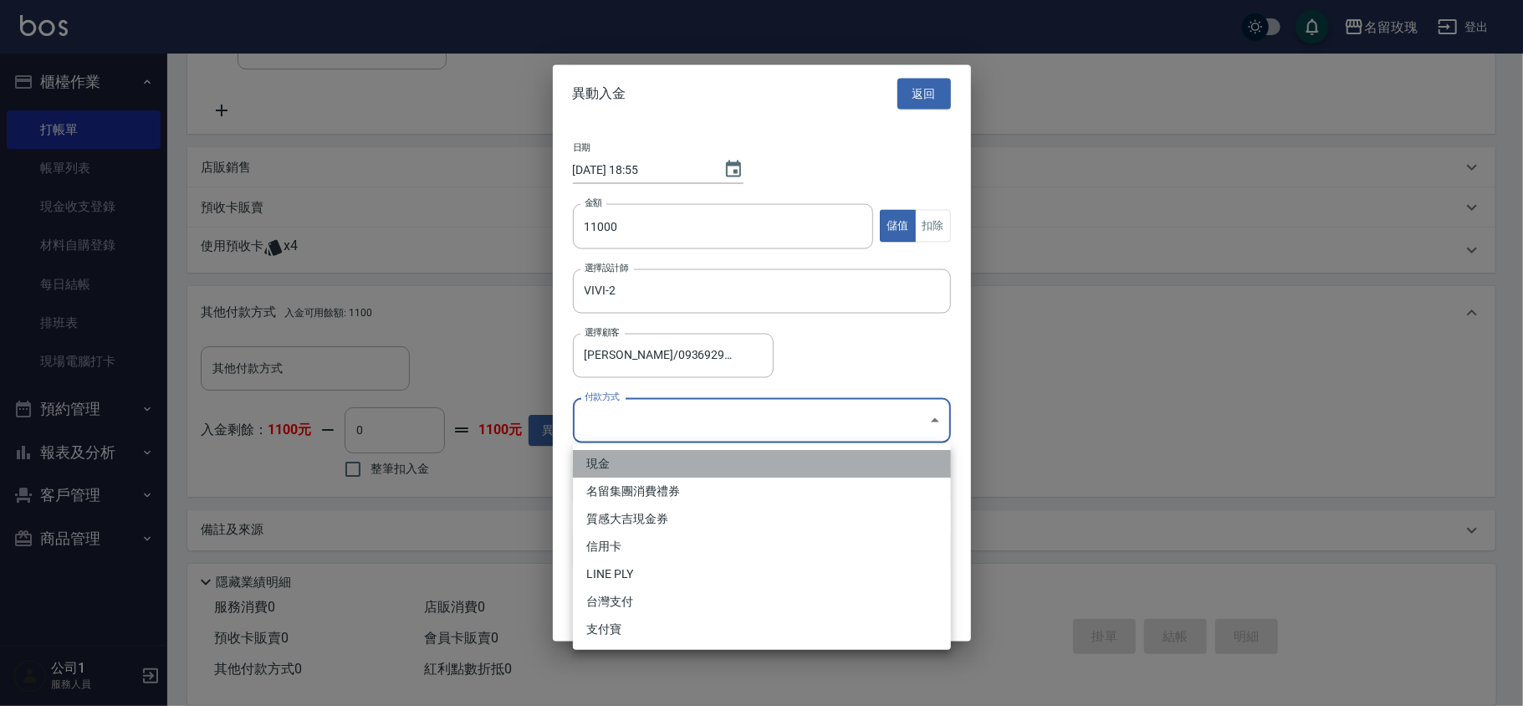
click at [646, 458] on li "現金" at bounding box center [762, 464] width 378 height 28
type input "現金"
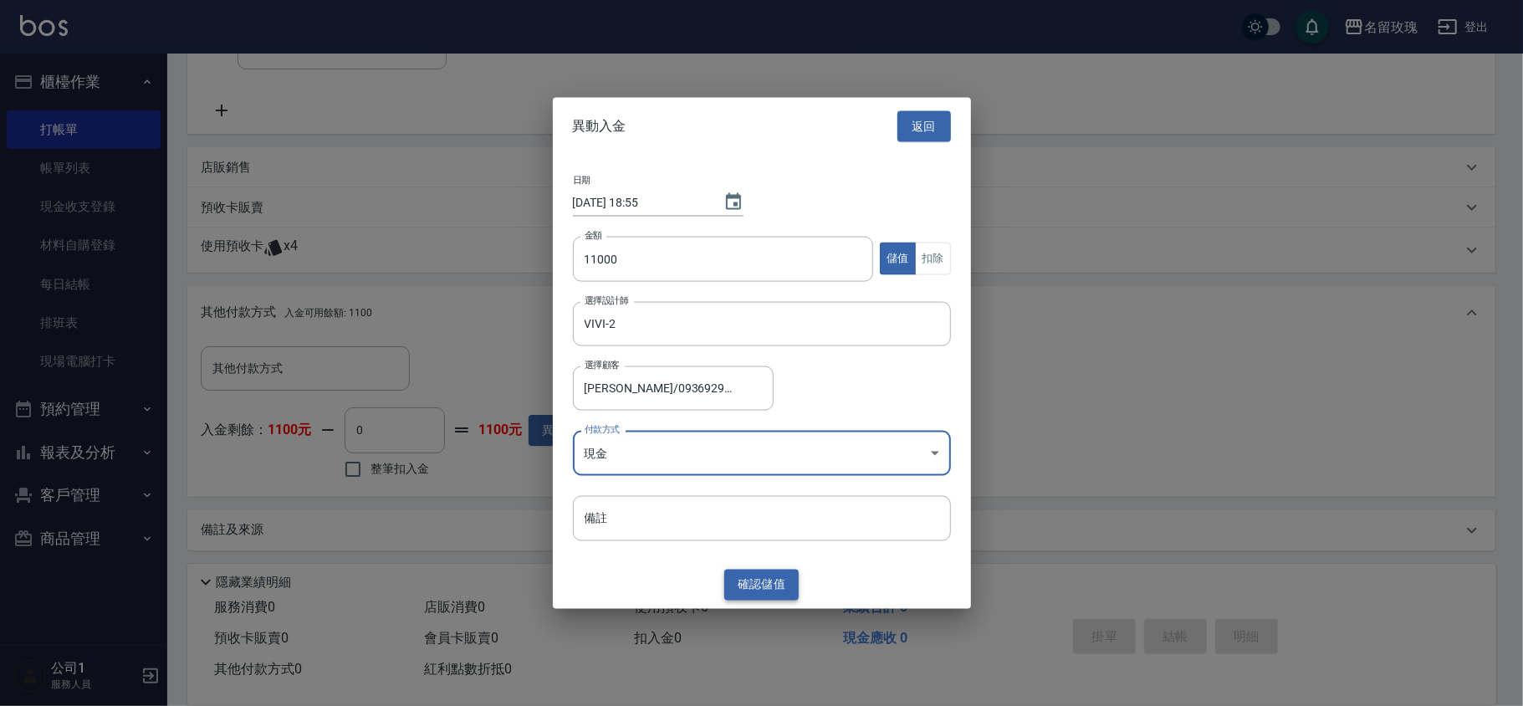
click at [770, 580] on button "確認 儲值" at bounding box center [761, 585] width 75 height 31
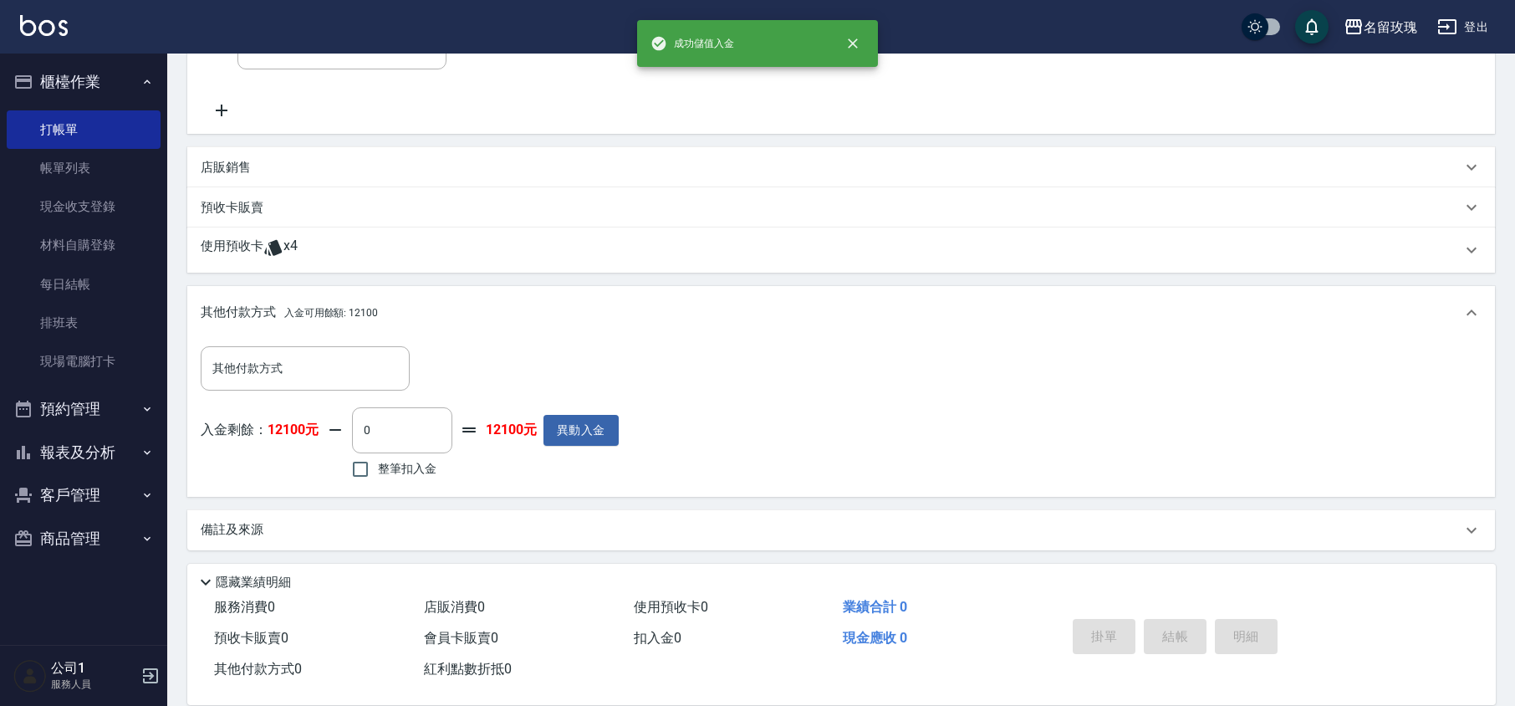
click at [276, 235] on div "使用預收卡 x4" at bounding box center [841, 249] width 1308 height 45
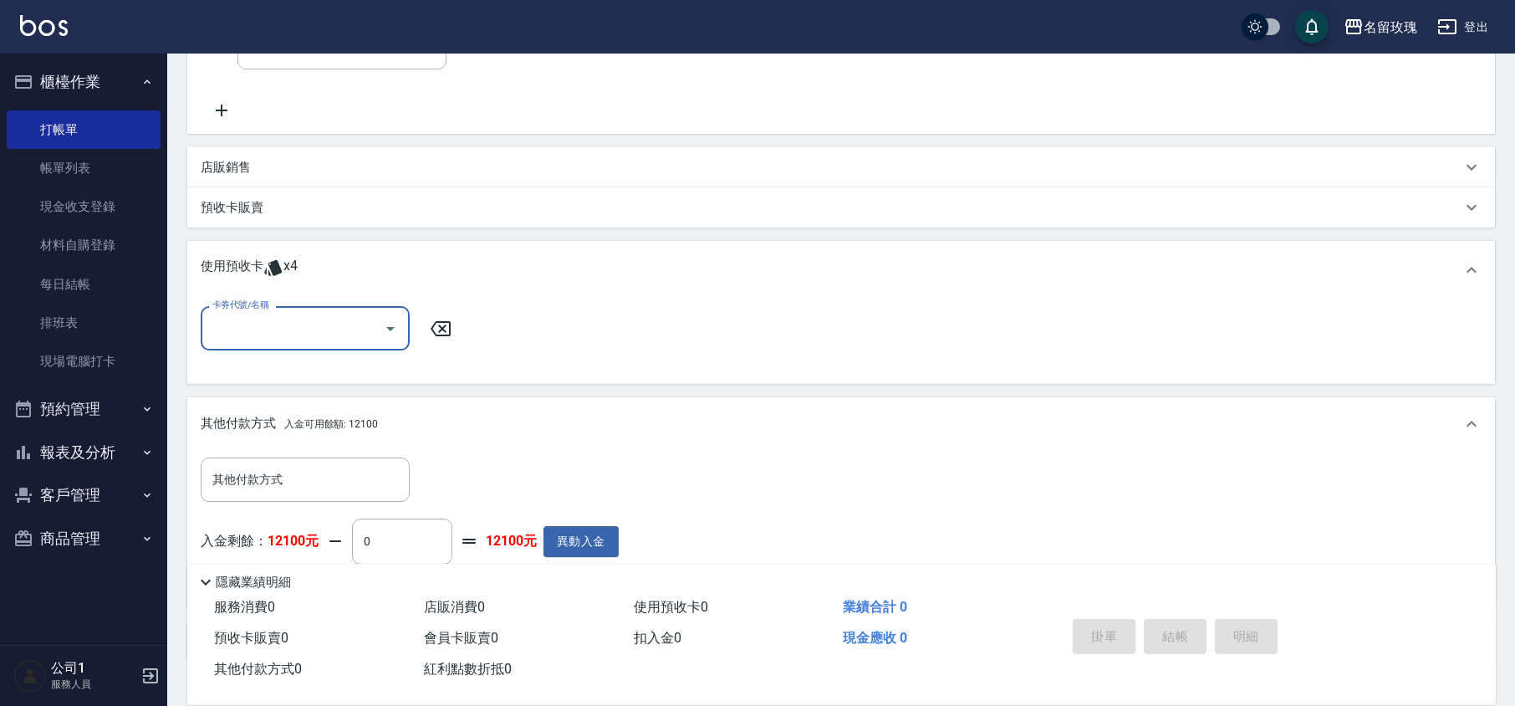
scroll to position [0, 0]
click at [385, 324] on icon "Open" at bounding box center [391, 329] width 20 height 20
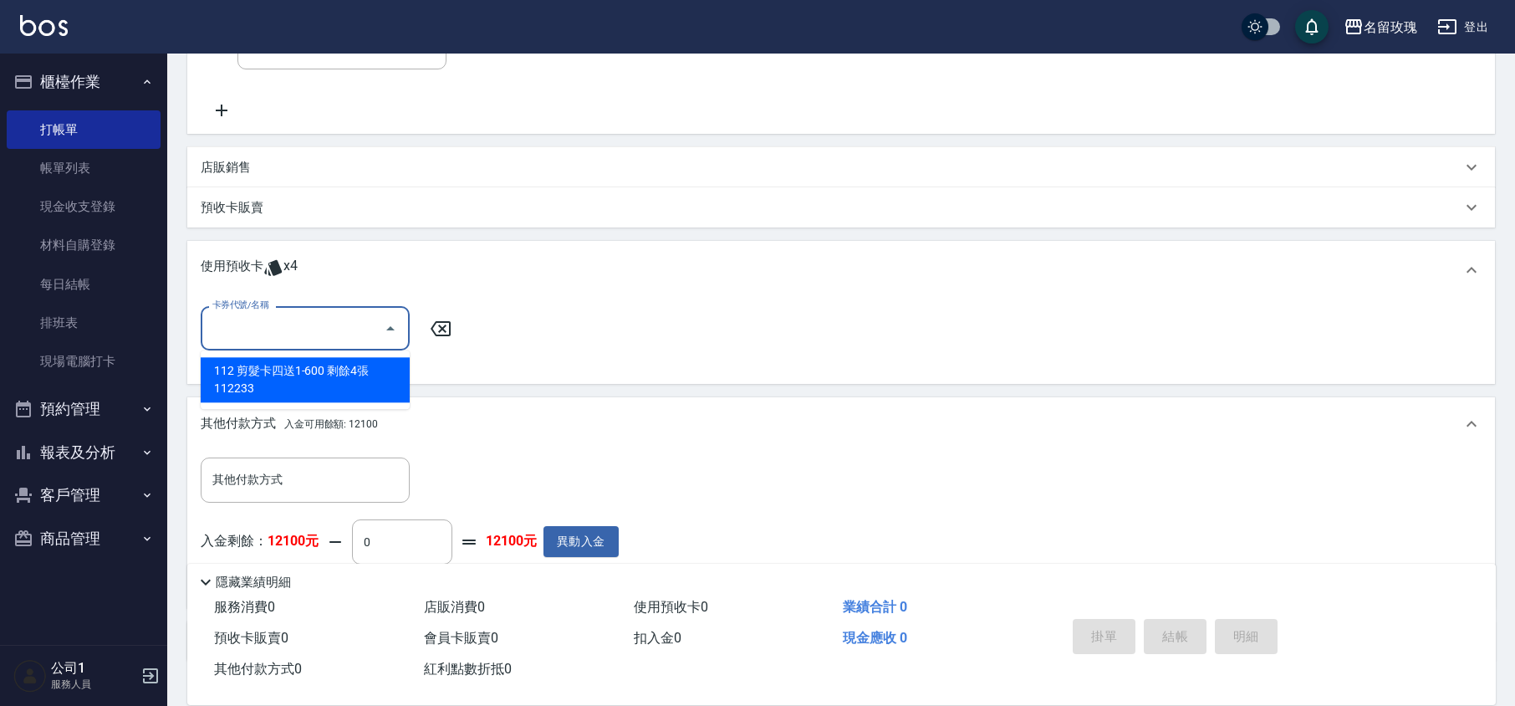
click at [385, 361] on div "112 剪髮卡四送1-600 剩餘4張 112233" at bounding box center [305, 379] width 209 height 45
type input "112 剪髮卡四送1-600 112233"
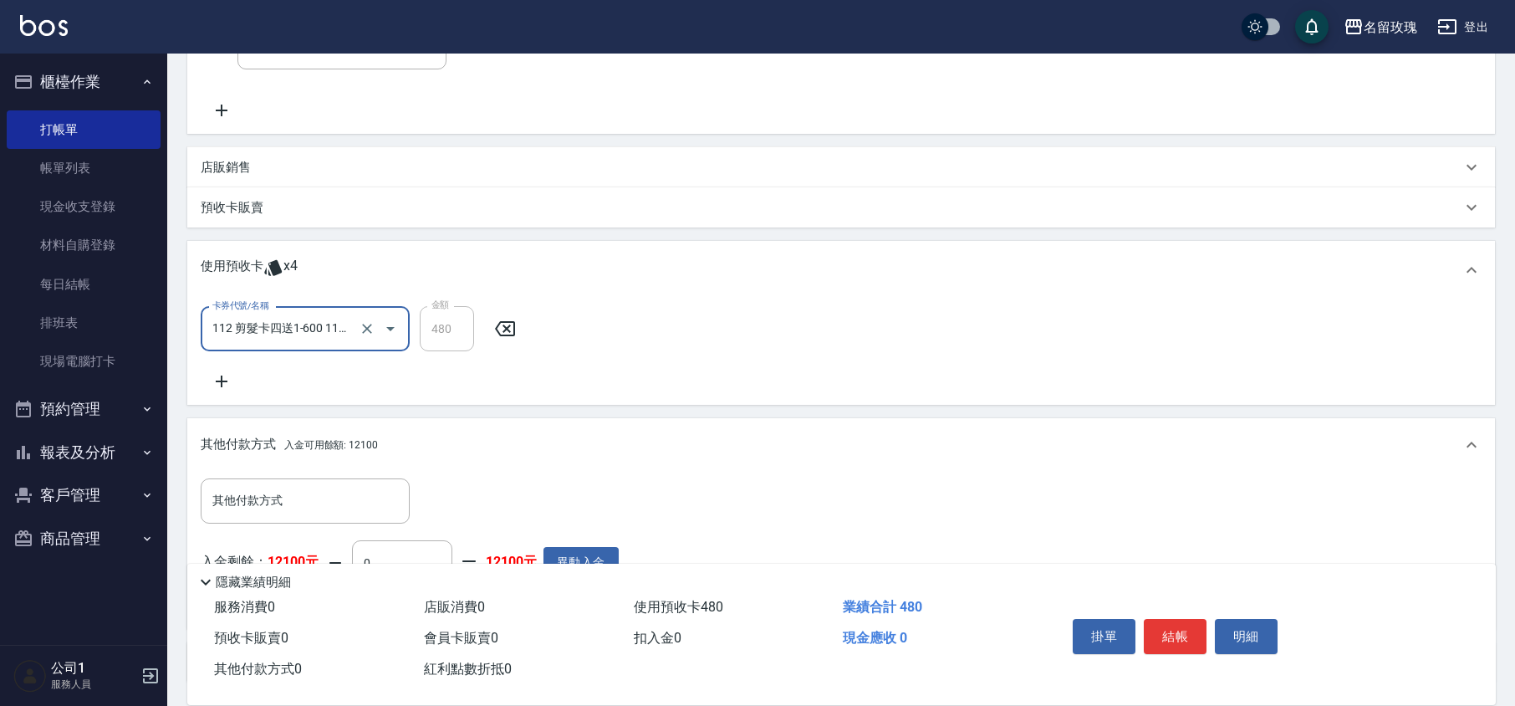
scroll to position [87, 0]
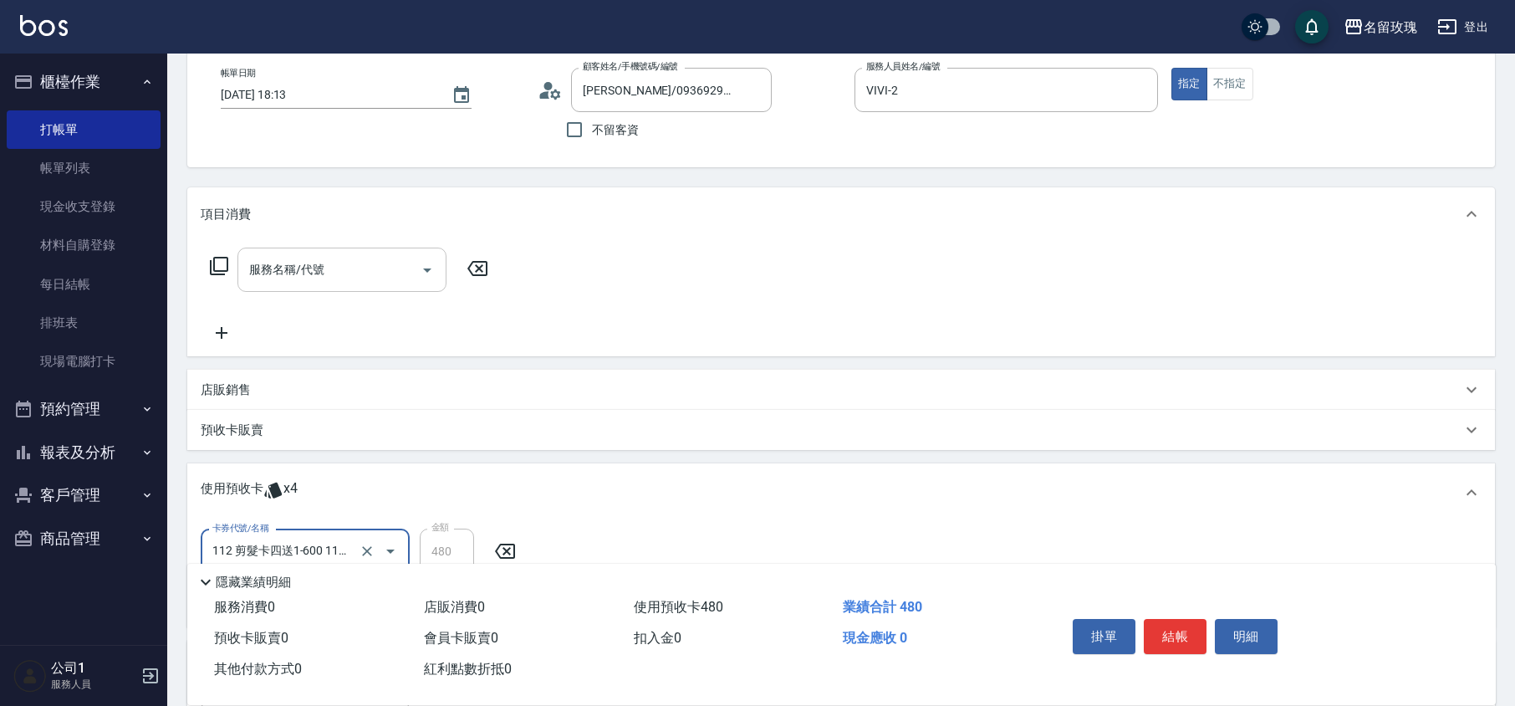
click at [314, 269] on input "服務名稱/代號" at bounding box center [329, 269] width 169 height 29
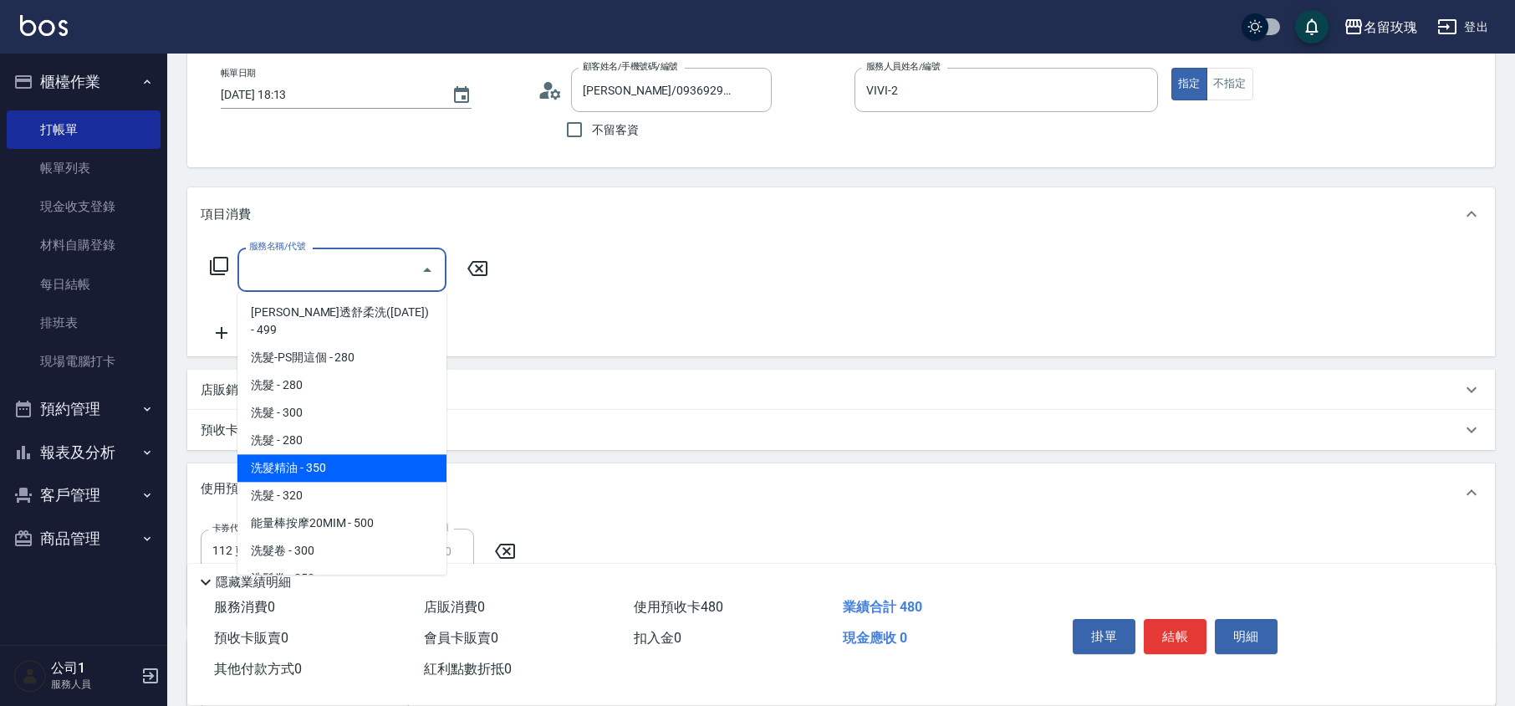
click at [345, 456] on span "洗髮精油 - 350" at bounding box center [342, 468] width 209 height 28
type input "洗髮精油(206)"
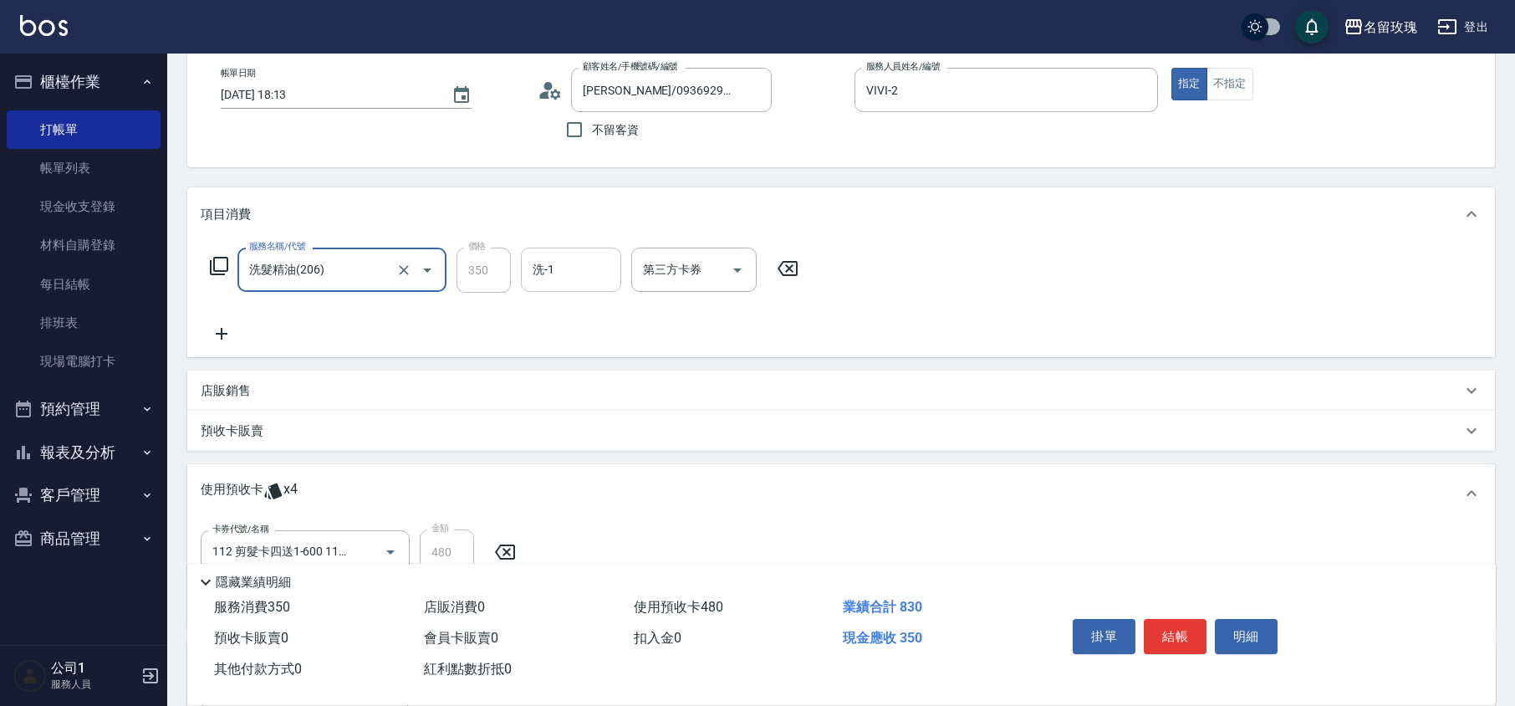
click at [545, 268] on input "洗-1" at bounding box center [571, 269] width 85 height 29
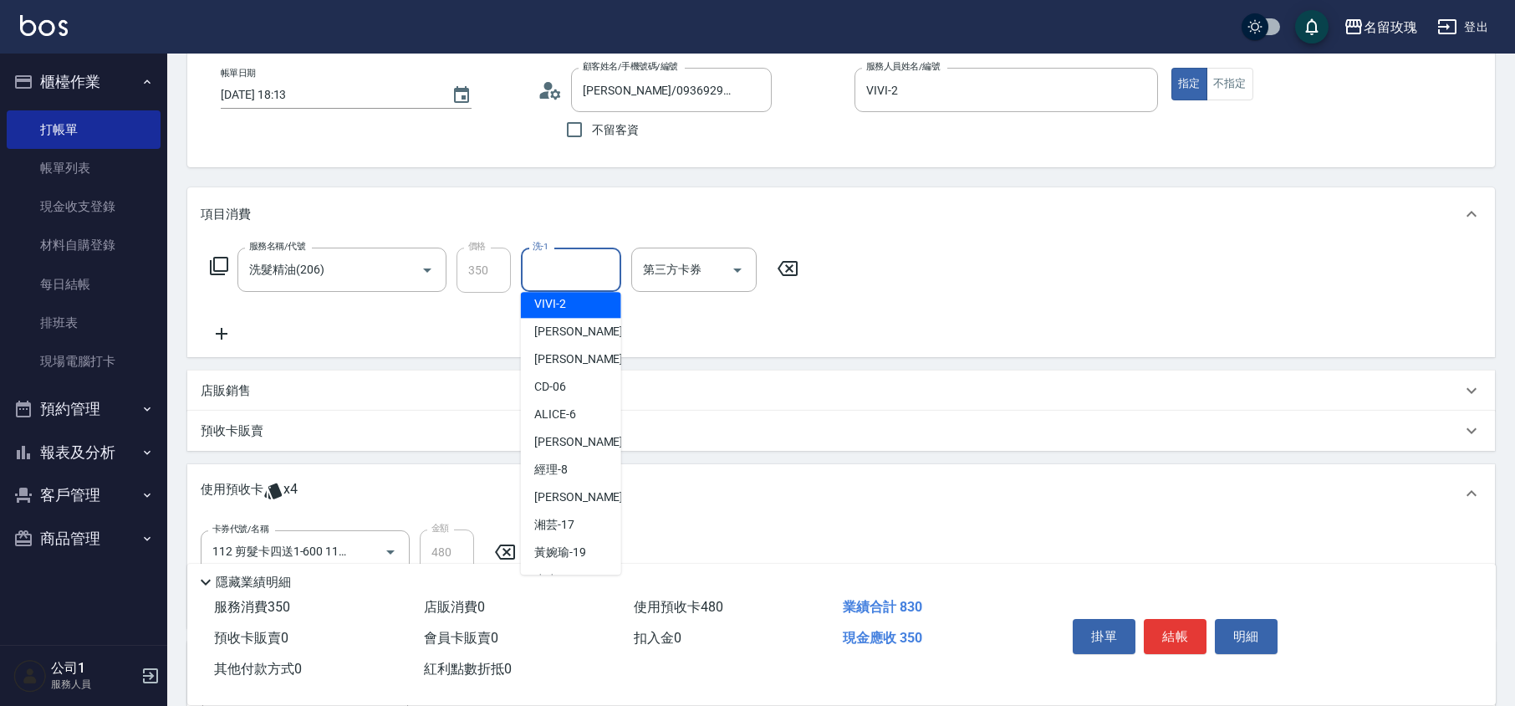
scroll to position [222, 0]
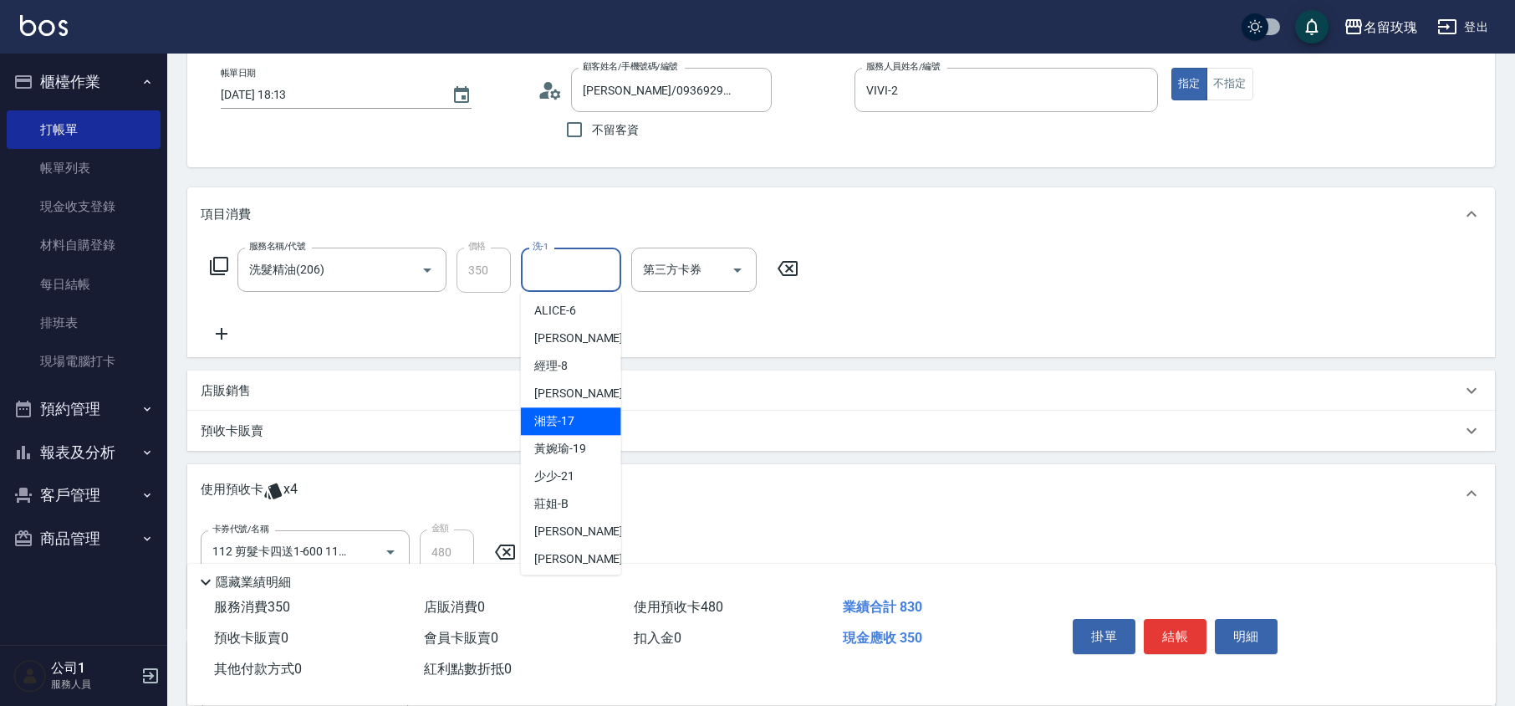
drag, startPoint x: 582, startPoint y: 433, endPoint x: 238, endPoint y: 316, distance: 363.9
click at [582, 435] on div "湘芸 -17" at bounding box center [571, 421] width 100 height 28
type input "湘芸-17"
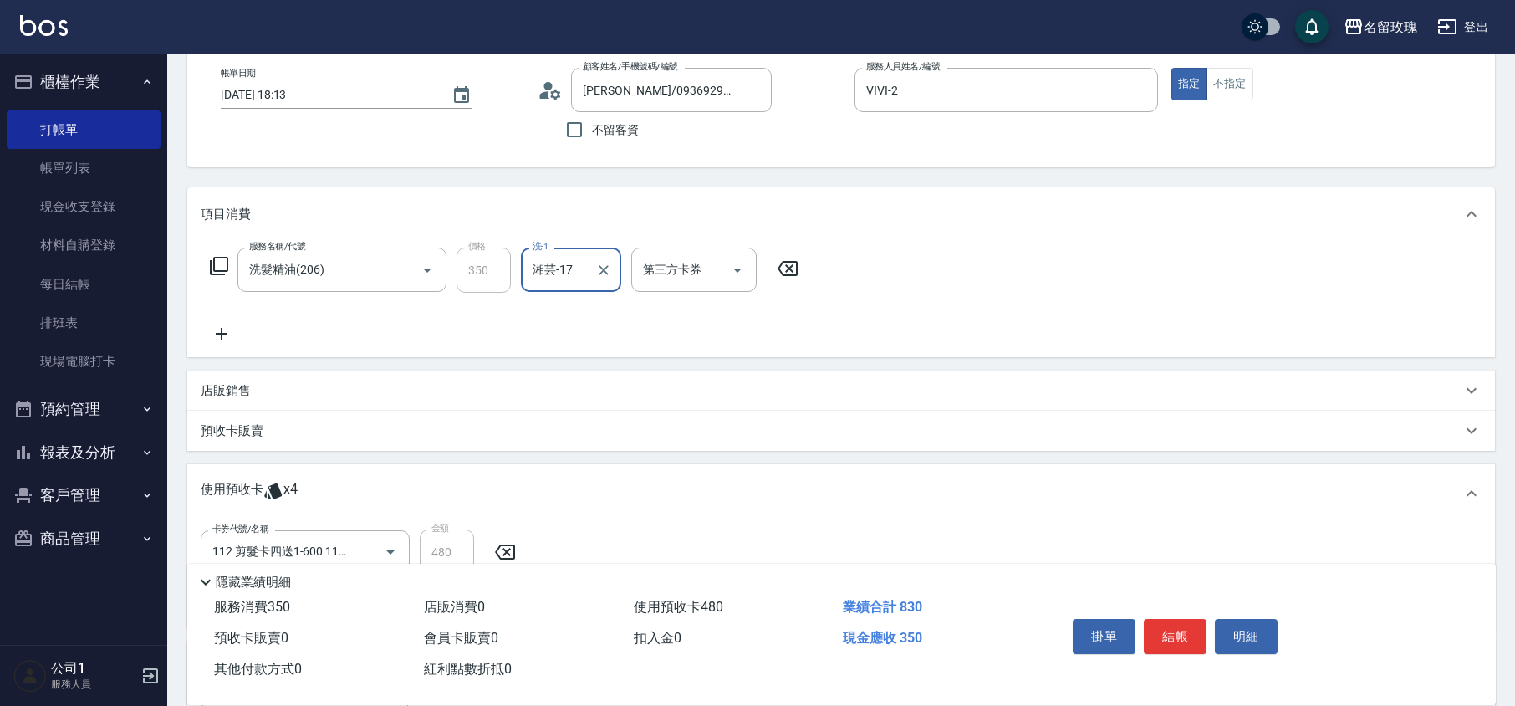
click at [226, 333] on icon at bounding box center [222, 334] width 12 height 12
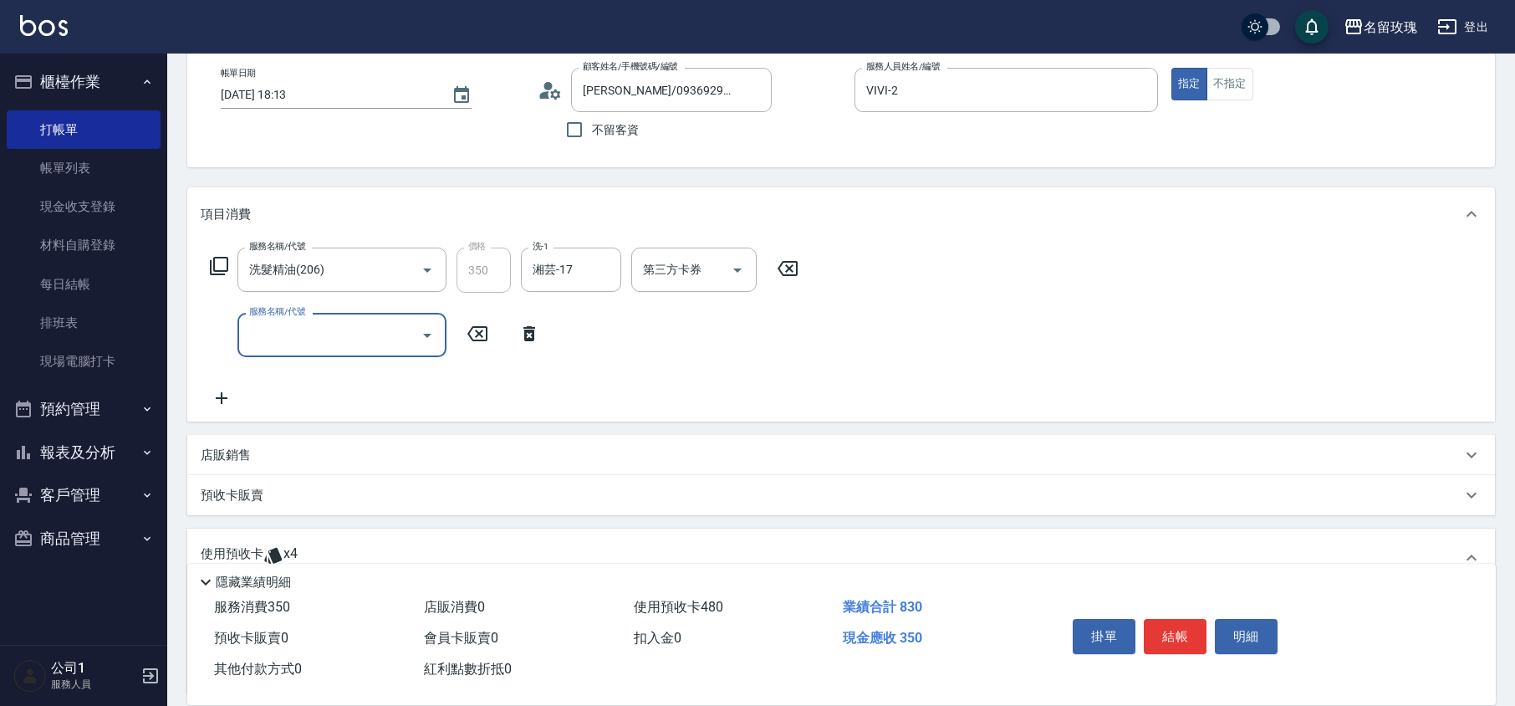
click at [269, 331] on input "服務名稱/代號" at bounding box center [329, 334] width 169 height 29
type input "展"
type input "染髮(503)"
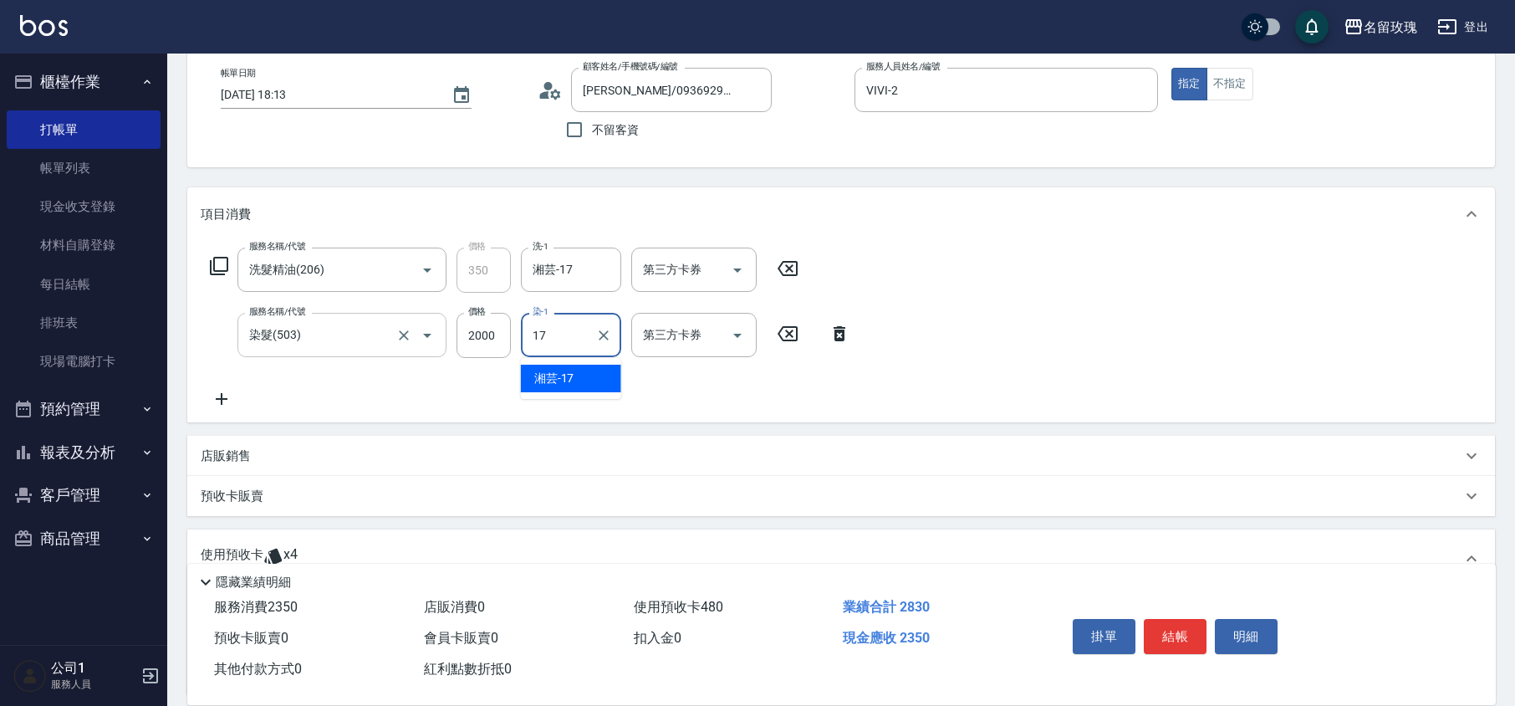
type input "湘芸-17"
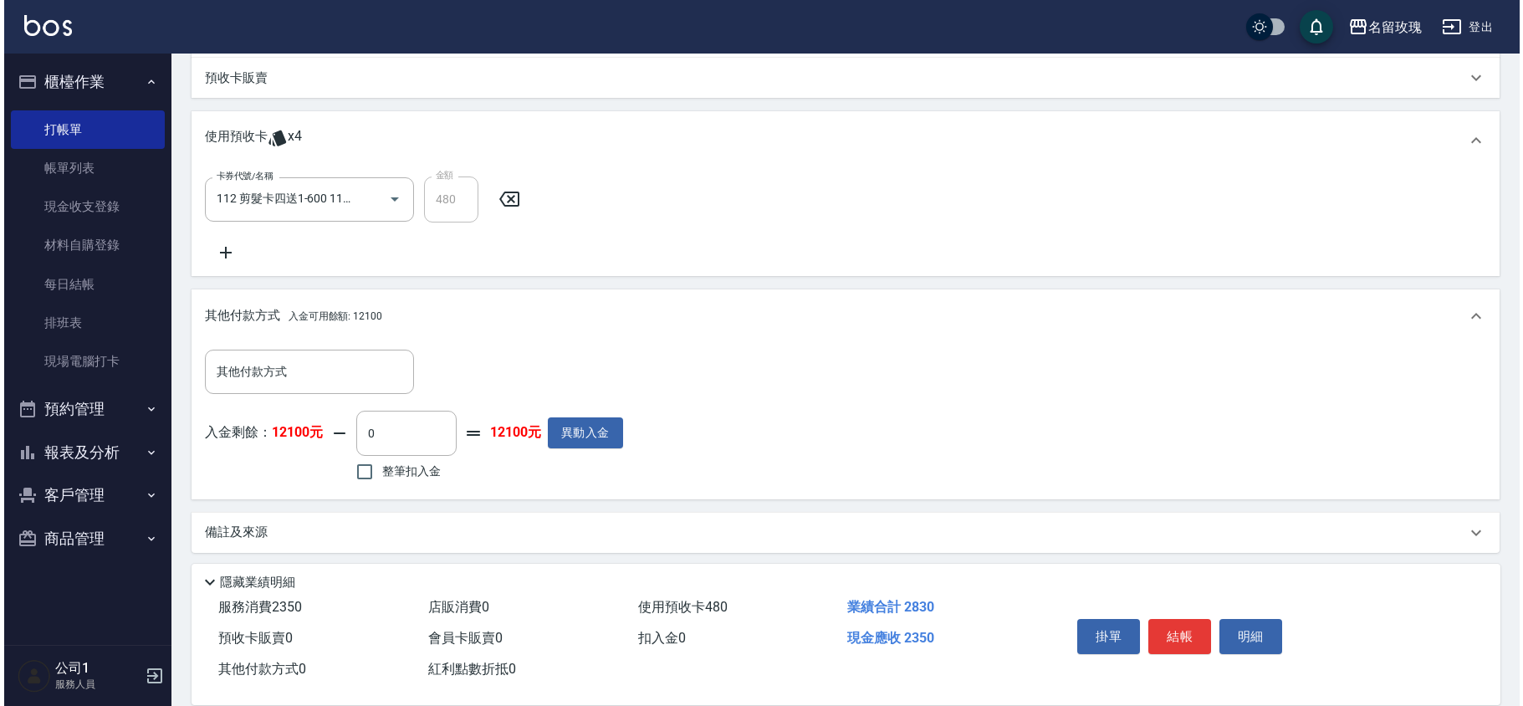
scroll to position [509, 0]
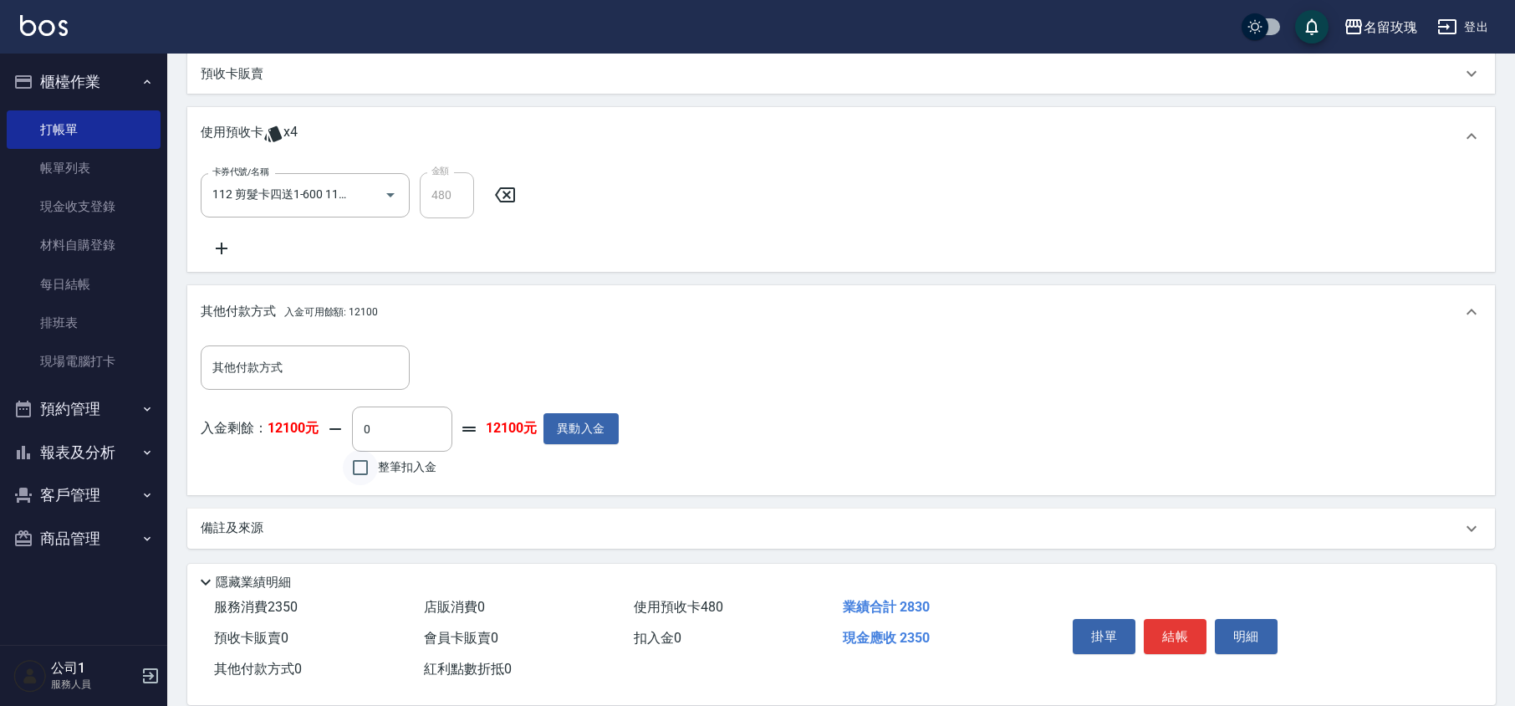
click at [365, 465] on input "整筆扣入金" at bounding box center [360, 467] width 35 height 35
checkbox input "true"
type input "2350"
click at [1182, 626] on button "結帳" at bounding box center [1175, 636] width 63 height 35
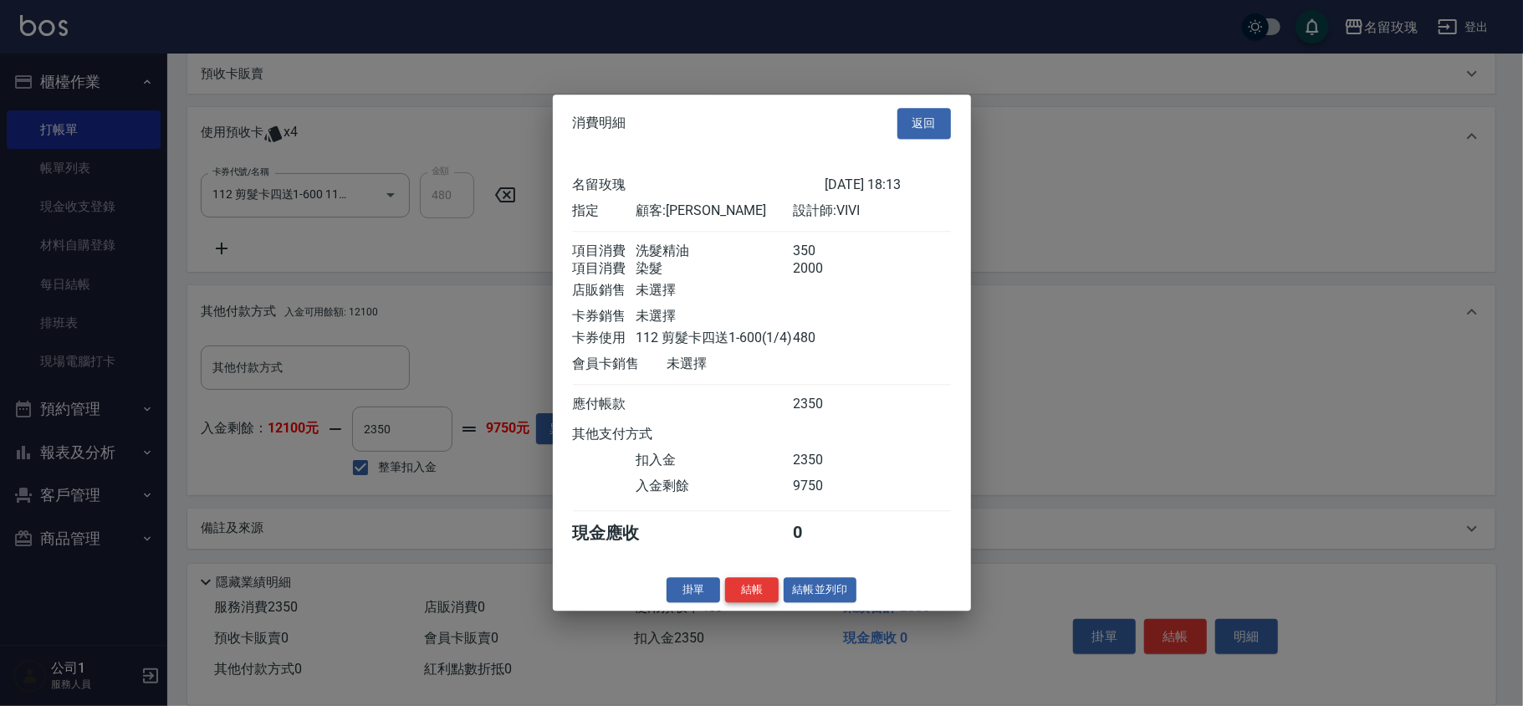
click at [764, 603] on button "結帳" at bounding box center [752, 590] width 54 height 26
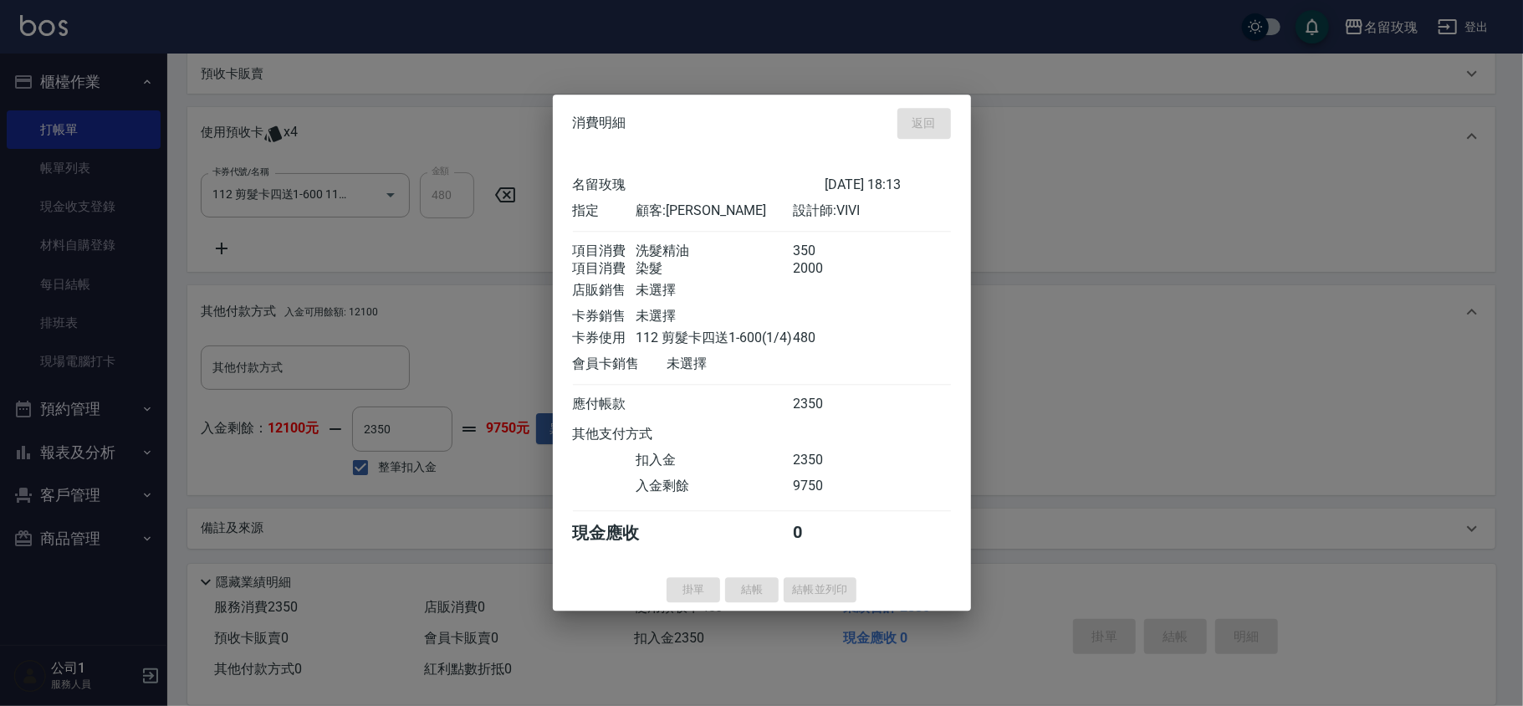
type input "[DATE] 18:56"
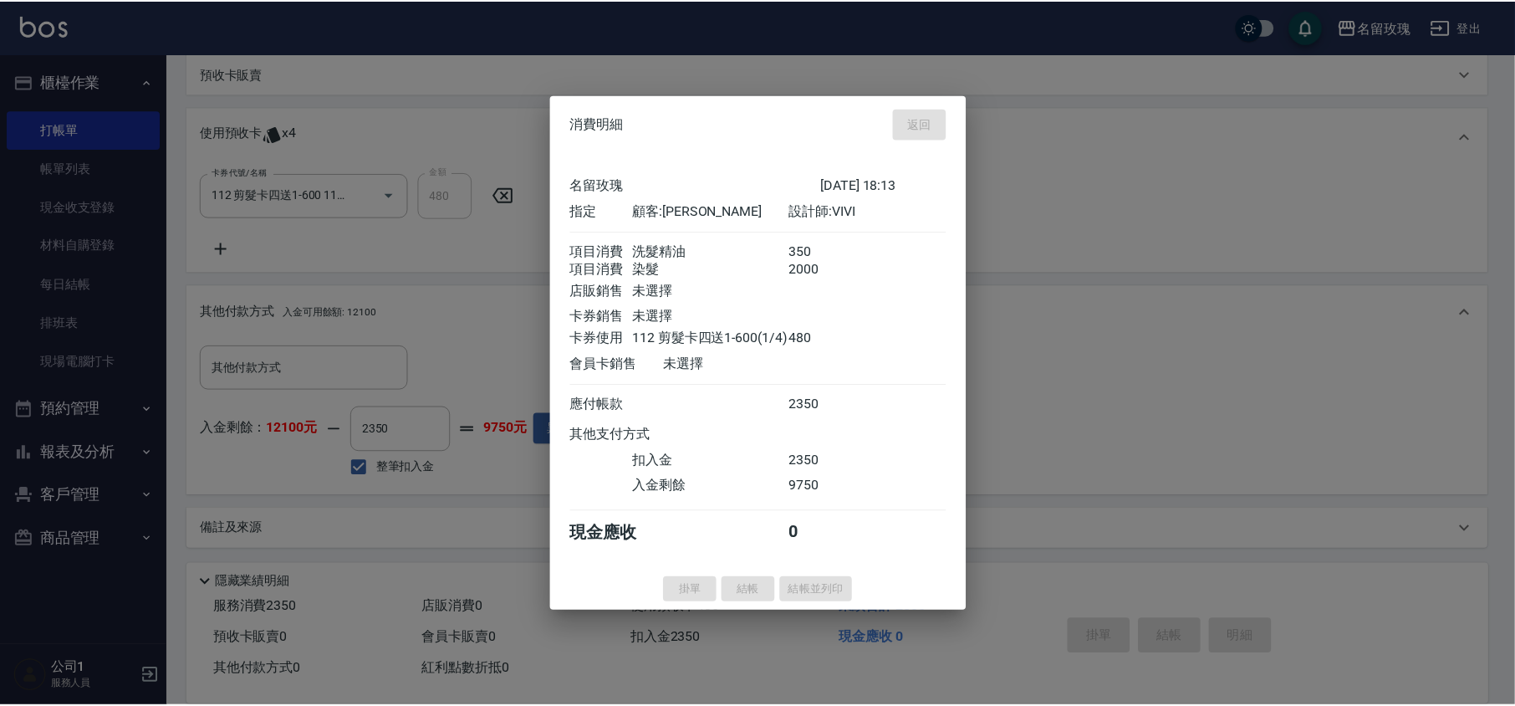
scroll to position [0, 0]
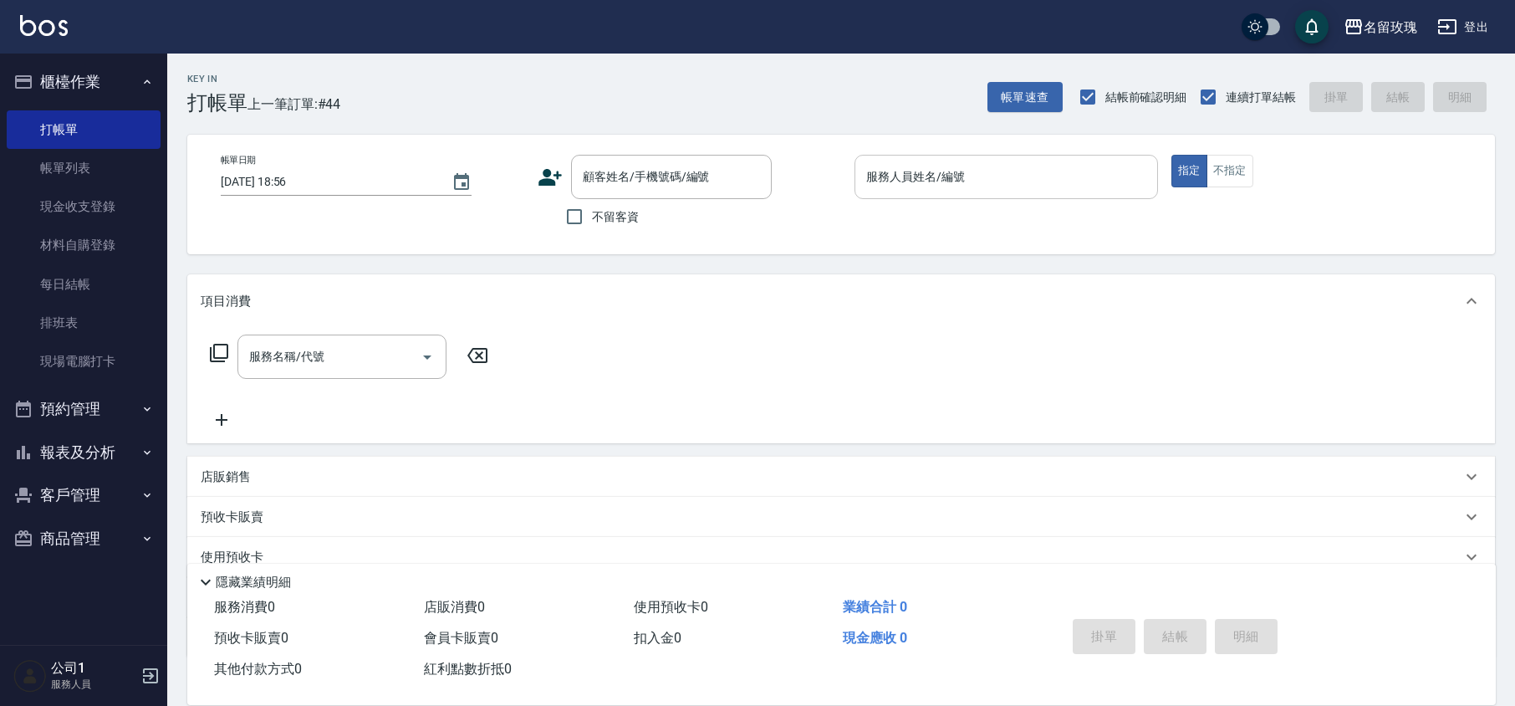
click at [923, 176] on input "服務人員姓名/編號" at bounding box center [1006, 176] width 289 height 29
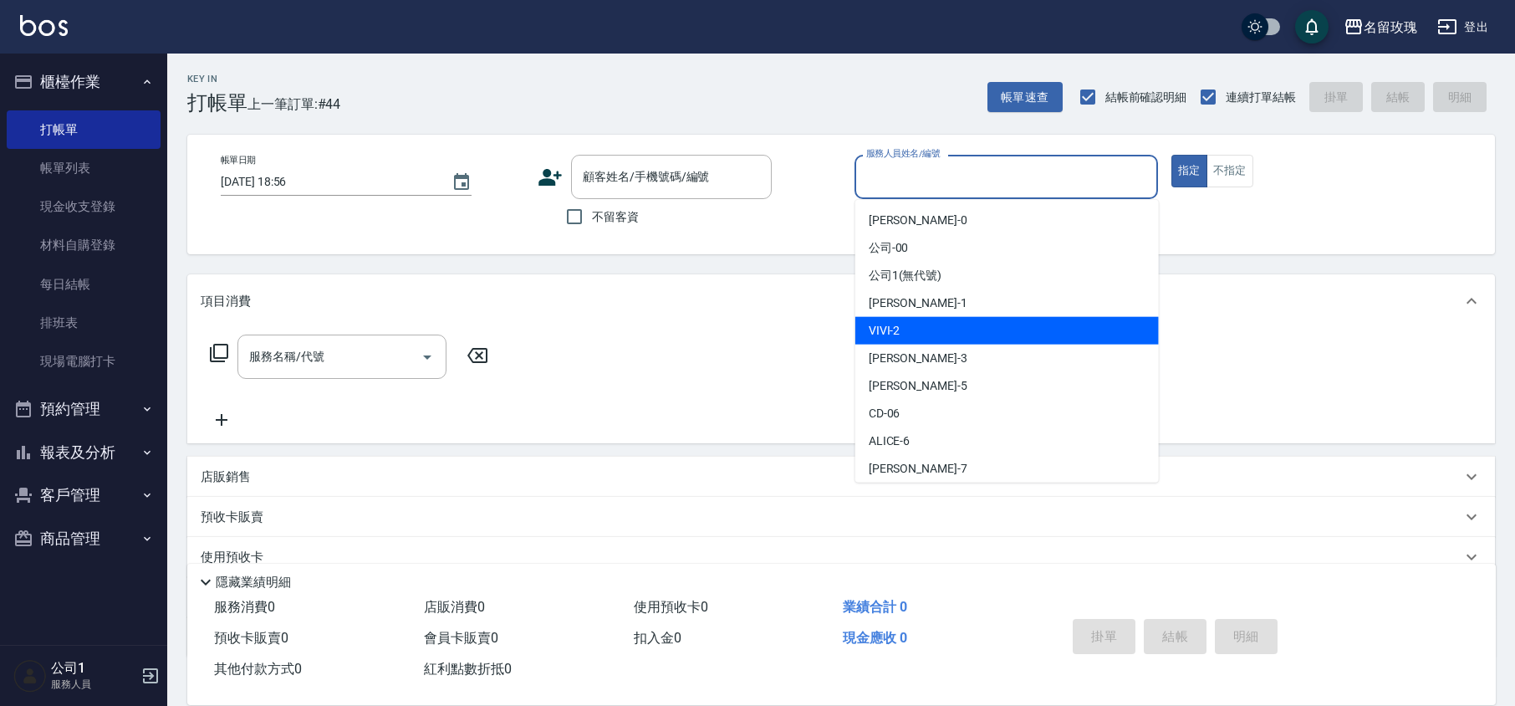
click at [922, 325] on div "VIVI -2" at bounding box center [1008, 331] width 304 height 28
type input "VIVI-2"
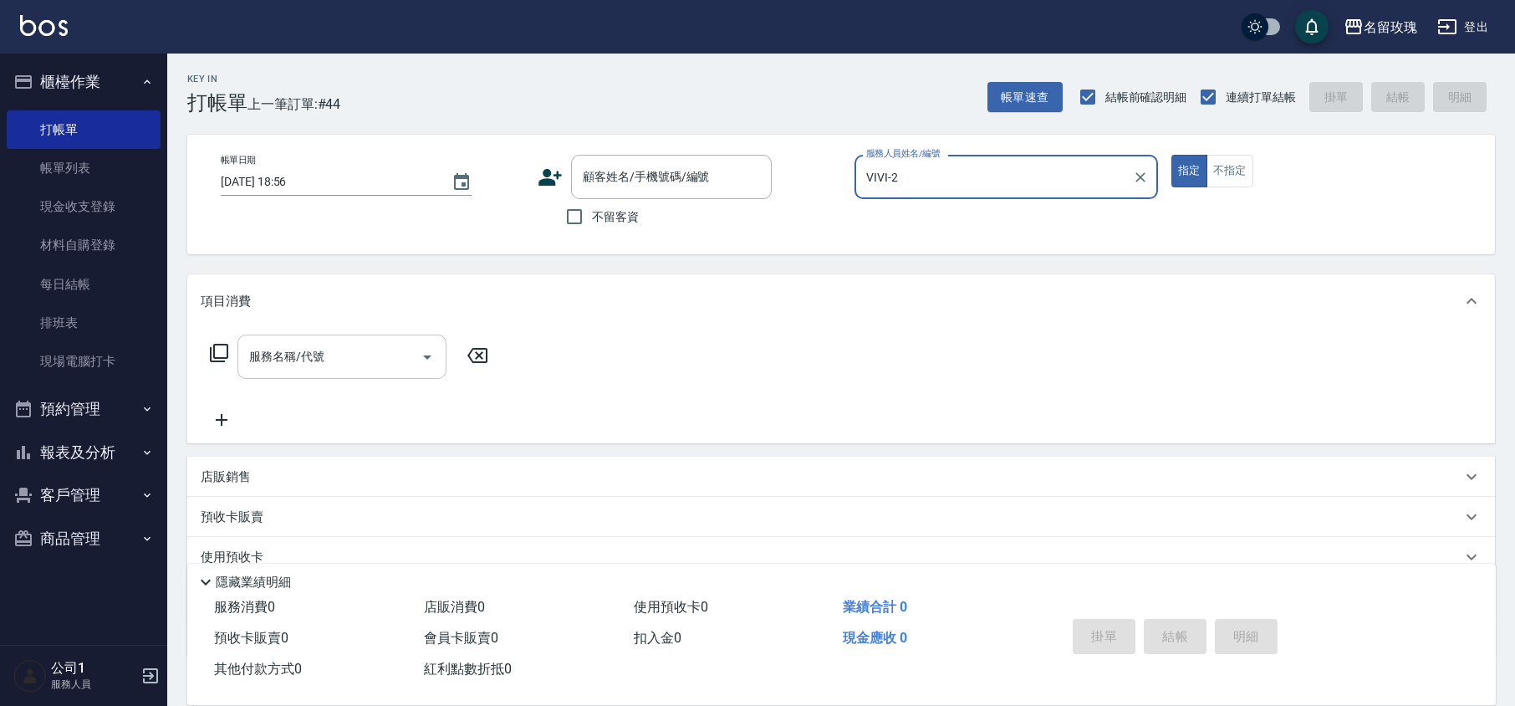
click at [343, 350] on input "服務名稱/代號" at bounding box center [329, 356] width 169 height 29
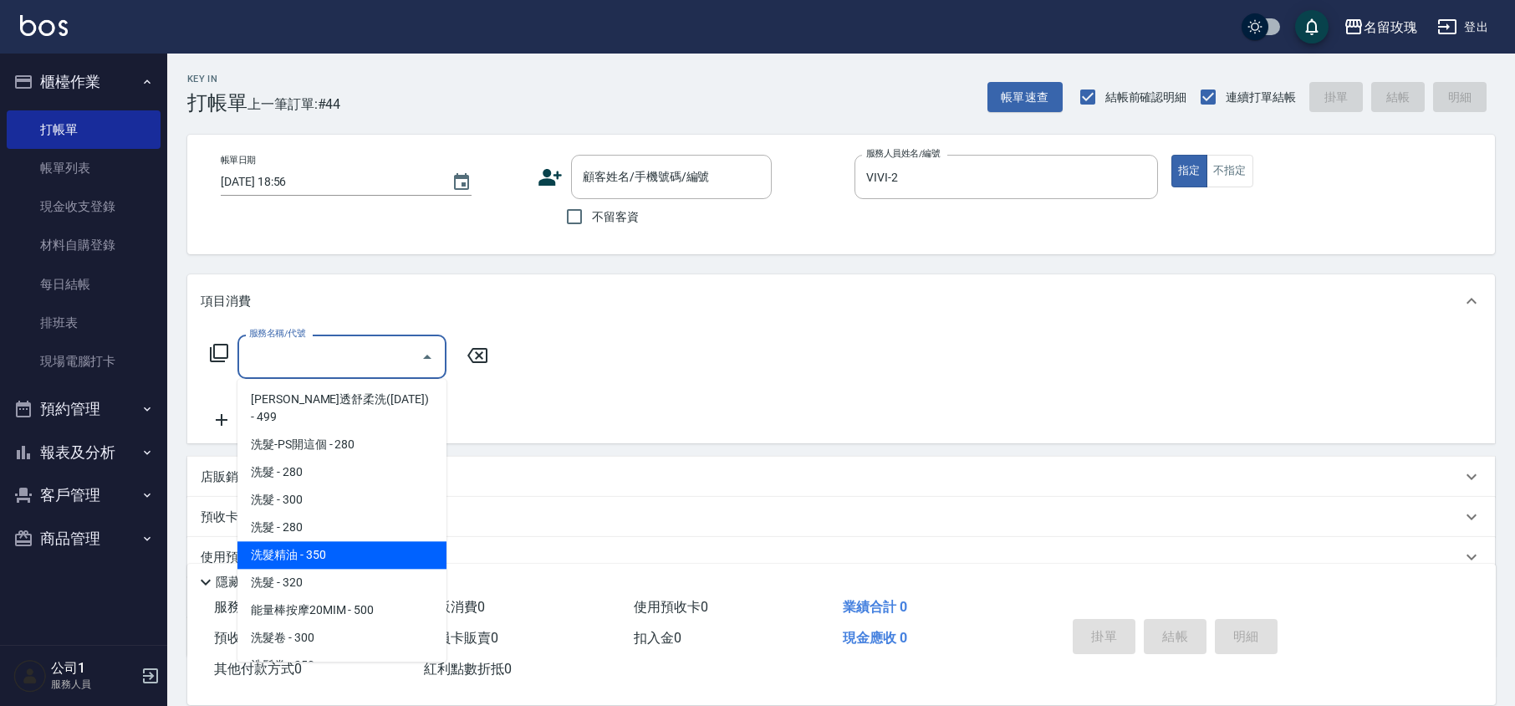
click at [402, 541] on span "洗髮精油 - 350" at bounding box center [342, 555] width 209 height 28
type input "洗髮精油(206)"
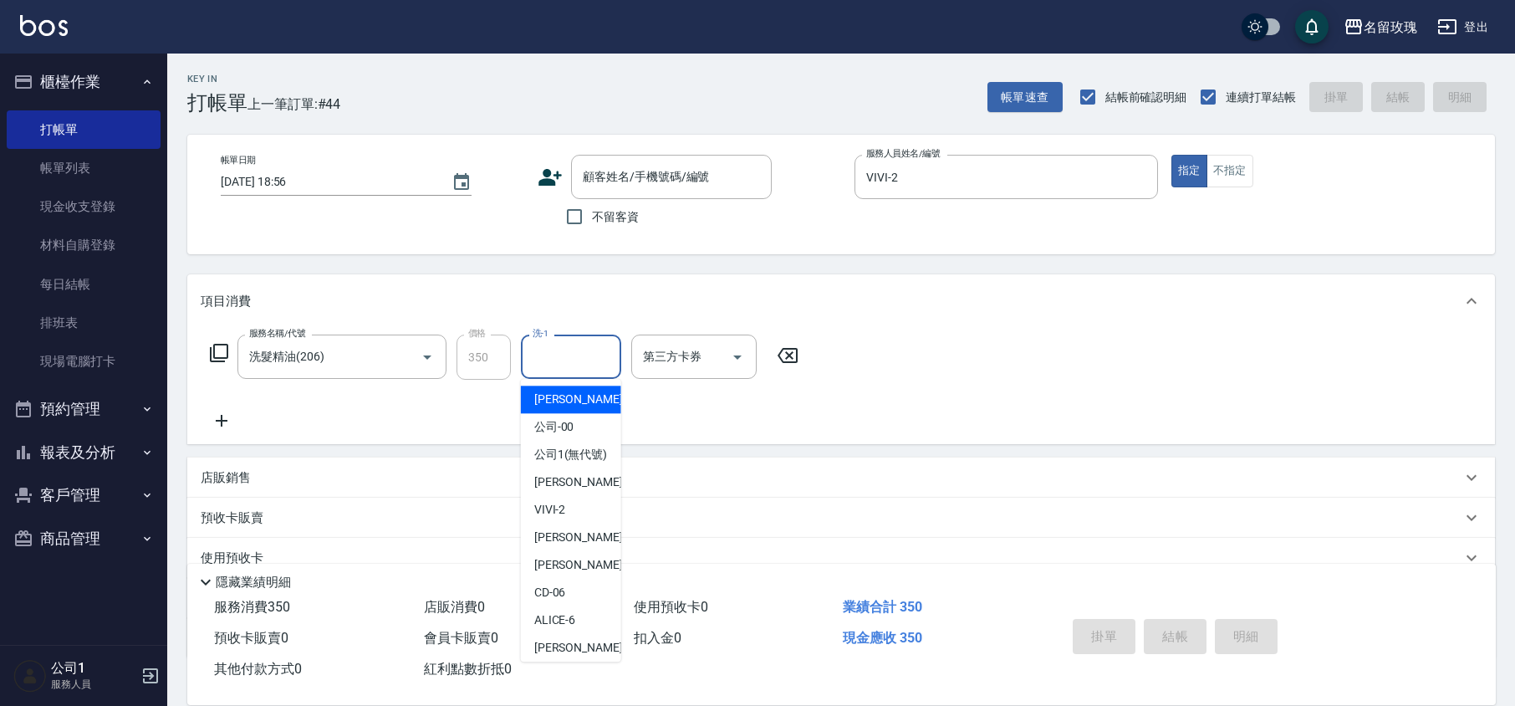
click at [577, 369] on input "洗-1" at bounding box center [571, 356] width 85 height 29
click at [570, 513] on div "VIVI -2" at bounding box center [571, 510] width 100 height 28
type input "VIVI-2"
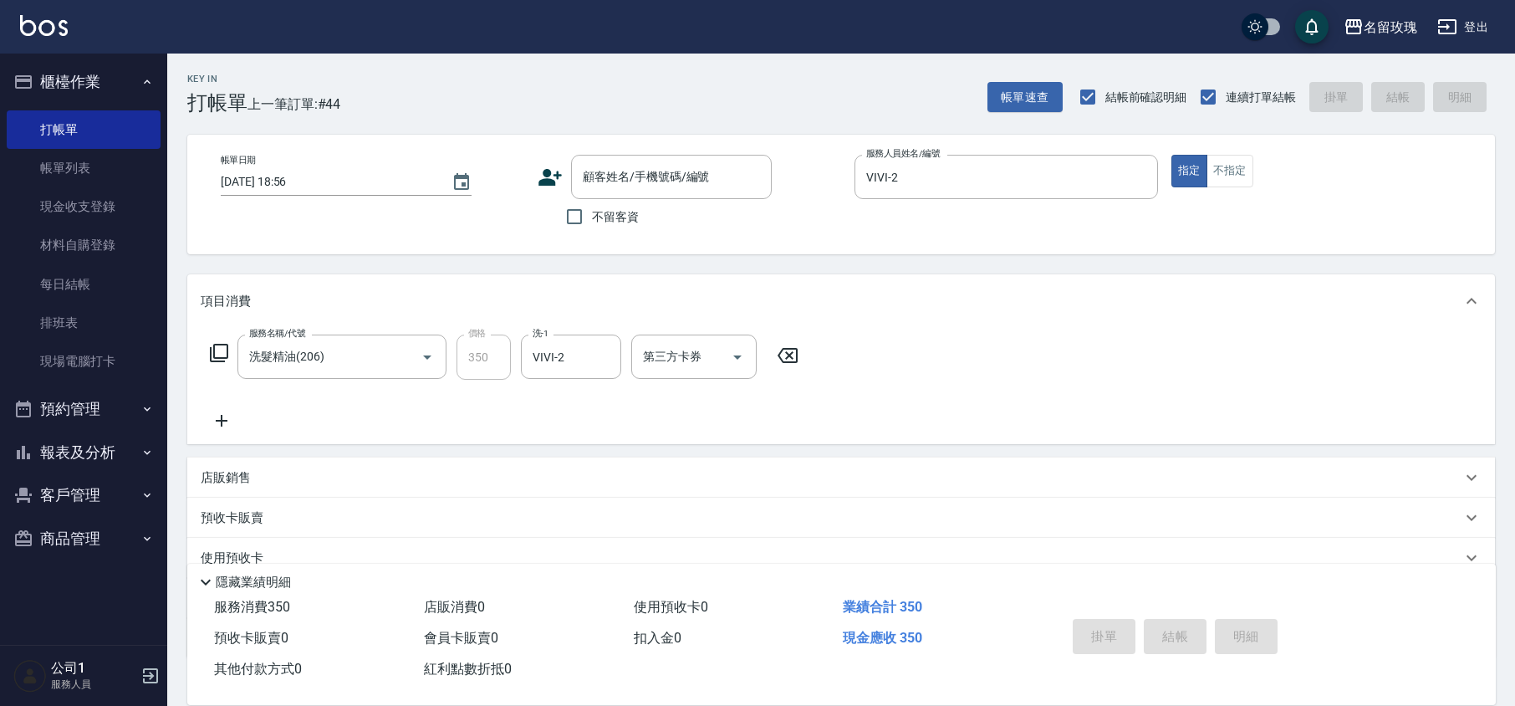
click at [221, 422] on icon at bounding box center [222, 421] width 42 height 20
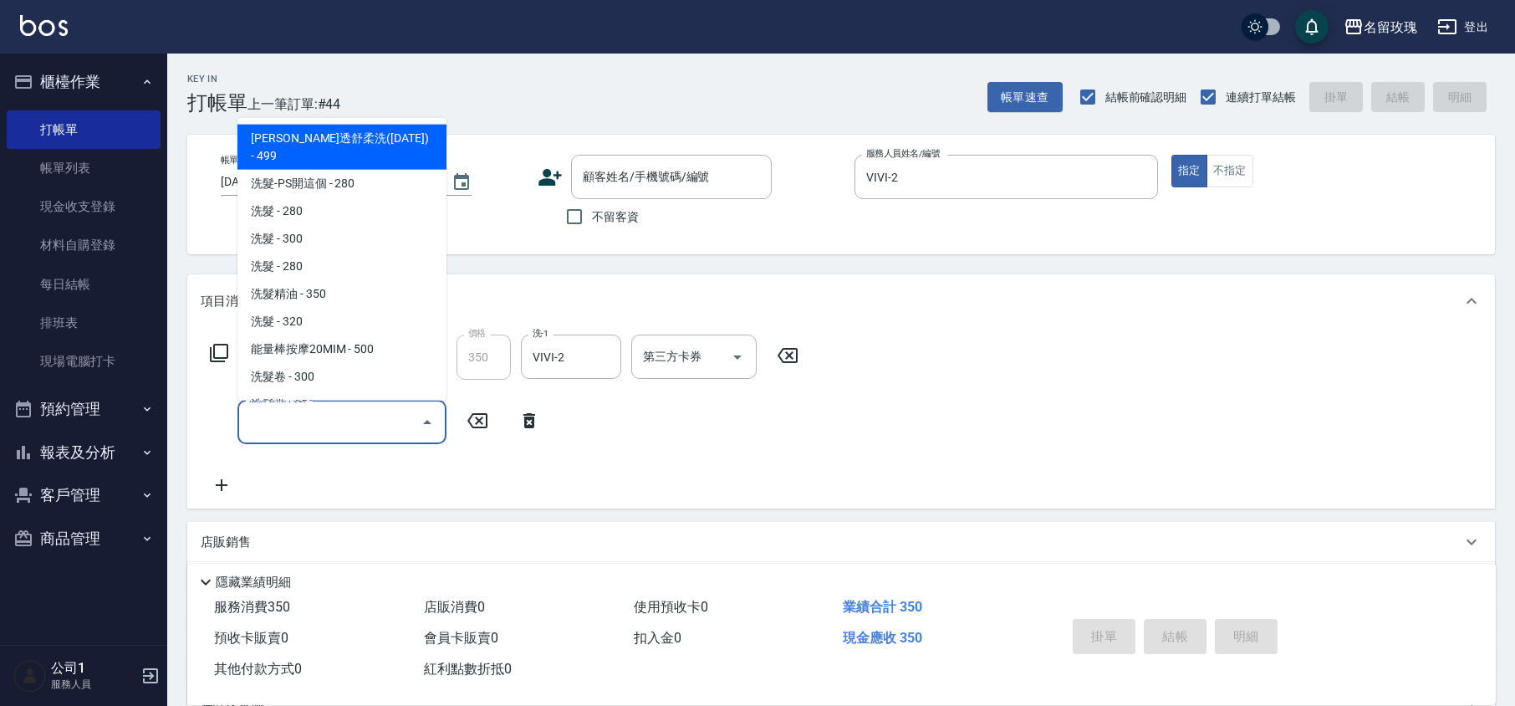
click at [273, 427] on input "服務名稱/代號" at bounding box center [329, 421] width 169 height 29
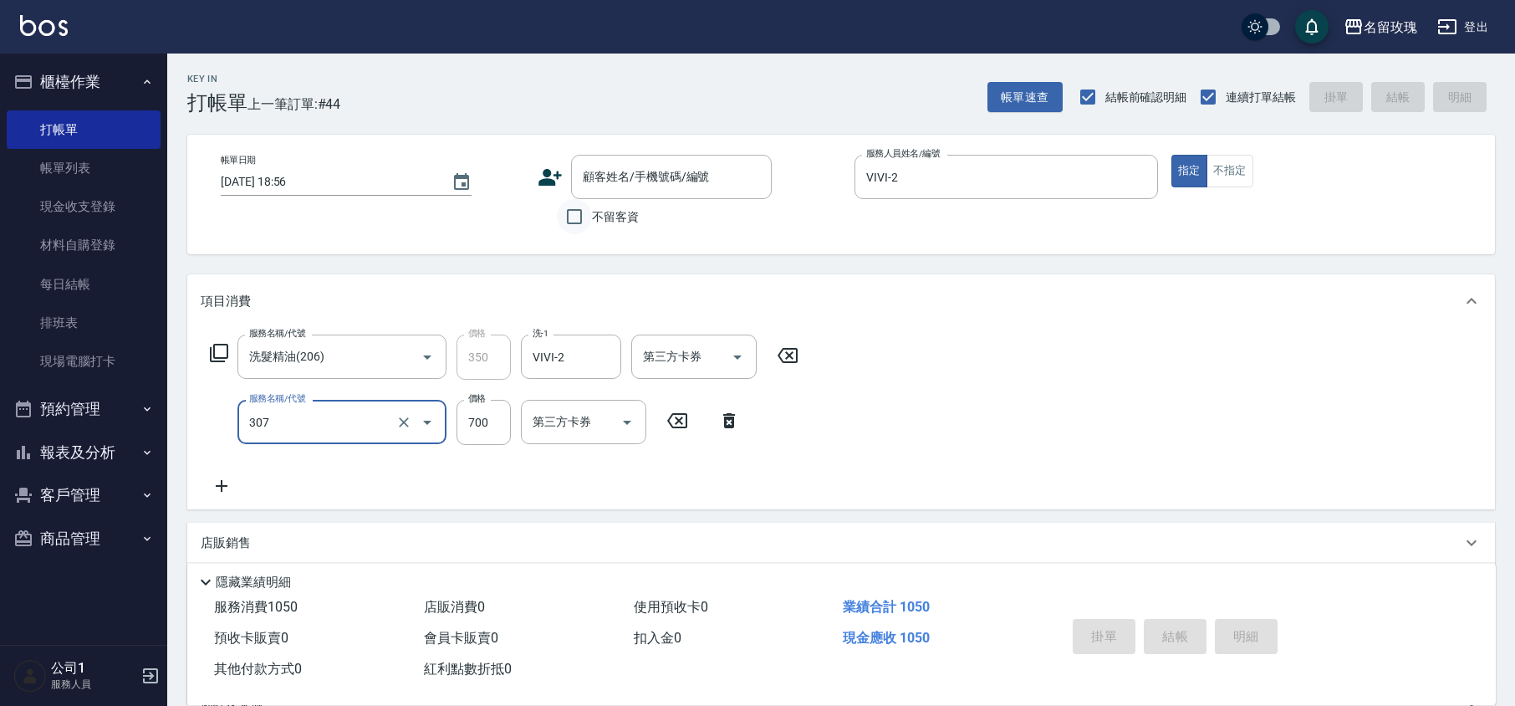
type input "剪髮(307)"
click at [574, 212] on input "不留客資" at bounding box center [574, 216] width 35 height 35
checkbox input "true"
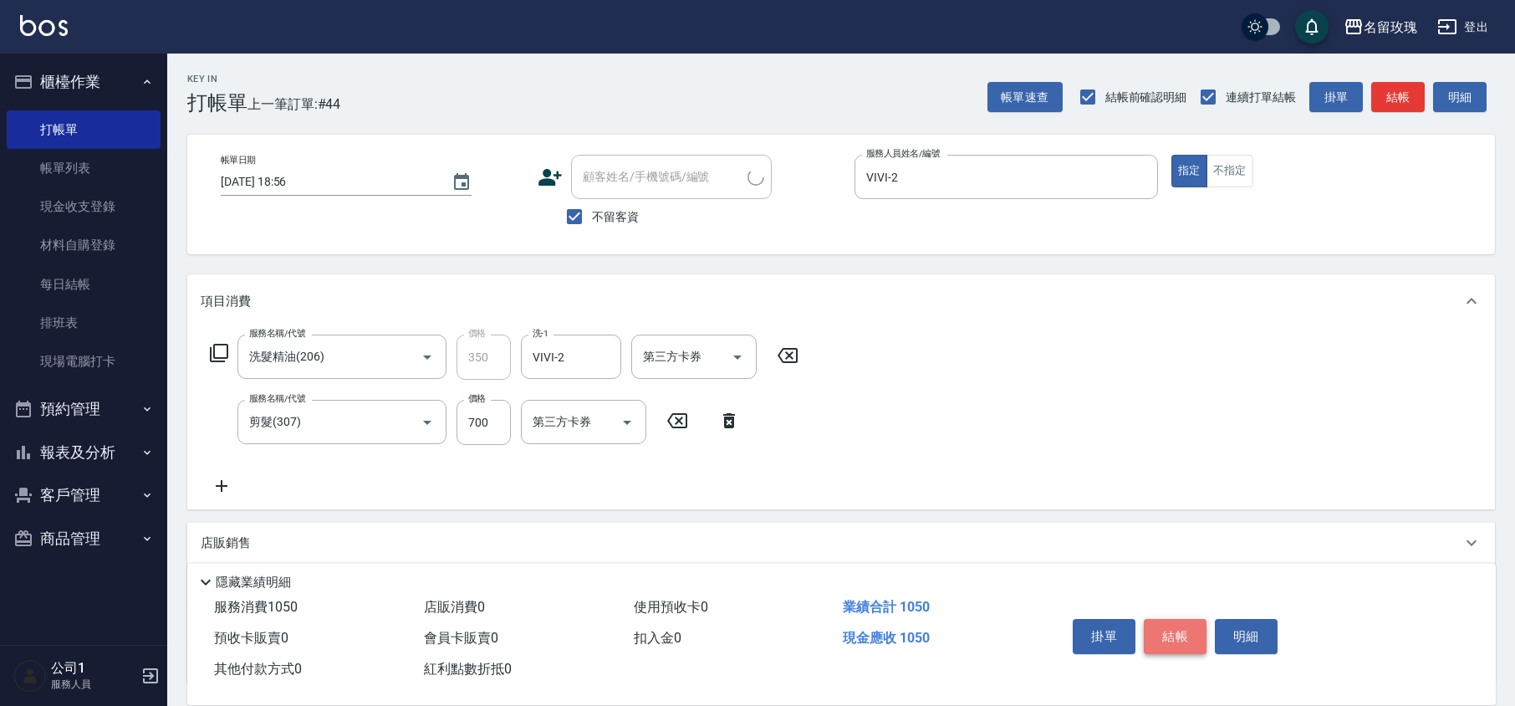
click at [1169, 623] on button "結帳" at bounding box center [1175, 636] width 63 height 35
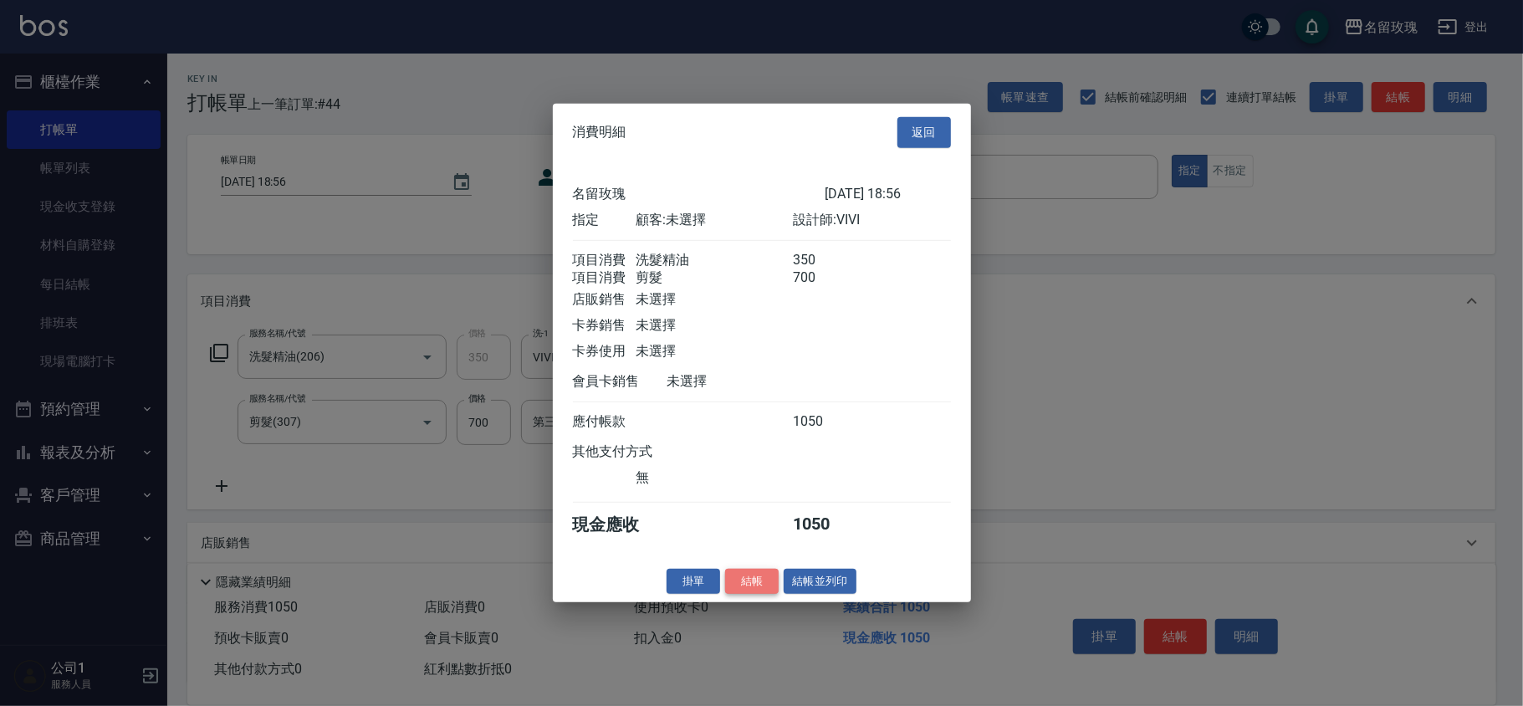
click at [750, 594] on button "結帳" at bounding box center [752, 581] width 54 height 26
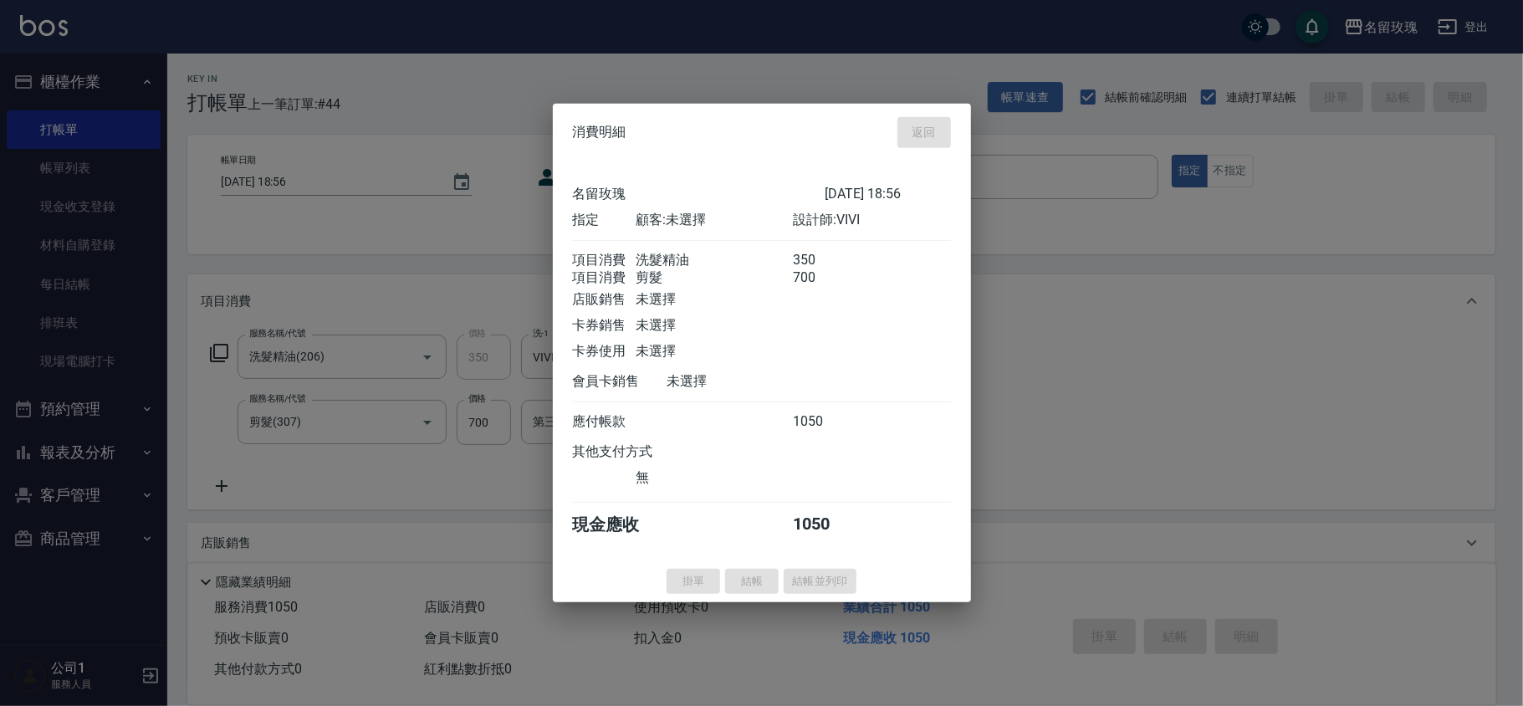
type input "[DATE] 18:57"
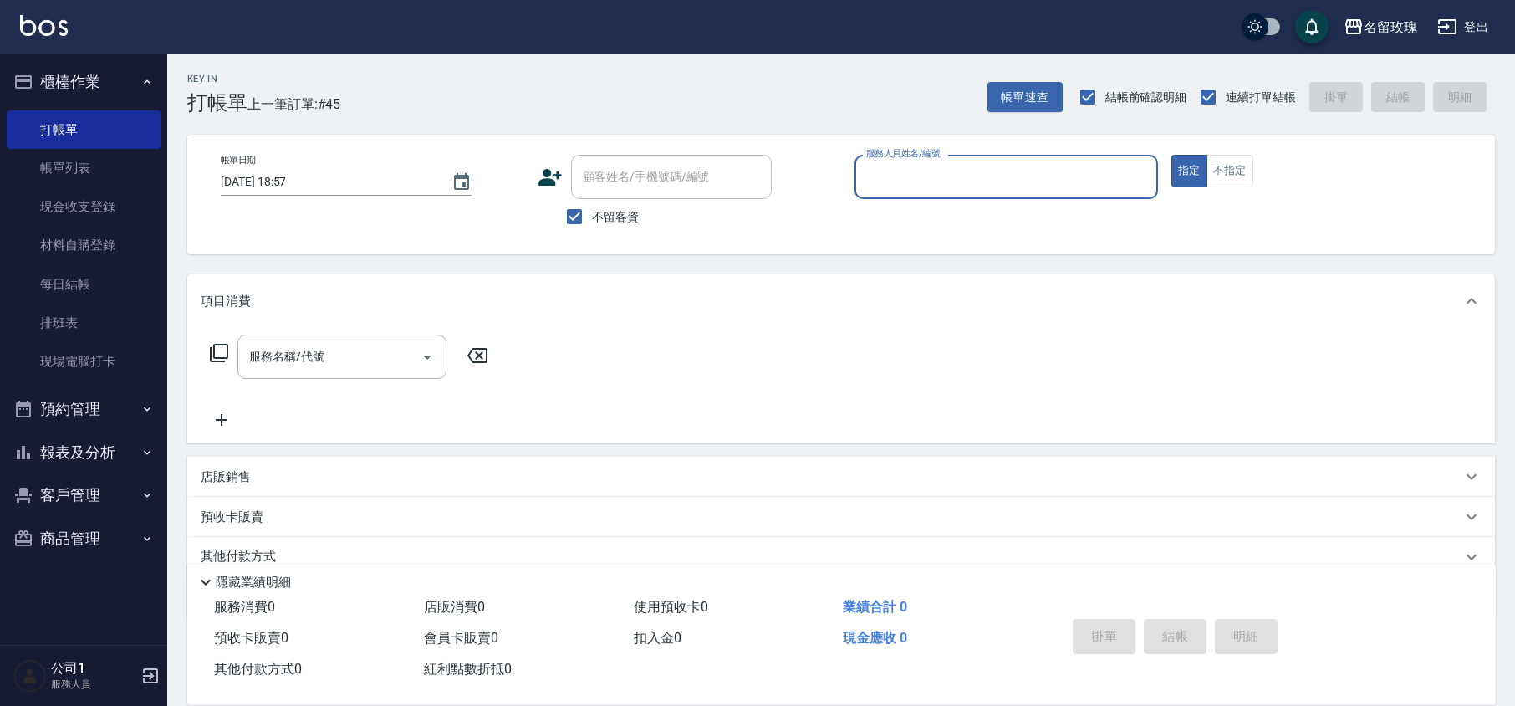
drag, startPoint x: 1045, startPoint y: 177, endPoint x: 1047, endPoint y: 192, distance: 14.4
click at [1045, 178] on input "服務人員姓名/編號" at bounding box center [1006, 176] width 289 height 29
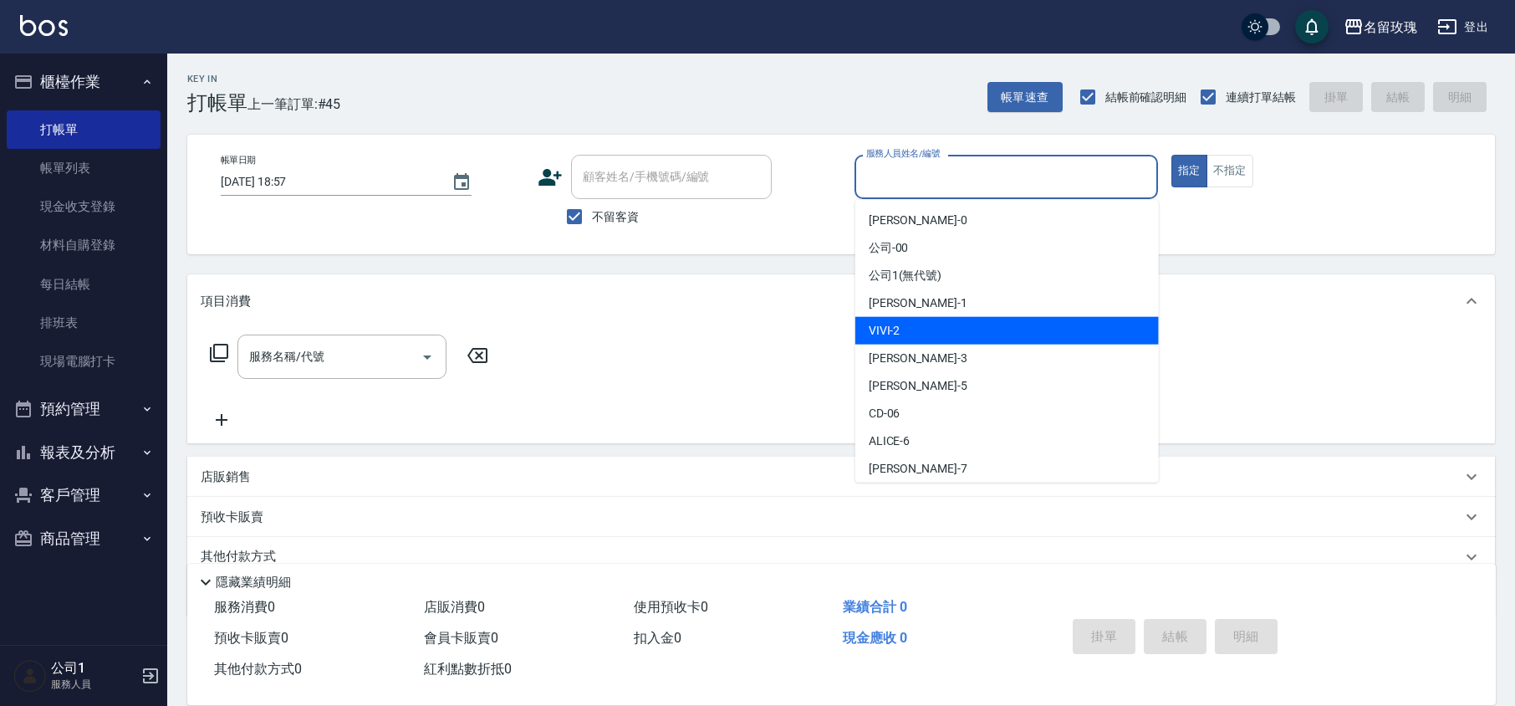
click at [988, 331] on div "VIVI -2" at bounding box center [1008, 331] width 304 height 28
type input "VIVI-2"
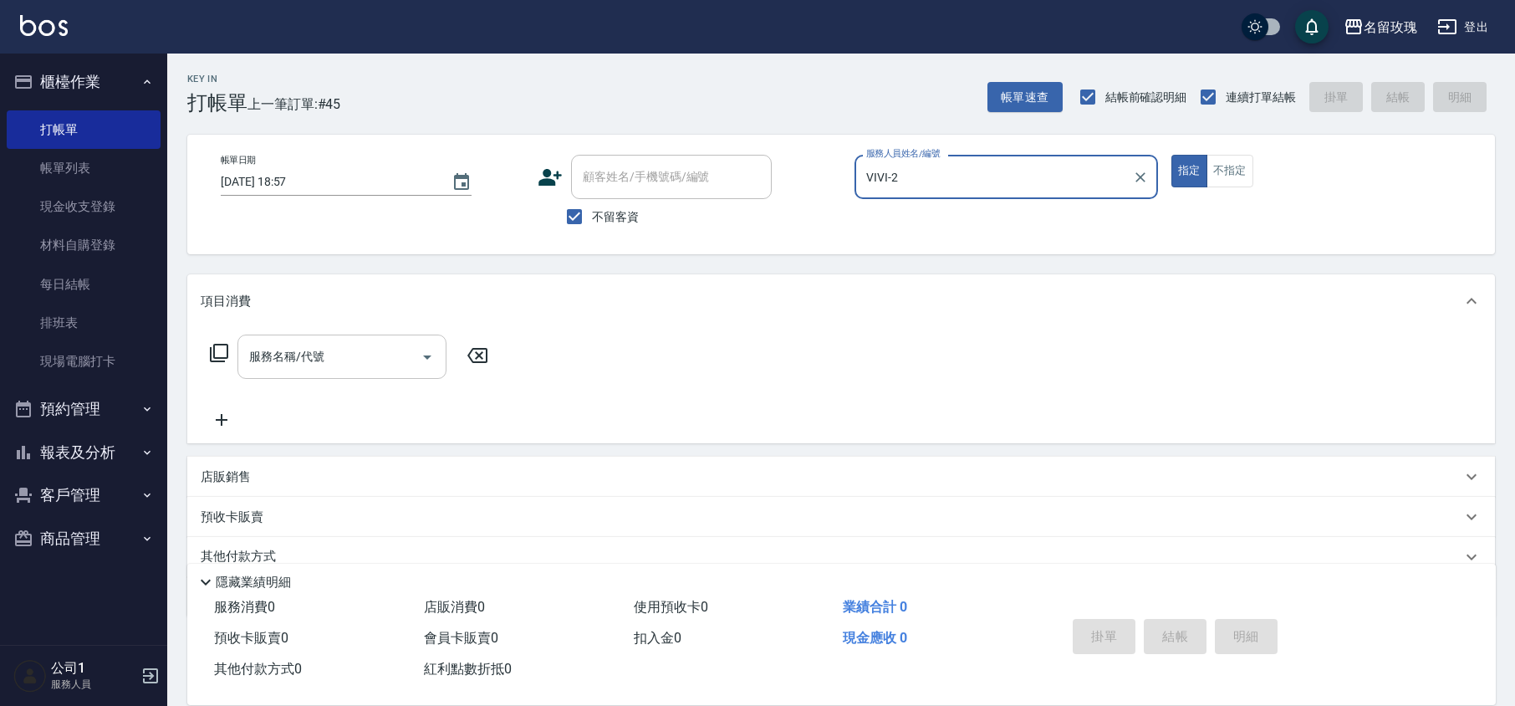
click at [263, 358] on div "服務名稱/代號 服務名稱/代號" at bounding box center [342, 357] width 209 height 44
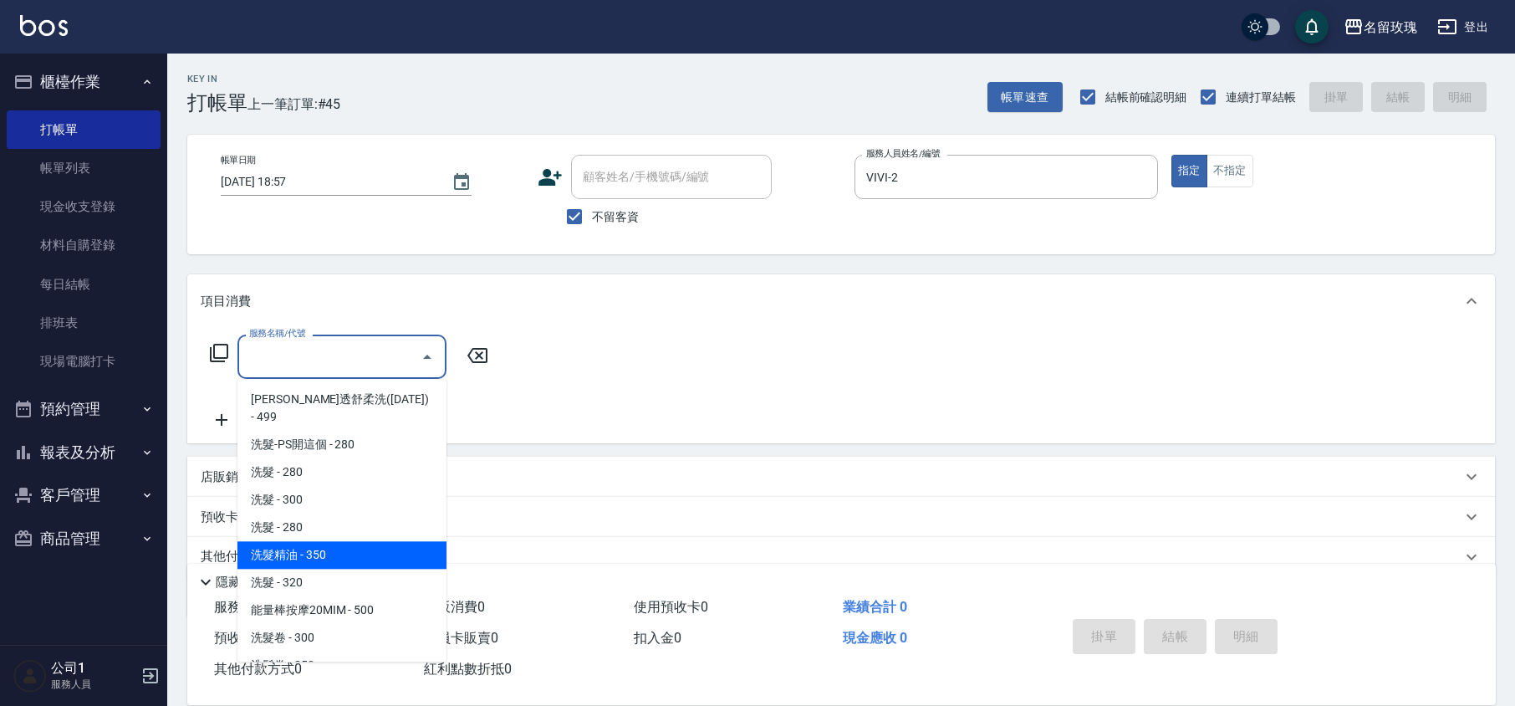
click at [323, 545] on span "洗髮精油 - 350" at bounding box center [342, 555] width 209 height 28
type input "洗髮精油(206)"
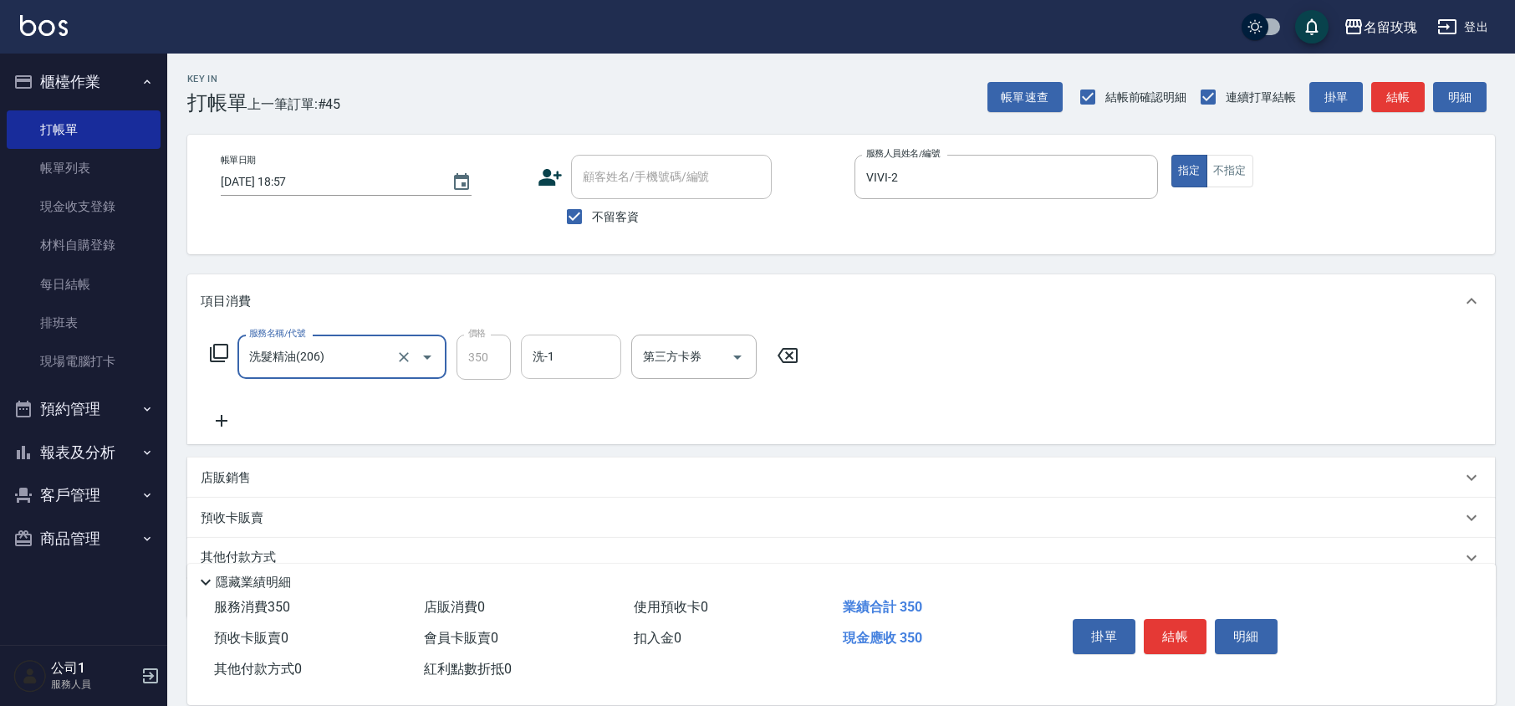
click at [576, 362] on input "洗-1" at bounding box center [571, 356] width 85 height 29
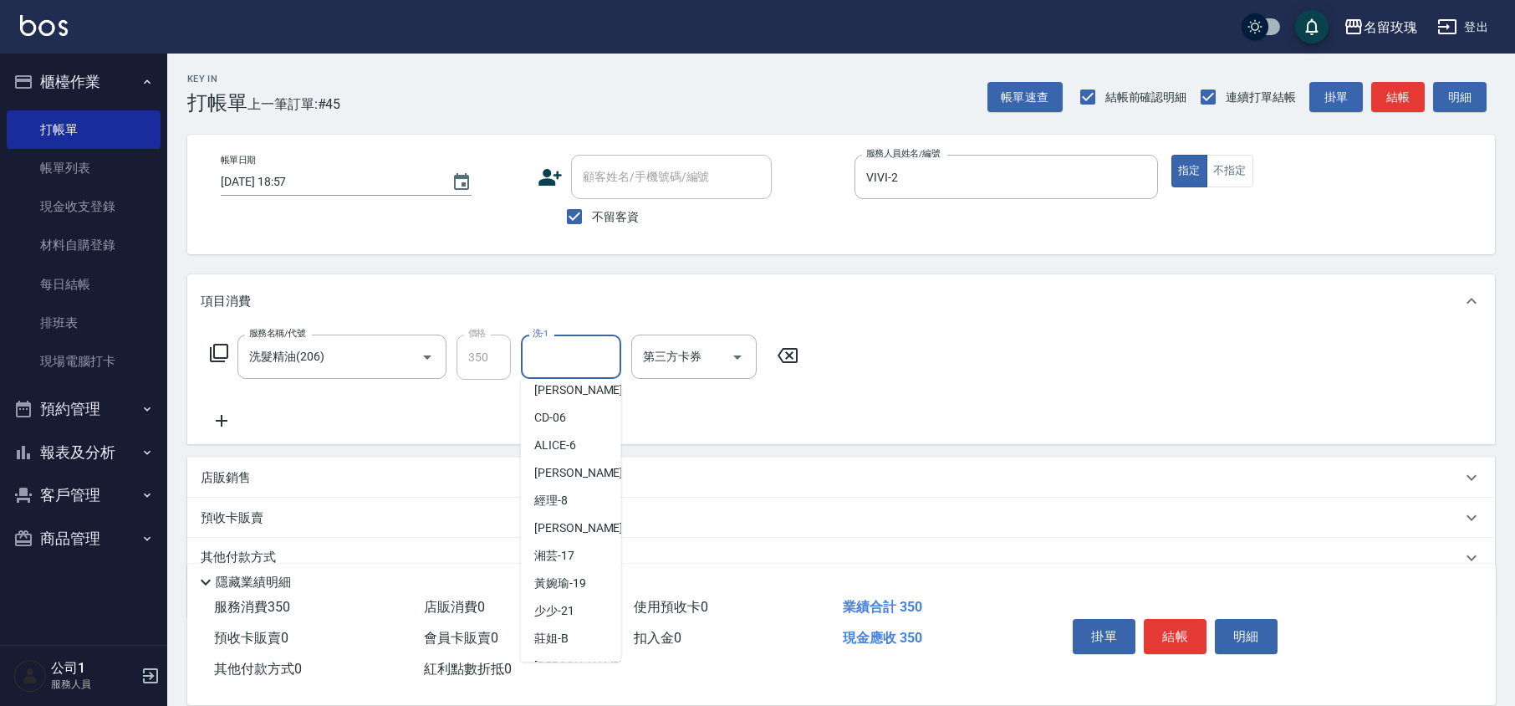
scroll to position [329, 0]
click at [576, 428] on div "湘芸 -17" at bounding box center [571, 420] width 100 height 28
type input "湘芸-17"
click at [206, 418] on icon at bounding box center [222, 421] width 42 height 20
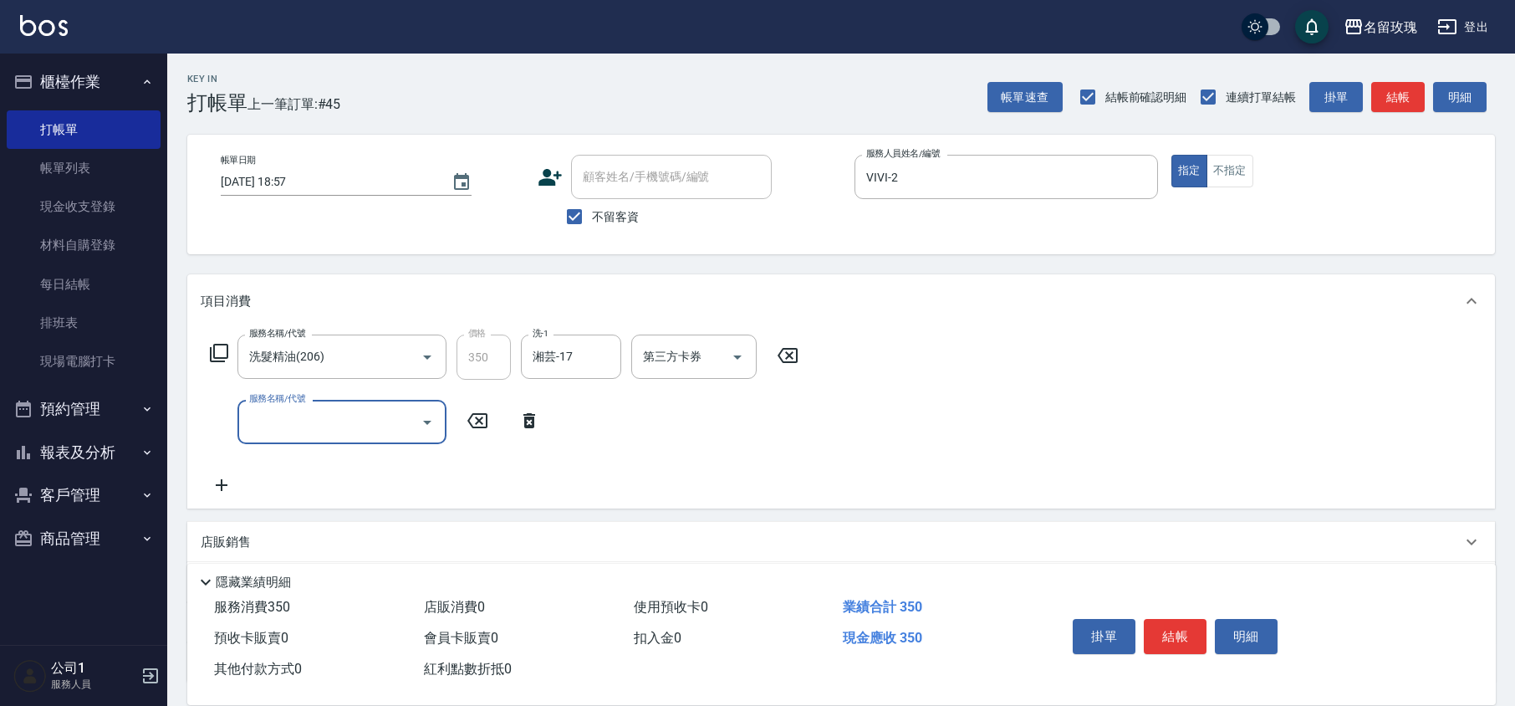
click at [286, 428] on input "服務名稱/代號" at bounding box center [329, 421] width 169 height 29
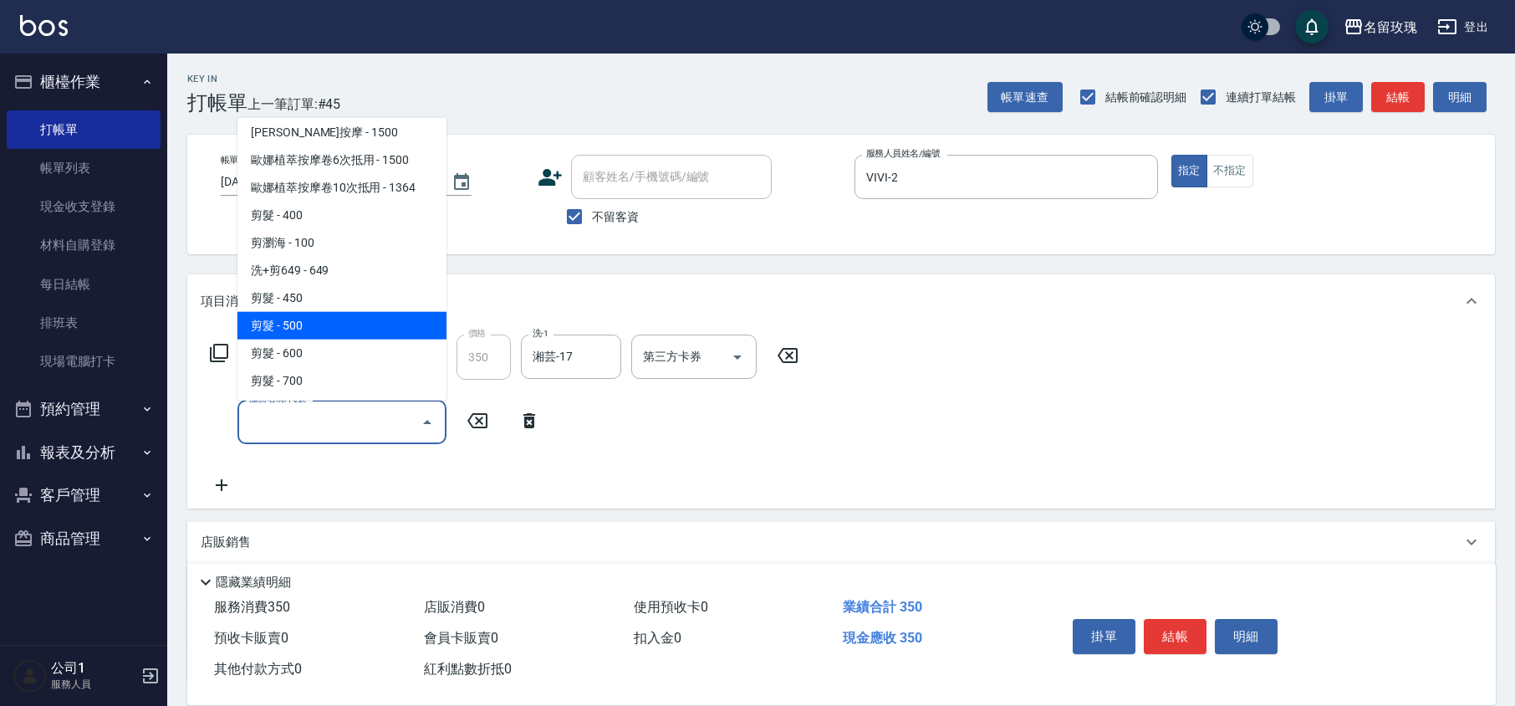
scroll to position [780, 0]
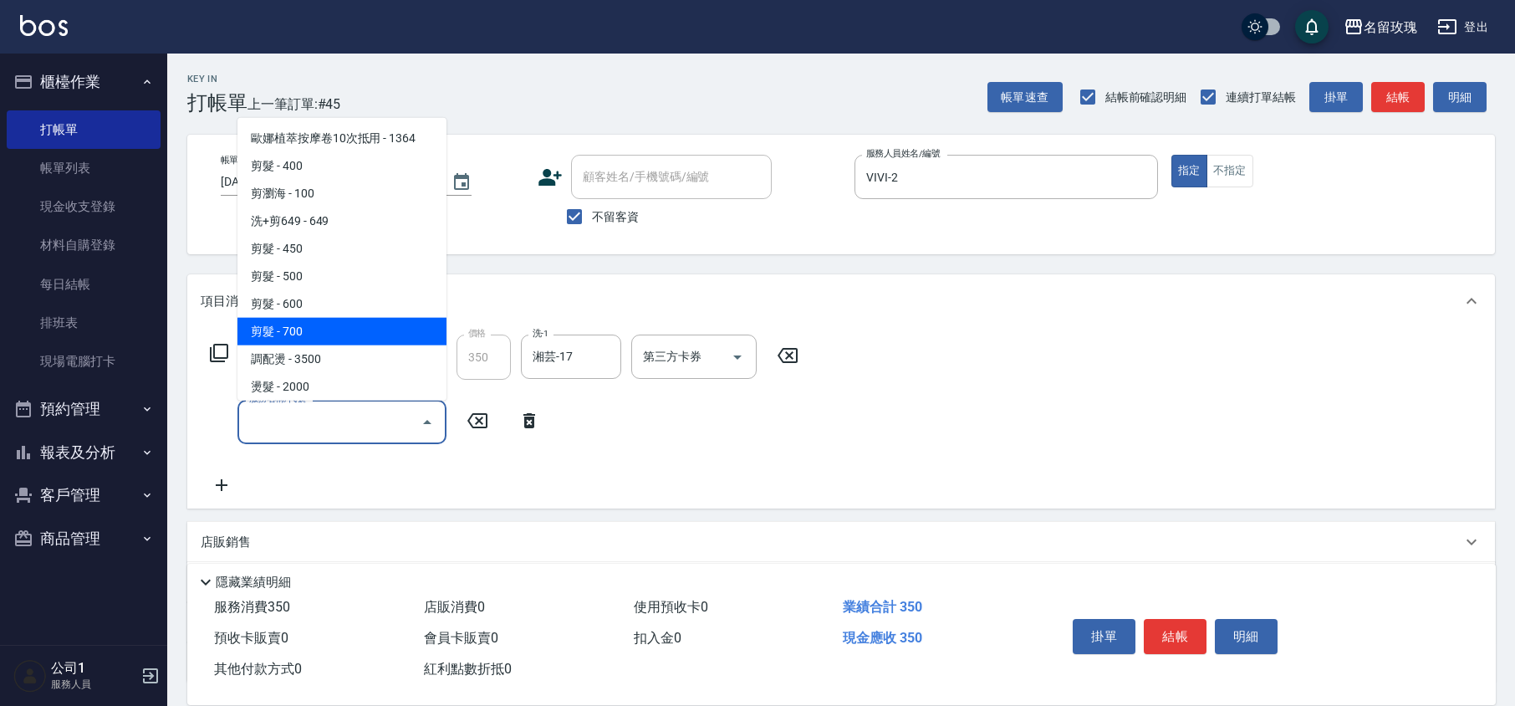
click at [312, 318] on span "剪髮 - 700" at bounding box center [342, 332] width 209 height 28
type input "剪髮(307)"
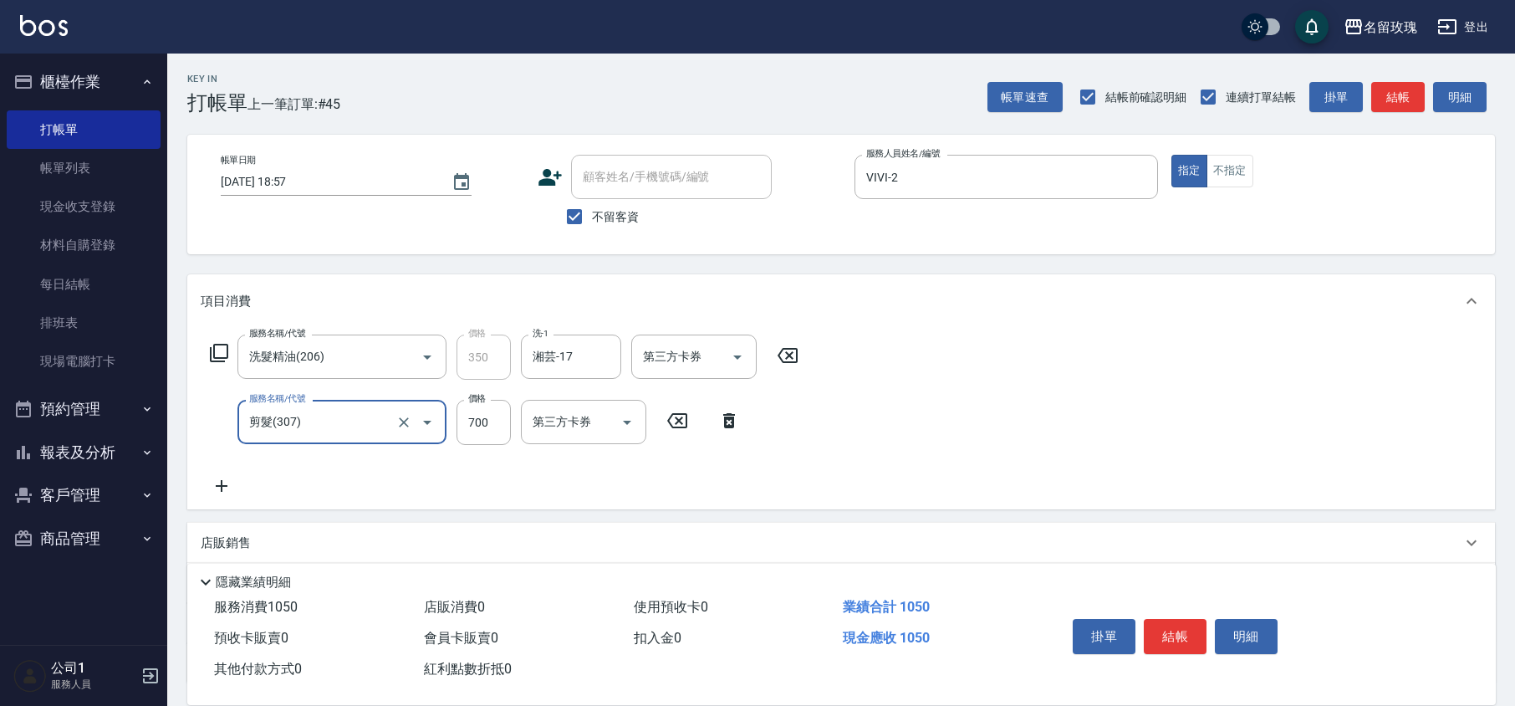
click at [891, 363] on div "服務名稱/代號 洗髮精油(206) 服務名稱/代號 價格 350 價格 洗-1 湘芸-17 洗-1 第三方卡券 第三方卡券 服務名稱/代號 剪髮(307) 服…" at bounding box center [841, 418] width 1308 height 181
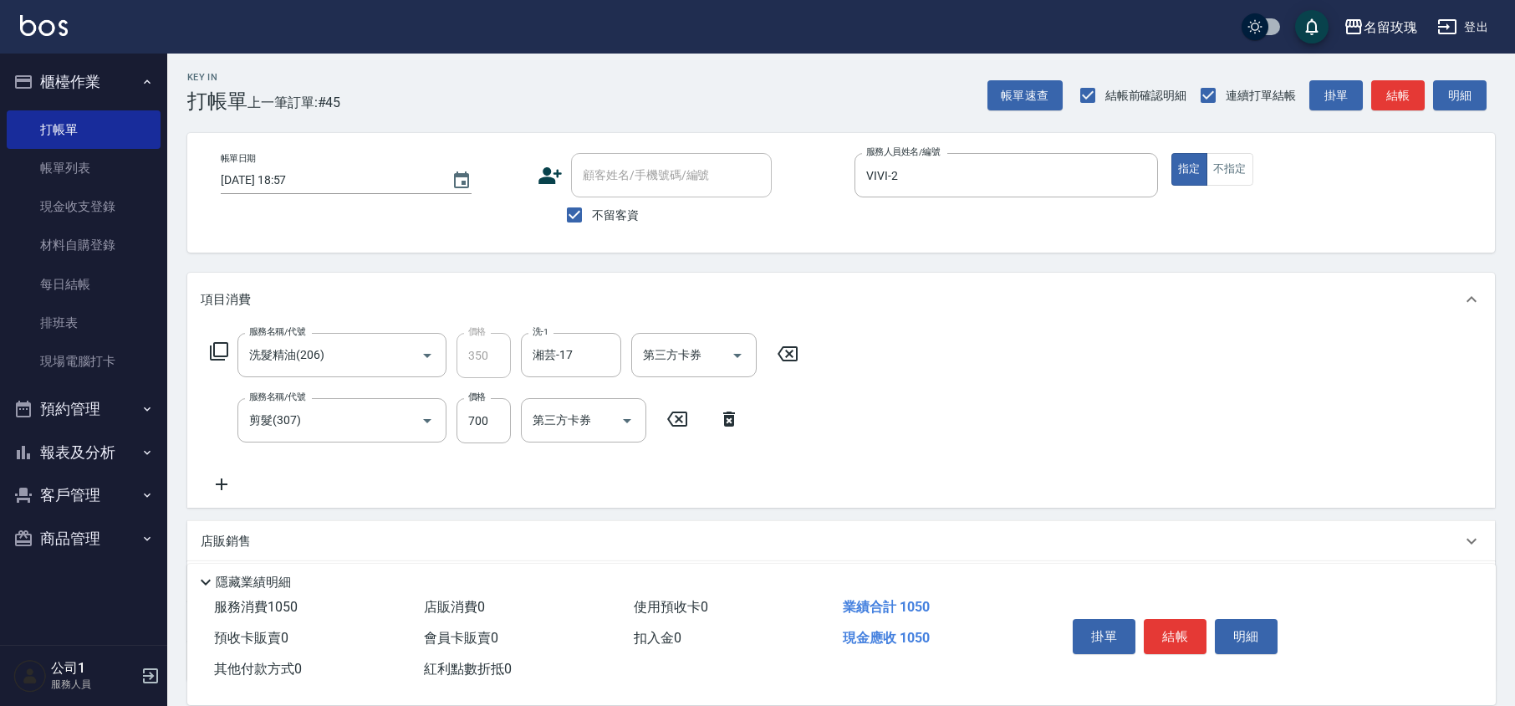
scroll to position [0, 0]
click at [1185, 643] on button "結帳" at bounding box center [1175, 636] width 63 height 35
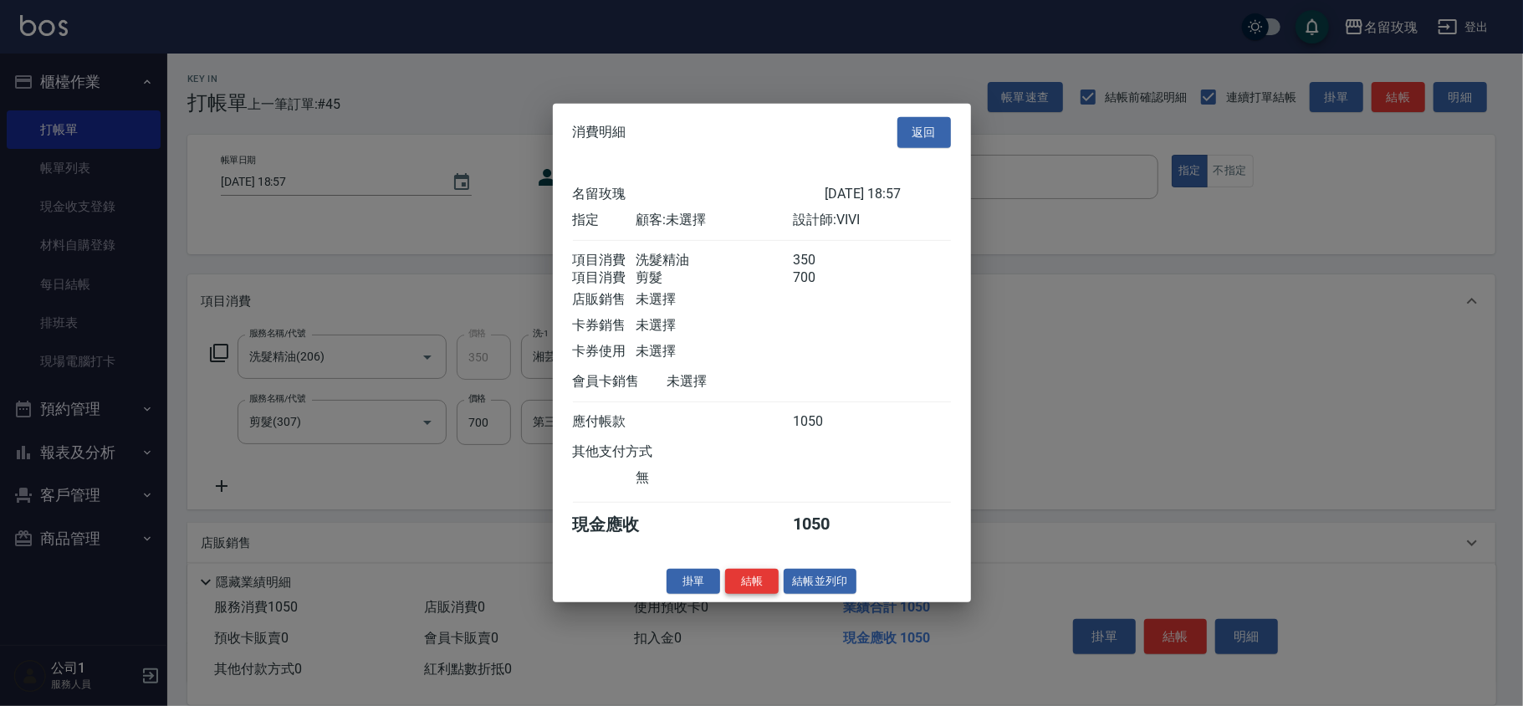
click at [740, 590] on button "結帳" at bounding box center [752, 581] width 54 height 26
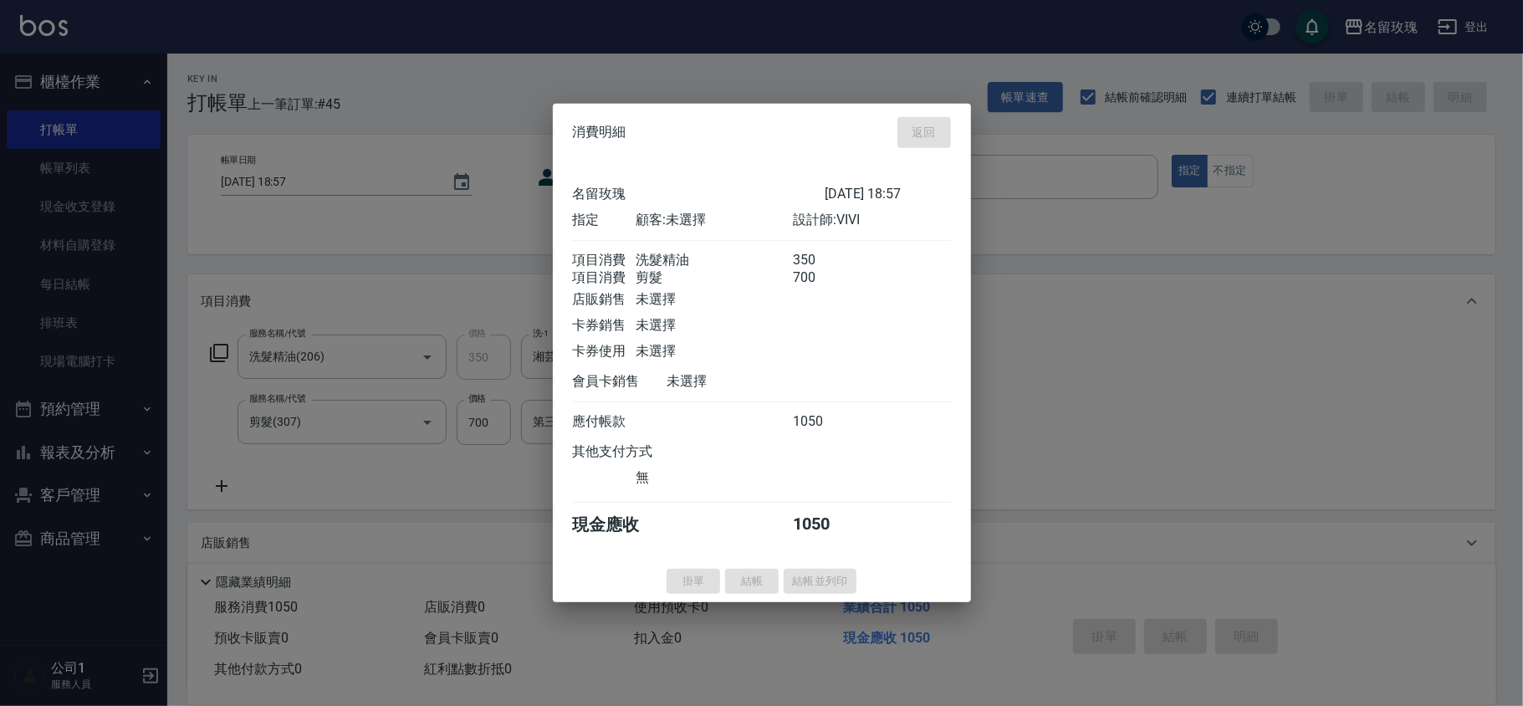
type input "[DATE] 19:31"
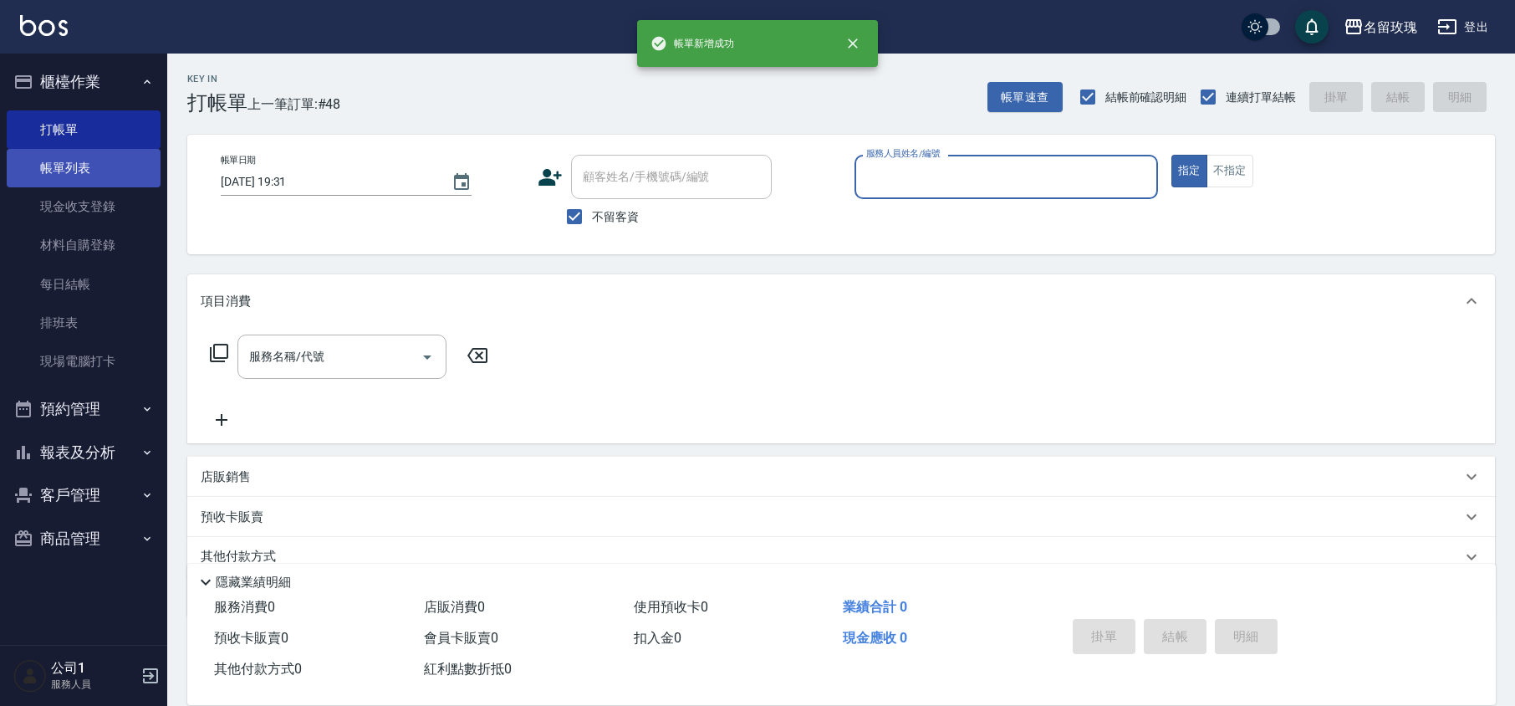
click at [43, 156] on link "帳單列表" at bounding box center [84, 168] width 154 height 38
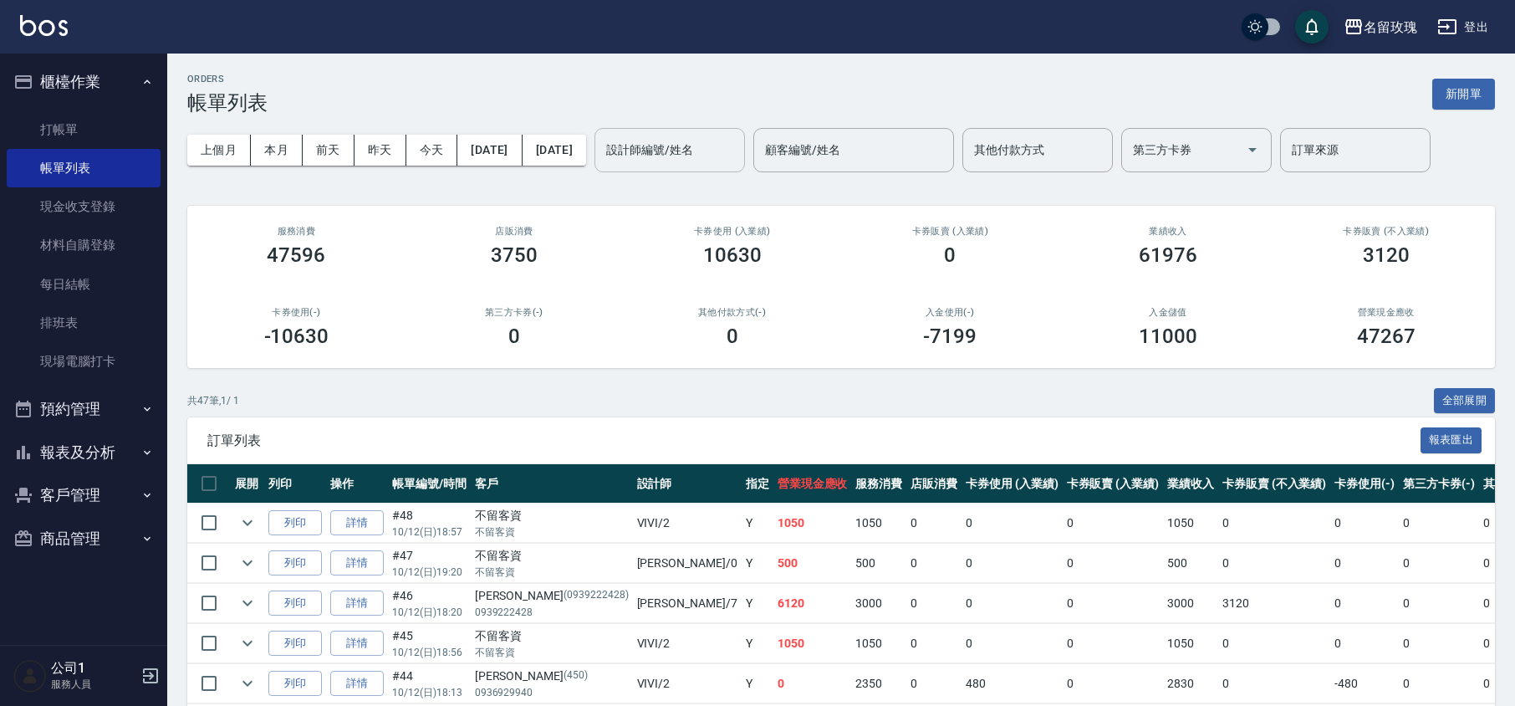
click at [724, 139] on input "設計師編號/姓名" at bounding box center [669, 149] width 135 height 29
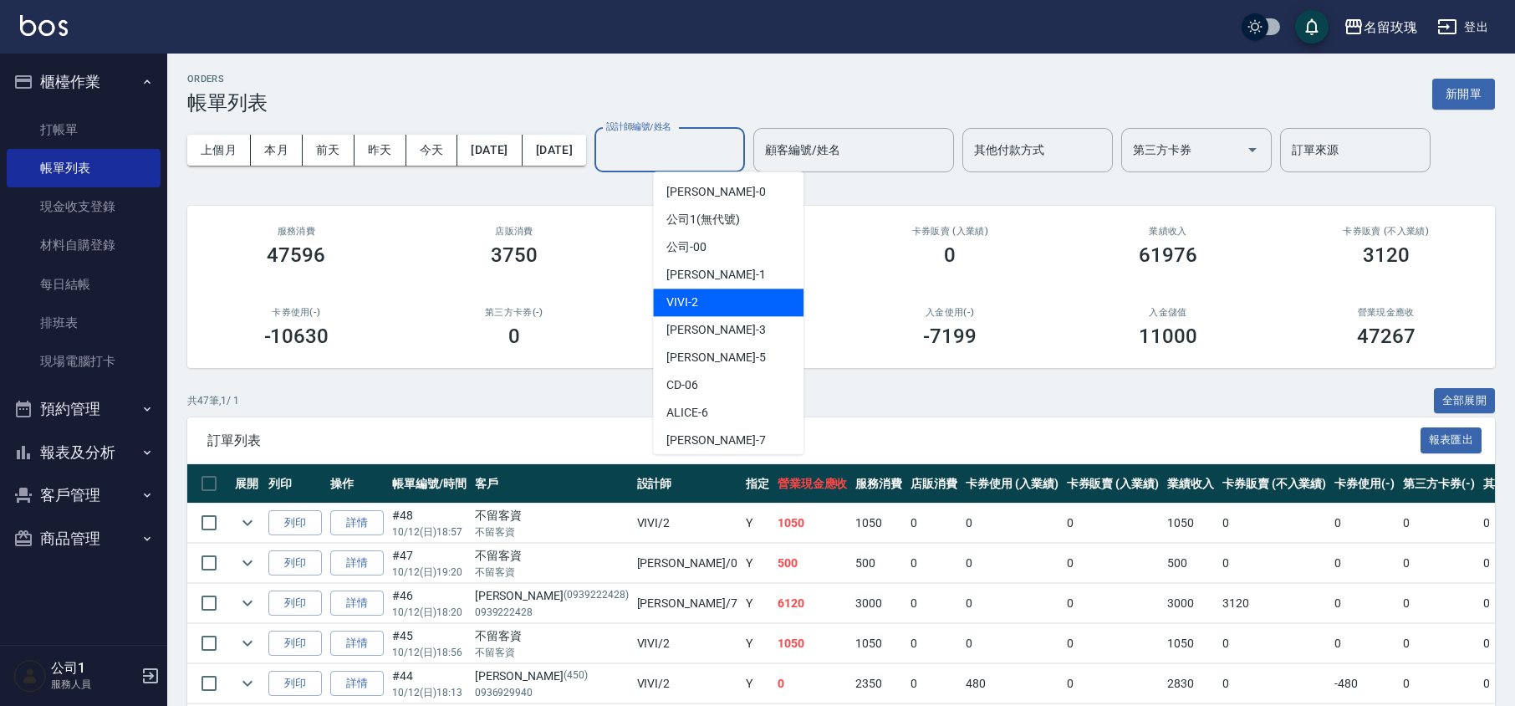
click at [714, 295] on div "VIVI -2" at bounding box center [728, 303] width 151 height 28
type input "VIVI-2"
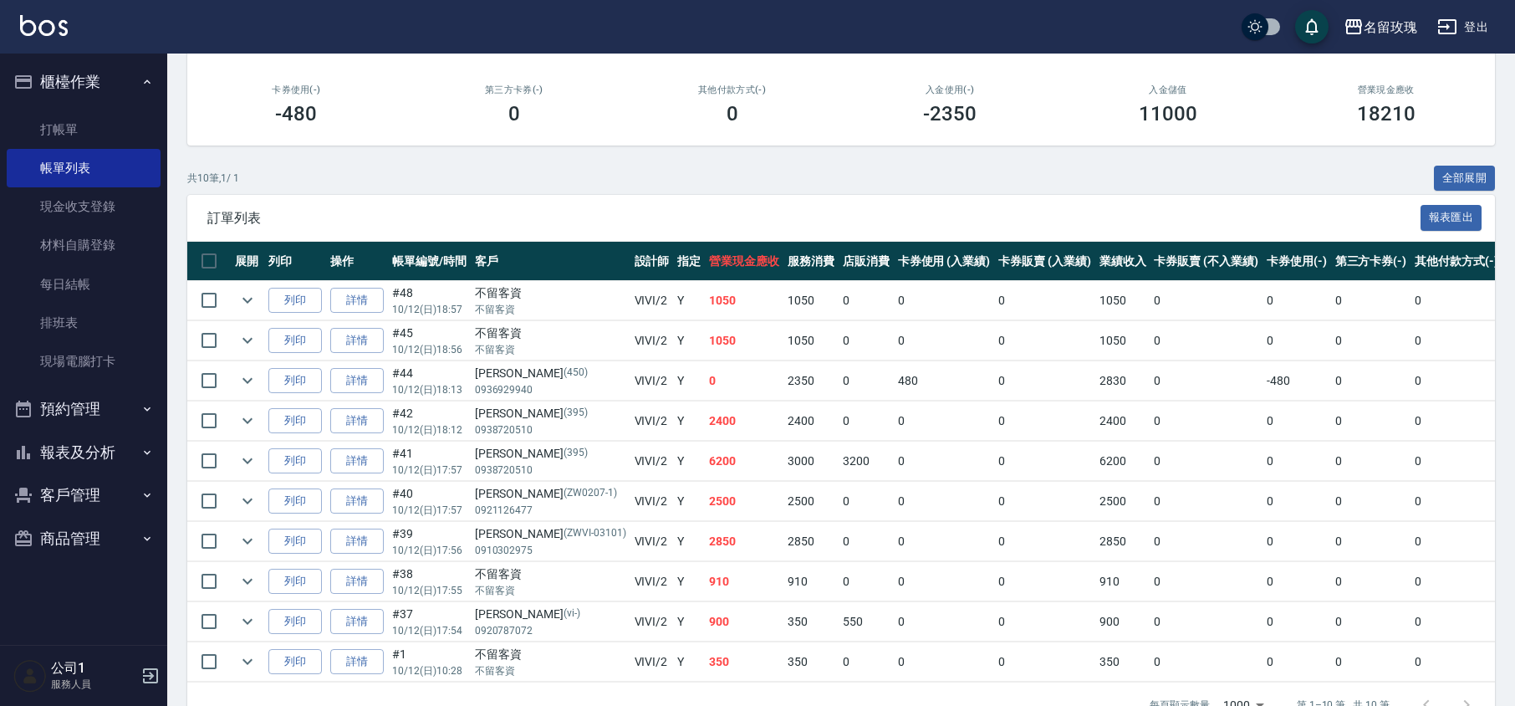
scroll to position [288, 0]
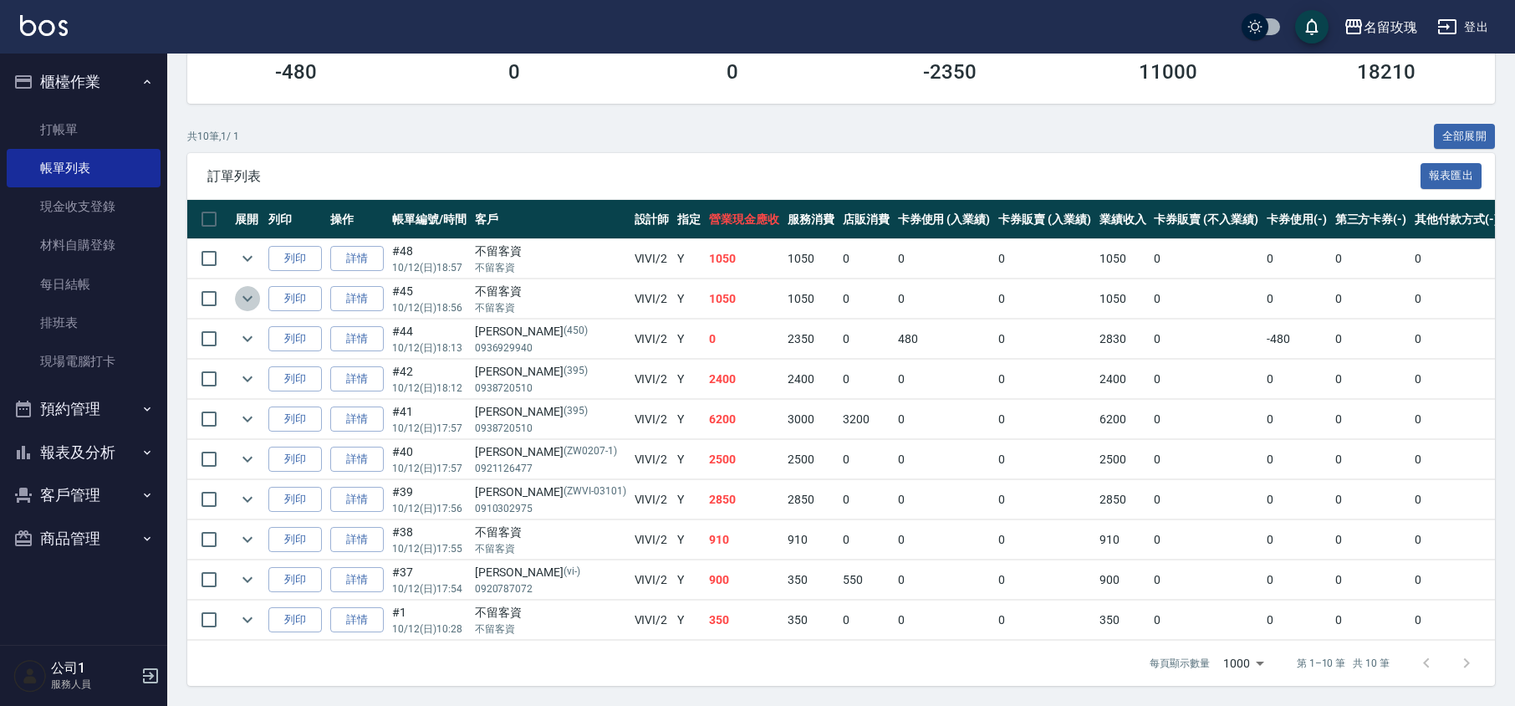
click at [238, 289] on icon "expand row" at bounding box center [248, 299] width 20 height 20
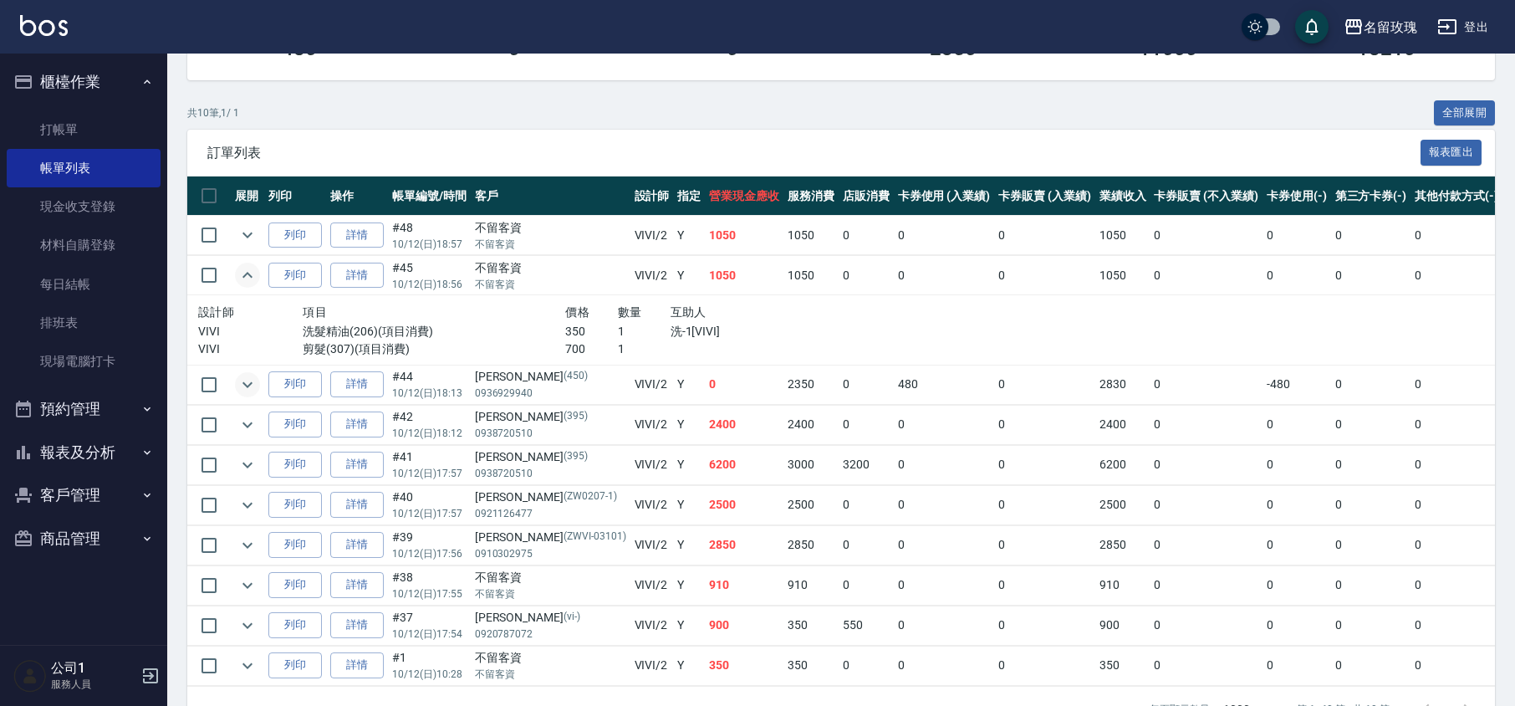
click at [235, 385] on button "expand row" at bounding box center [247, 384] width 25 height 25
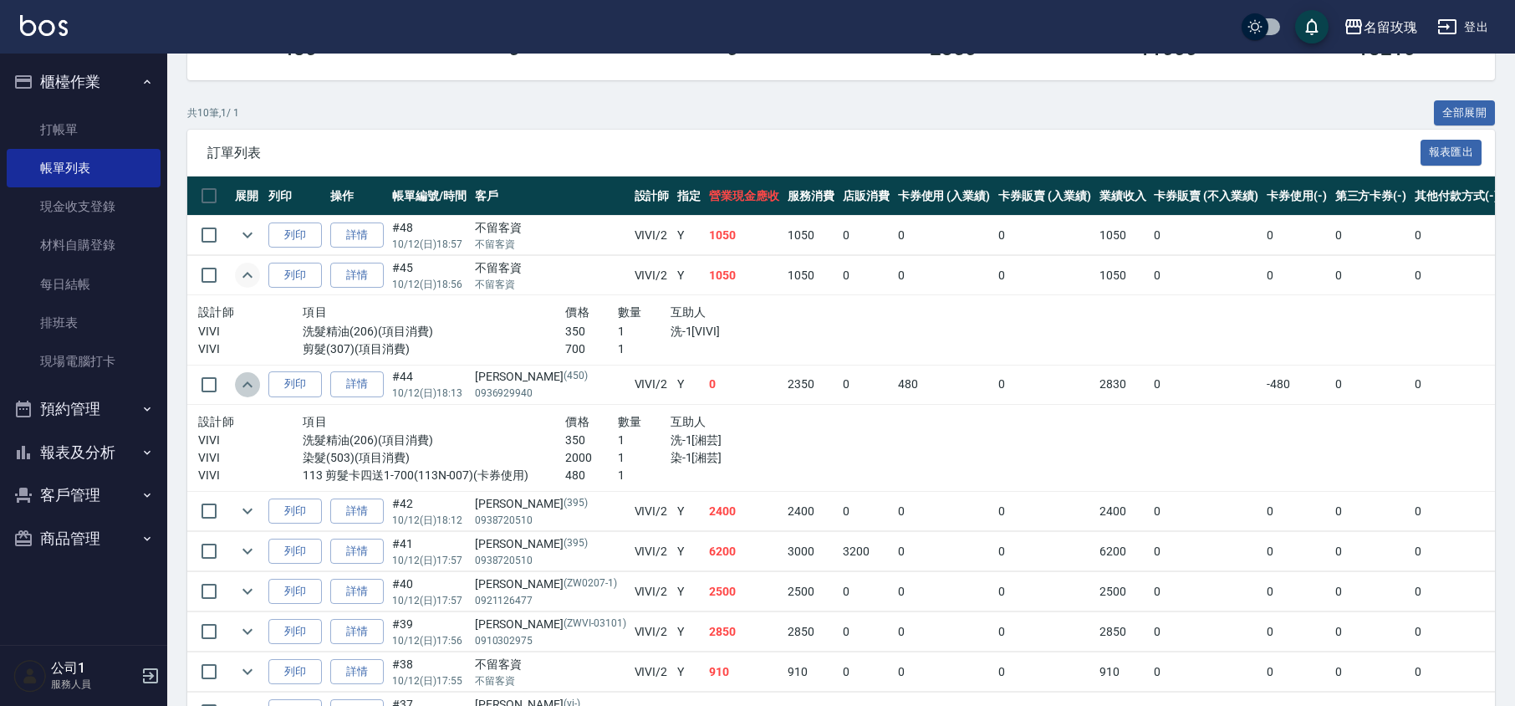
click at [236, 386] on button "expand row" at bounding box center [247, 384] width 25 height 25
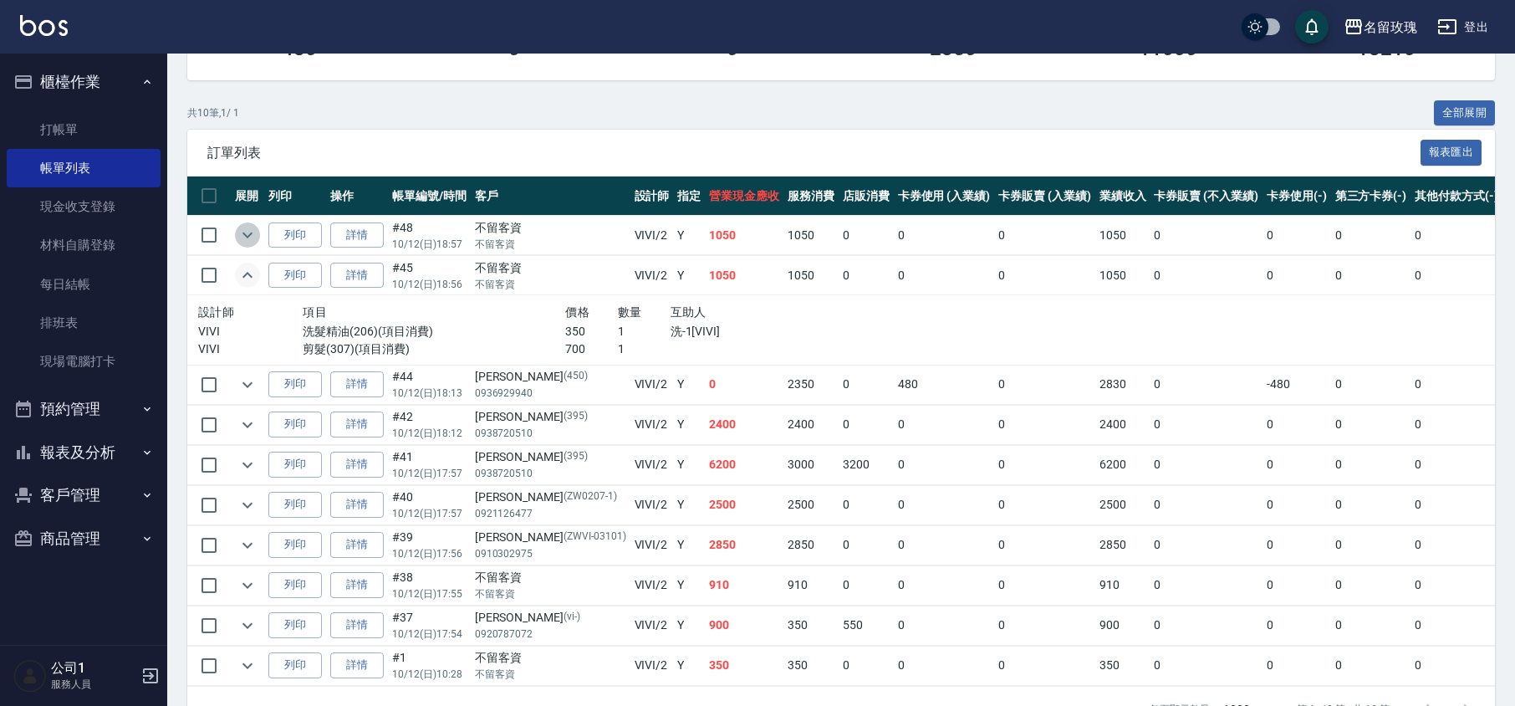
click at [244, 243] on icon "expand row" at bounding box center [248, 235] width 20 height 20
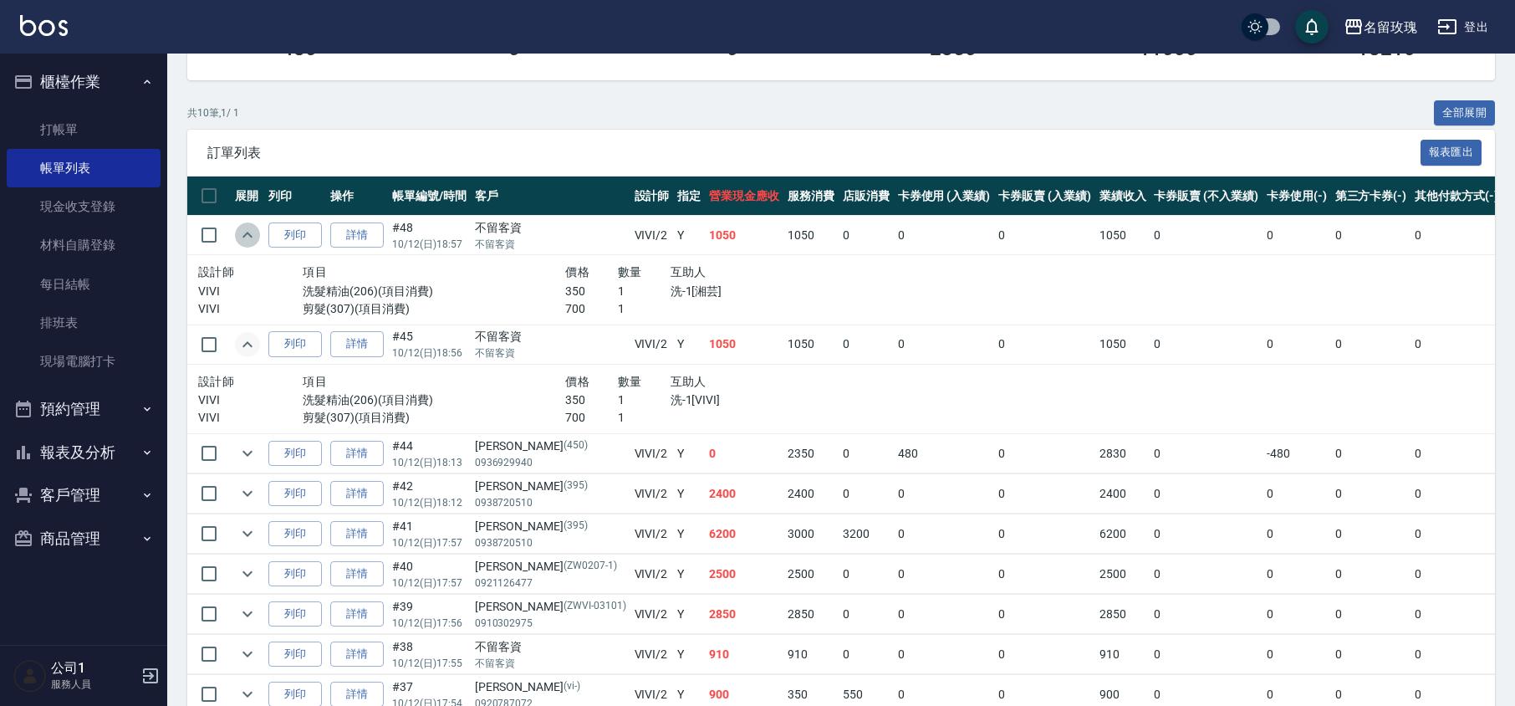
click at [245, 241] on icon "expand row" at bounding box center [248, 235] width 20 height 20
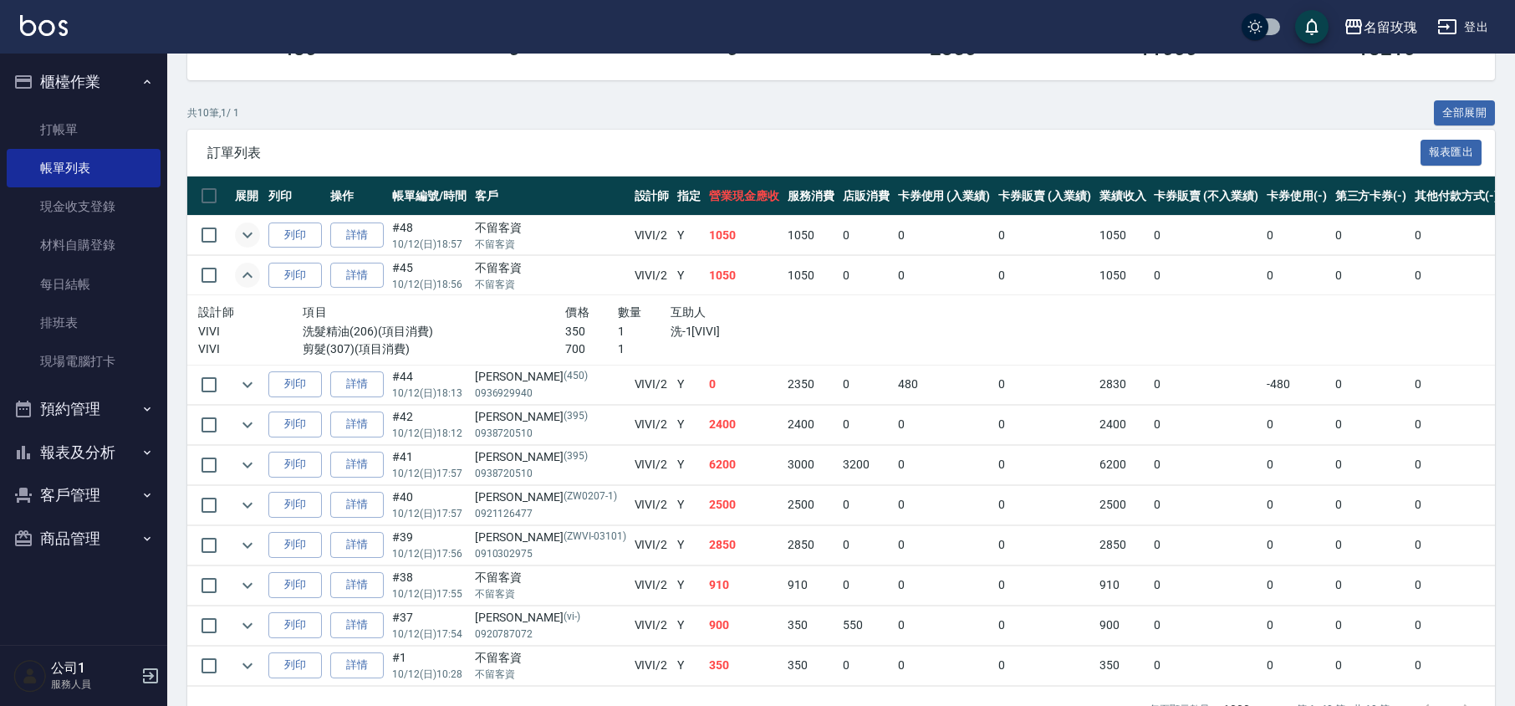
click at [244, 285] on icon "expand row" at bounding box center [248, 275] width 20 height 20
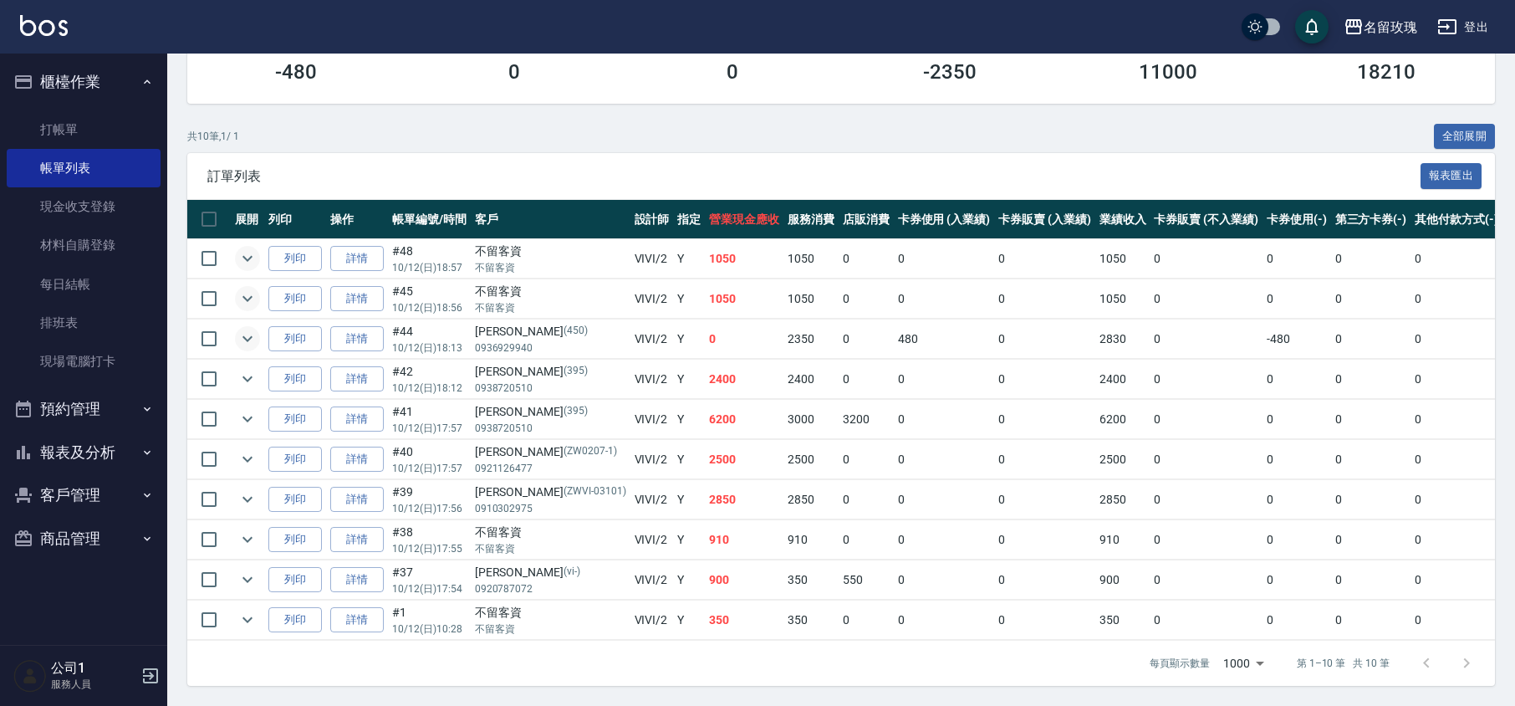
click at [246, 329] on icon "expand row" at bounding box center [248, 339] width 20 height 20
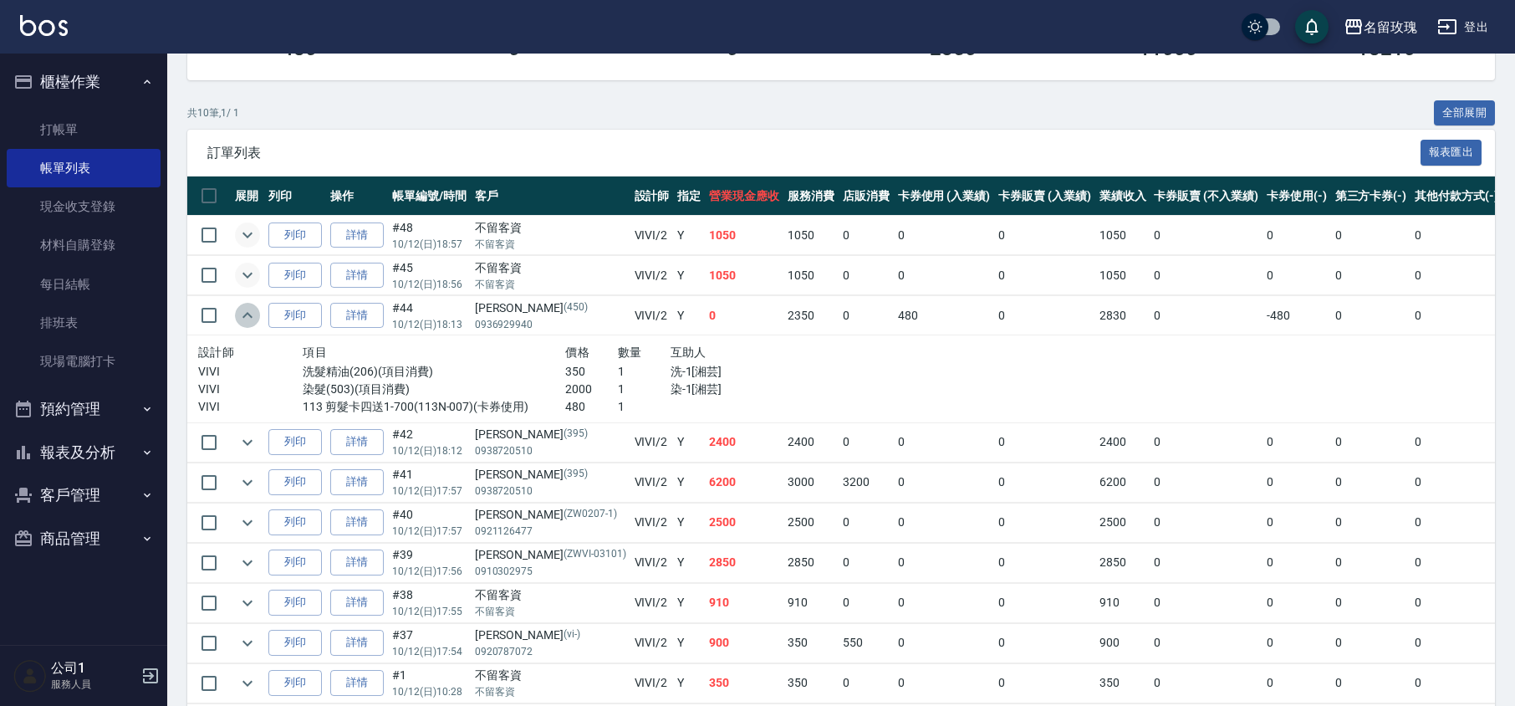
click at [246, 323] on icon "expand row" at bounding box center [248, 315] width 20 height 20
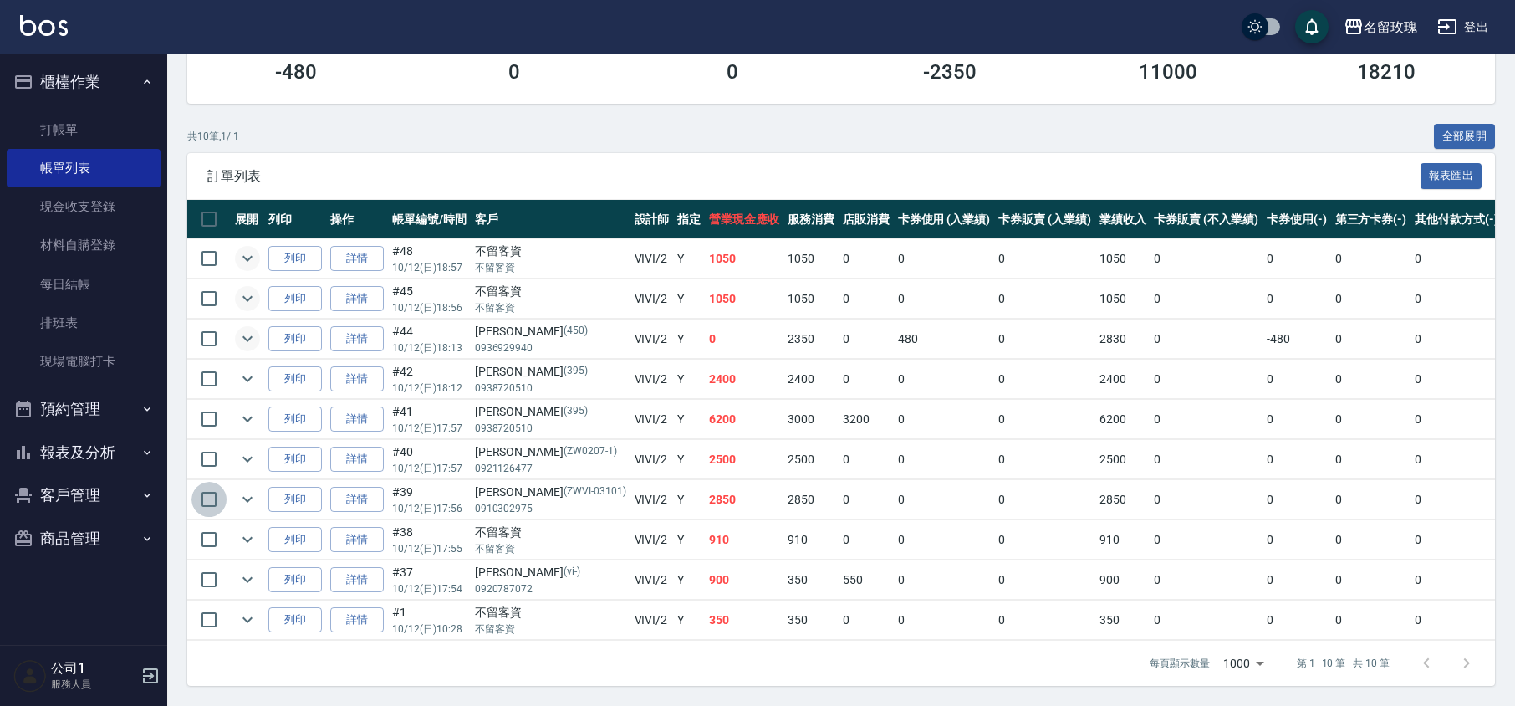
click at [225, 482] on input "checkbox" at bounding box center [209, 499] width 35 height 35
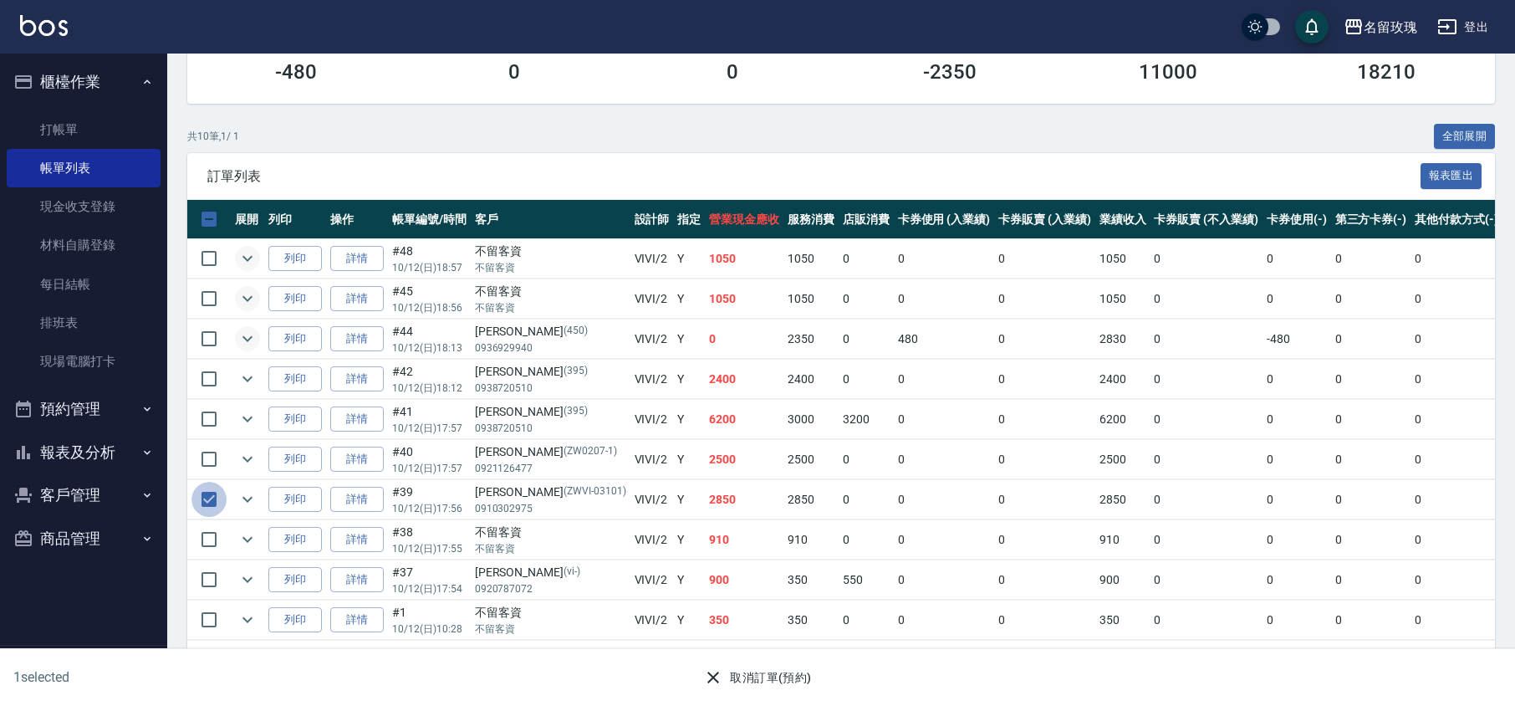
click at [215, 482] on input "checkbox" at bounding box center [209, 499] width 35 height 35
checkbox input "false"
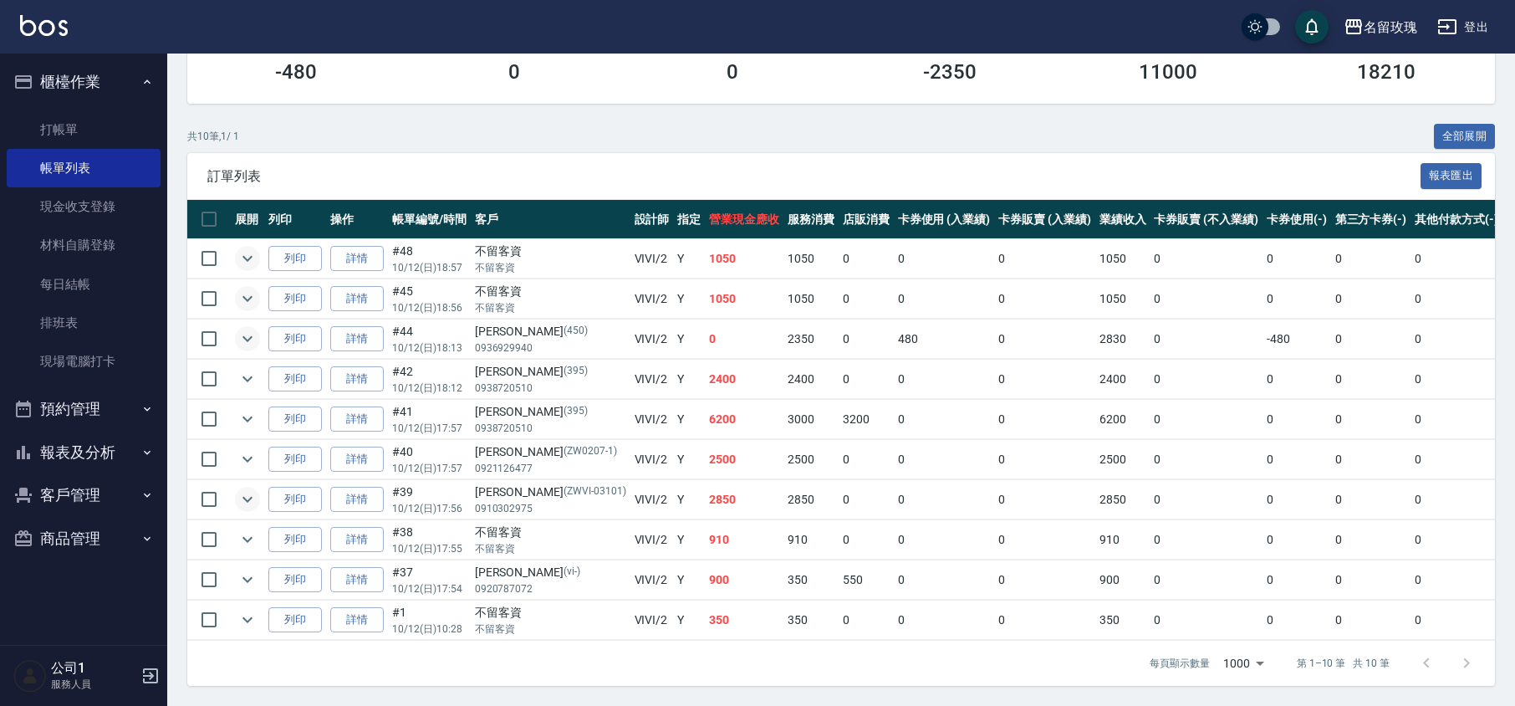
click at [241, 489] on icon "expand row" at bounding box center [248, 499] width 20 height 20
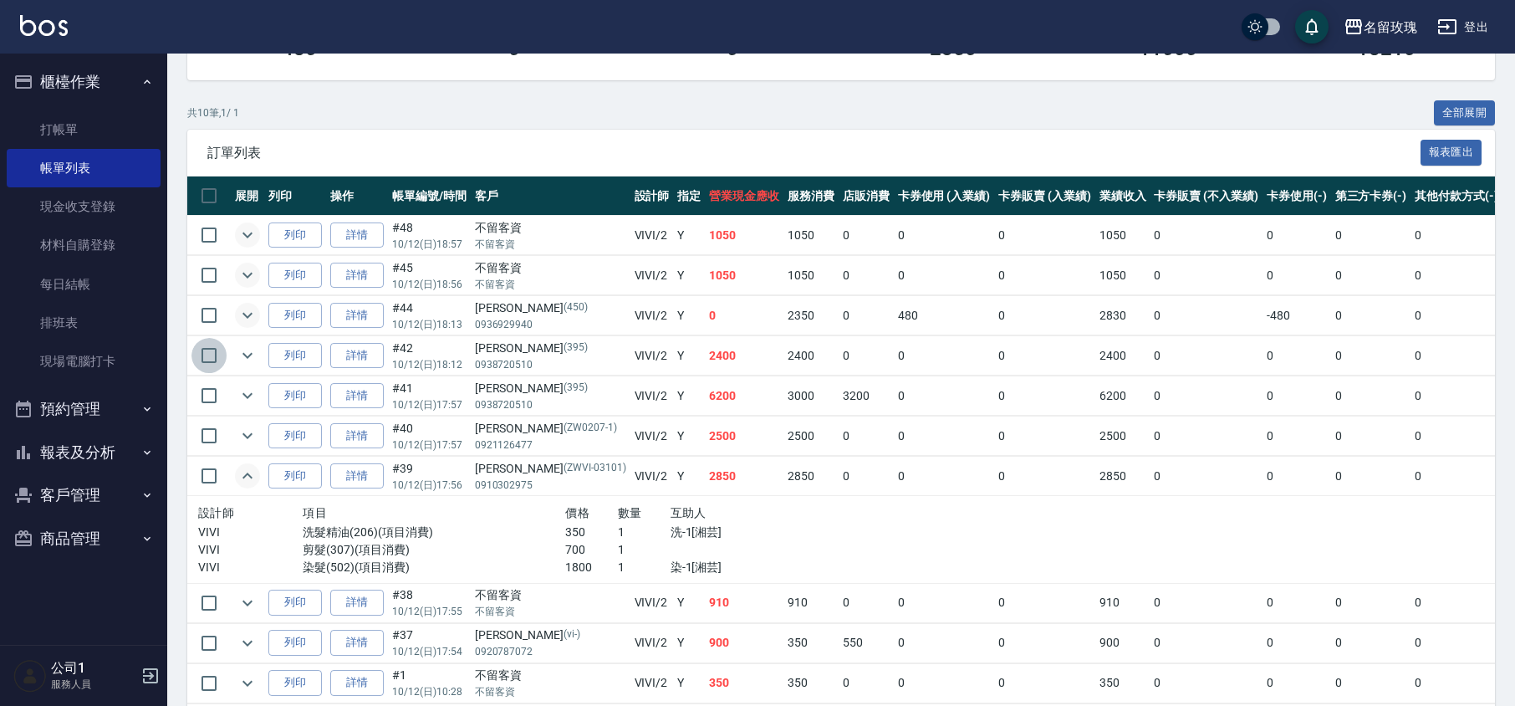
click at [225, 351] on input "checkbox" at bounding box center [209, 355] width 35 height 35
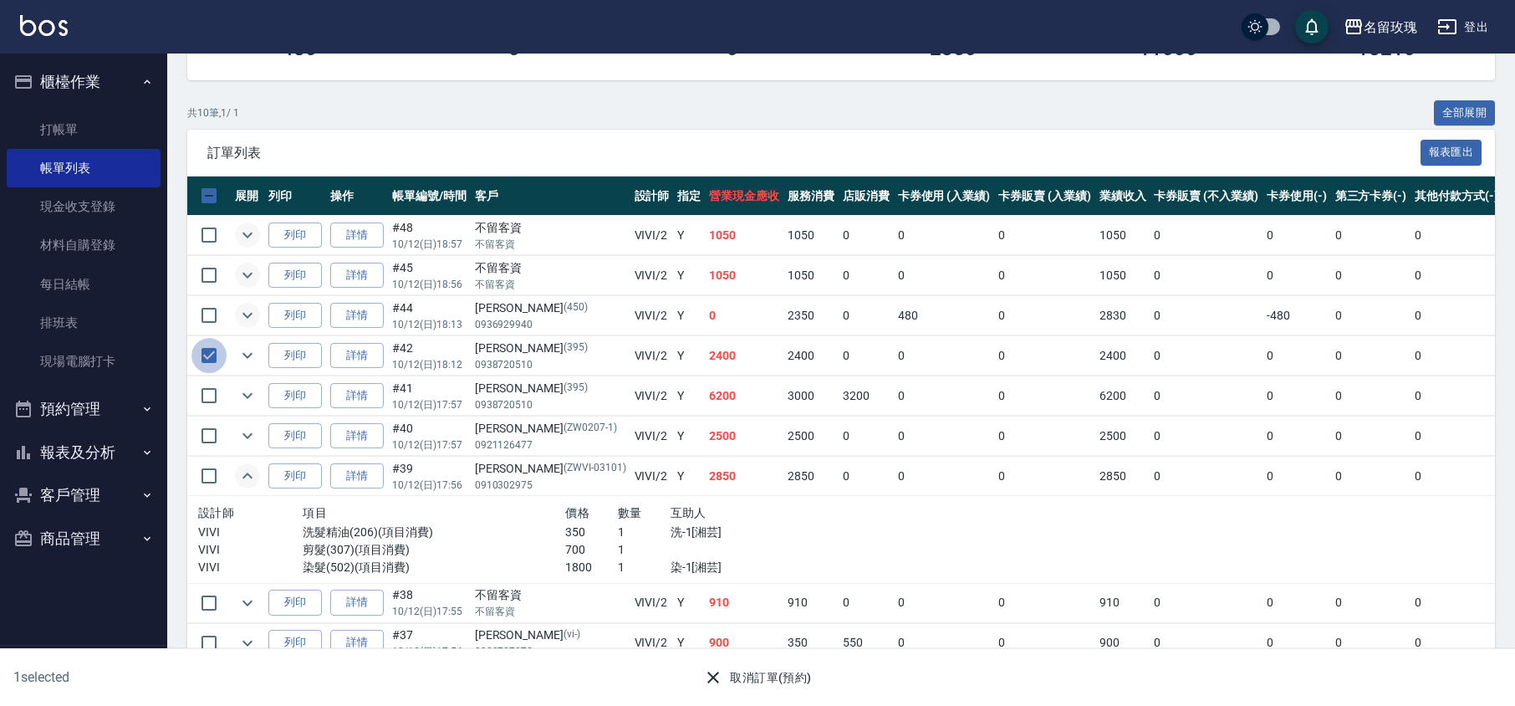
click at [226, 361] on input "checkbox" at bounding box center [209, 355] width 35 height 35
checkbox input "false"
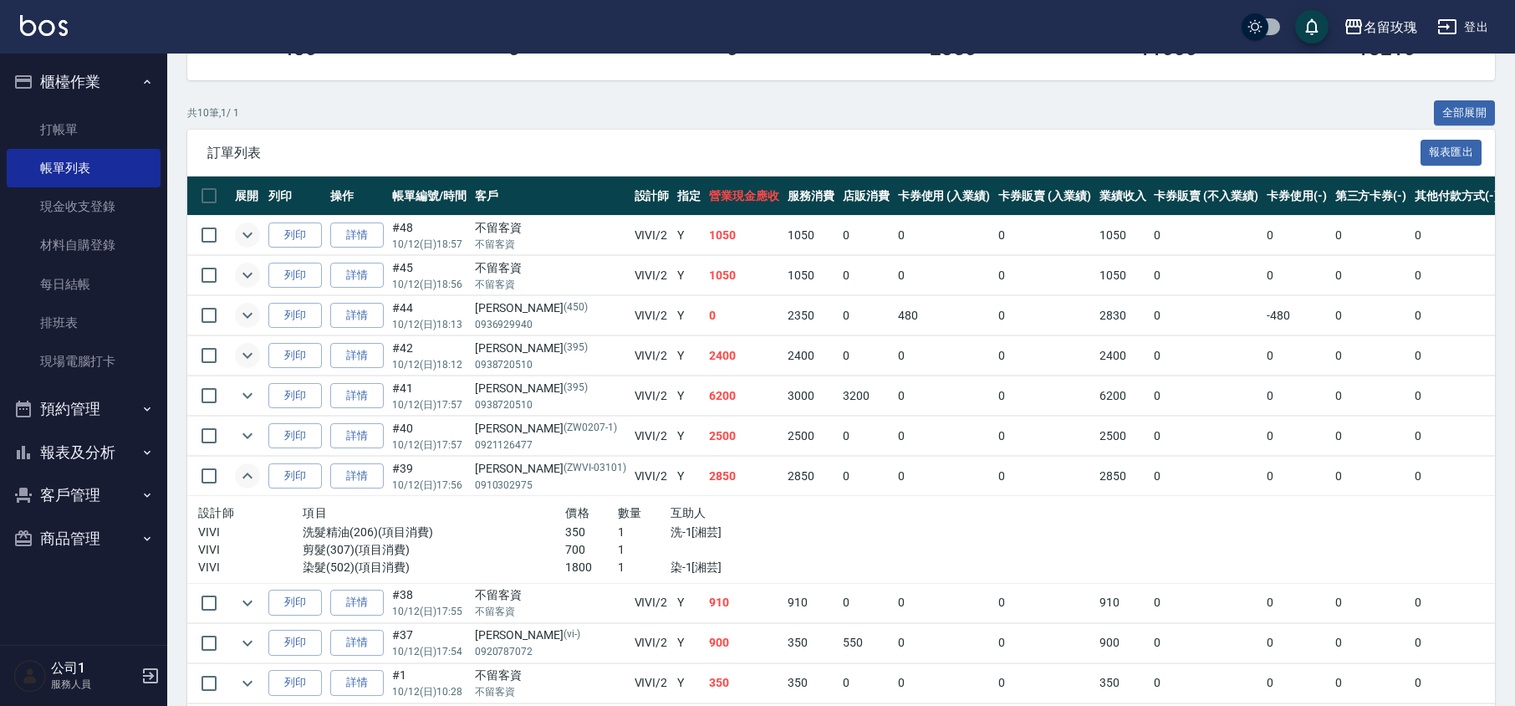
click at [245, 356] on icon "expand row" at bounding box center [248, 356] width 10 height 6
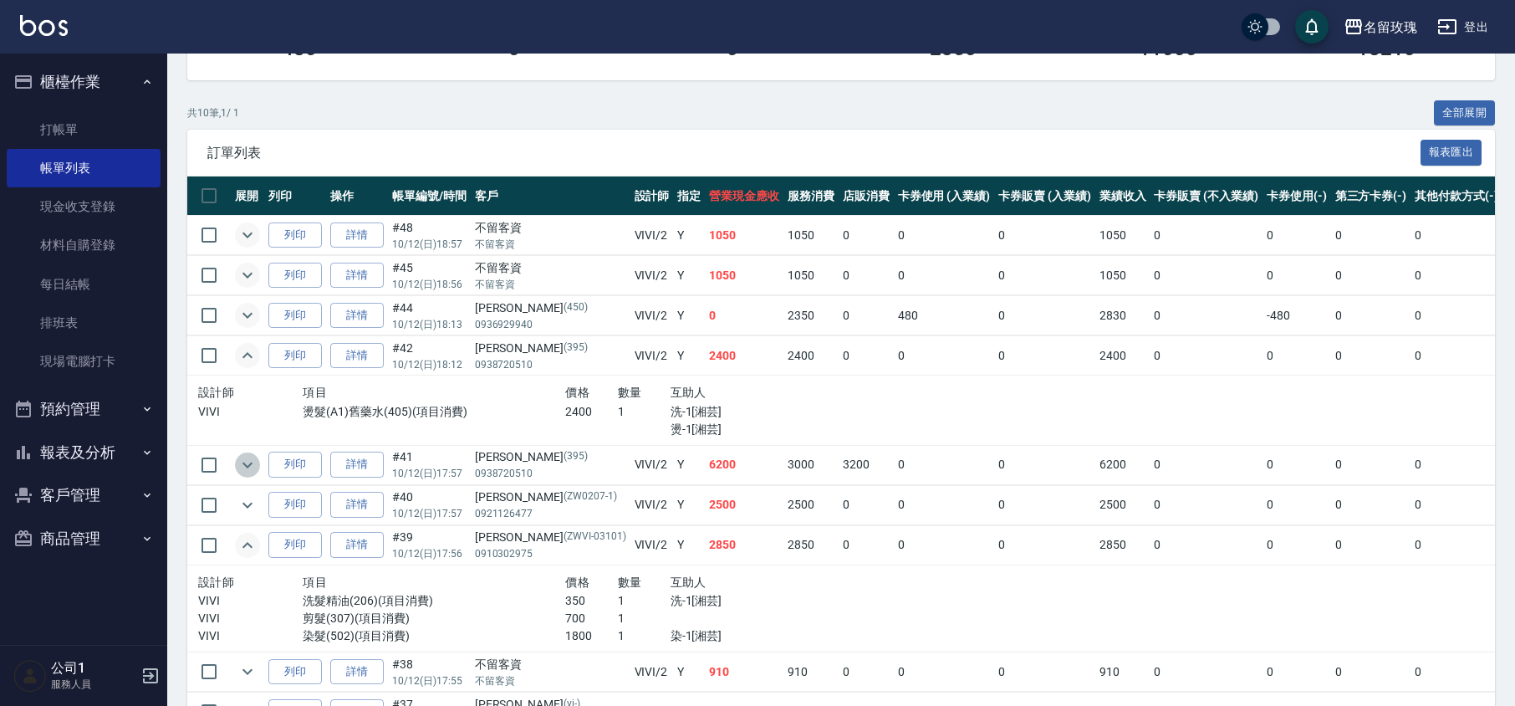
click at [245, 463] on icon "expand row" at bounding box center [248, 465] width 20 height 20
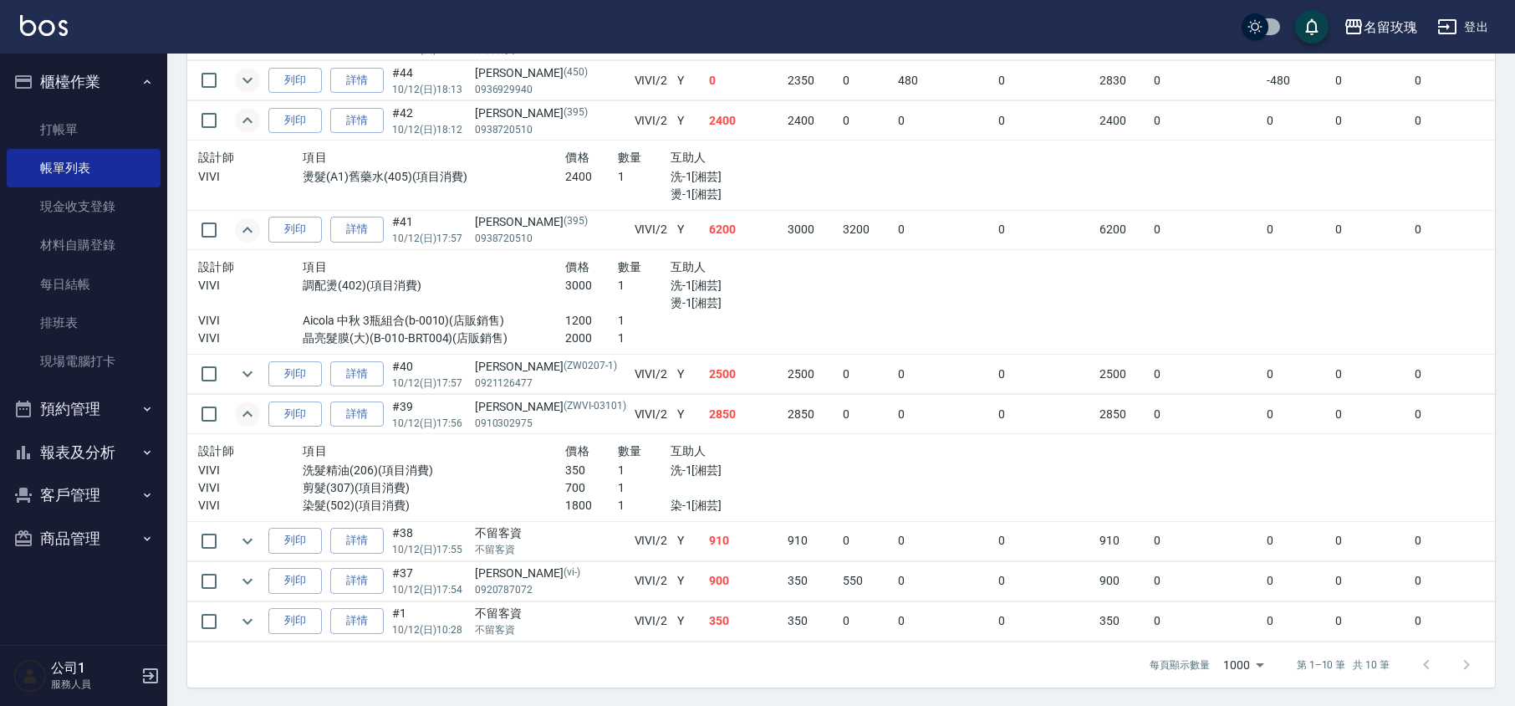
scroll to position [546, 0]
click at [243, 610] on icon "expand row" at bounding box center [248, 620] width 20 height 20
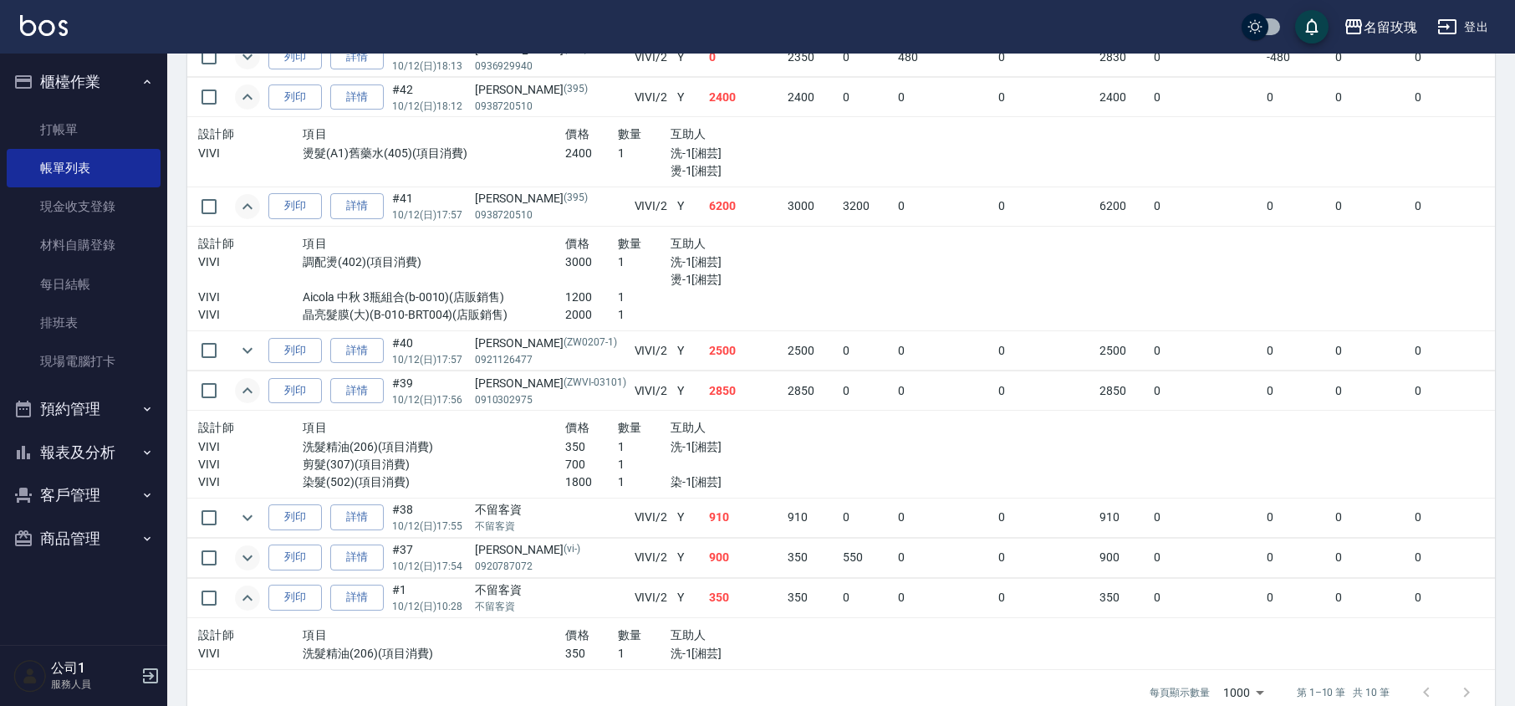
click at [239, 555] on icon "expand row" at bounding box center [248, 558] width 20 height 20
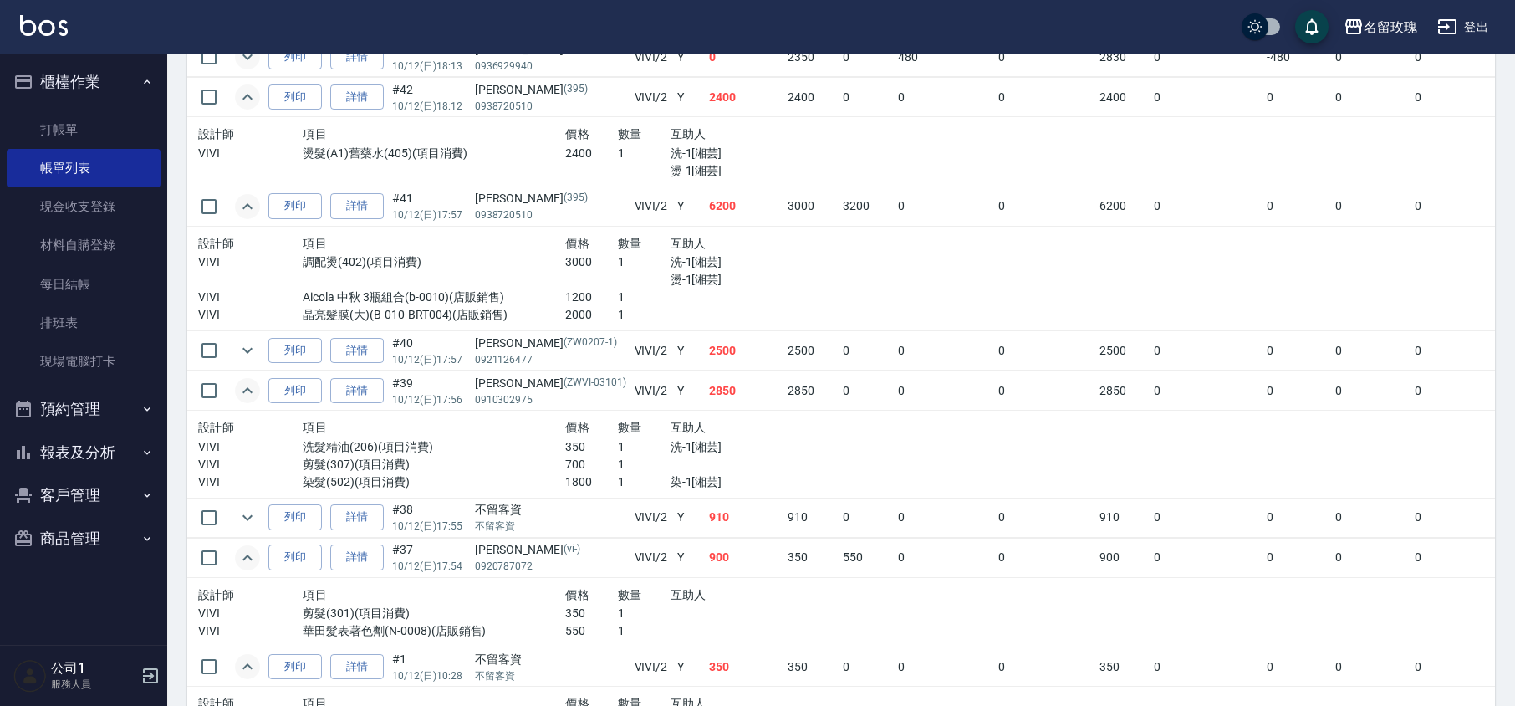
scroll to position [657, 0]
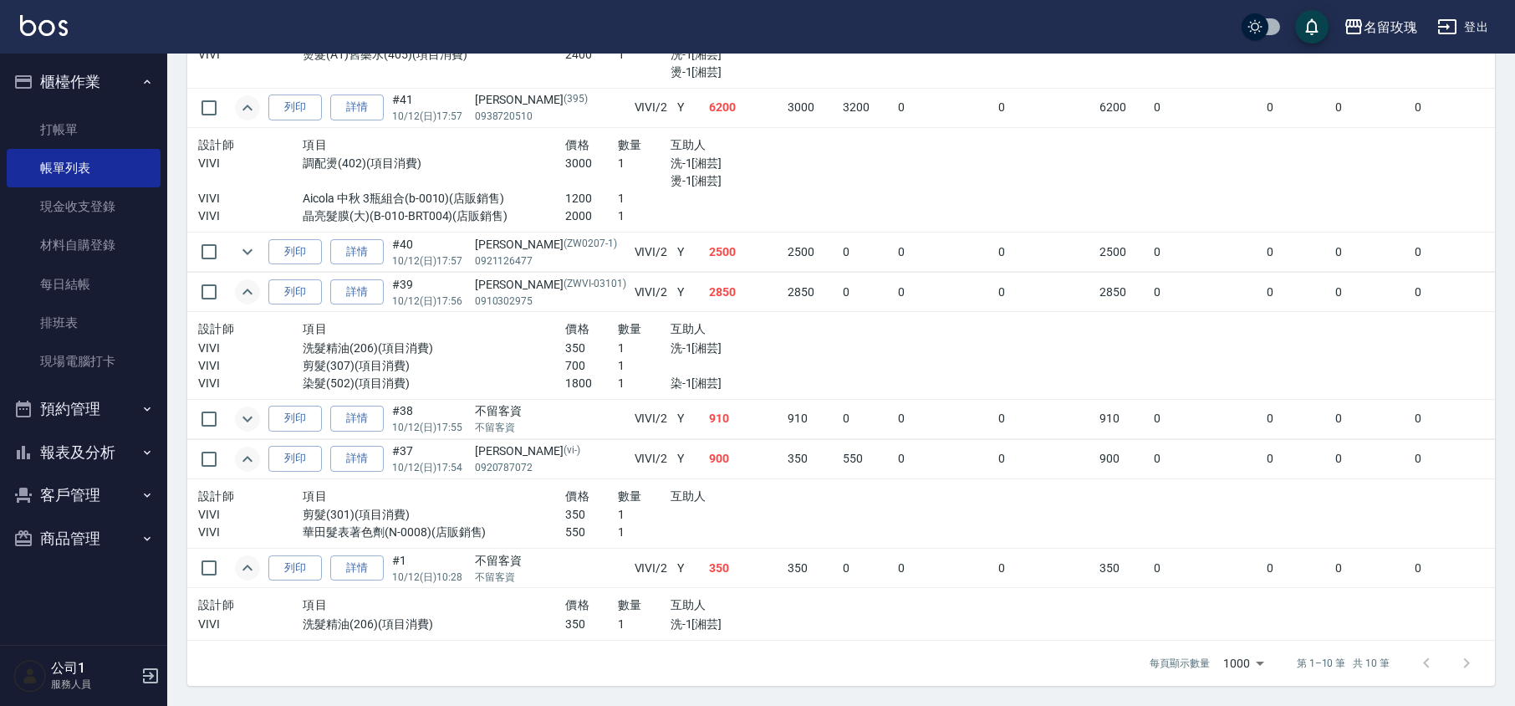
click at [248, 416] on icon "expand row" at bounding box center [248, 419] width 20 height 20
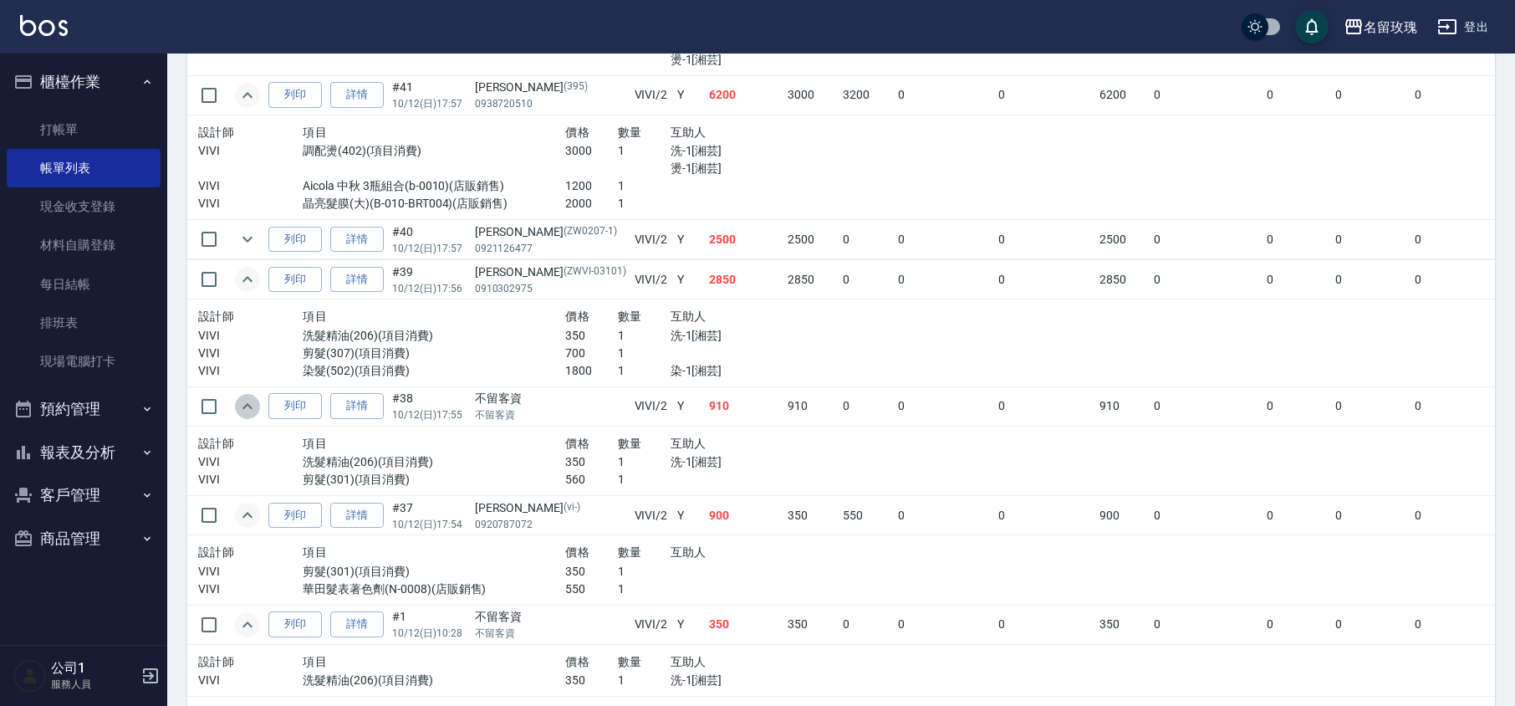
click at [249, 416] on icon "expand row" at bounding box center [248, 406] width 20 height 20
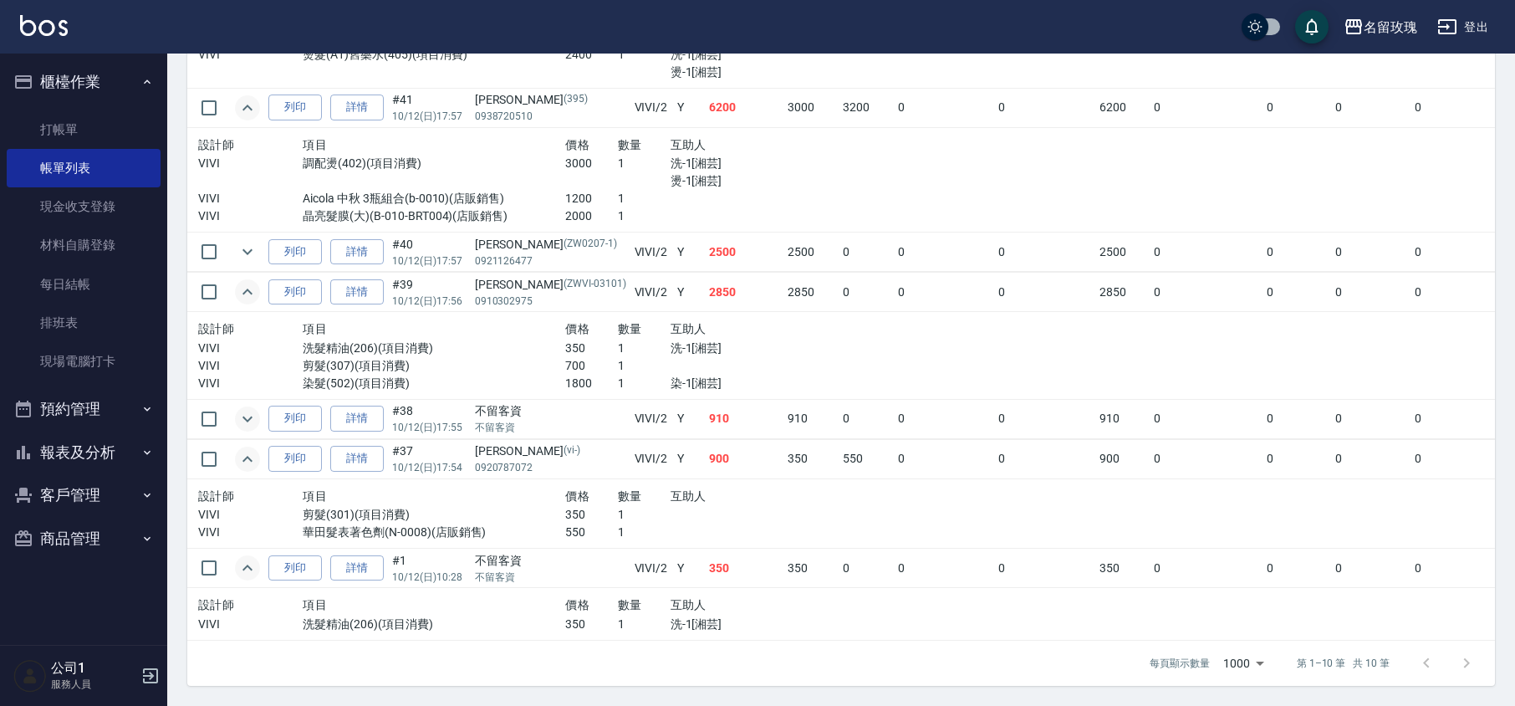
scroll to position [212, 0]
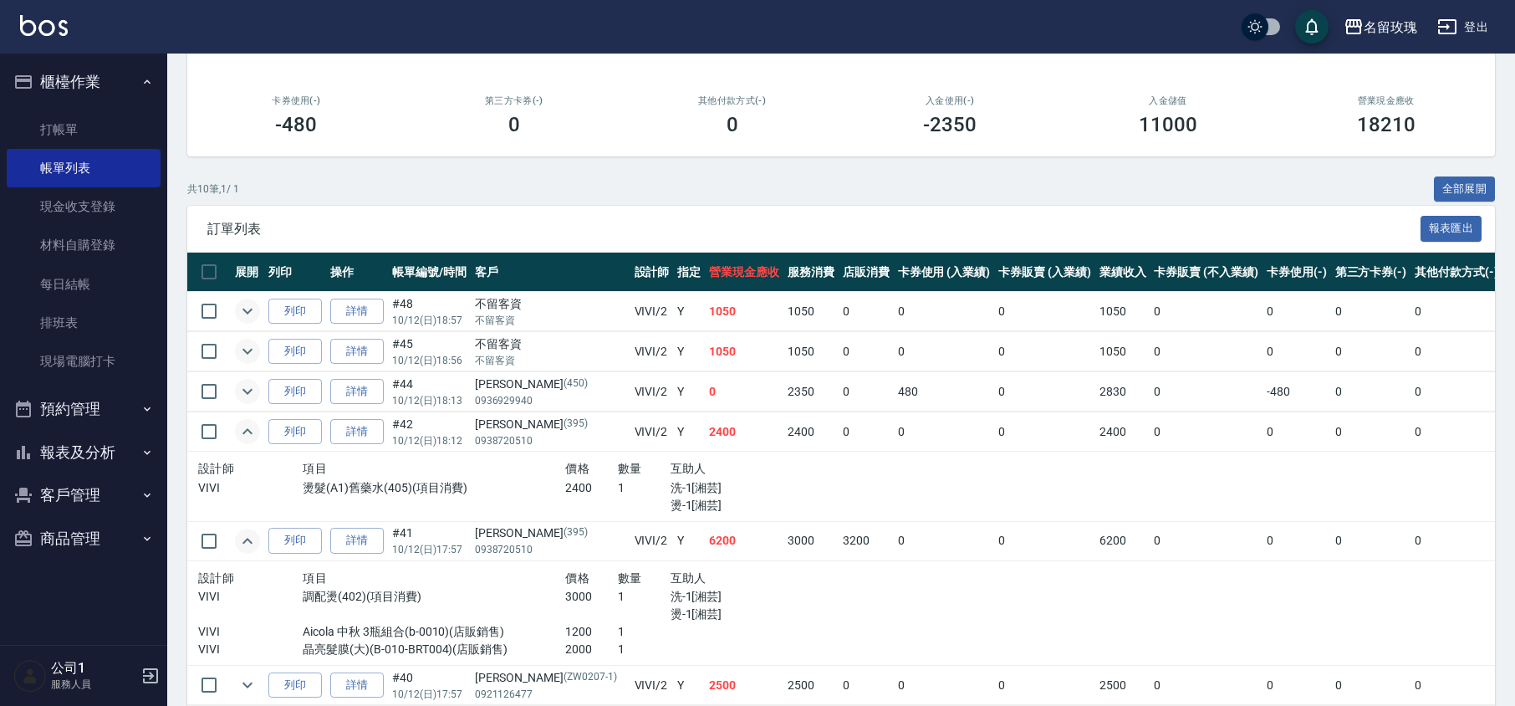
click at [244, 440] on icon "expand row" at bounding box center [248, 431] width 20 height 20
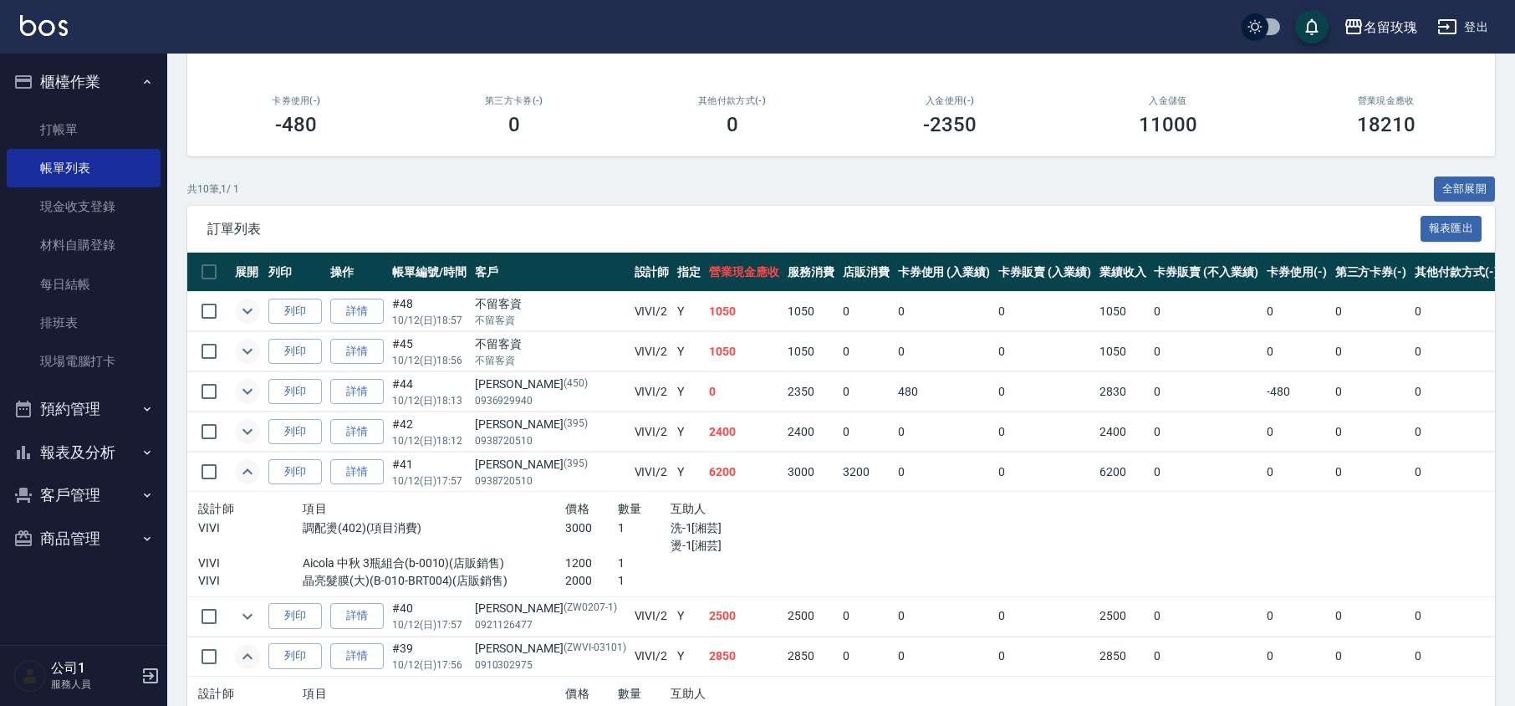
click at [253, 389] on icon "expand row" at bounding box center [248, 391] width 20 height 20
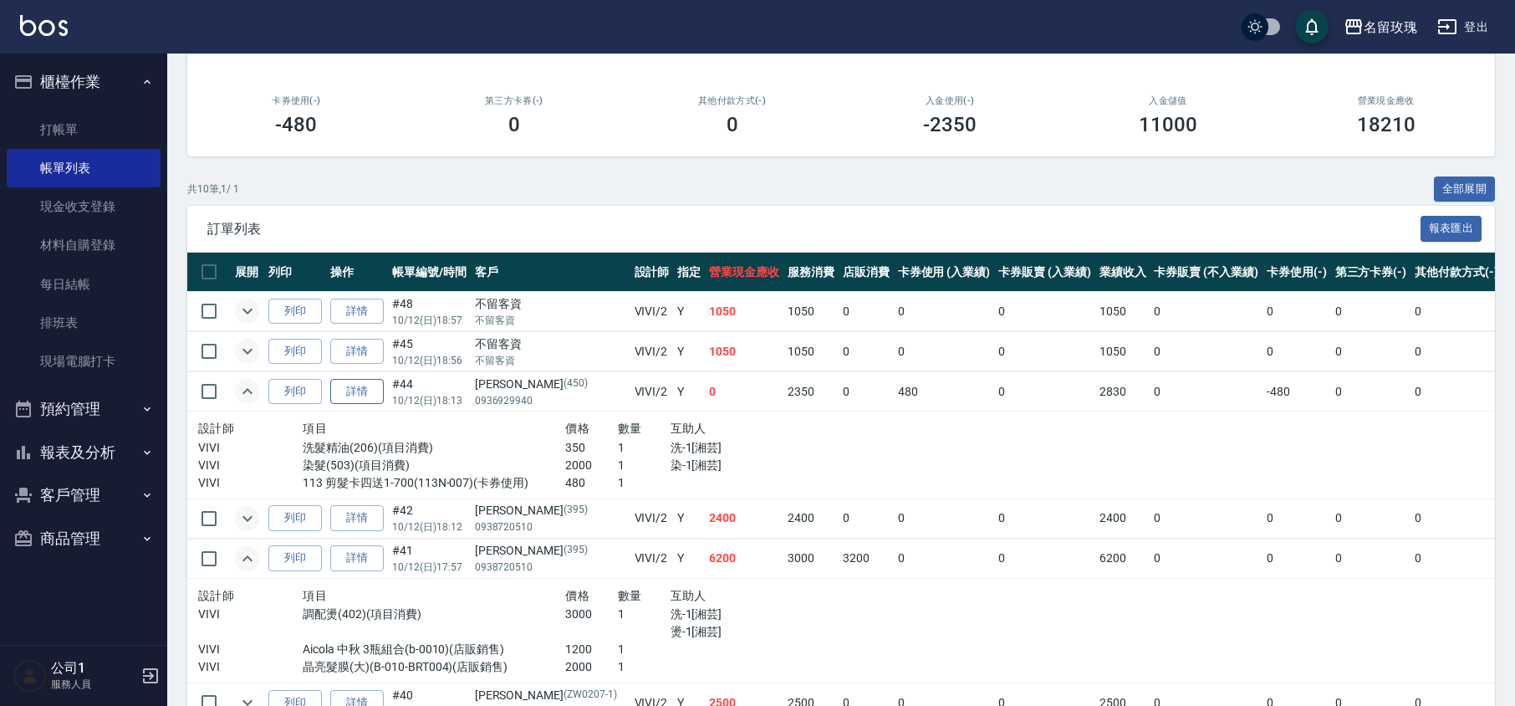
click at [339, 395] on link "詳情" at bounding box center [357, 392] width 54 height 26
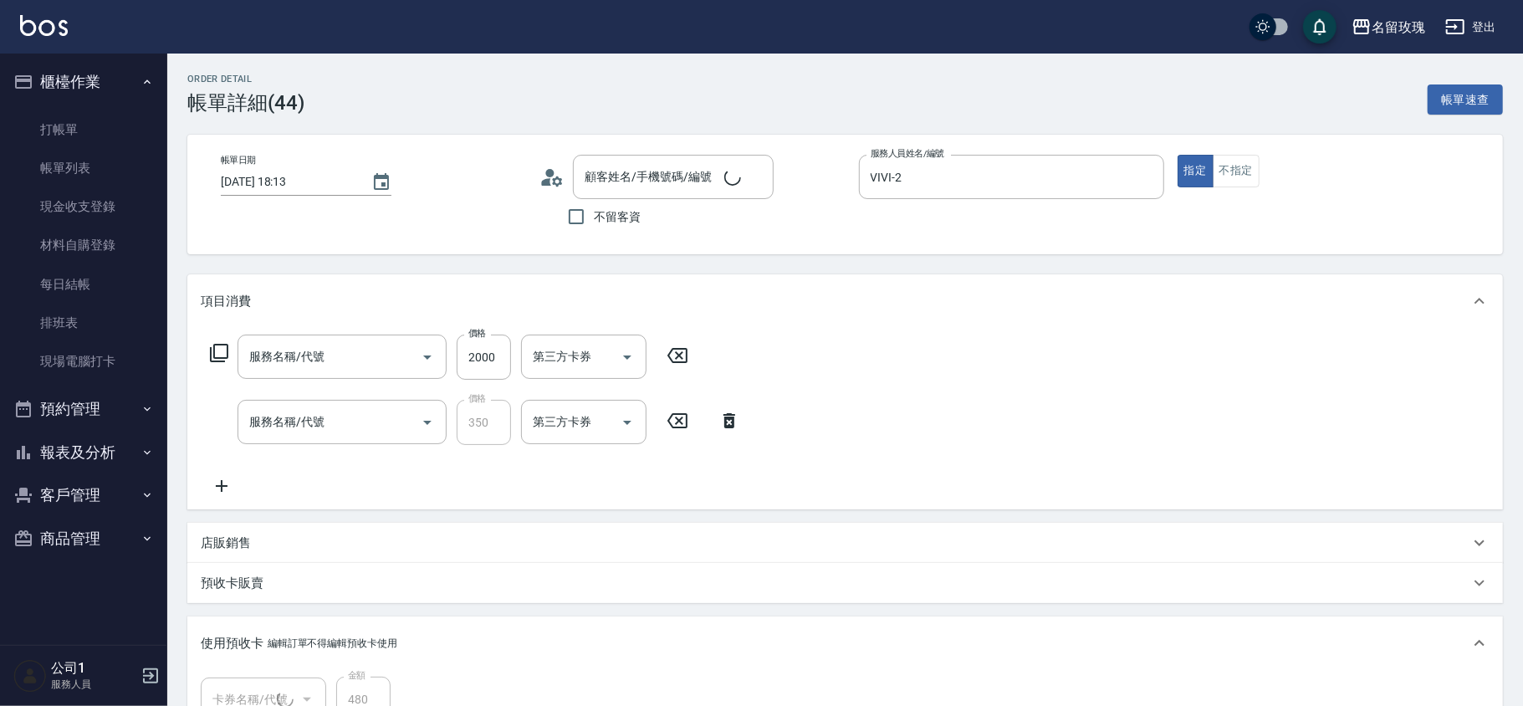
type input "[DATE] 18:13"
type input "VIVI-2"
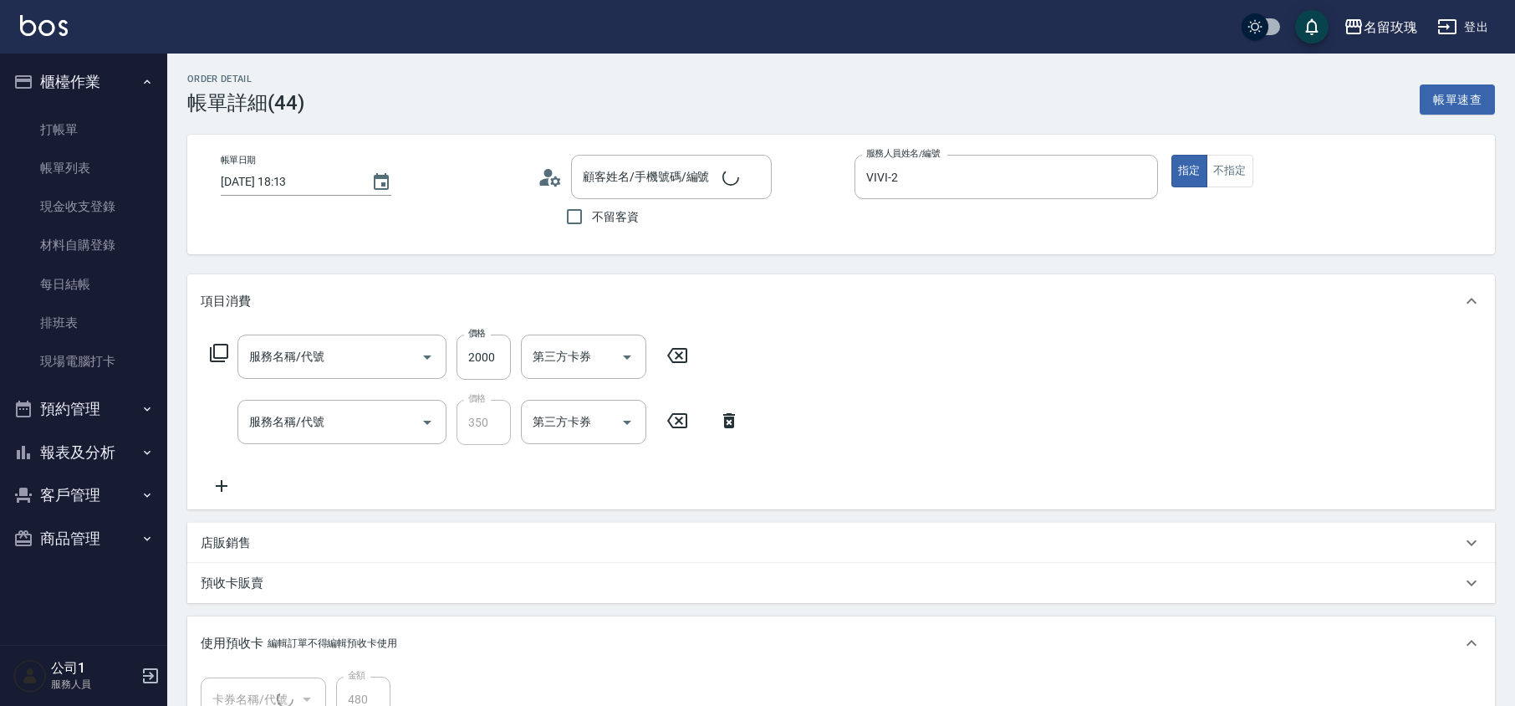
type input "染髮(503)"
type input "洗髮精油(206)"
type input "[PERSON_NAME]/0936929940/450"
type input "112 剪髮卡四送1-600(1/1) 112233"
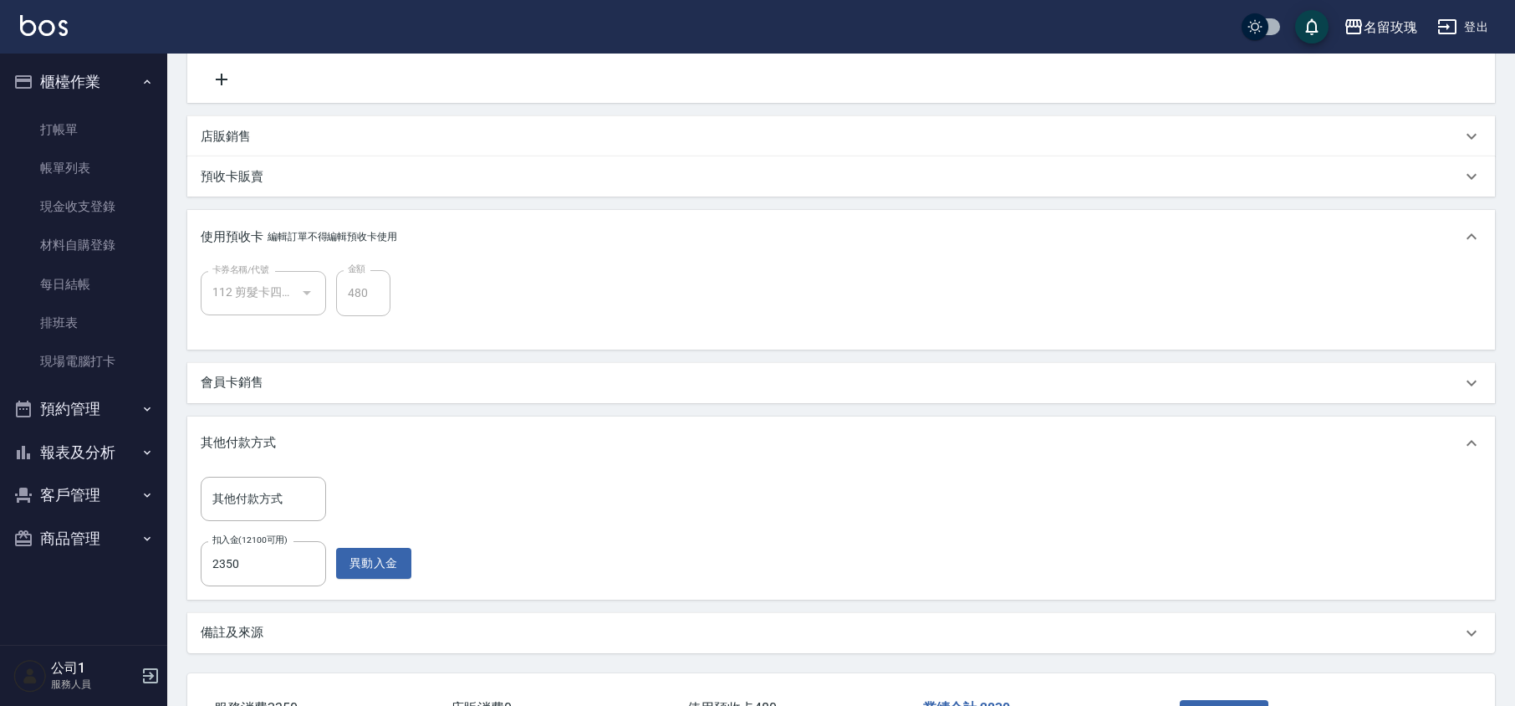
scroll to position [446, 0]
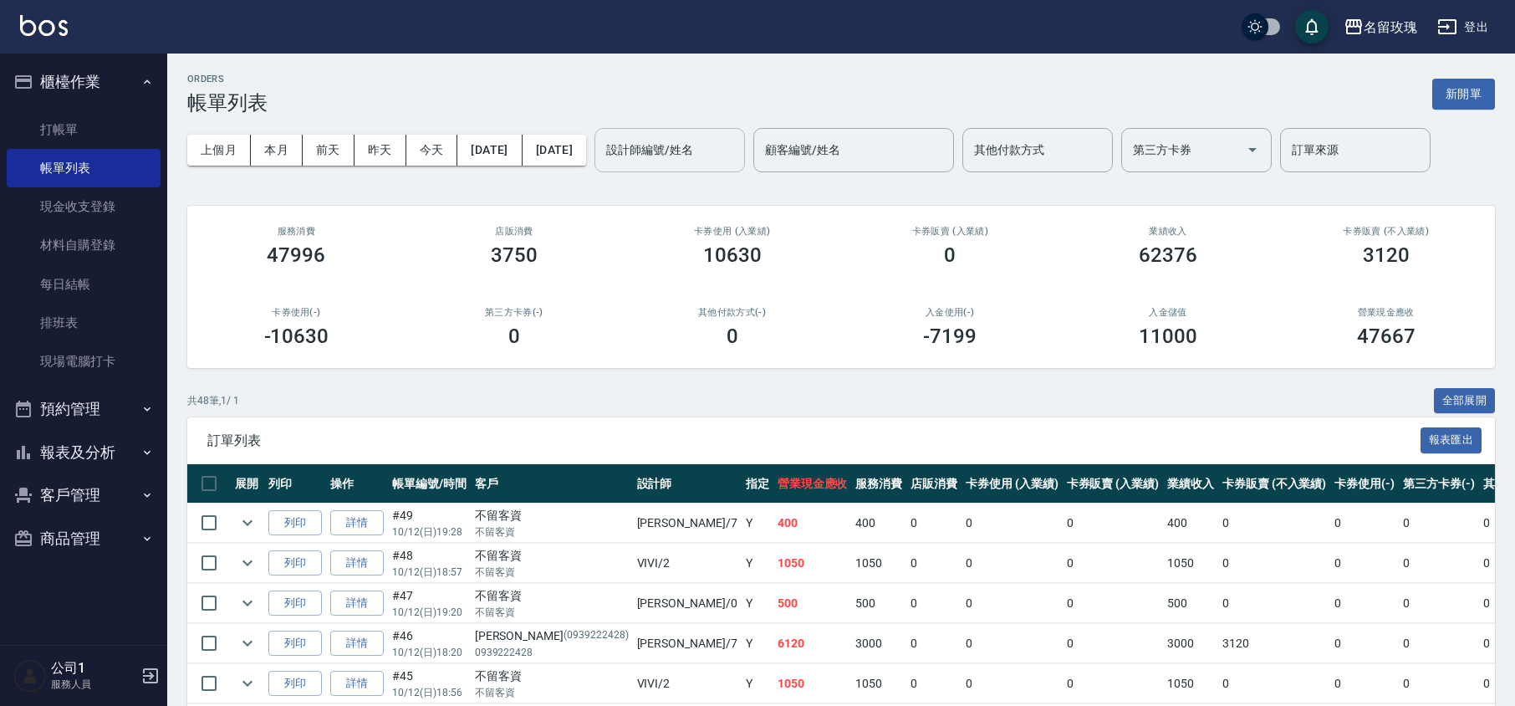
click at [687, 145] on input "設計師編號/姓名" at bounding box center [669, 149] width 135 height 29
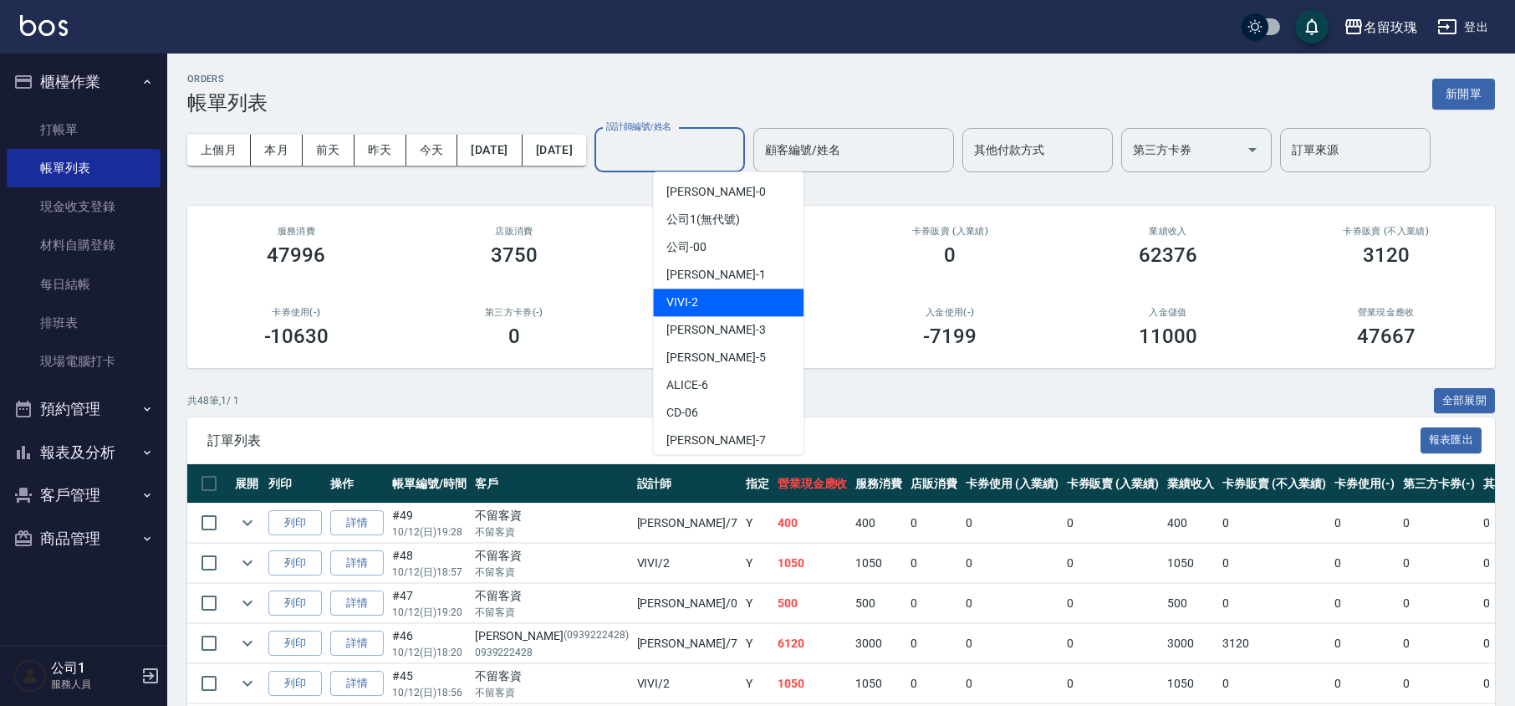
click at [697, 305] on span "VIVI -2" at bounding box center [683, 303] width 32 height 18
type input "VIVI-2"
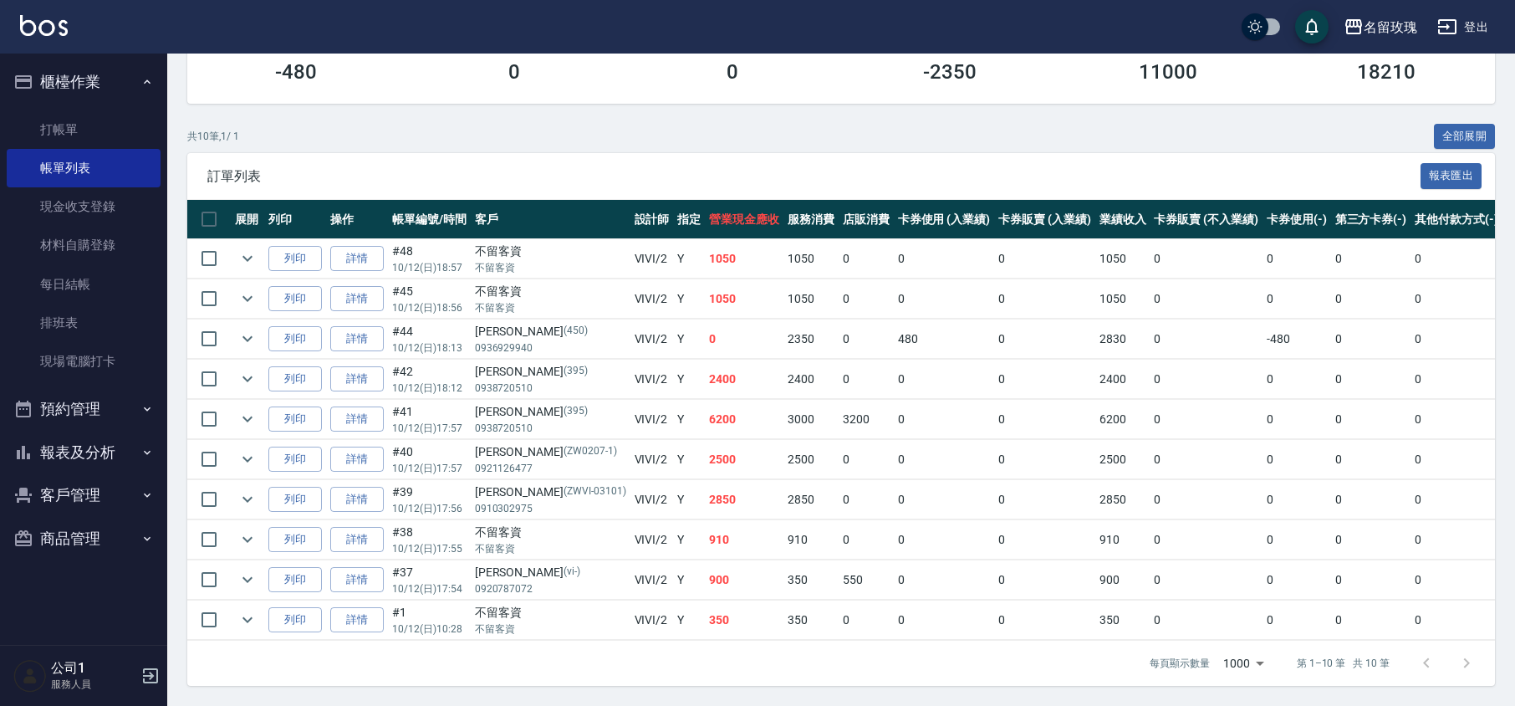
scroll to position [288, 0]
click at [111, 452] on button "報表及分析" at bounding box center [84, 452] width 154 height 43
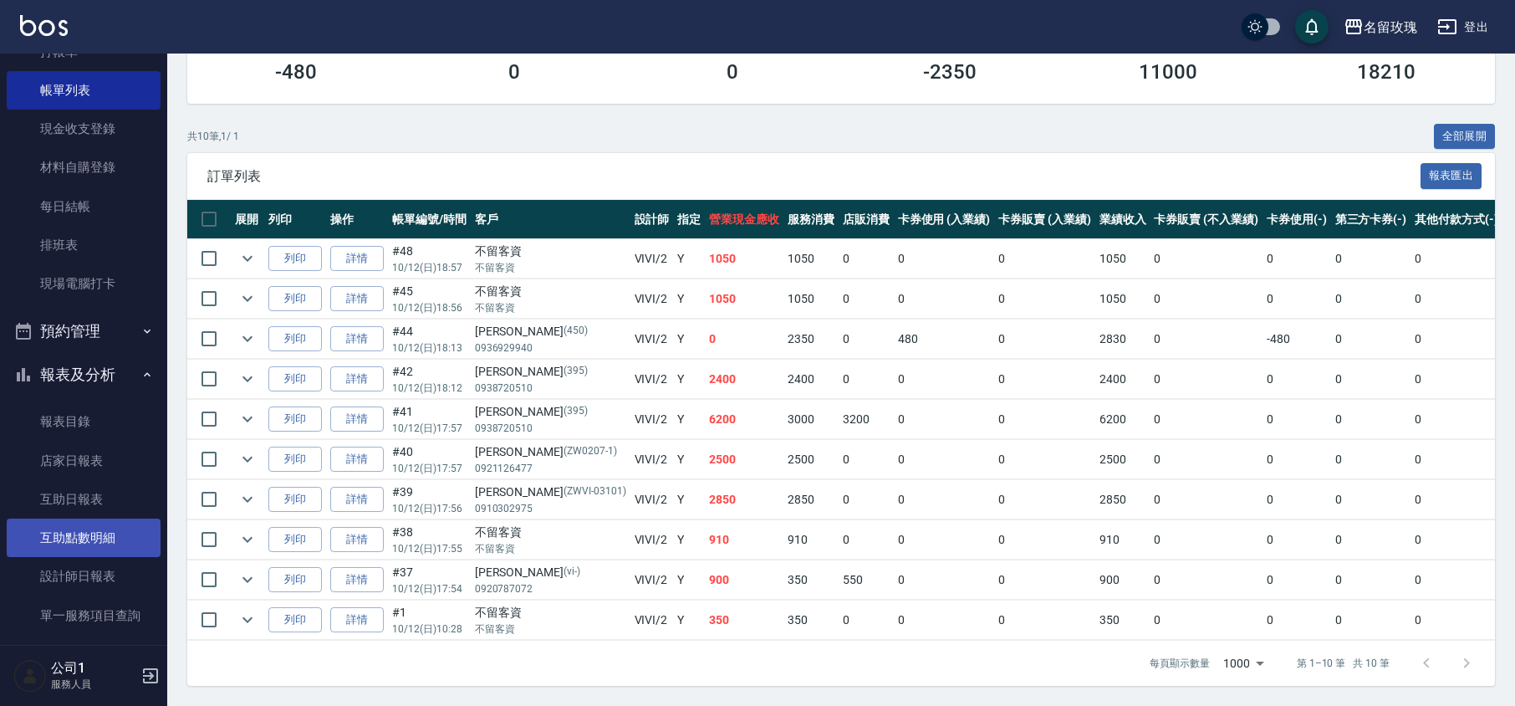
scroll to position [111, 0]
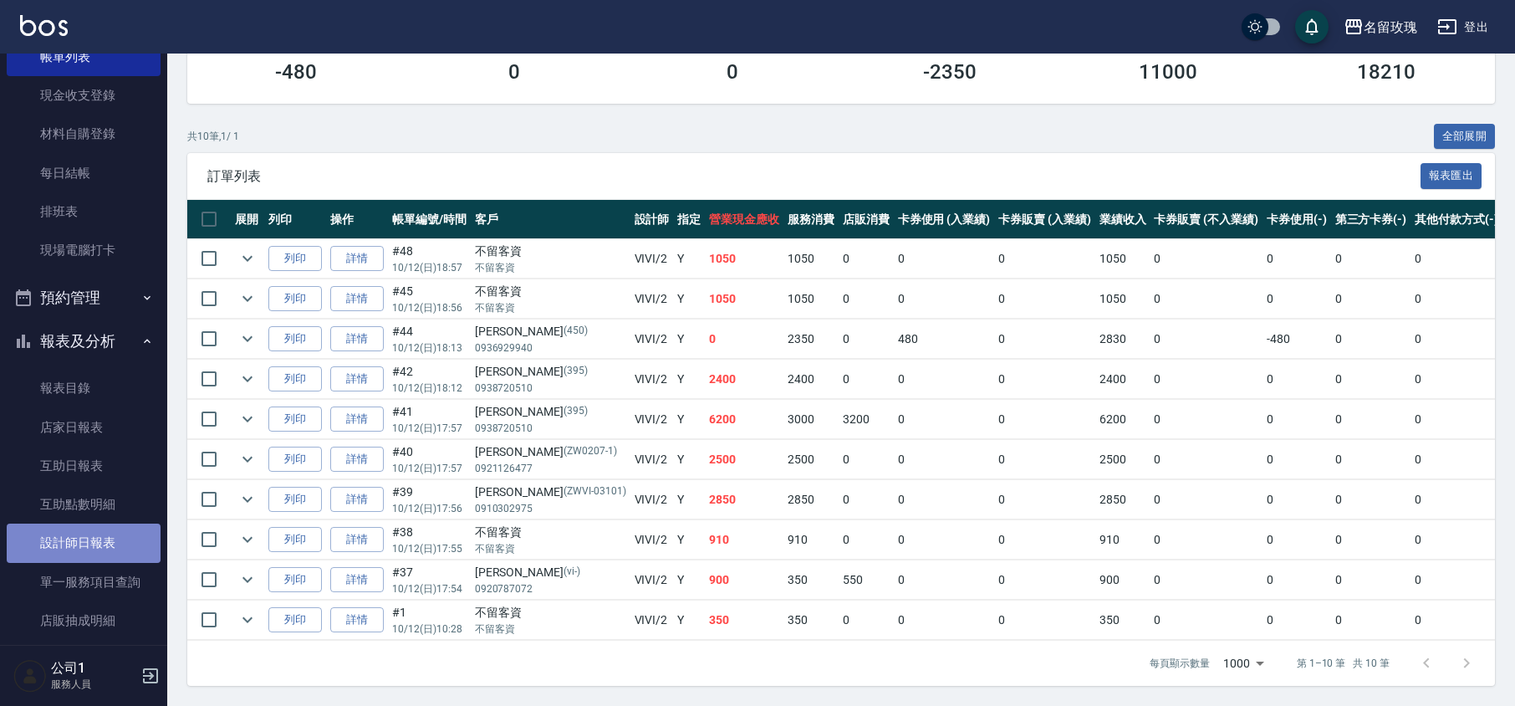
click at [109, 549] on link "設計師日報表" at bounding box center [84, 543] width 154 height 38
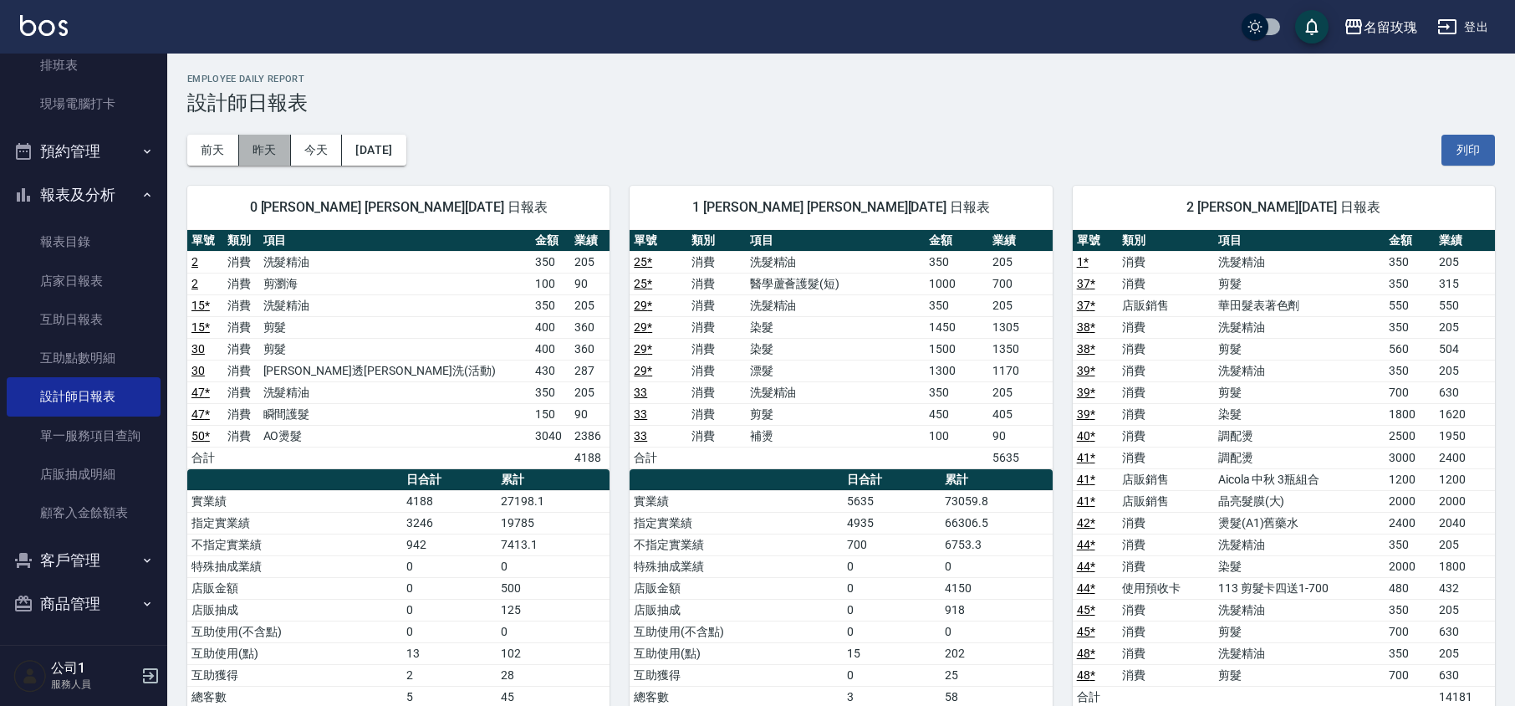
click at [272, 144] on button "昨天" at bounding box center [265, 150] width 52 height 31
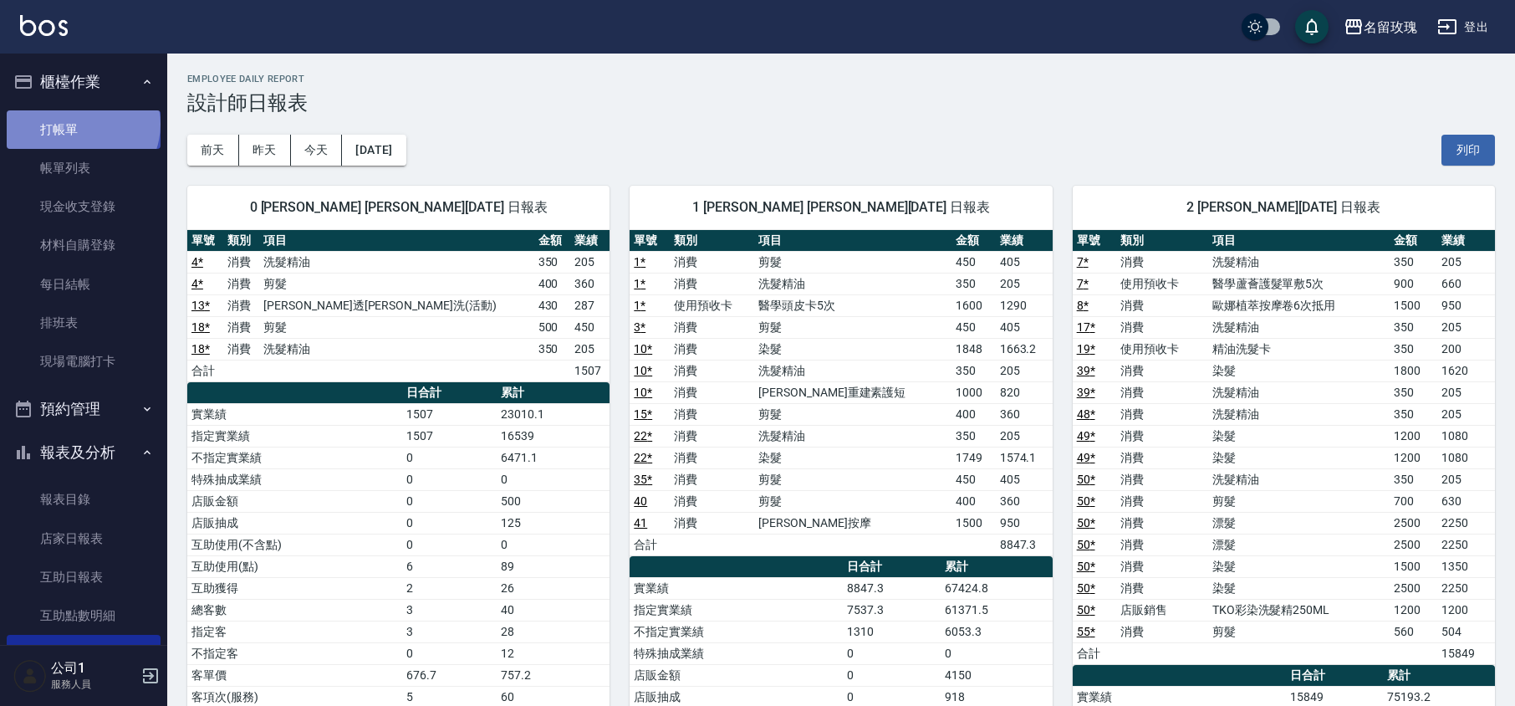
click at [81, 124] on link "打帳單" at bounding box center [84, 129] width 154 height 38
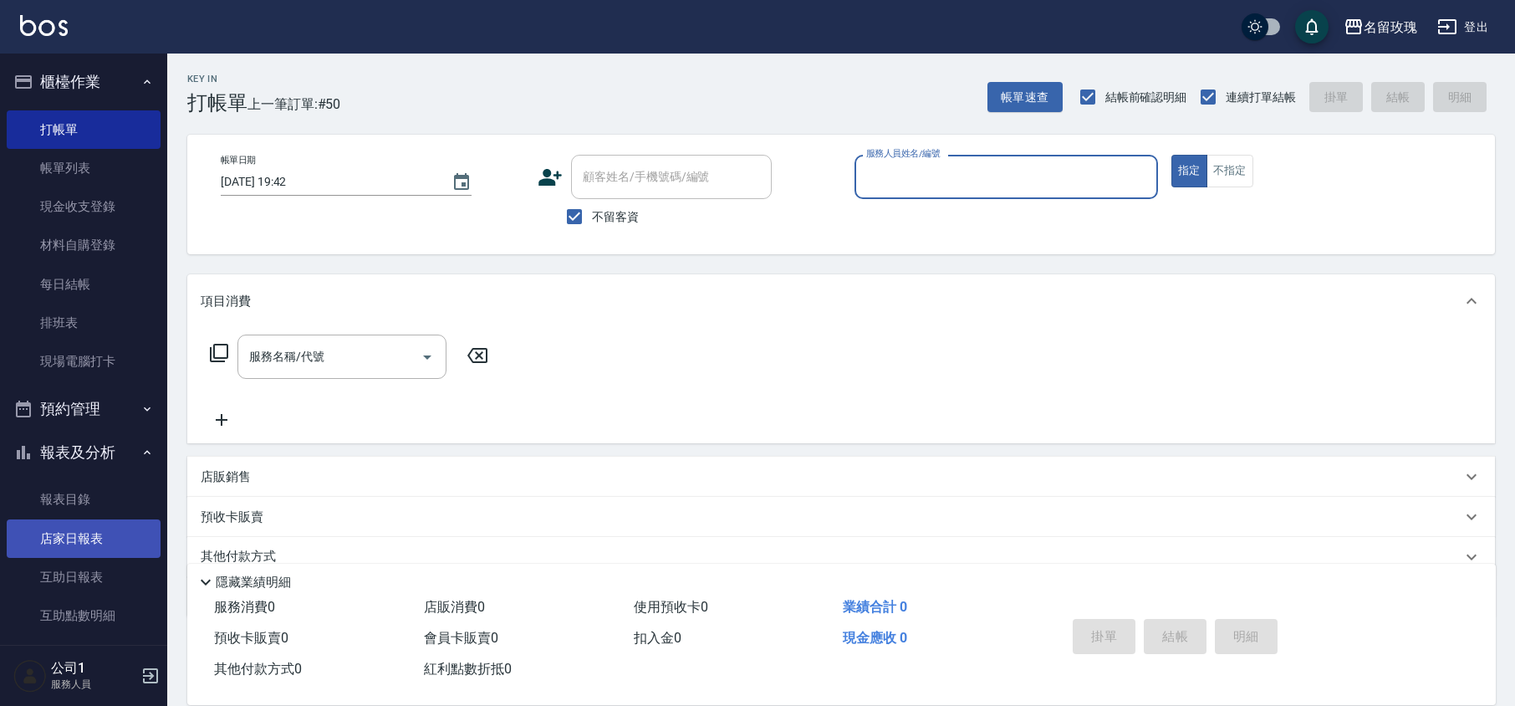
scroll to position [111, 0]
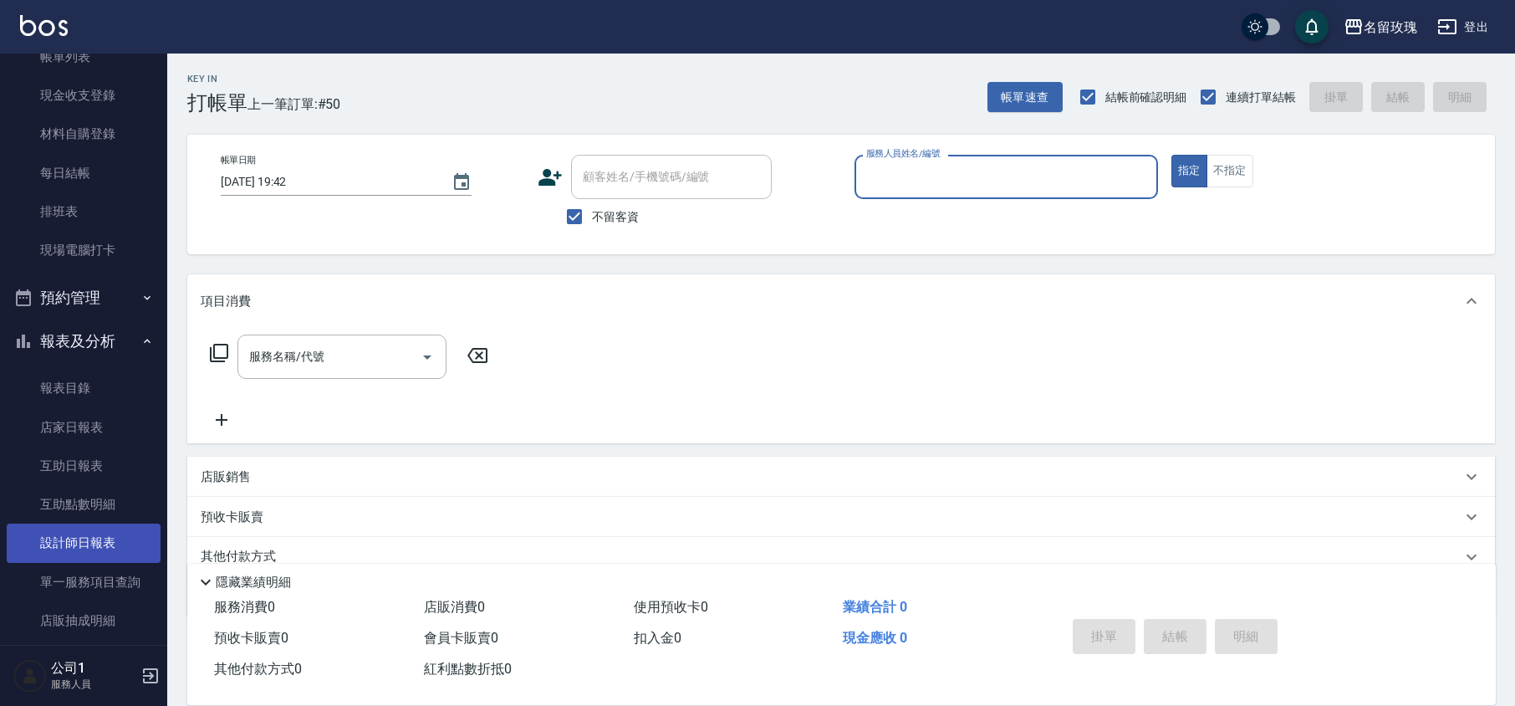
click at [108, 549] on link "設計師日報表" at bounding box center [84, 543] width 154 height 38
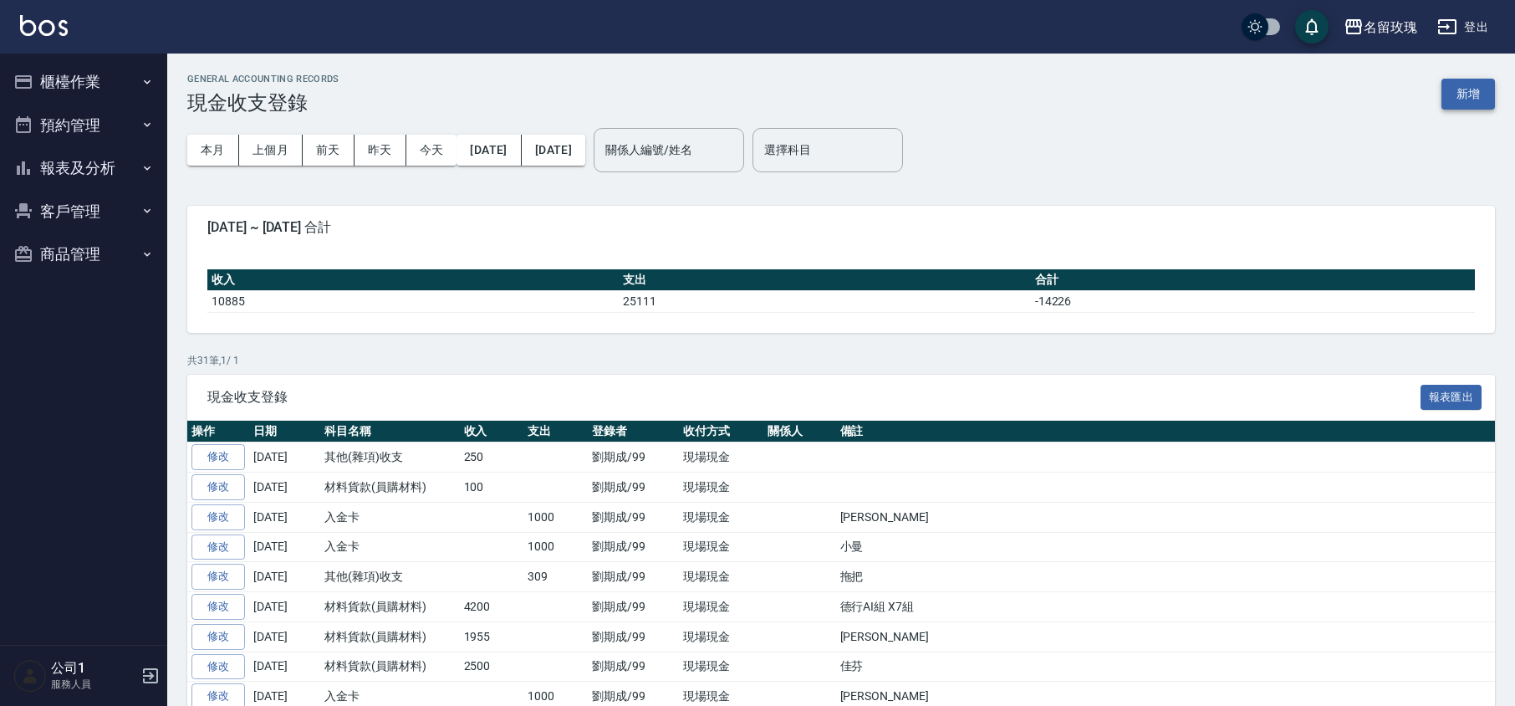
click at [1484, 85] on button "新增" at bounding box center [1469, 94] width 54 height 31
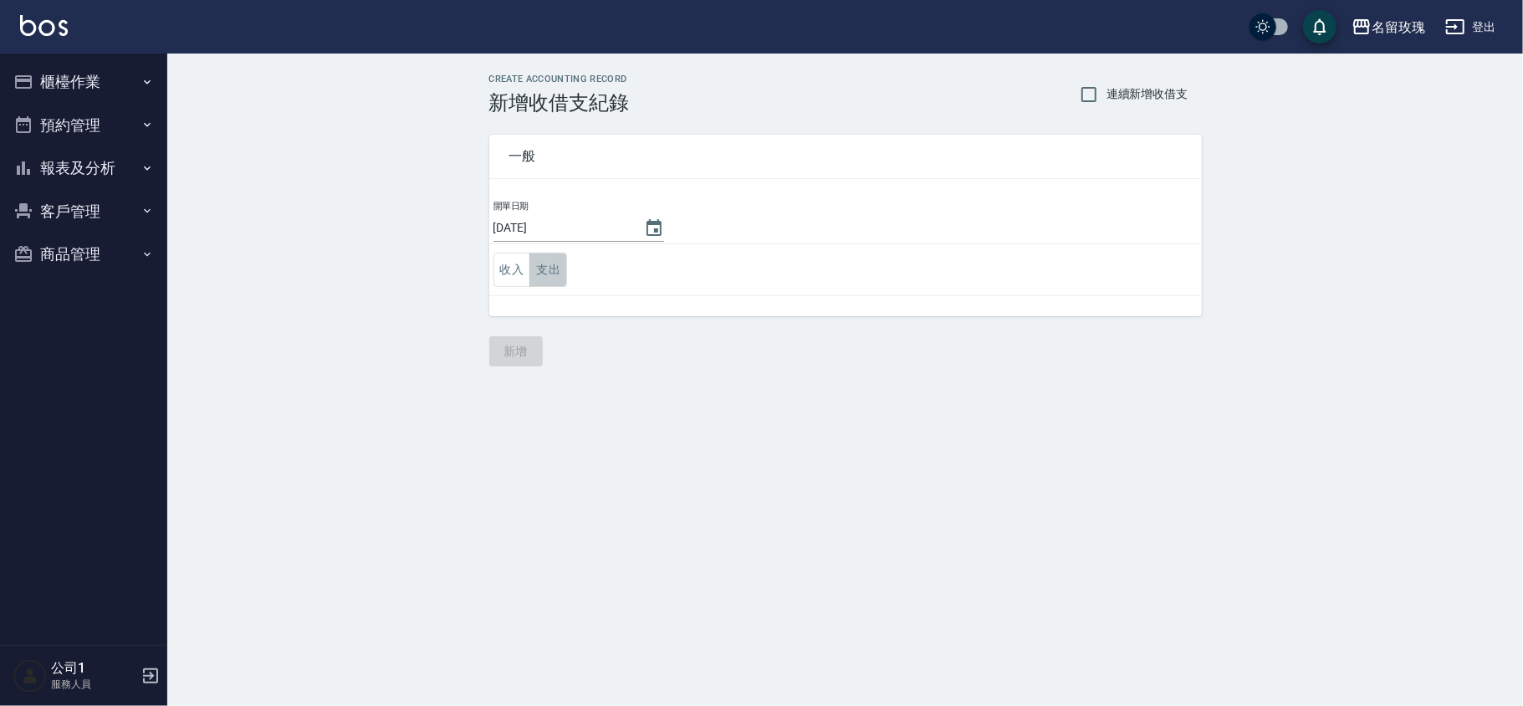
click at [566, 275] on button "支出" at bounding box center [548, 270] width 38 height 34
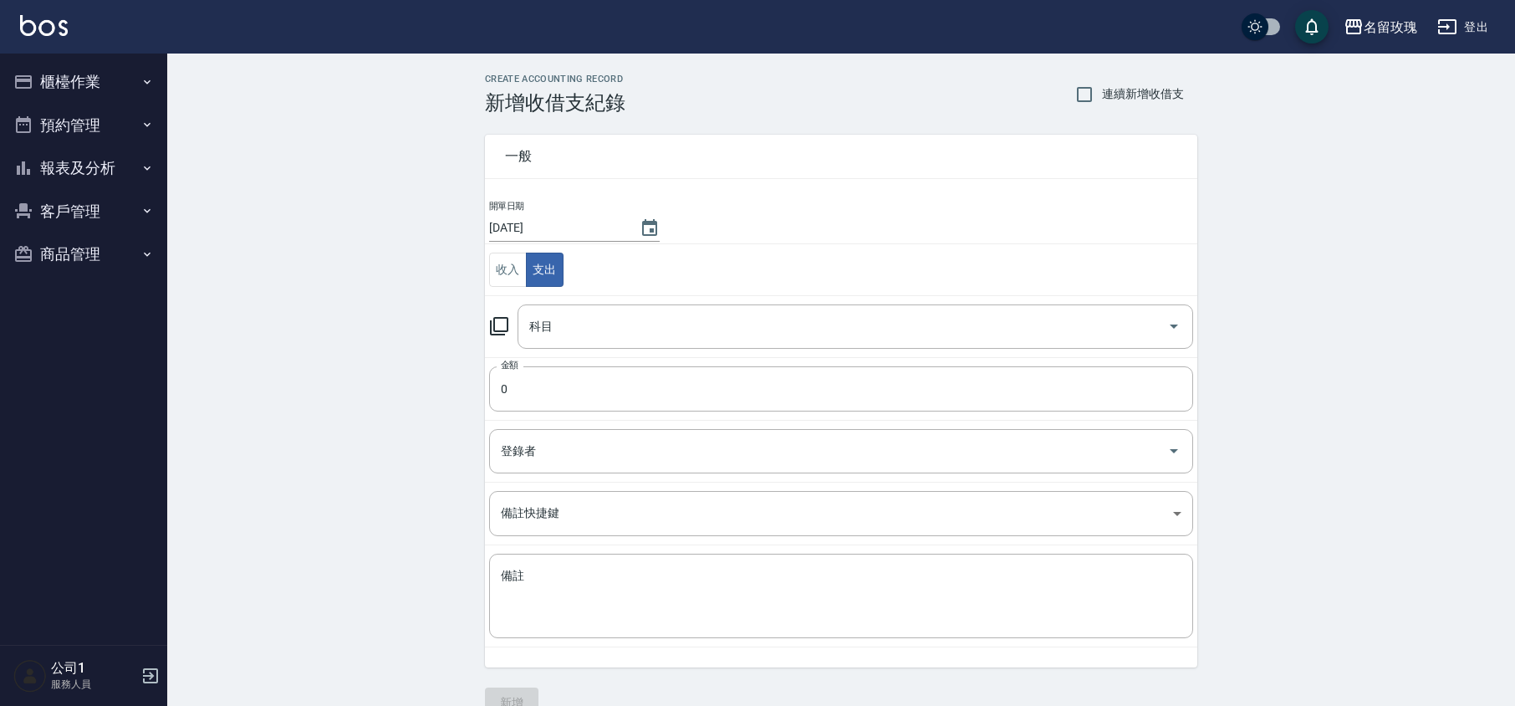
click at [497, 323] on icon at bounding box center [499, 326] width 20 height 20
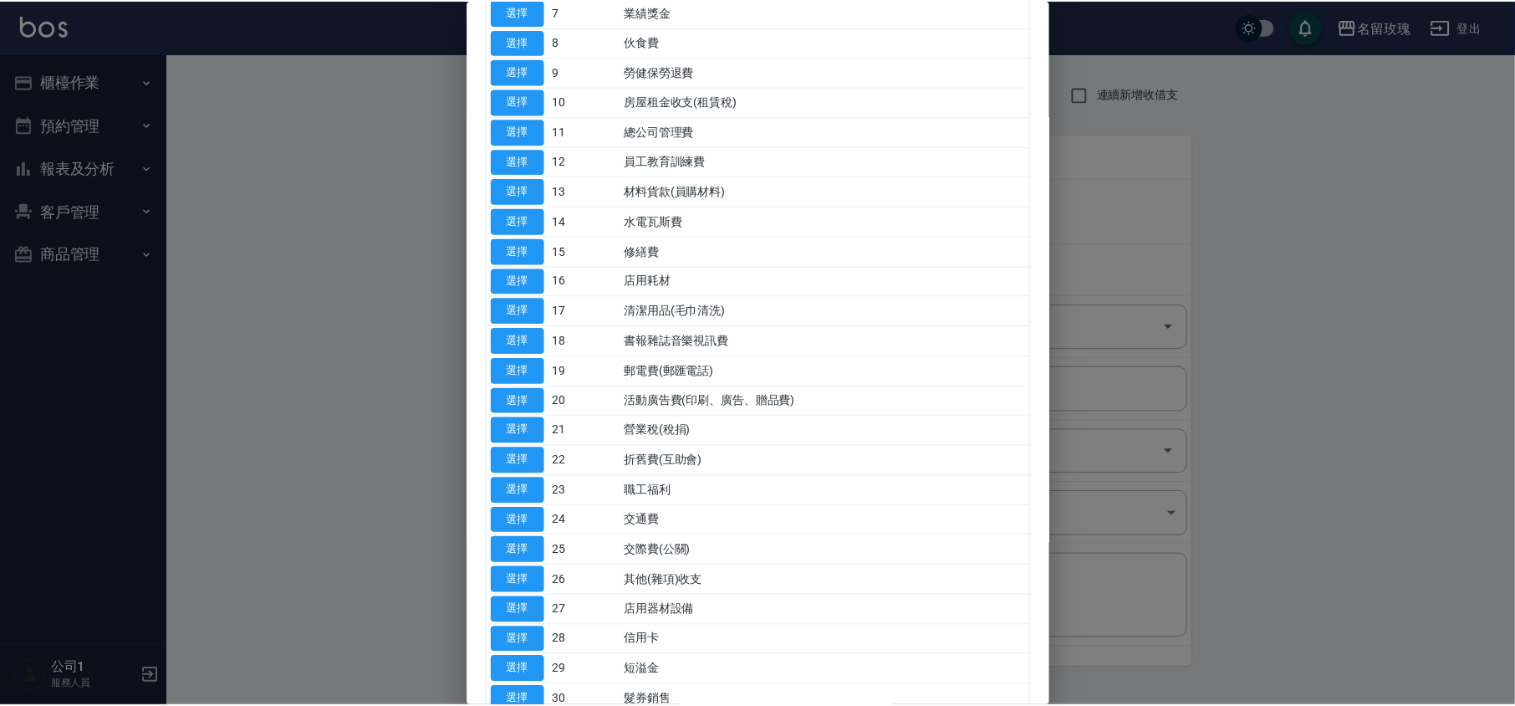
scroll to position [617, 0]
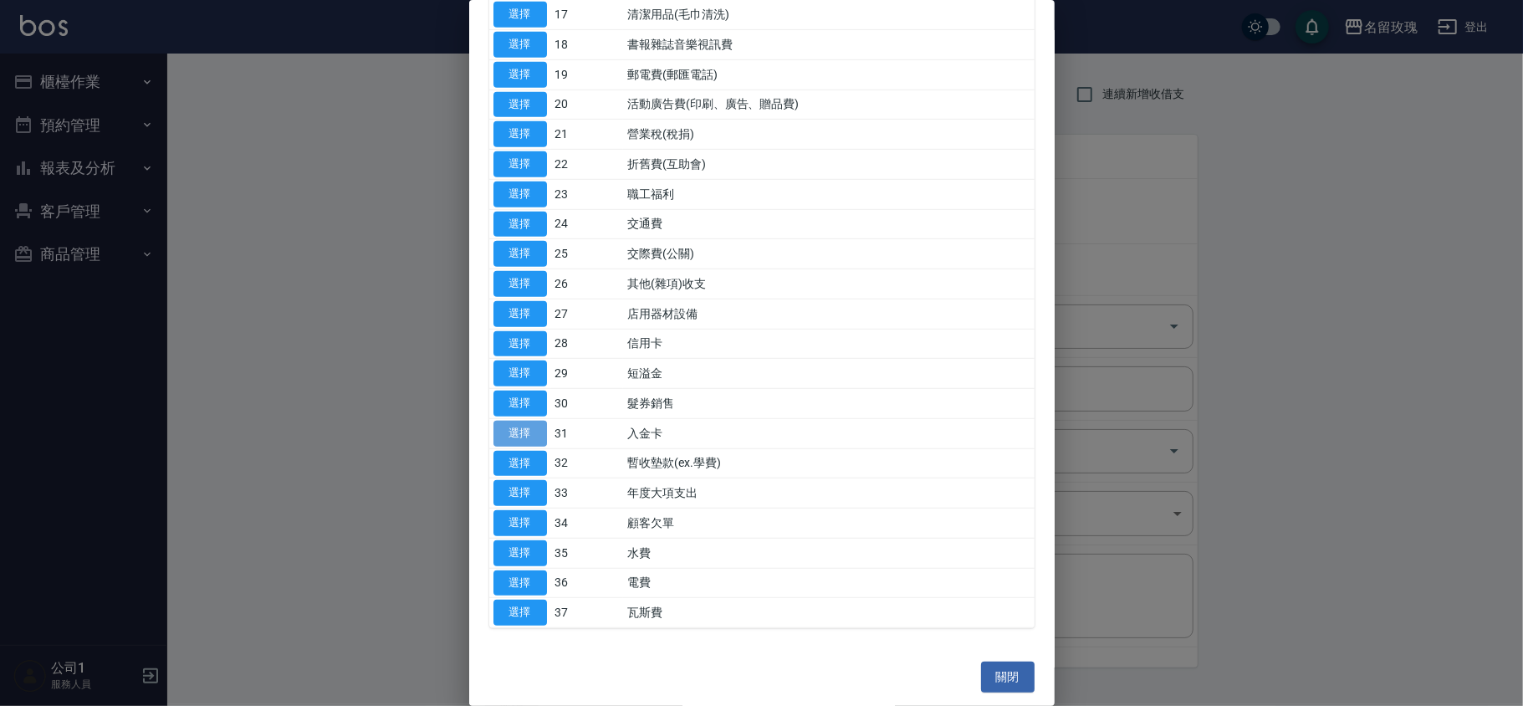
click at [513, 425] on button "選擇" at bounding box center [520, 434] width 54 height 26
type input "31 入金卡"
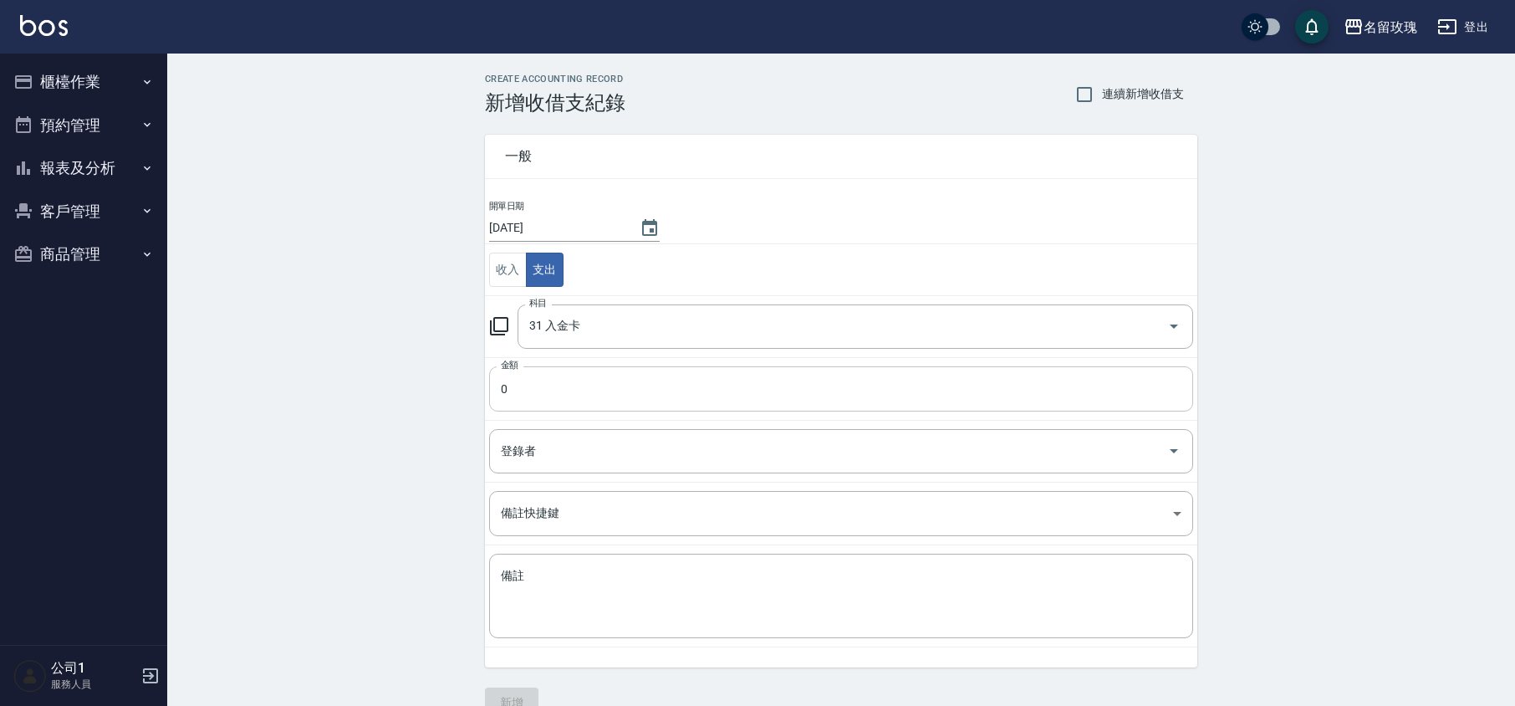
click at [546, 370] on input "0" at bounding box center [841, 388] width 704 height 45
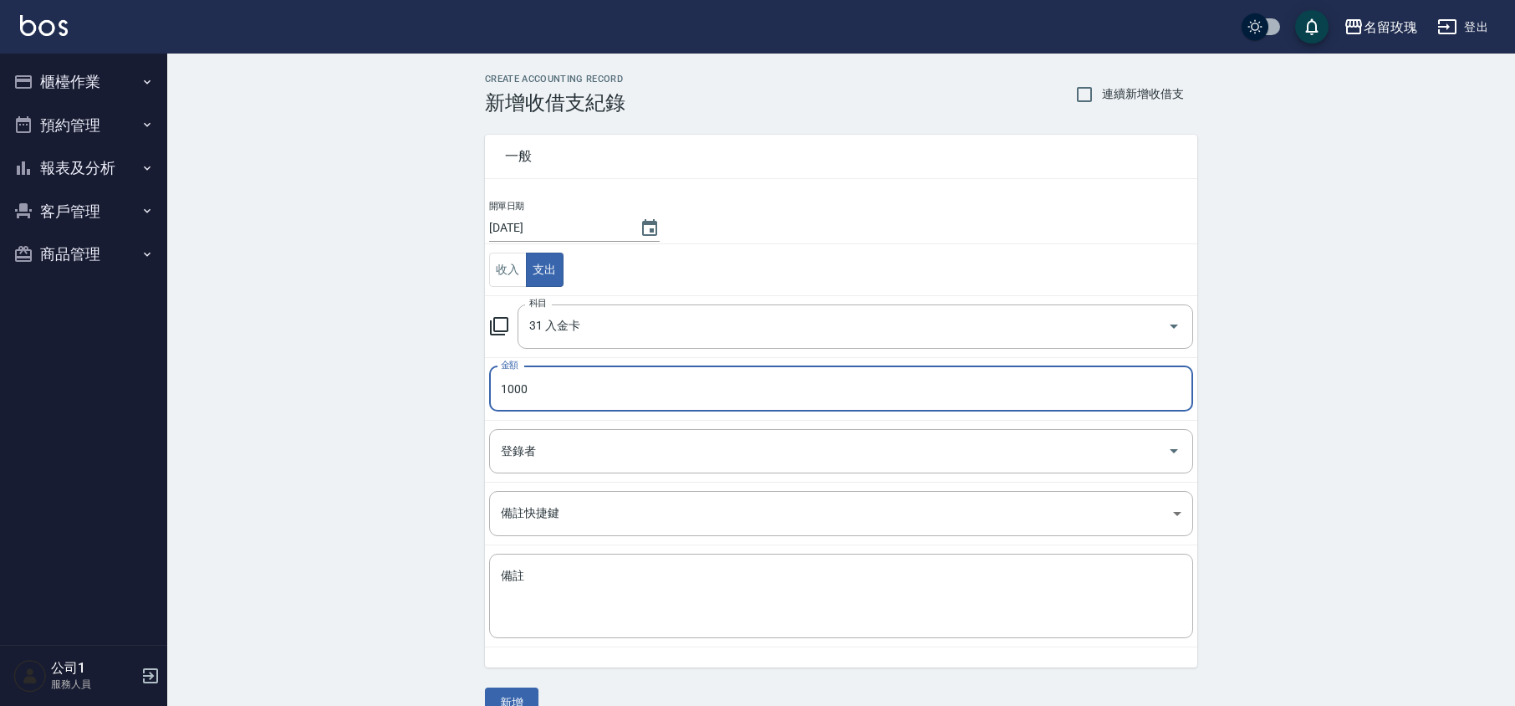
type input "1000"
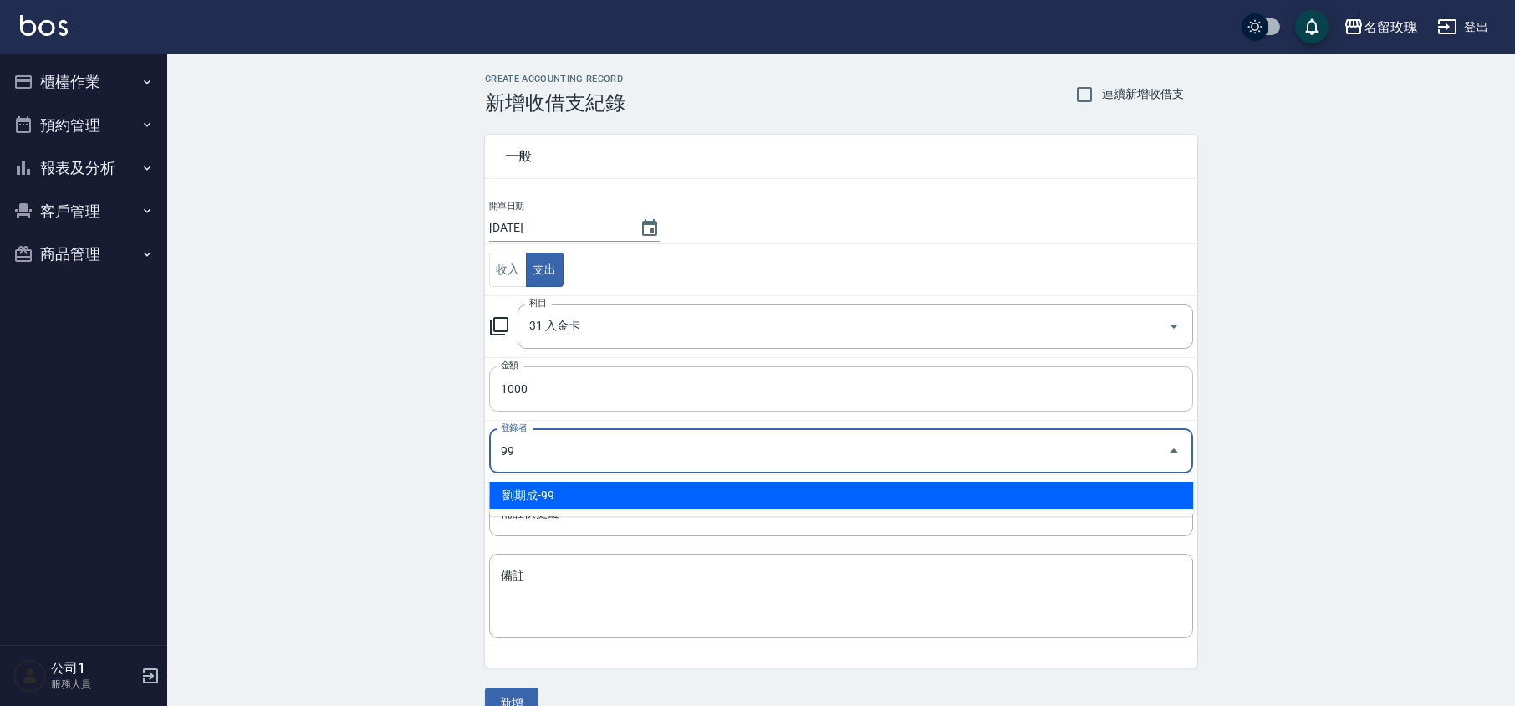
type input "劉期成-99"
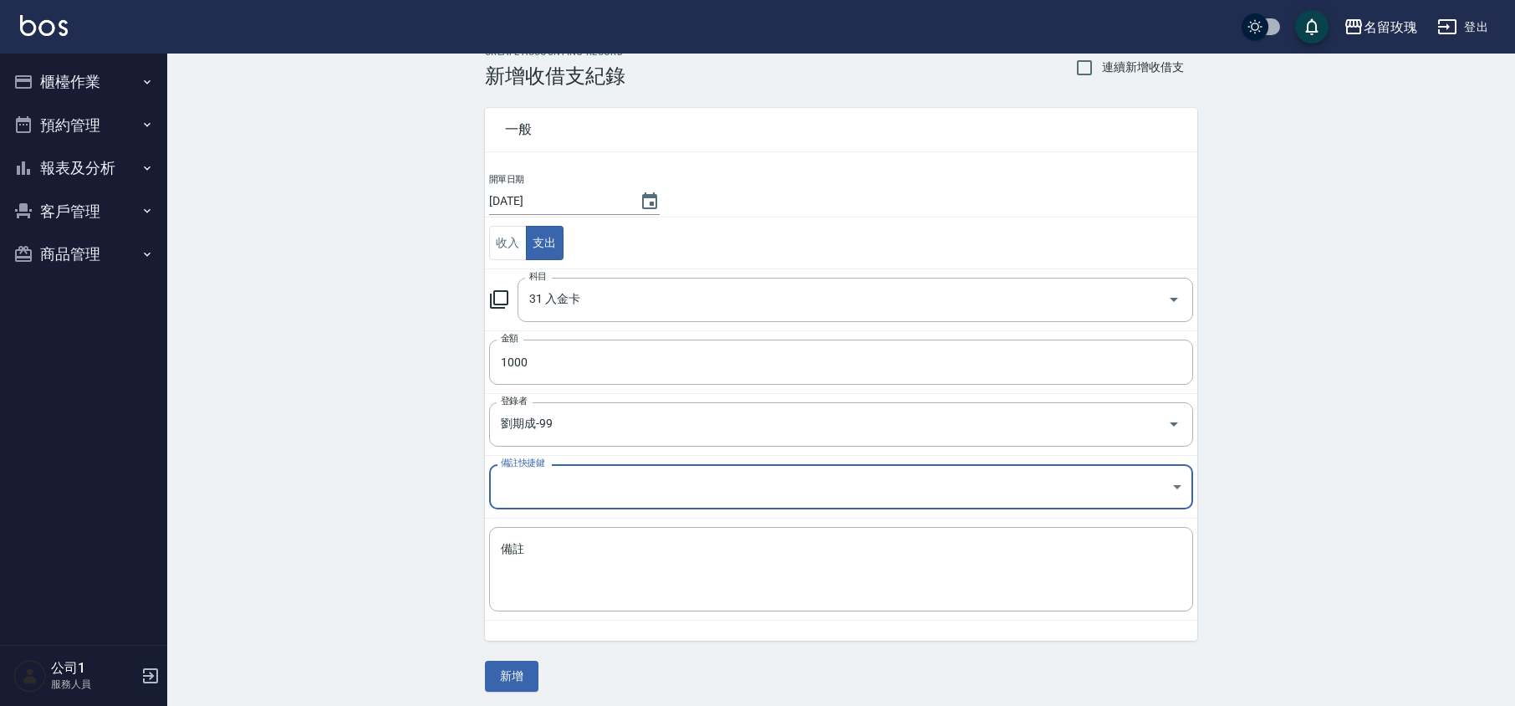
scroll to position [34, 0]
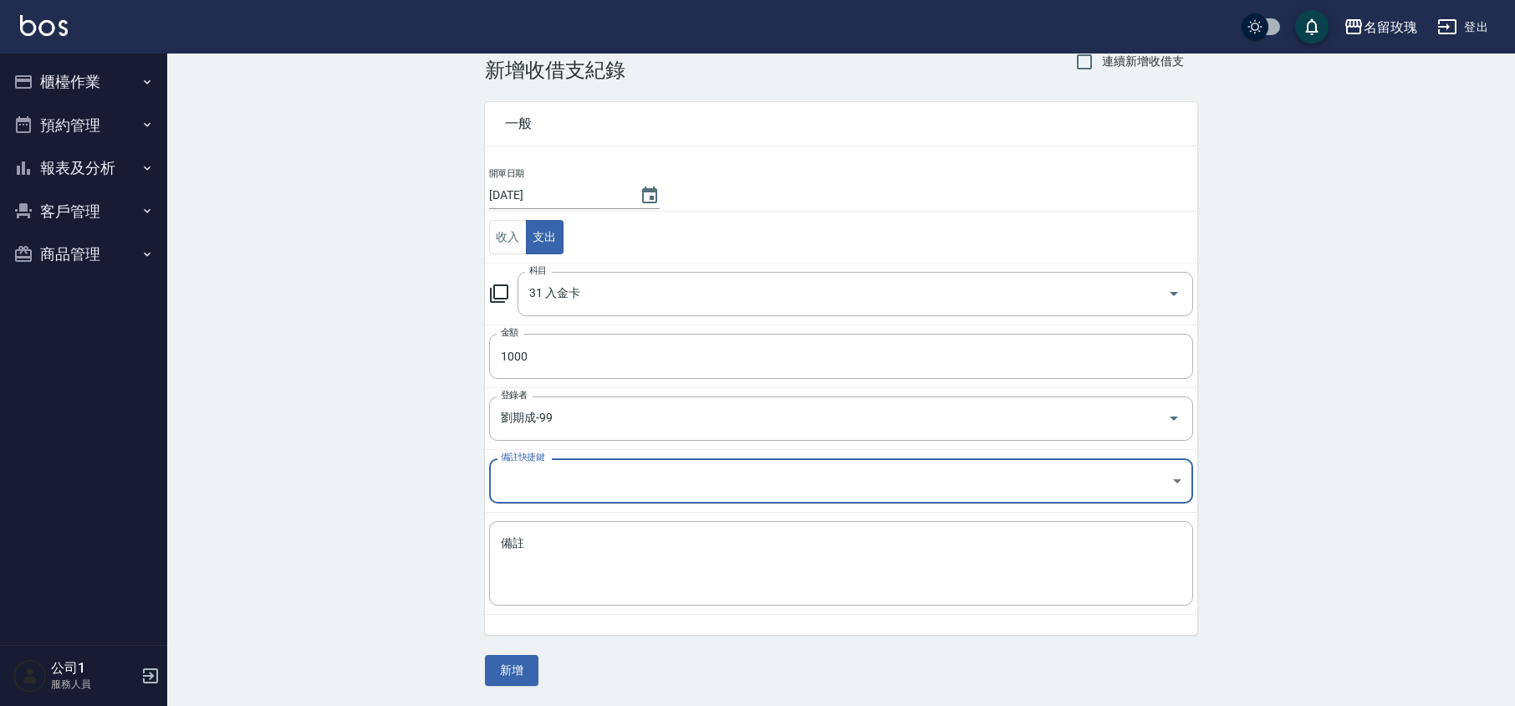
click at [540, 667] on div "一般 開單日期 2025/10/12 收入 支出 科目 31 入金卡 科目 金額 1000 金額 登錄者 劉期成-99 登錄者 備註快捷鍵 ​ 備註快捷鍵 備…" at bounding box center [841, 384] width 713 height 604
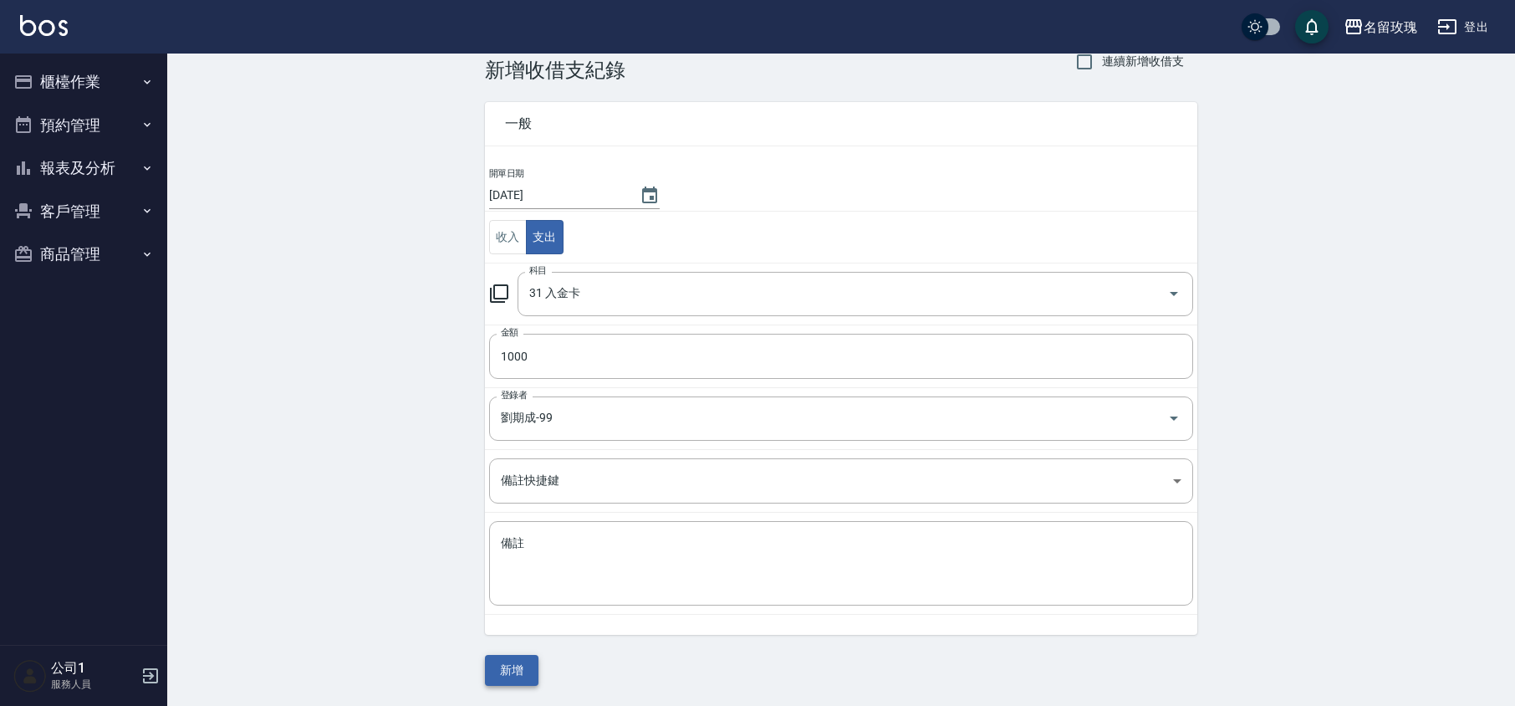
click at [524, 670] on button "新增" at bounding box center [512, 670] width 54 height 31
